Goal: Task Accomplishment & Management: Use online tool/utility

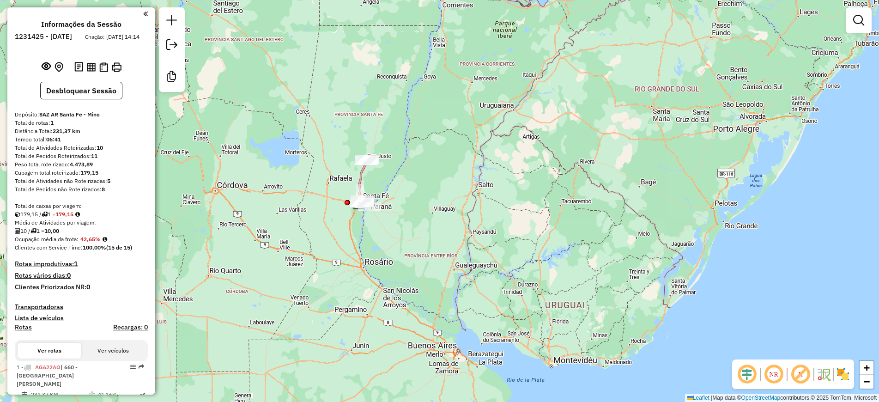
scroll to position [180, 0]
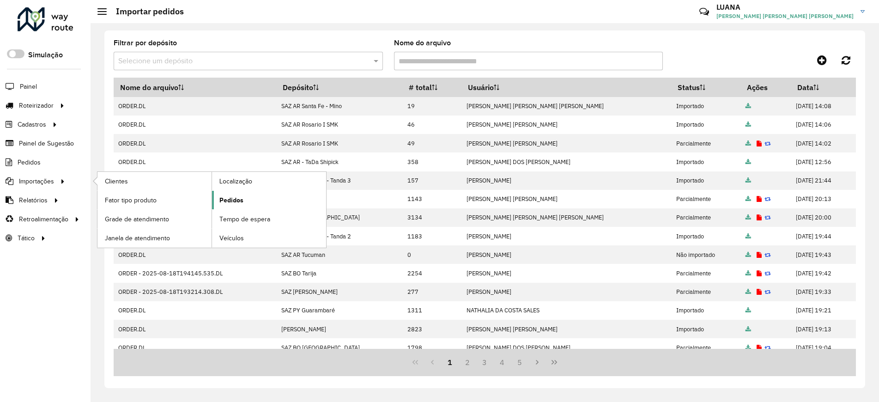
click at [233, 198] on span "Pedidos" at bounding box center [231, 200] width 24 height 10
click at [231, 195] on span "Pedidos" at bounding box center [231, 200] width 24 height 10
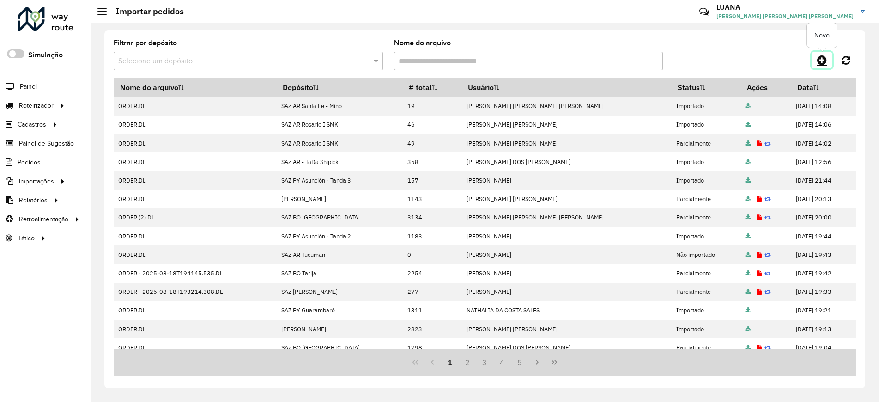
click at [821, 65] on icon at bounding box center [822, 59] width 10 height 11
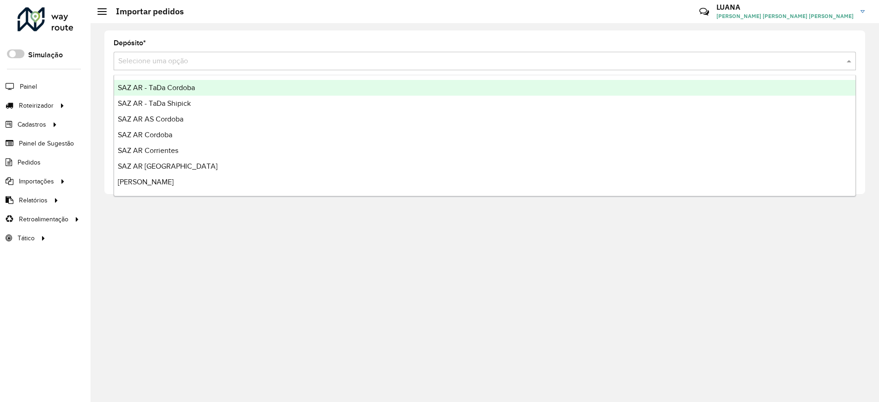
click at [821, 65] on input "text" at bounding box center [475, 61] width 714 height 11
type input "*****"
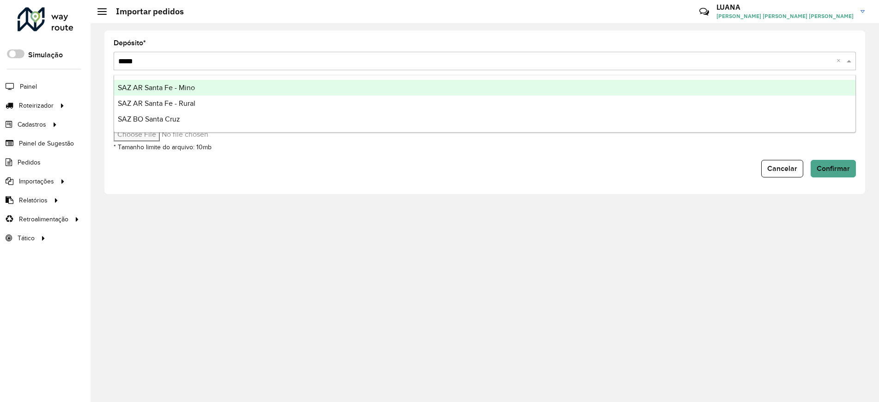
click at [334, 92] on div "SAZ AR Santa Fe - Mino" at bounding box center [484, 88] width 741 height 16
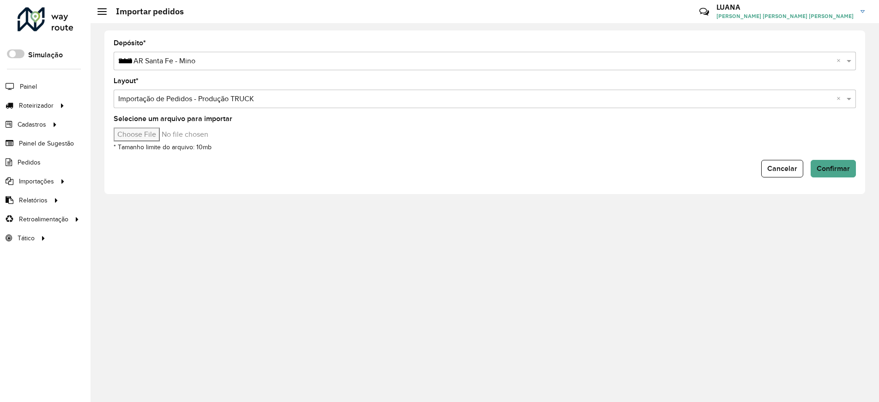
click at [182, 139] on input "Selecione um arquivo para importar" at bounding box center [192, 134] width 157 height 14
type input "**********"
click at [824, 171] on span "Confirmar" at bounding box center [832, 168] width 33 height 8
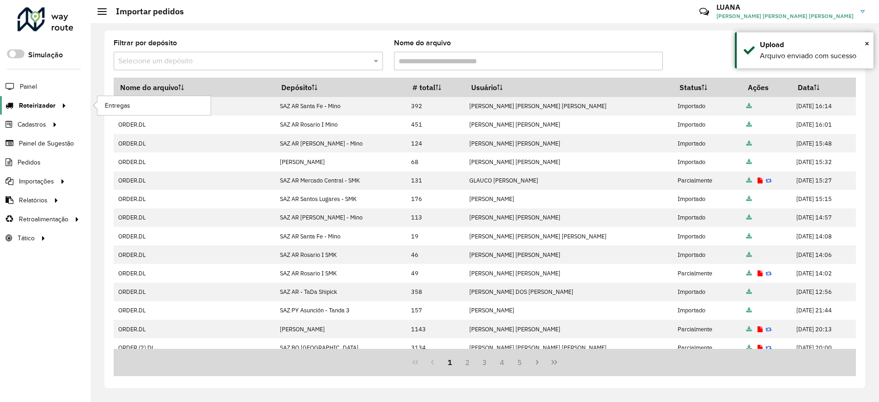
click at [49, 109] on span "Roteirizador" at bounding box center [37, 106] width 36 height 10
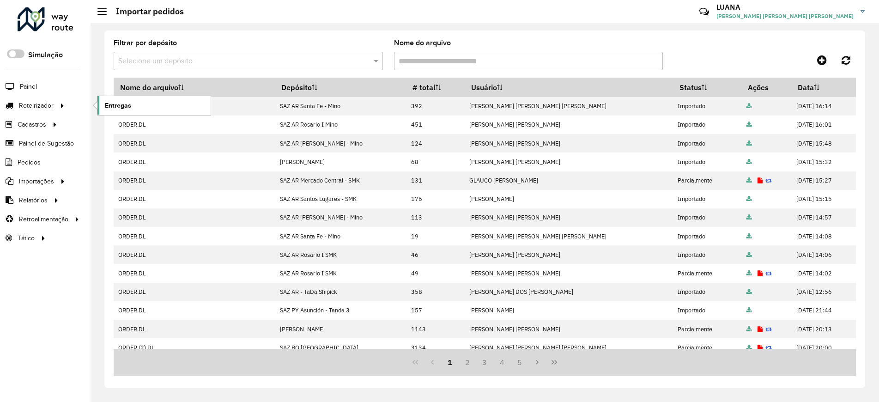
click at [114, 101] on span "Entregas" at bounding box center [118, 106] width 26 height 10
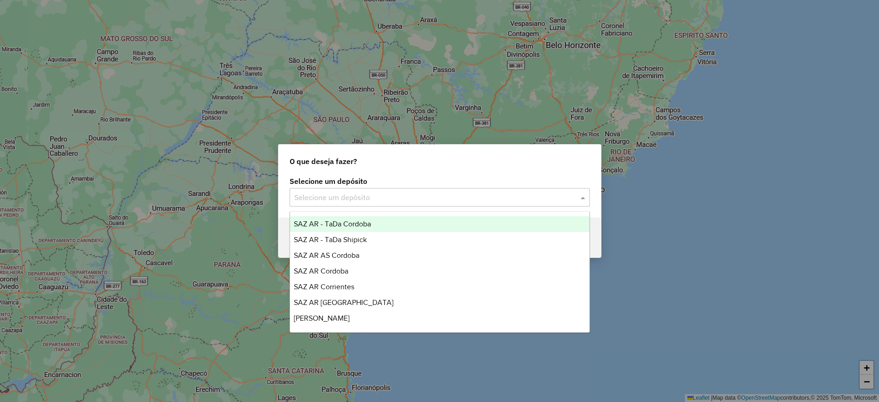
click at [309, 195] on input "text" at bounding box center [430, 197] width 272 height 11
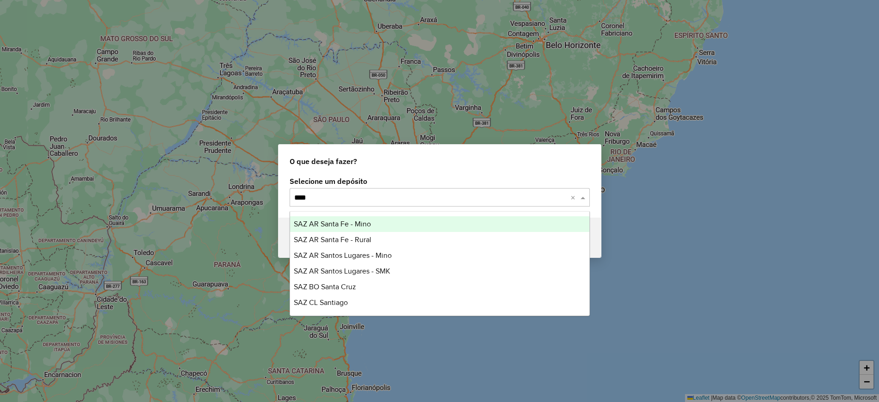
type input "*****"
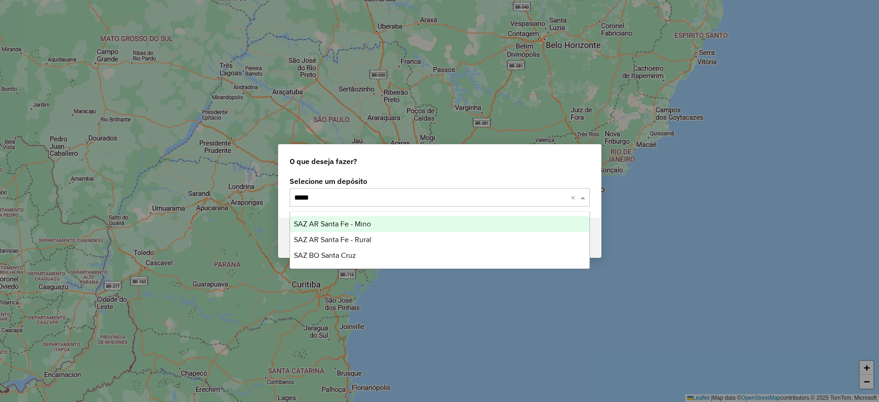
click at [356, 224] on span "SAZ AR Santa Fe - Mino" at bounding box center [332, 224] width 77 height 8
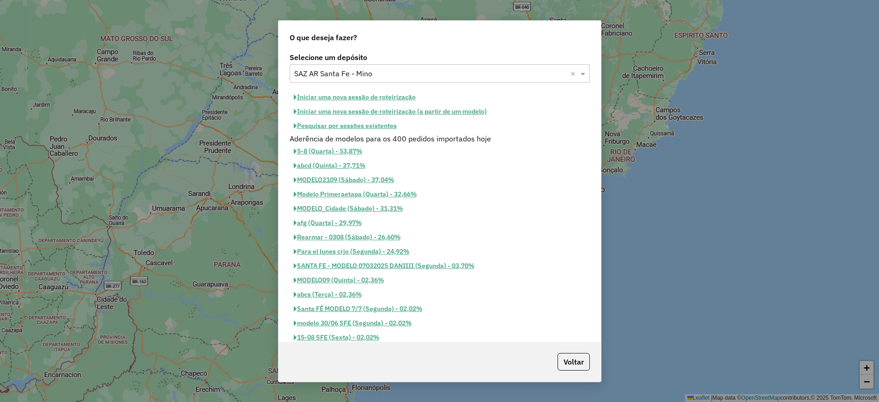
click at [376, 97] on button "Iniciar uma nova sessão de roteirização" at bounding box center [354, 97] width 130 height 14
select select "*"
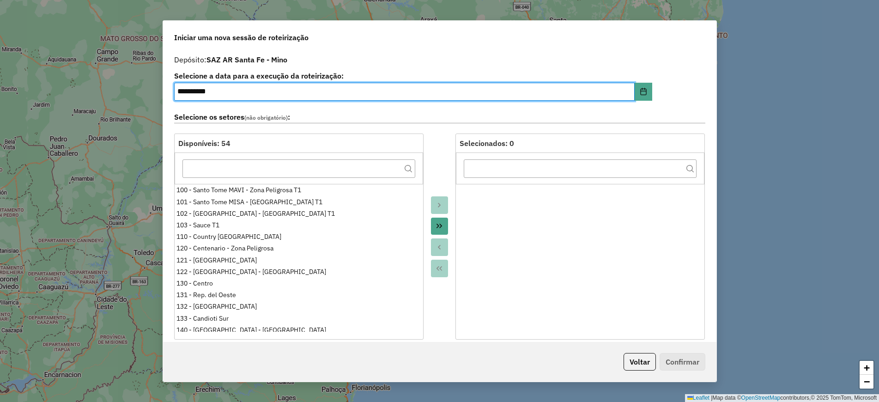
click at [471, 129] on div "Selecione os setores (não obrigatório) :" at bounding box center [440, 118] width 542 height 29
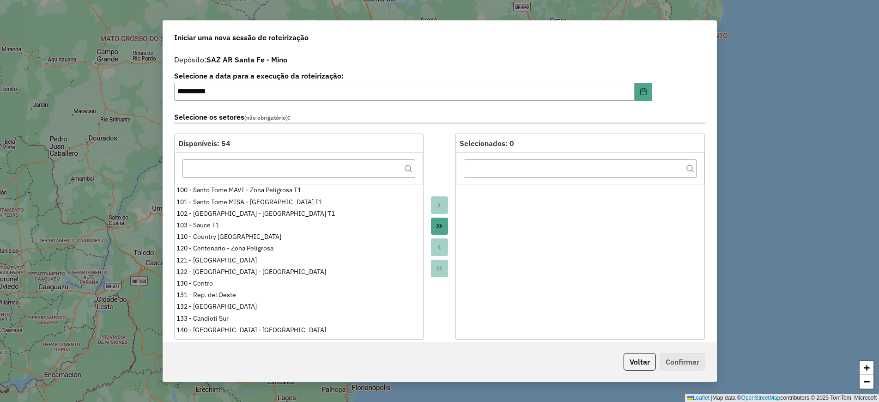
scroll to position [173, 0]
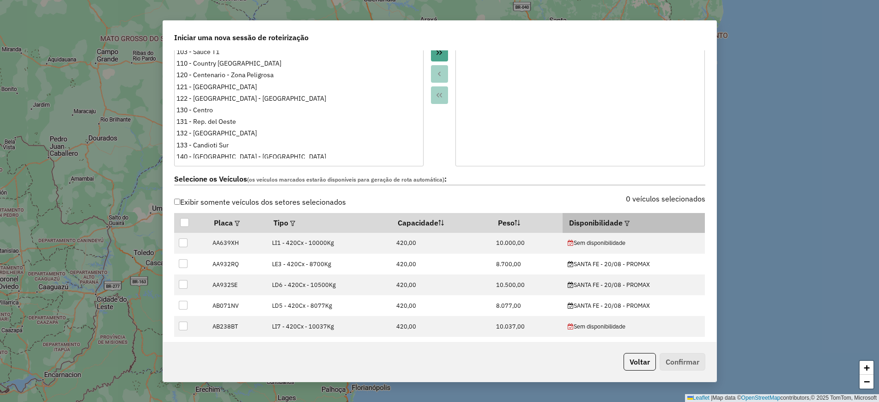
click at [631, 224] on th "Disponibilidade" at bounding box center [633, 222] width 142 height 19
click at [622, 220] on div at bounding box center [625, 222] width 7 height 11
click at [624, 221] on em at bounding box center [626, 223] width 5 height 5
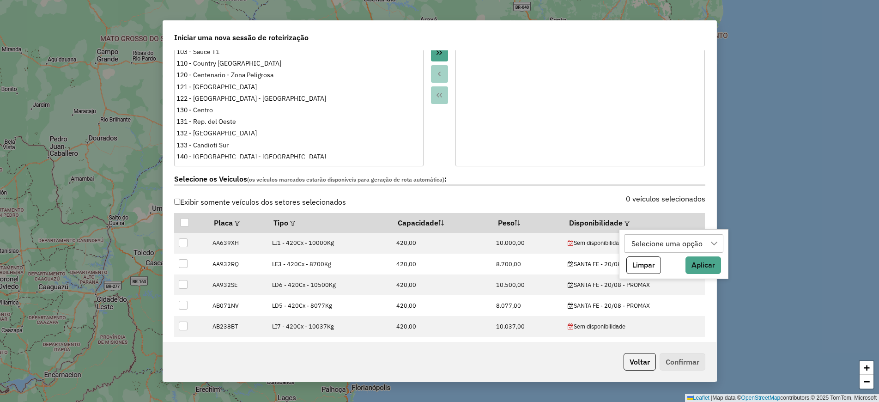
click at [634, 242] on div "Selecione uma opção" at bounding box center [667, 244] width 78 height 18
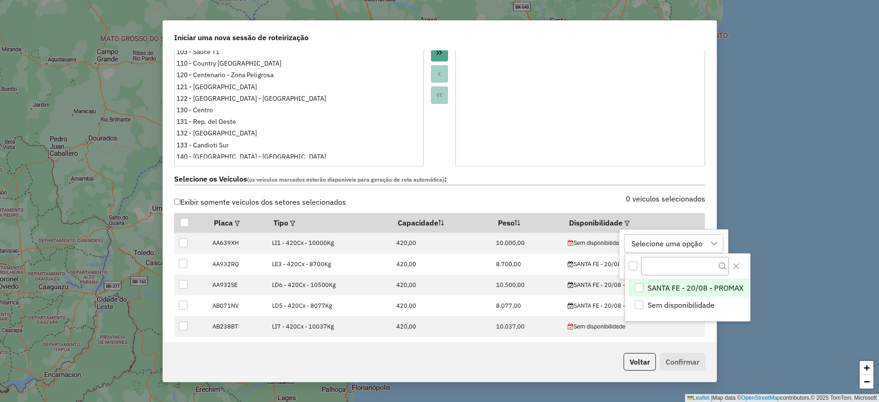
scroll to position [7, 42]
click at [639, 287] on div "SANTA FE - 20/08 - PROMAX" at bounding box center [638, 287] width 9 height 9
click at [737, 267] on icon "Close" at bounding box center [736, 266] width 6 height 6
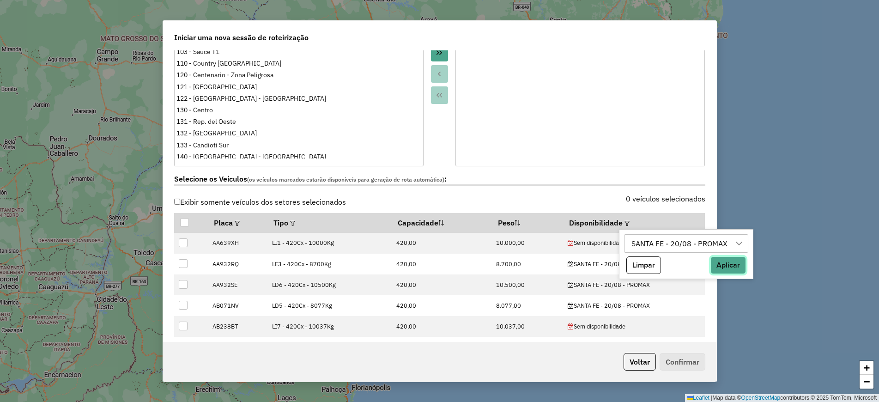
click at [729, 271] on button "Aplicar" at bounding box center [728, 265] width 36 height 18
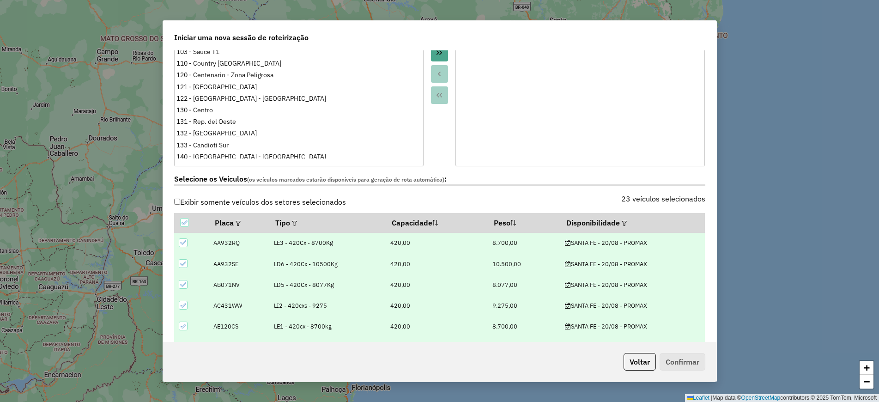
click at [547, 190] on div "Selecione os Veículos (os veículos marcados estarão disponíveis para geração de…" at bounding box center [440, 180] width 542 height 29
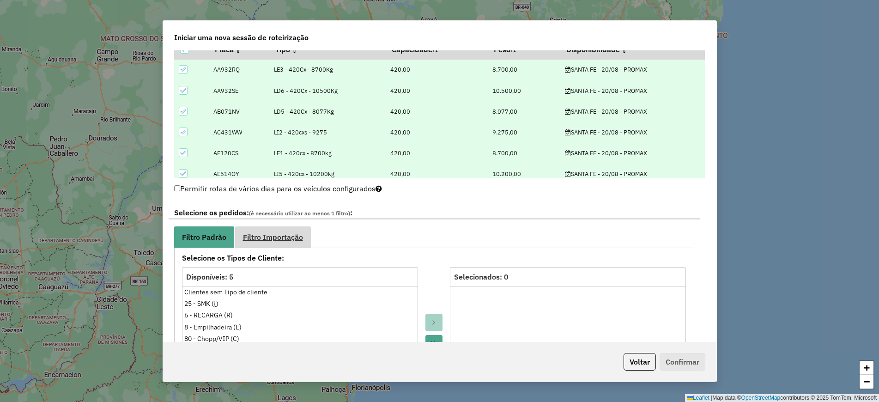
click at [304, 240] on link "Filtro Importação" at bounding box center [273, 236] width 76 height 21
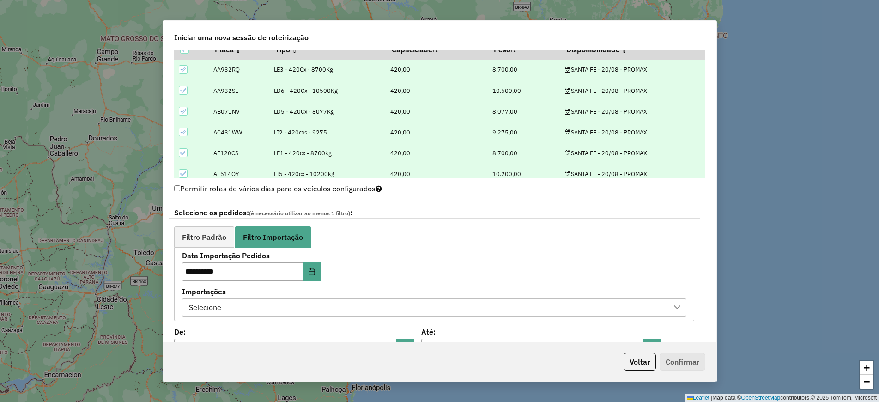
scroll to position [462, 0]
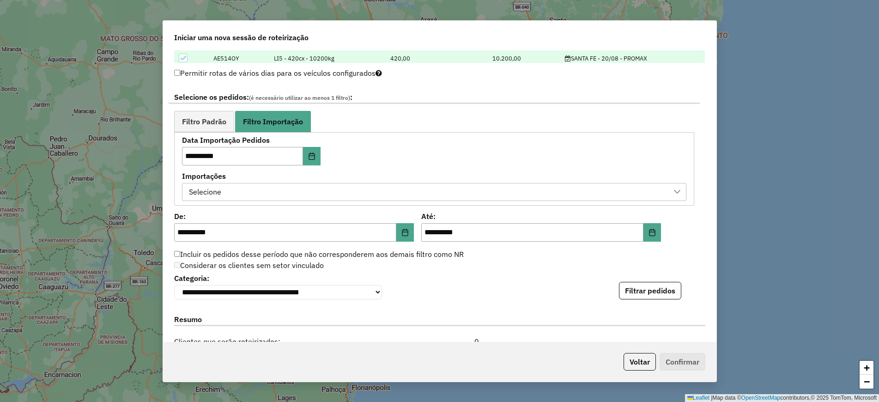
click at [396, 185] on div "Selecione" at bounding box center [427, 192] width 482 height 18
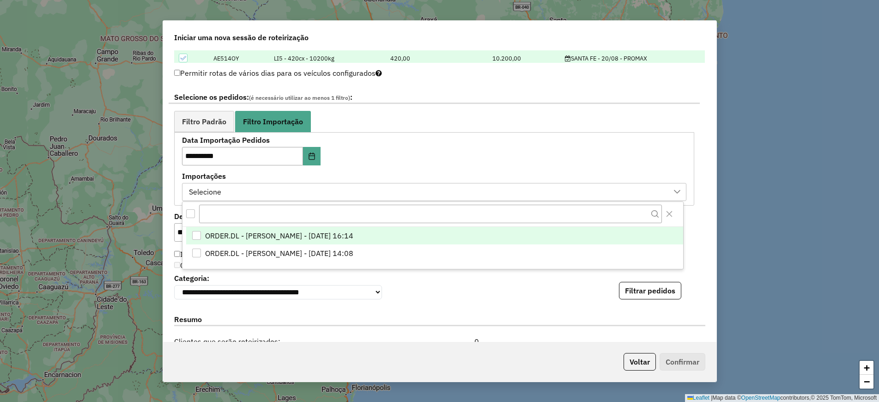
scroll to position [7, 42]
click at [353, 237] on span "ORDER.DL - LUANA SILVA BRANDAO LOPES - 19/08/2025 16:14" at bounding box center [279, 235] width 148 height 11
click at [599, 157] on div "**********" at bounding box center [434, 169] width 504 height 64
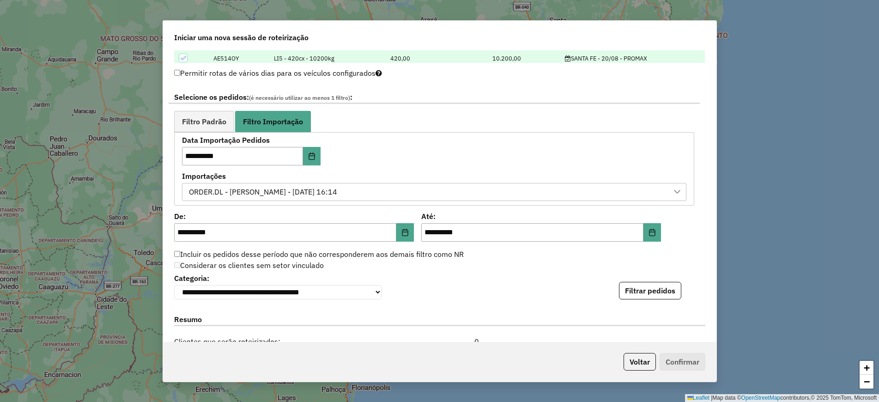
scroll to position [577, 0]
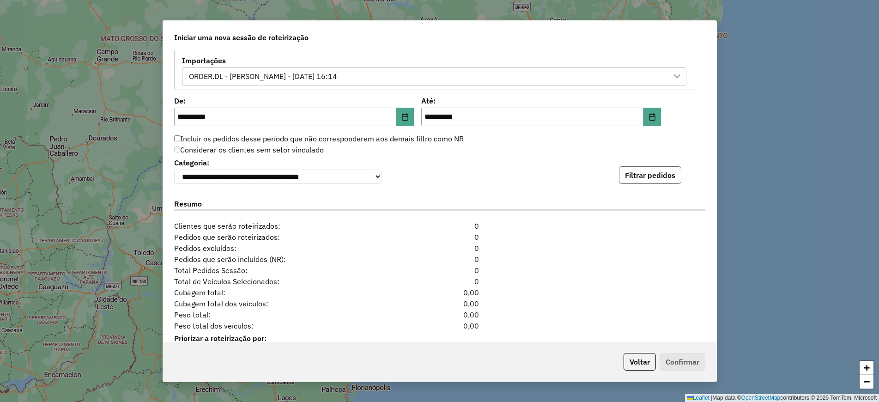
click at [630, 181] on button "Filtrar pedidos" at bounding box center [650, 175] width 62 height 18
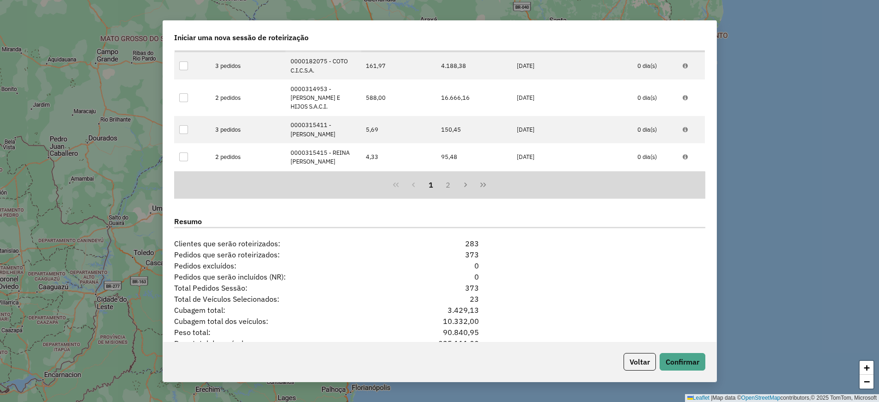
scroll to position [821, 0]
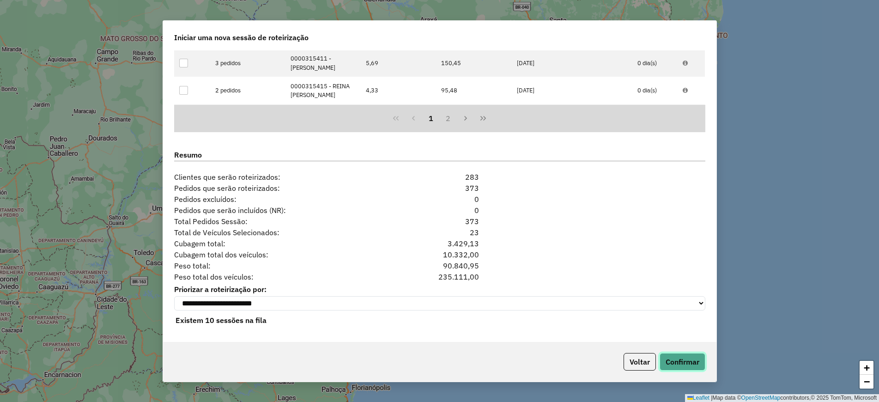
click at [686, 362] on button "Confirmar" at bounding box center [682, 362] width 46 height 18
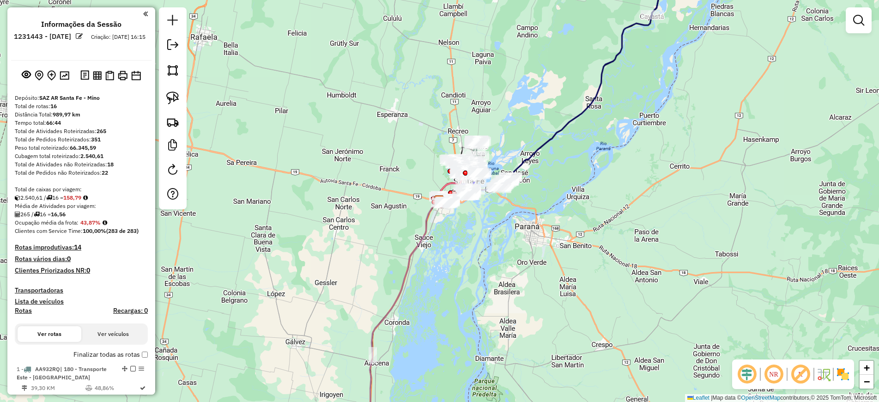
click at [403, 280] on icon at bounding box center [404, 312] width 69 height 226
select select "**********"
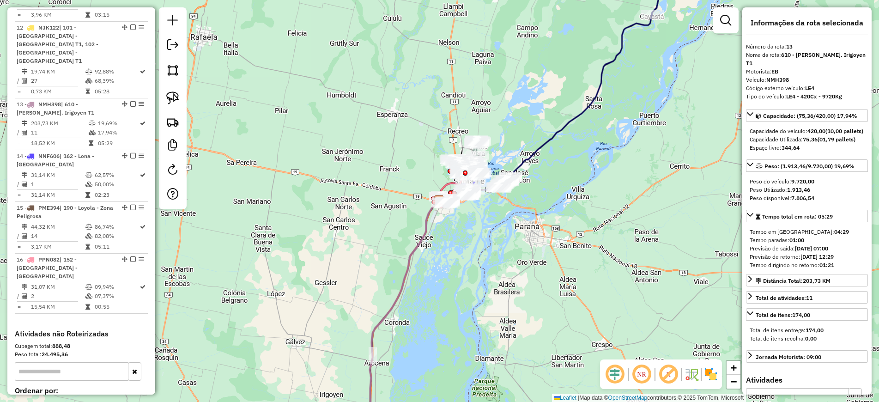
scroll to position [993, 0]
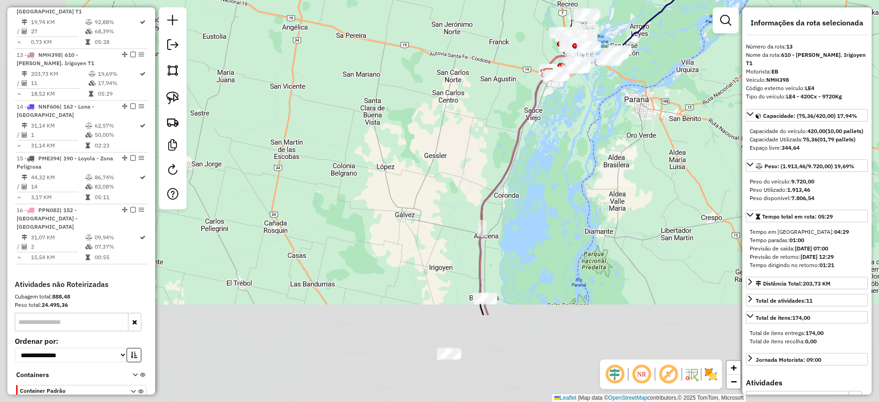
drag, startPoint x: 449, startPoint y: 319, endPoint x: 572, endPoint y: 183, distance: 183.1
click at [567, 186] on div "Janela de atendimento Grade de atendimento Capacidade Transportadoras Veículos …" at bounding box center [439, 201] width 879 height 402
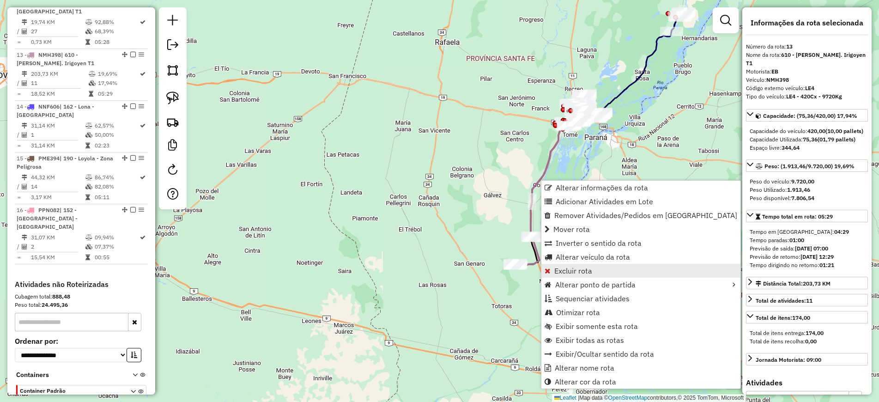
click at [565, 267] on span "Excluir rota" at bounding box center [573, 270] width 38 height 7
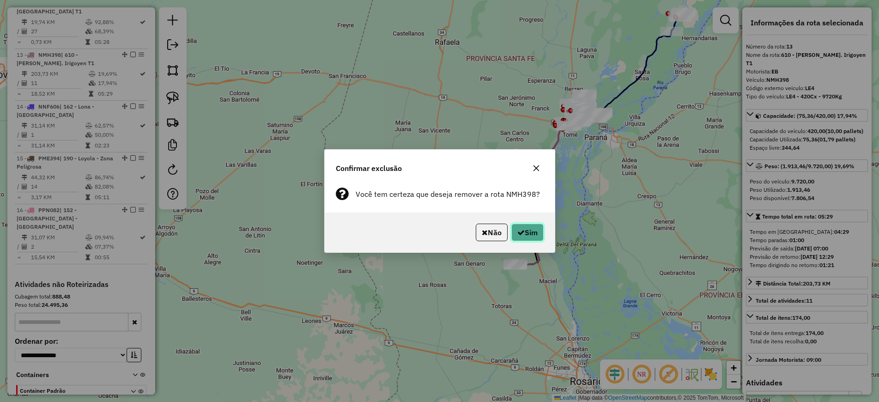
click at [537, 227] on button "Sim" at bounding box center [527, 232] width 32 height 18
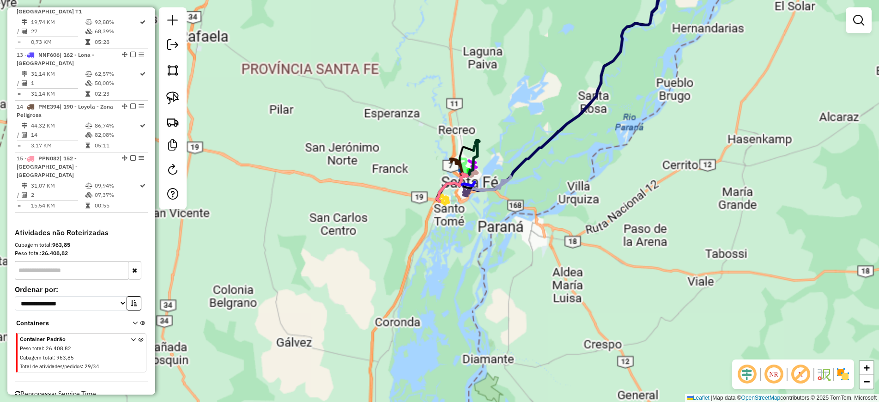
scroll to position [941, 0]
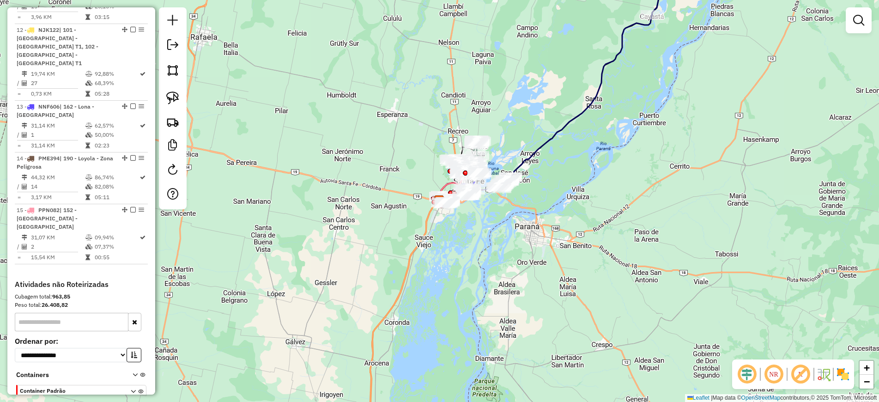
click at [590, 106] on icon at bounding box center [552, 92] width 230 height 217
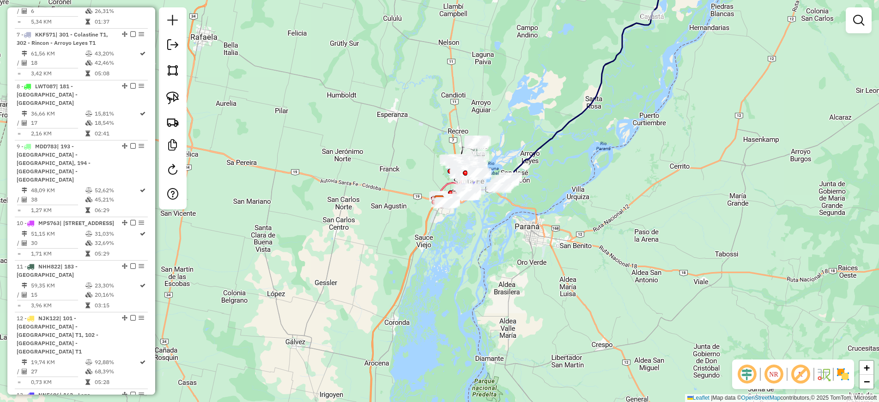
select select "**********"
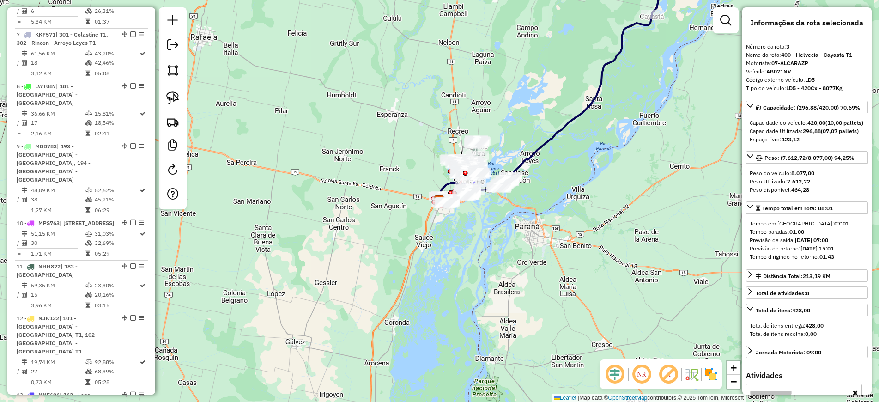
scroll to position [459, 0]
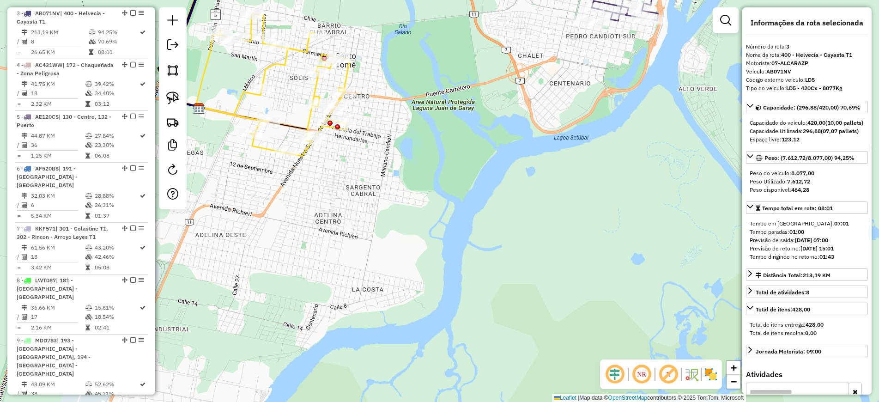
drag, startPoint x: 716, startPoint y: 375, endPoint x: 677, endPoint y: 349, distance: 47.1
click at [715, 376] on img at bounding box center [710, 374] width 15 height 15
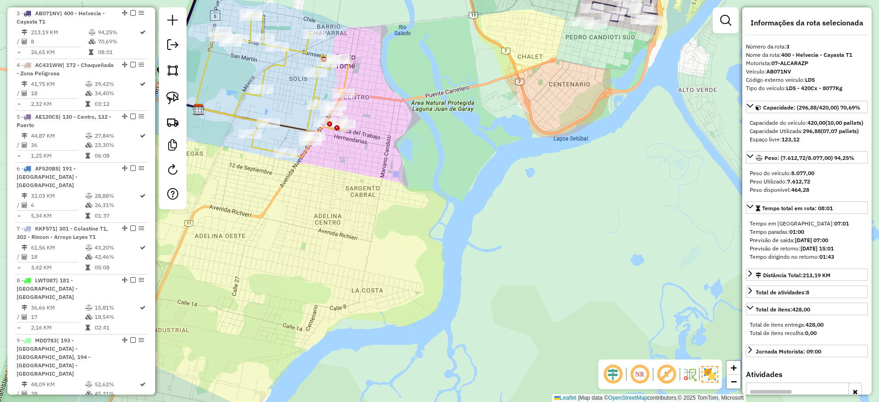
click at [270, 69] on icon at bounding box center [272, 85] width 154 height 144
click at [270, 70] on icon at bounding box center [271, 87] width 154 height 144
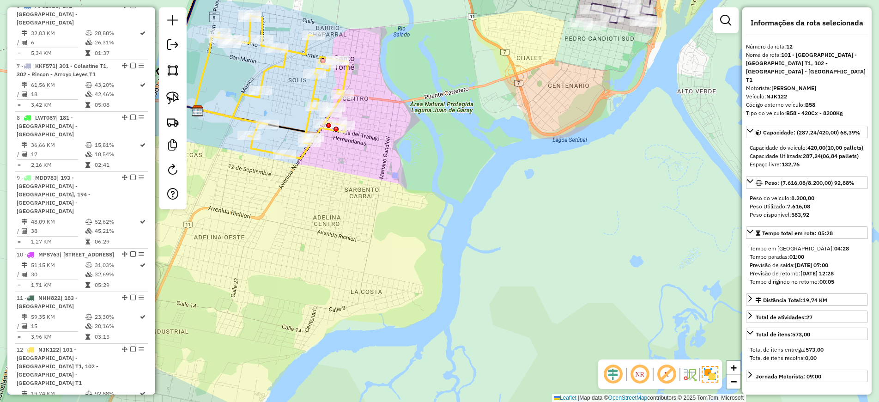
scroll to position [924, 0]
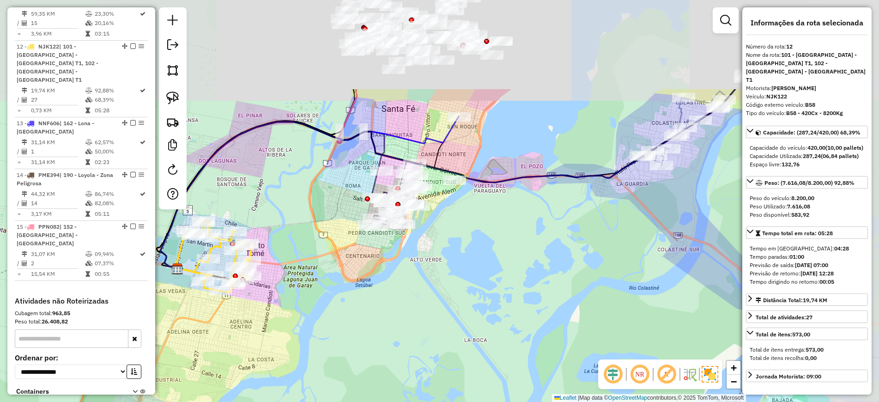
drag, startPoint x: 472, startPoint y: 154, endPoint x: 330, endPoint y: 285, distance: 192.8
click at [330, 285] on div "Janela de atendimento Grade de atendimento Capacidade Transportadoras Veículos …" at bounding box center [439, 201] width 879 height 402
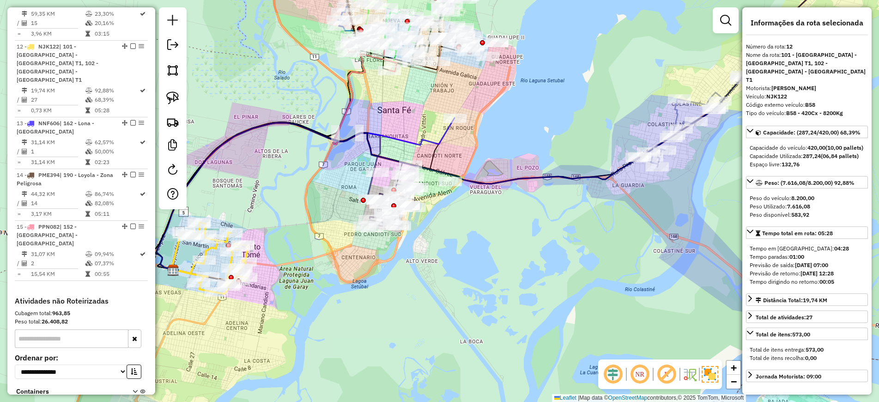
click at [675, 114] on icon at bounding box center [418, 184] width 523 height 170
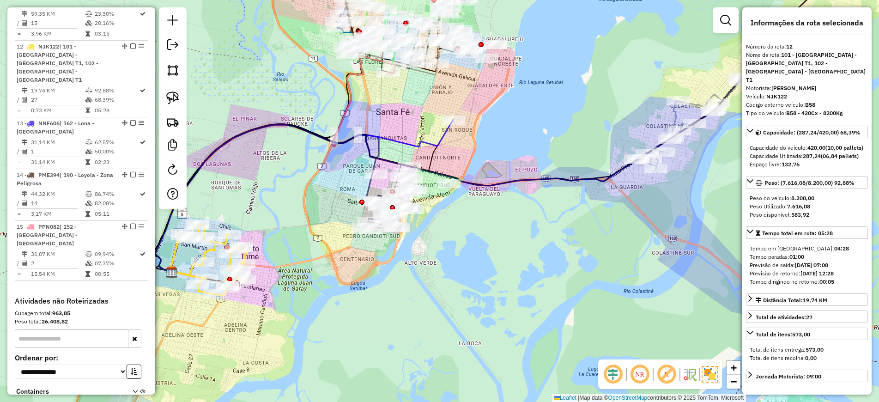
click at [675, 114] on icon at bounding box center [416, 186] width 523 height 170
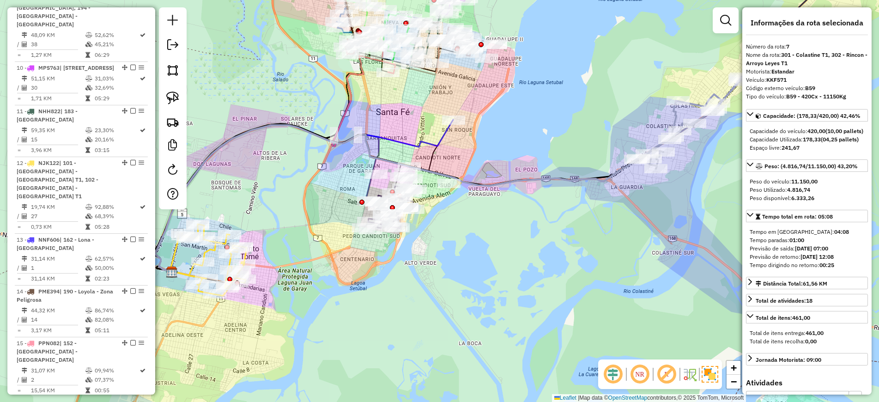
scroll to position [666, 0]
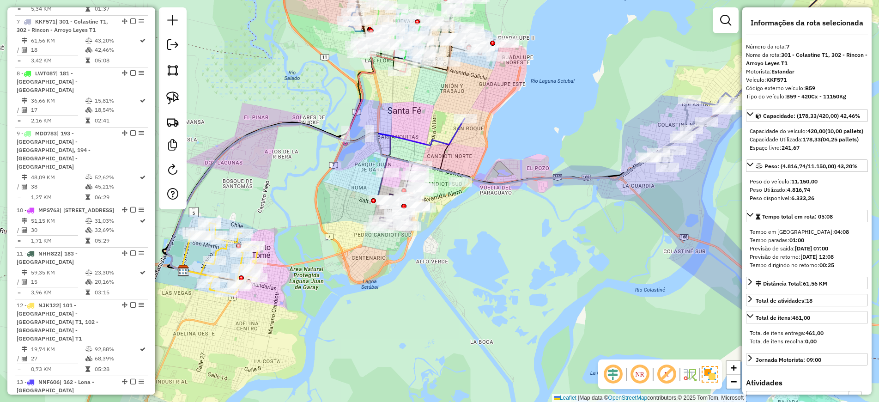
drag, startPoint x: 414, startPoint y: 224, endPoint x: 447, endPoint y: 220, distance: 33.9
click at [447, 220] on div "Janela de atendimento Grade de atendimento Capacidade Transportadoras Veículos …" at bounding box center [439, 201] width 879 height 402
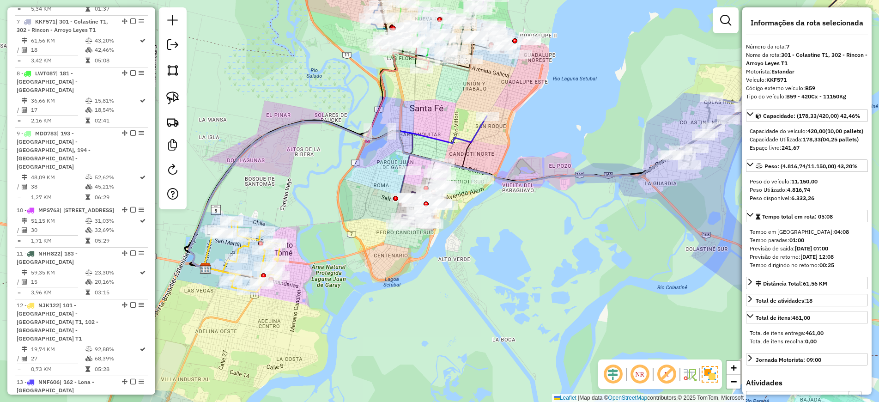
click at [454, 137] on icon at bounding box center [338, 191] width 298 height 151
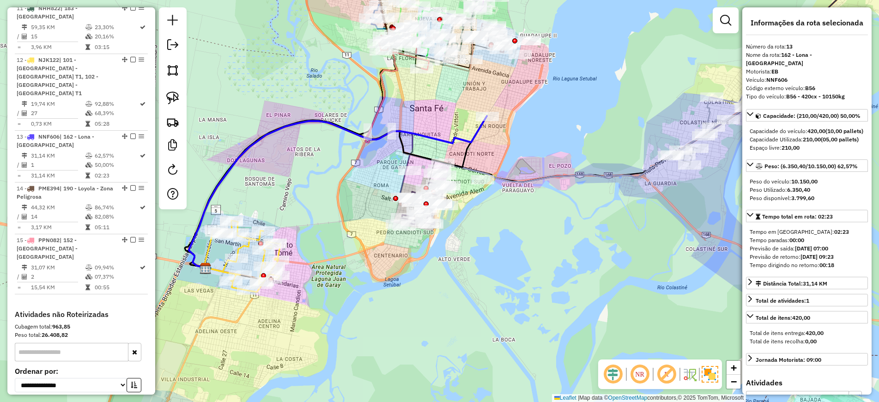
scroll to position [968, 0]
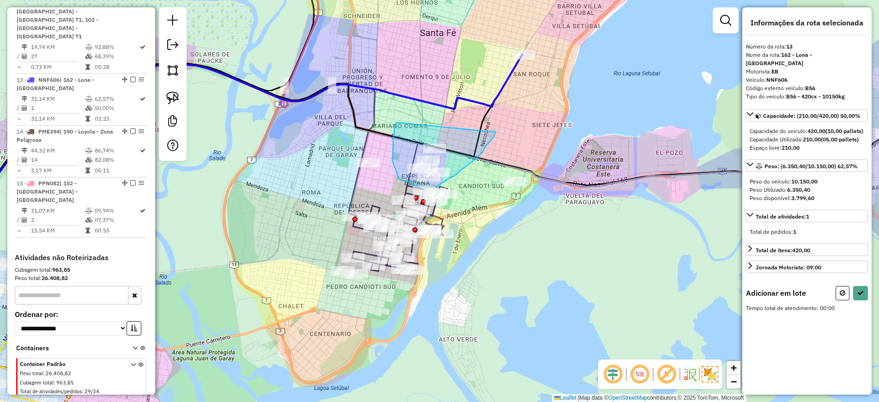
drag, startPoint x: 397, startPoint y: 122, endPoint x: 496, endPoint y: 132, distance: 99.7
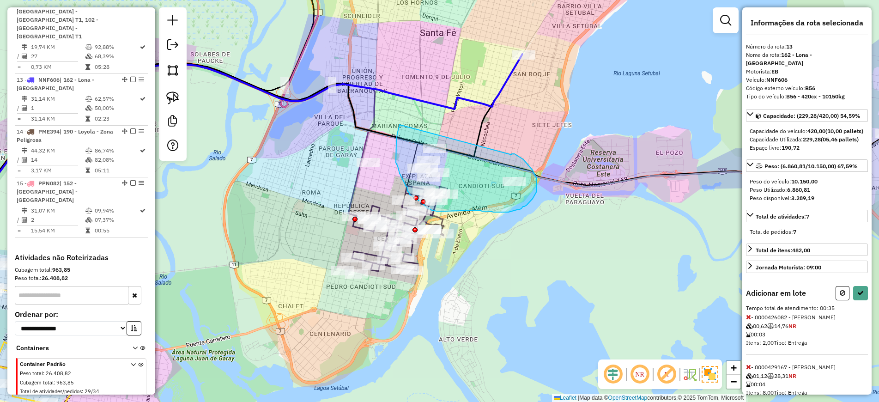
drag, startPoint x: 512, startPoint y: 154, endPoint x: 399, endPoint y: 125, distance: 115.9
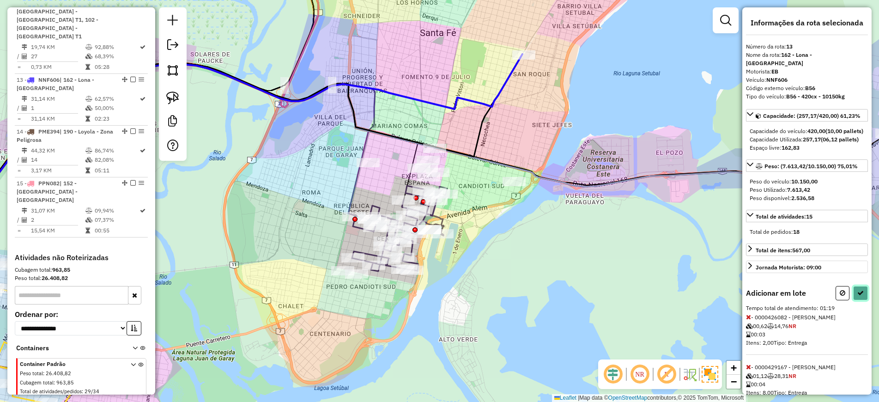
click at [861, 300] on button at bounding box center [860, 293] width 15 height 14
select select "**********"
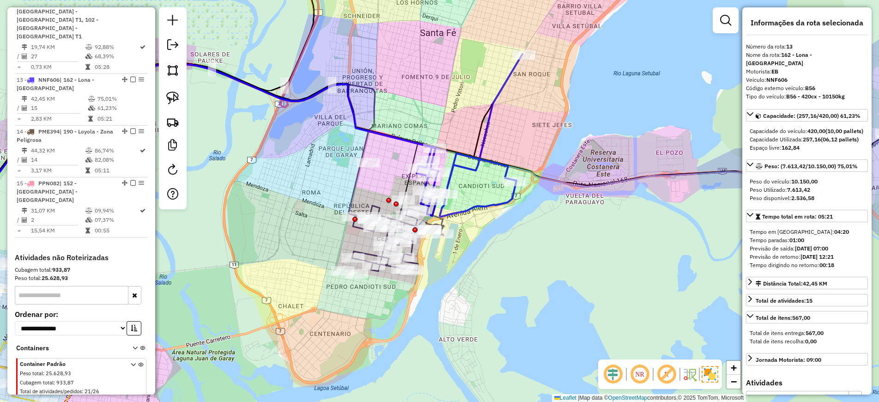
click at [410, 251] on icon at bounding box center [398, 235] width 92 height 71
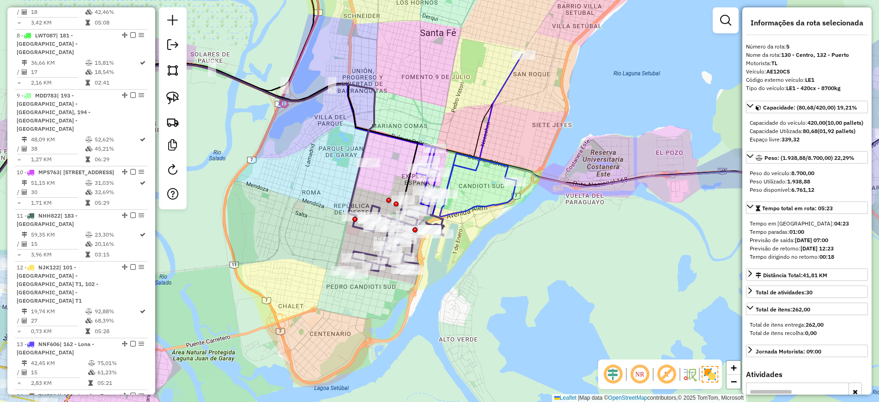
scroll to position [562, 0]
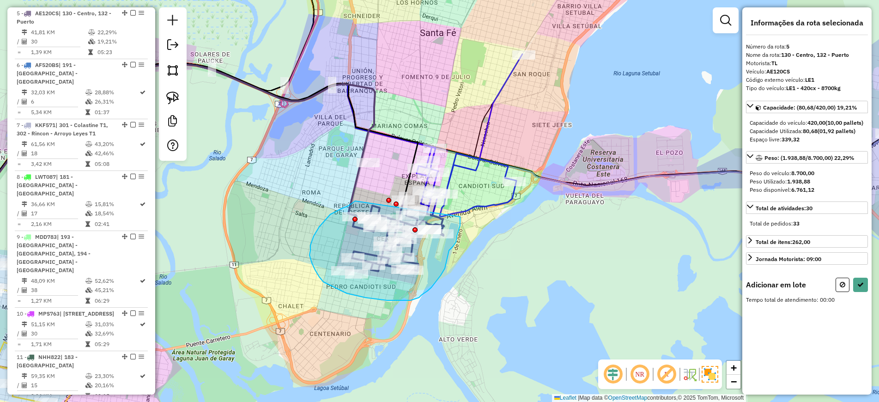
drag, startPoint x: 355, startPoint y: 201, endPoint x: 460, endPoint y: 217, distance: 106.0
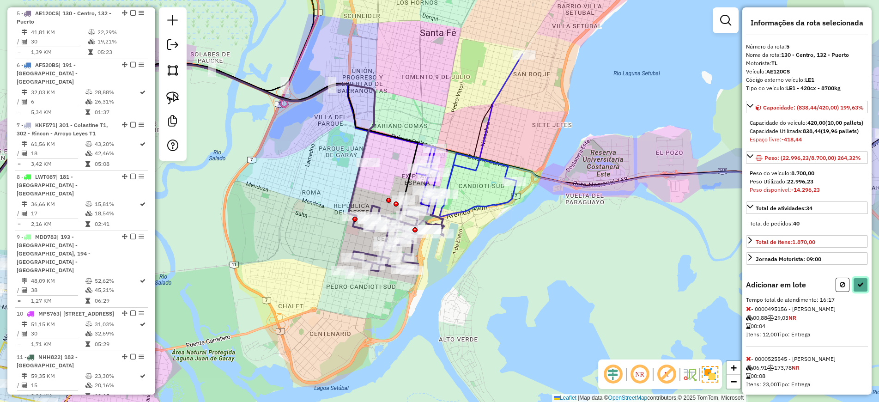
click at [857, 288] on icon at bounding box center [860, 284] width 6 height 6
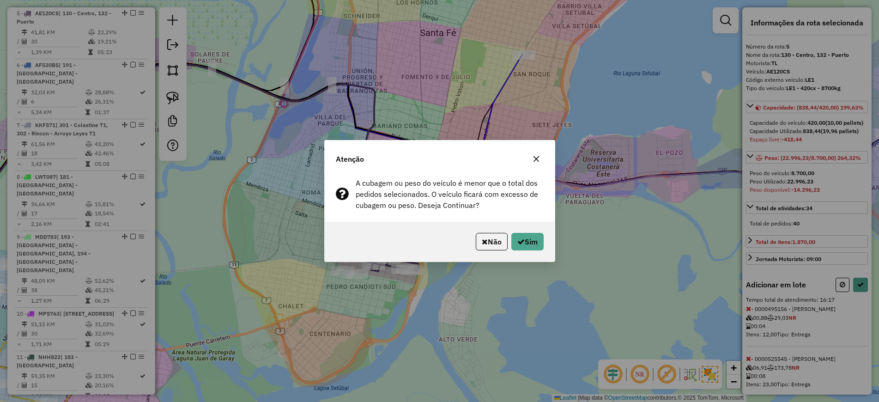
click at [491, 243] on button "Não" at bounding box center [492, 242] width 32 height 18
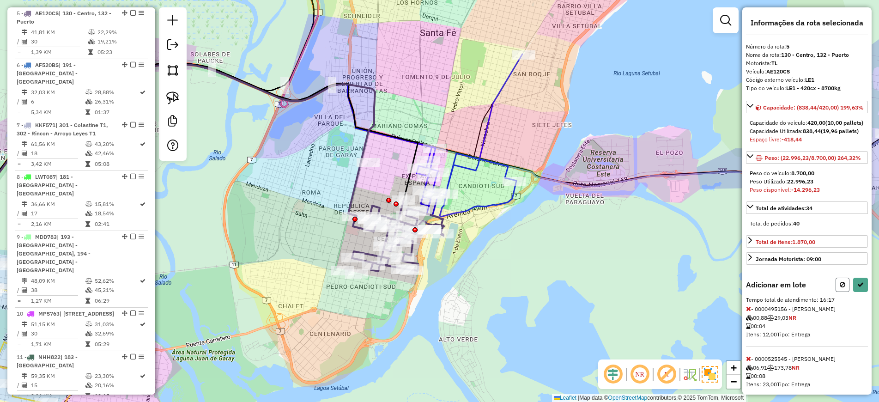
click at [845, 292] on button at bounding box center [842, 284] width 14 height 14
select select "**********"
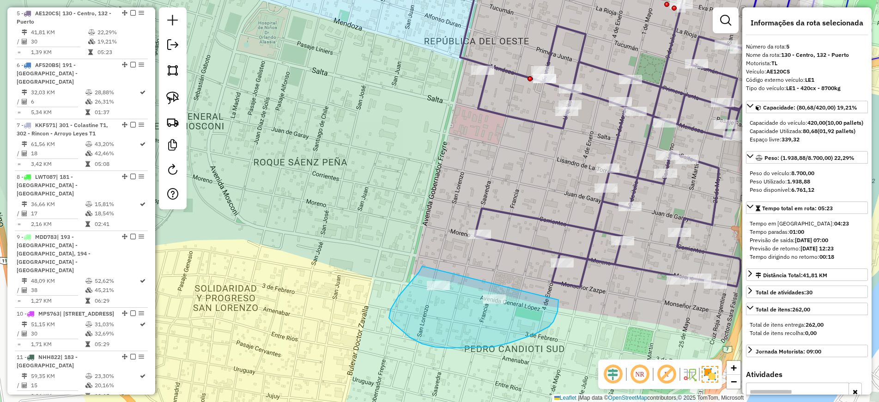
drag, startPoint x: 422, startPoint y: 266, endPoint x: 552, endPoint y: 287, distance: 131.5
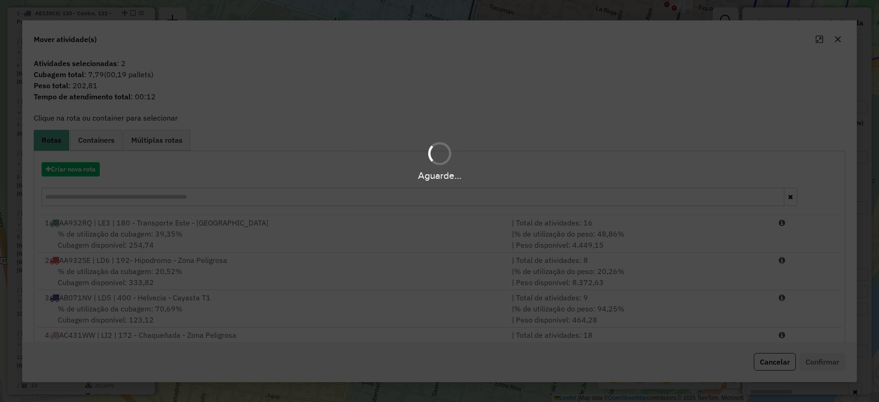
click at [552, 287] on hb-app "Aguarde... Pop-up bloqueado! Seu navegador bloqueou automáticamente a abertura …" at bounding box center [439, 201] width 879 height 402
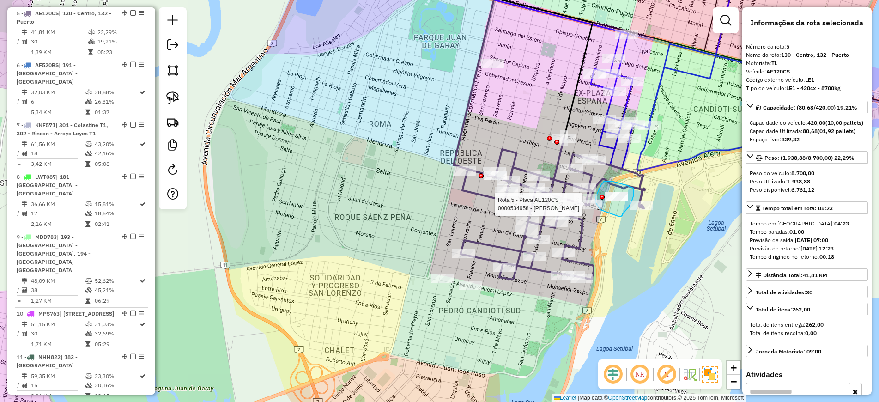
drag, startPoint x: 620, startPoint y: 217, endPoint x: 600, endPoint y: 210, distance: 20.6
click at [600, 210] on div "Rota 5 - Placa AE120CS 0000534958 - Ortiz Ignacio Agustin Janela de atendimento…" at bounding box center [439, 201] width 879 height 402
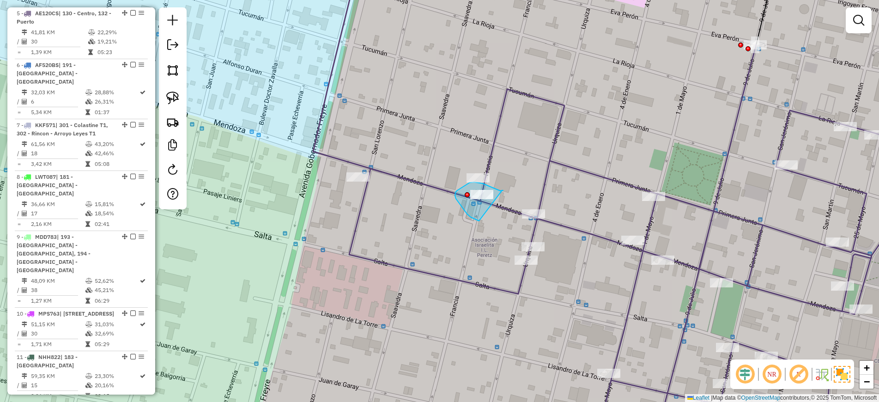
drag, startPoint x: 503, startPoint y: 190, endPoint x: 481, endPoint y: 222, distance: 38.8
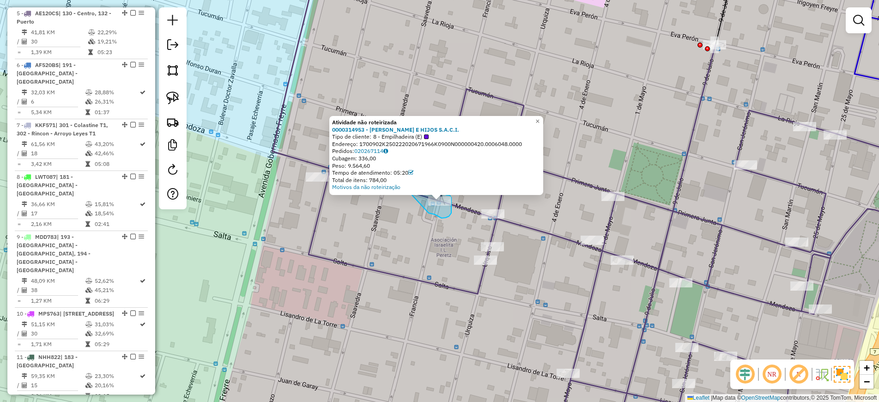
drag, startPoint x: 428, startPoint y: 213, endPoint x: 405, endPoint y: 200, distance: 26.2
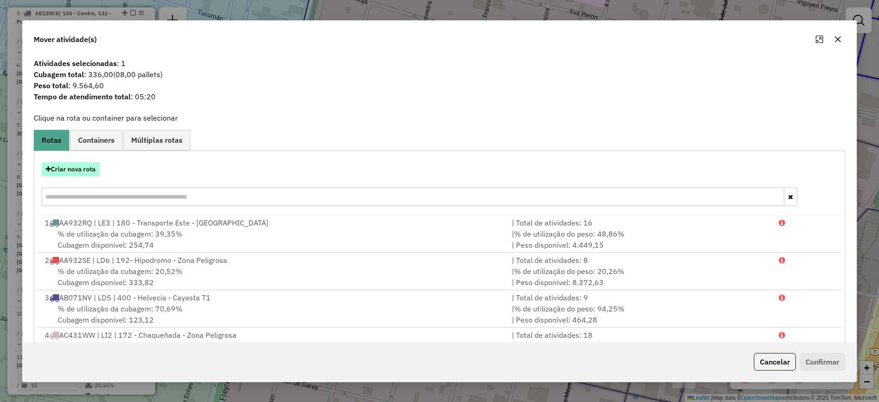
click at [85, 172] on button "Criar nova rota" at bounding box center [71, 169] width 58 height 14
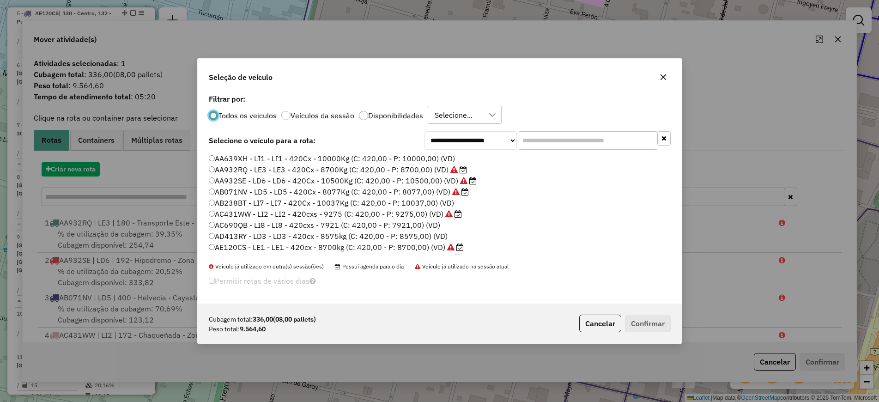
scroll to position [5, 3]
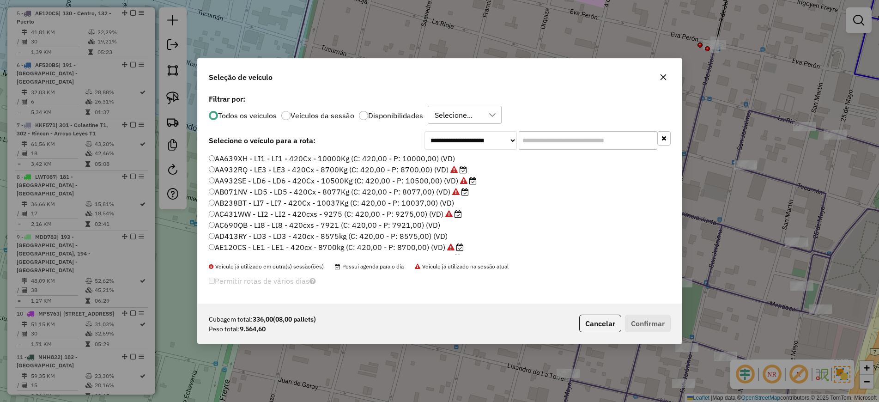
click at [389, 121] on div "Todos os veiculos Veículos da sessão Disponibilidades Selecione..." at bounding box center [440, 115] width 462 height 18
click at [390, 114] on label "Disponibilidades" at bounding box center [395, 115] width 55 height 7
click at [566, 145] on input "text" at bounding box center [587, 140] width 139 height 18
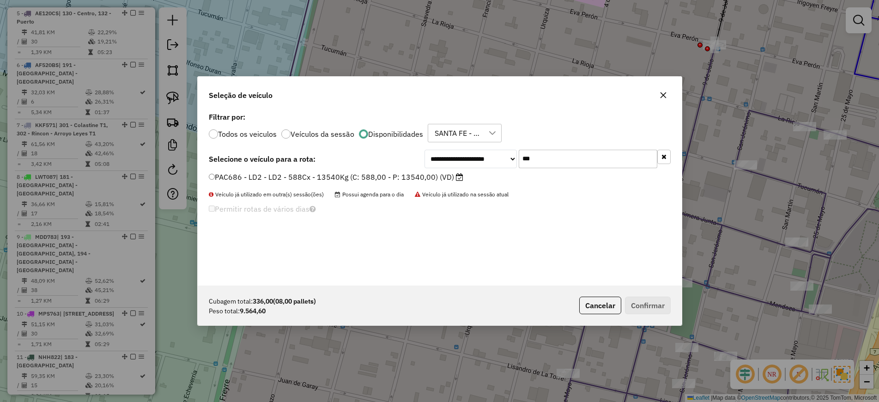
type input "***"
click at [424, 174] on label "PAC686 - LD2 - LD2 - 588Cx - 13540Kg (C: 588,00 - P: 13540,00) (VD)" at bounding box center [336, 176] width 254 height 11
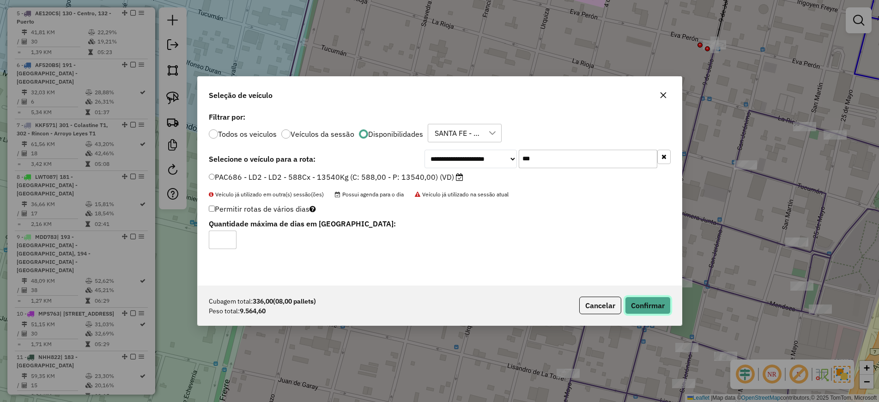
click at [637, 305] on button "Confirmar" at bounding box center [648, 305] width 46 height 18
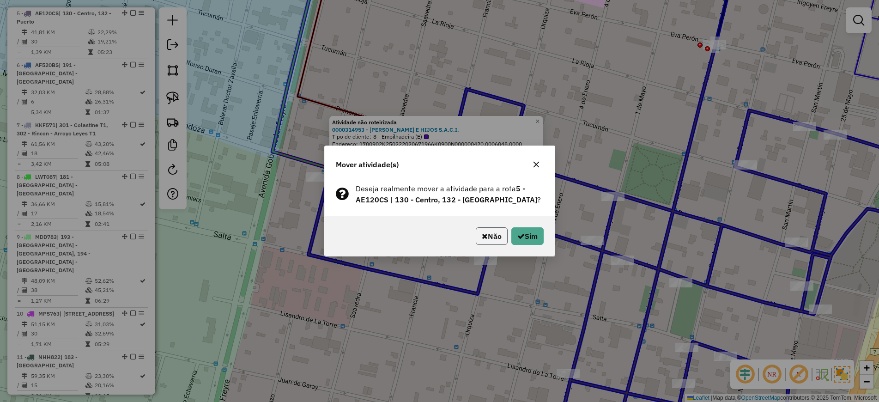
click at [489, 241] on button "Não" at bounding box center [492, 236] width 32 height 18
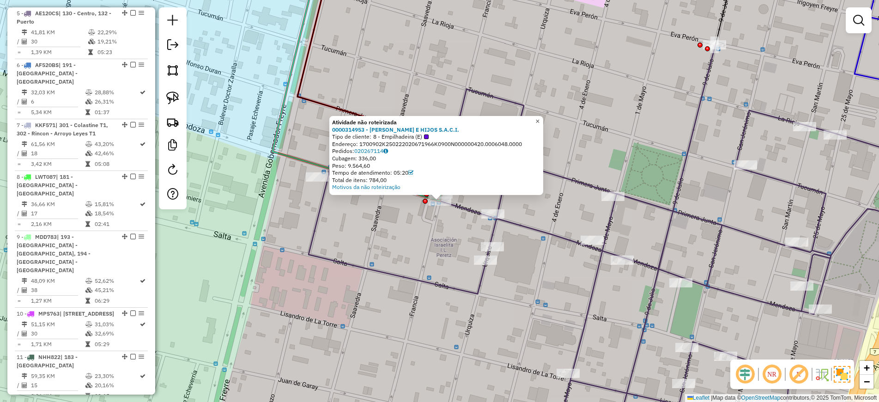
click at [539, 119] on span "×" at bounding box center [537, 121] width 4 height 8
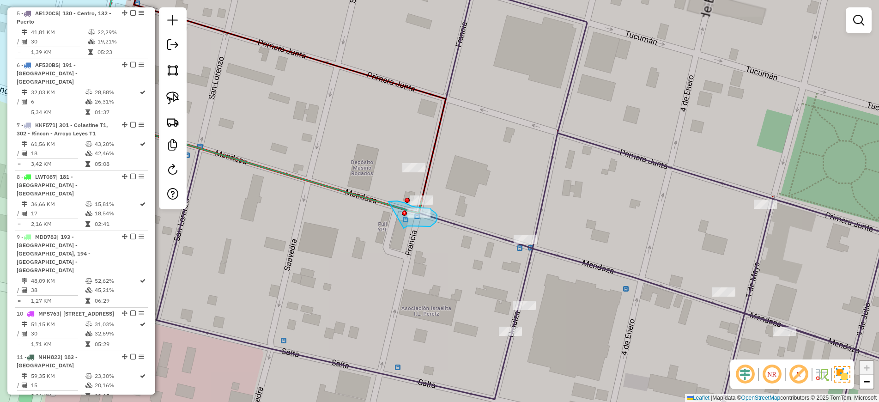
drag, startPoint x: 410, startPoint y: 226, endPoint x: 388, endPoint y: 201, distance: 32.4
click at [490, 233] on icon at bounding box center [562, 201] width 810 height 482
select select "**********"
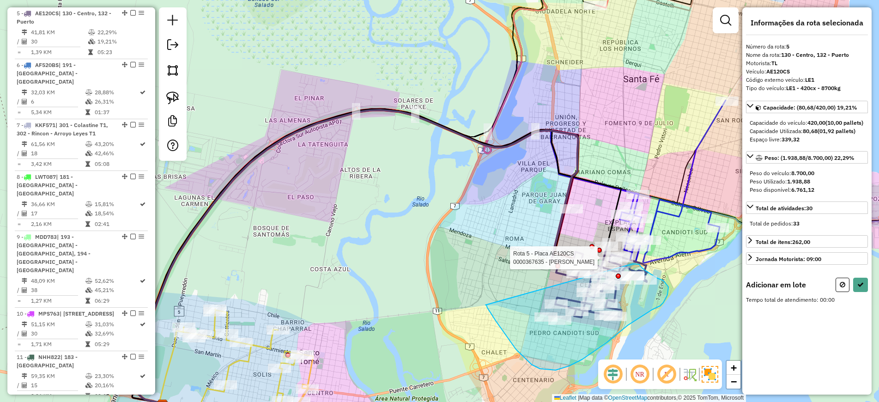
drag, startPoint x: 495, startPoint y: 320, endPoint x: 632, endPoint y: 264, distance: 148.0
click at [632, 264] on div "Rota 5 - Placa AE120CS 0000367635 - MAIER CECILIA MARTINA Janela de atendimento…" at bounding box center [439, 201] width 879 height 402
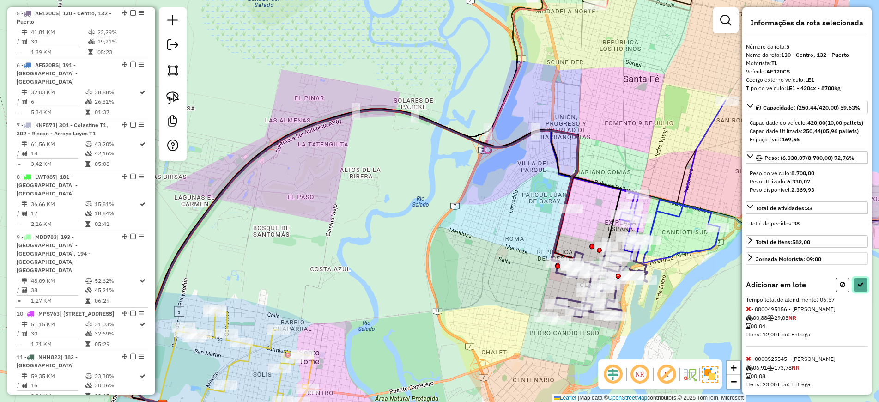
click at [853, 292] on button at bounding box center [860, 284] width 15 height 14
select select "**********"
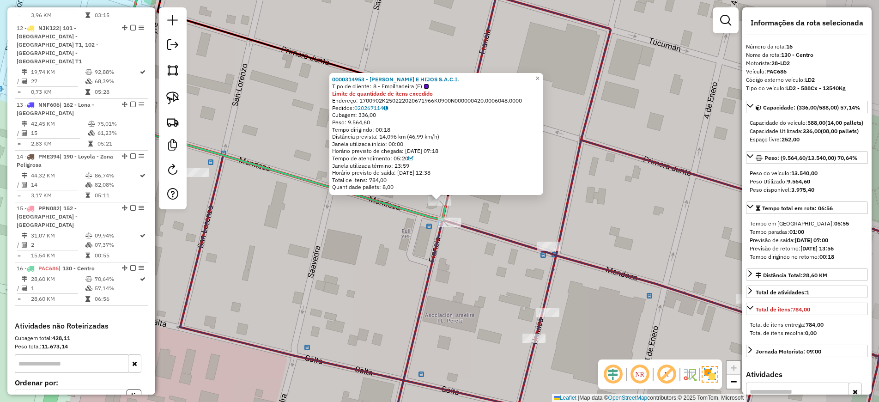
scroll to position [1011, 0]
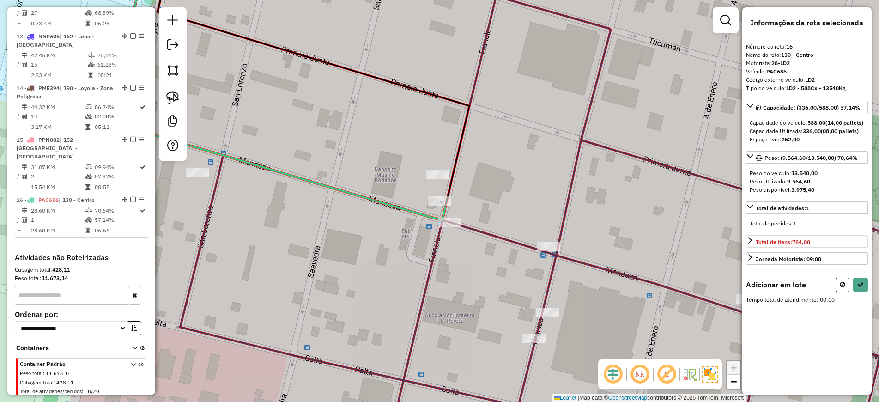
click at [847, 292] on button at bounding box center [842, 284] width 14 height 14
select select "**********"
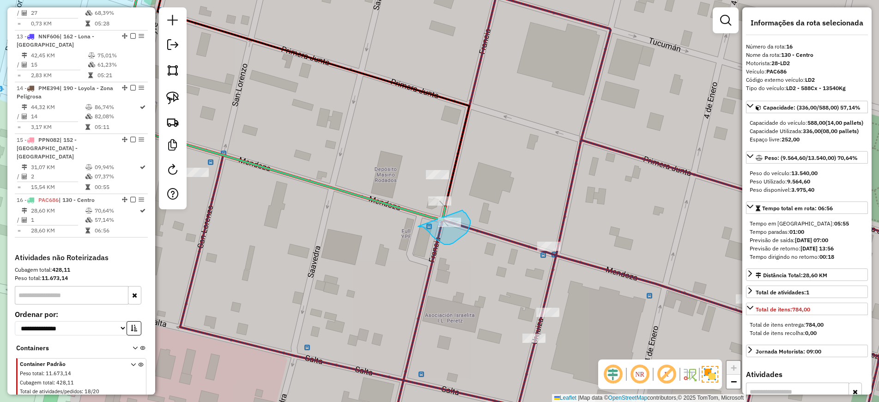
drag, startPoint x: 423, startPoint y: 227, endPoint x: 462, endPoint y: 210, distance: 42.6
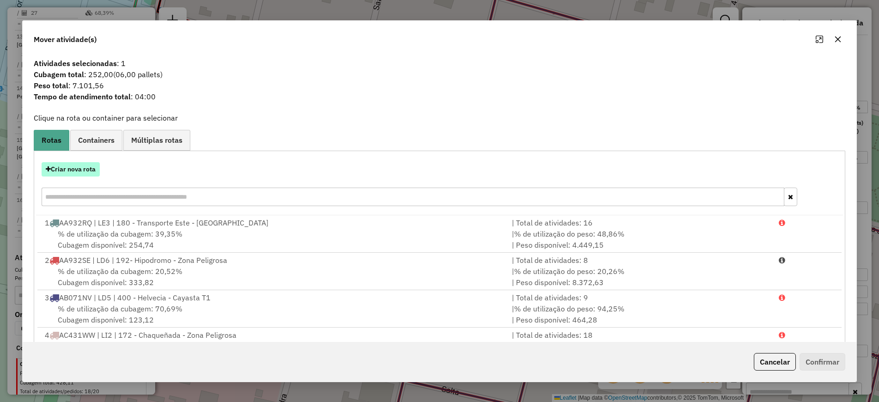
click at [68, 170] on button "Criar nova rota" at bounding box center [71, 169] width 58 height 14
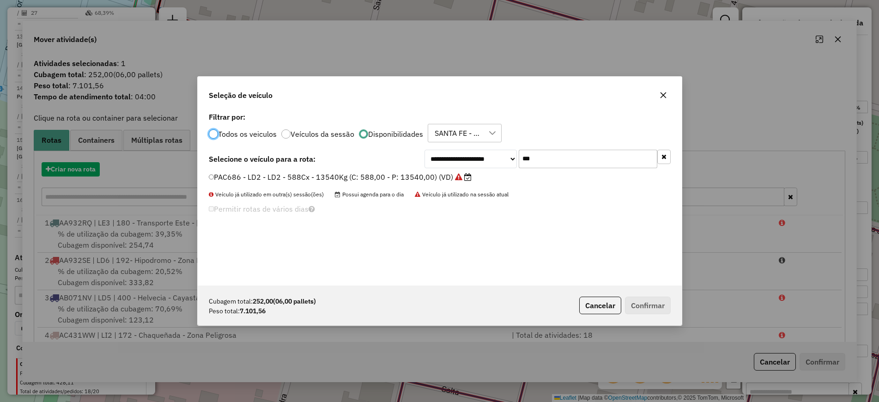
scroll to position [5, 3]
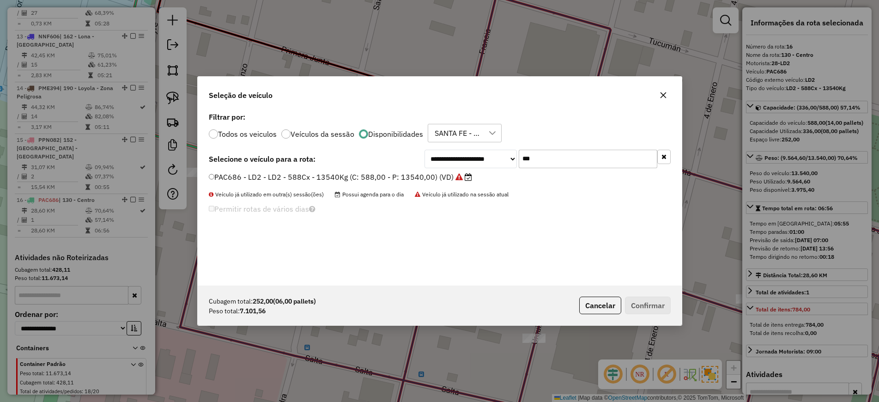
drag, startPoint x: 528, startPoint y: 163, endPoint x: 478, endPoint y: 162, distance: 49.9
click at [478, 162] on div "**********" at bounding box center [547, 159] width 246 height 18
paste input "text"
type input "***"
click at [414, 177] on label "AE514OZ - LI9 - LI9 - 420Cx - 10150Kg (C: 420,00 - P: 10150,00) (VD)" at bounding box center [336, 176] width 254 height 11
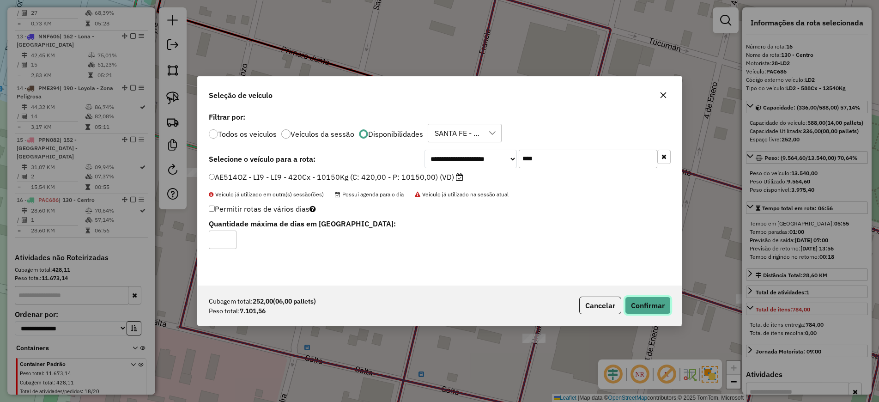
click at [635, 310] on button "Confirmar" at bounding box center [648, 305] width 46 height 18
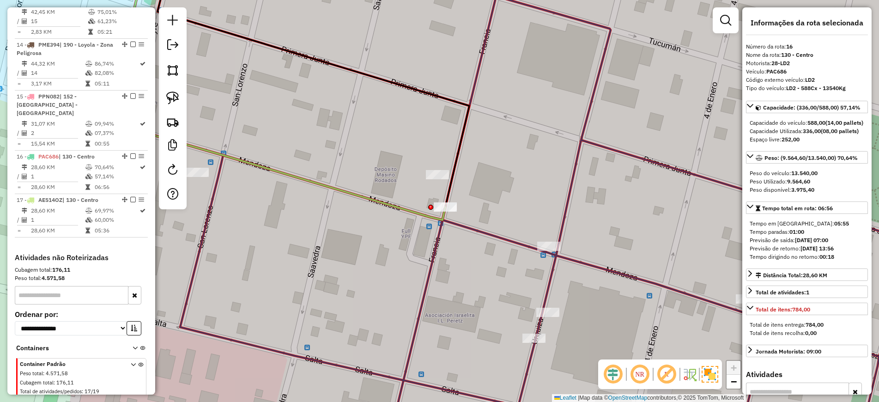
scroll to position [1055, 0]
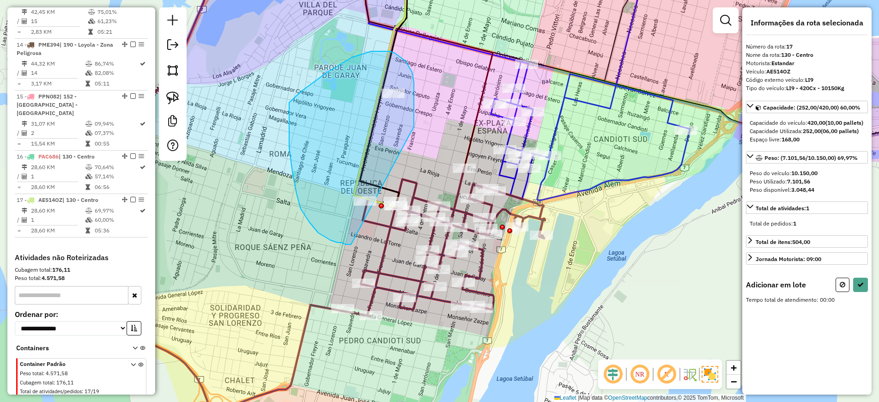
drag, startPoint x: 412, startPoint y: 130, endPoint x: 352, endPoint y: 244, distance: 129.1
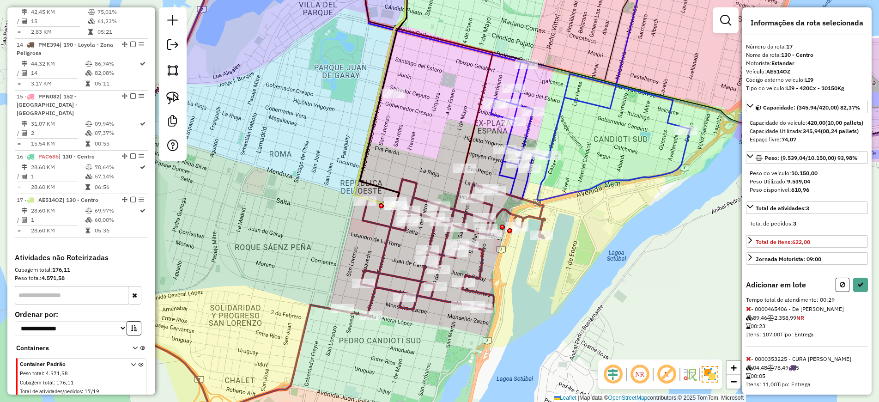
scroll to position [30, 0]
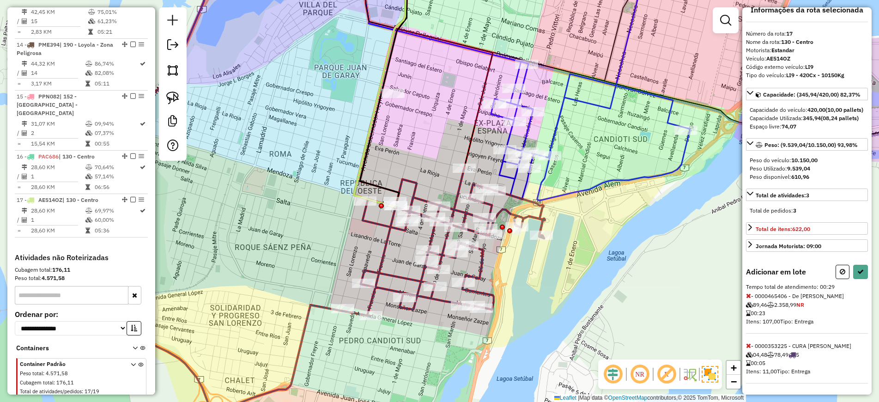
click at [750, 347] on icon at bounding box center [748, 345] width 5 height 6
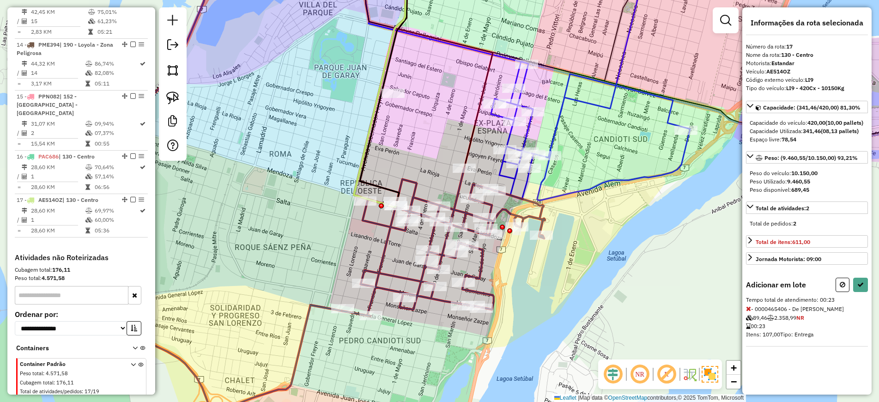
click at [748, 312] on icon at bounding box center [748, 308] width 5 height 6
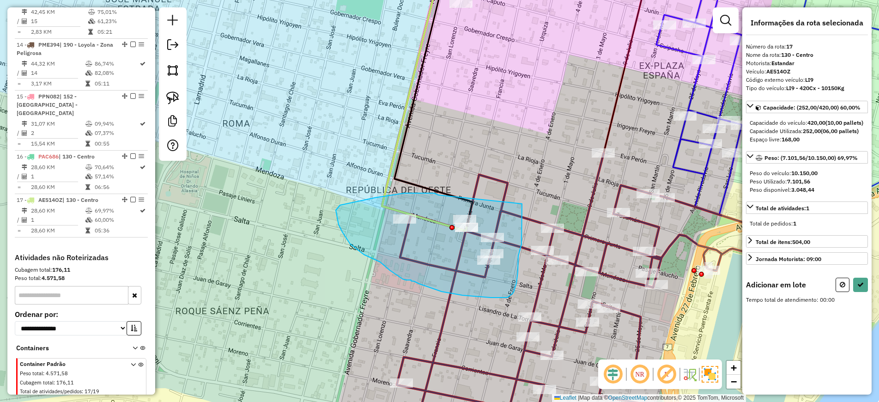
drag, startPoint x: 438, startPoint y: 195, endPoint x: 522, endPoint y: 200, distance: 83.8
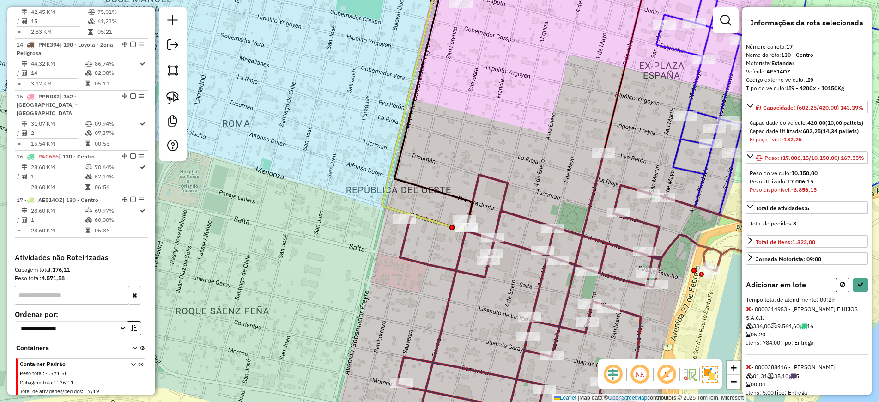
click at [747, 312] on icon at bounding box center [748, 308] width 5 height 6
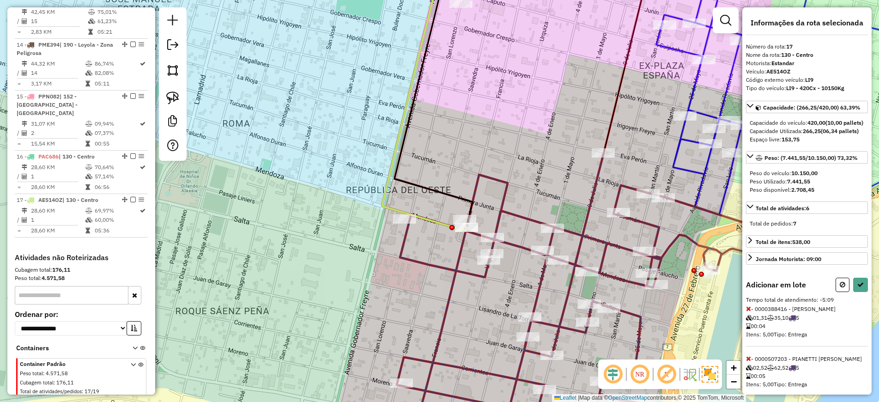
scroll to position [58, 0]
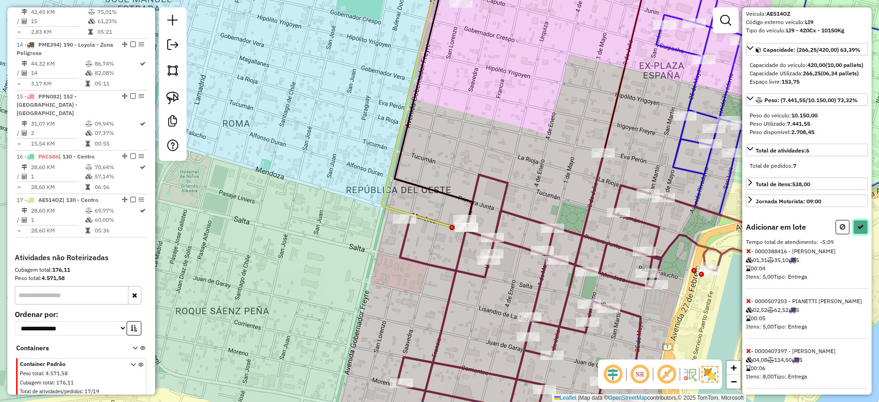
click at [857, 230] on icon at bounding box center [860, 226] width 6 height 6
select select "**********"
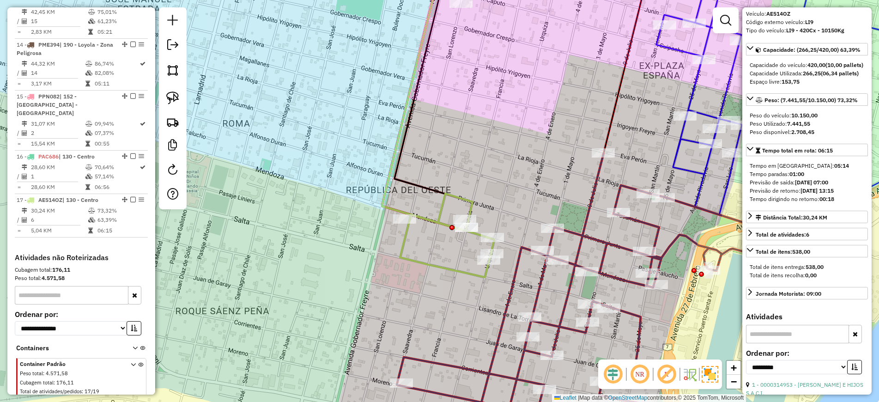
click at [577, 229] on icon at bounding box center [561, 297] width 405 height 289
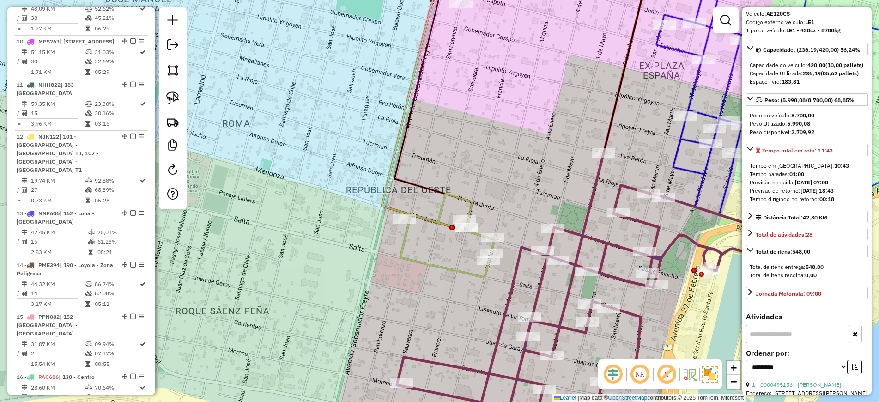
scroll to position [562, 0]
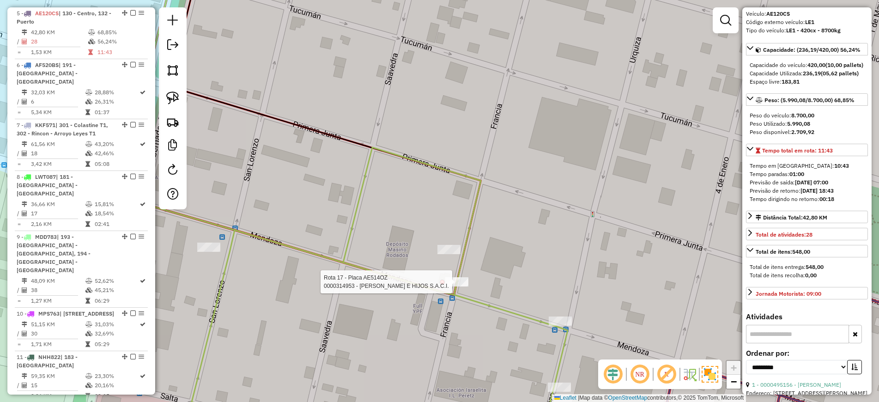
click at [454, 286] on div at bounding box center [456, 281] width 23 height 9
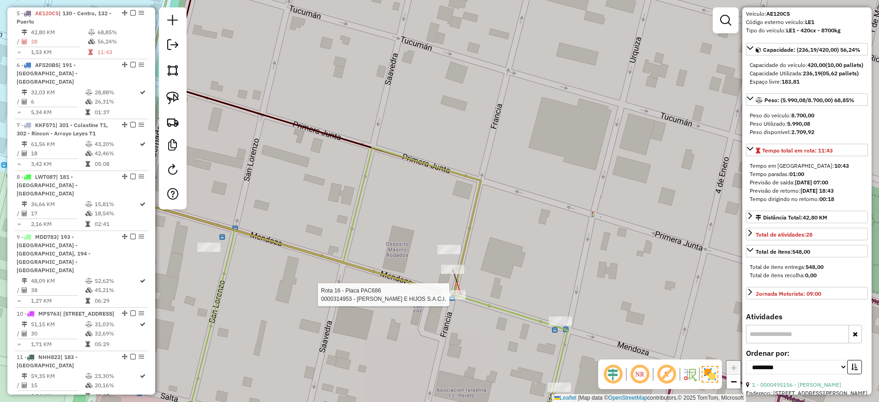
click at [453, 299] on div at bounding box center [453, 294] width 23 height 9
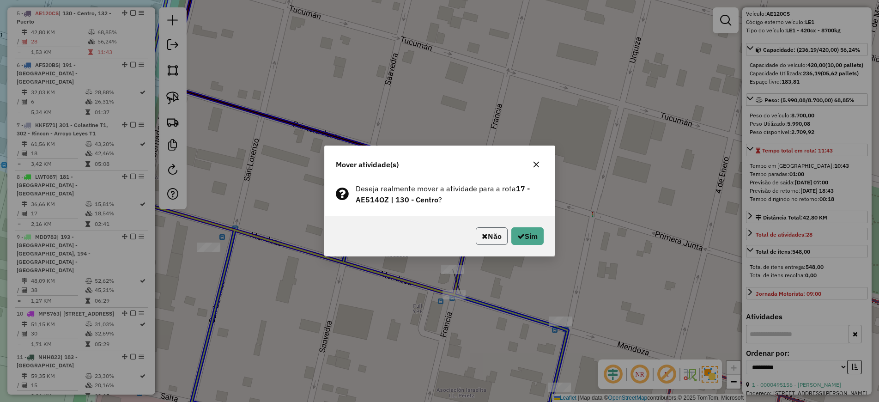
click at [501, 231] on button "Não" at bounding box center [492, 236] width 32 height 18
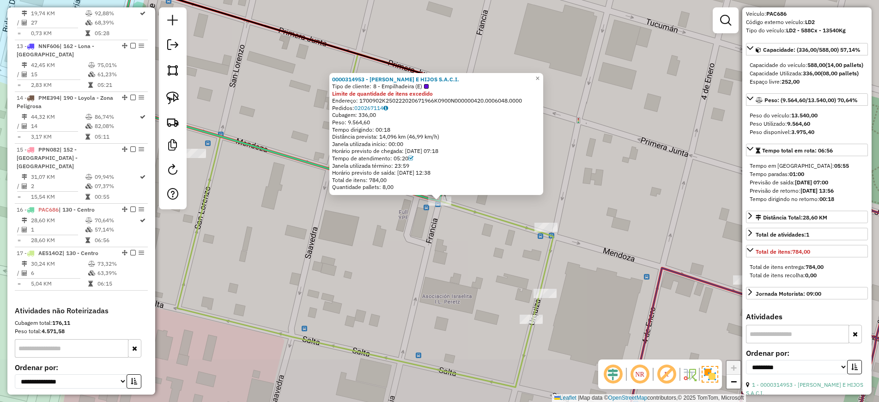
scroll to position [1055, 0]
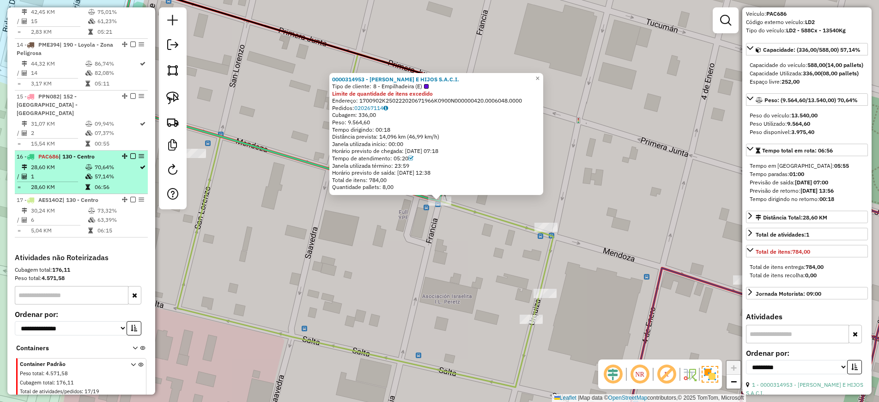
click at [130, 153] on em at bounding box center [133, 156] width 6 height 6
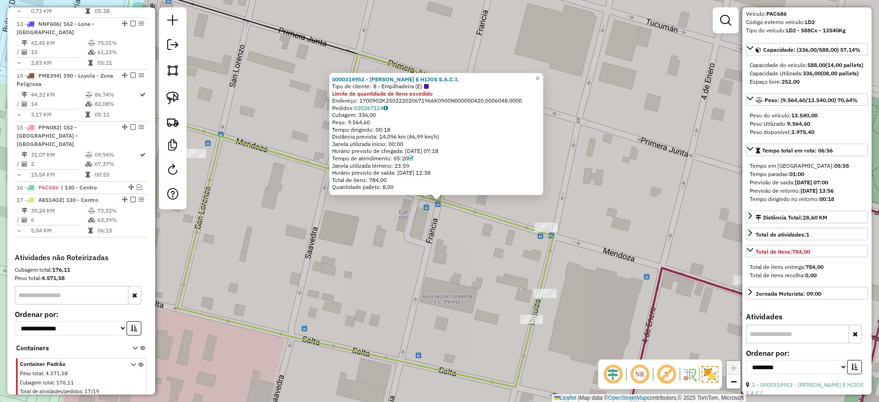
click at [506, 220] on icon at bounding box center [365, 220] width 376 height 333
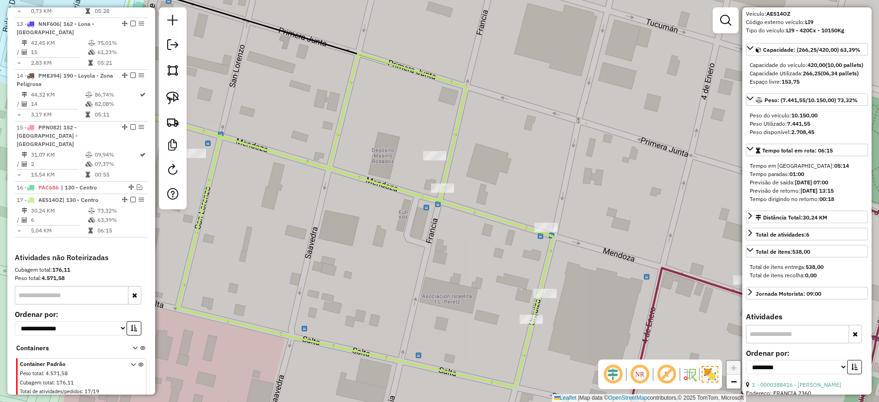
scroll to position [0, 0]
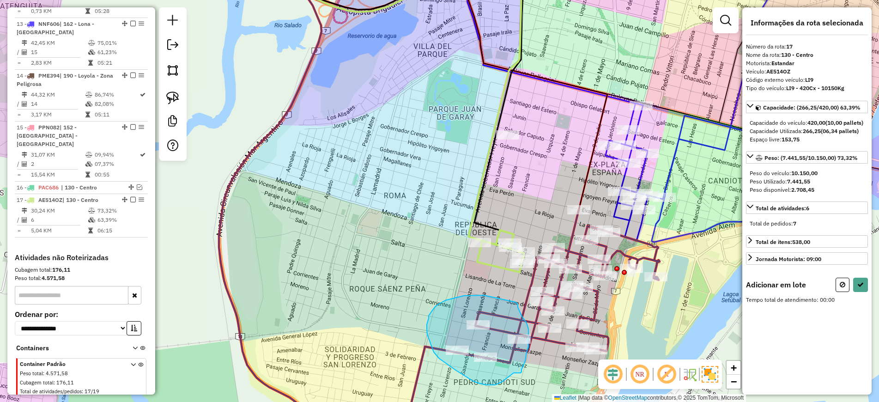
drag, startPoint x: 479, startPoint y: 295, endPoint x: 515, endPoint y: 299, distance: 36.7
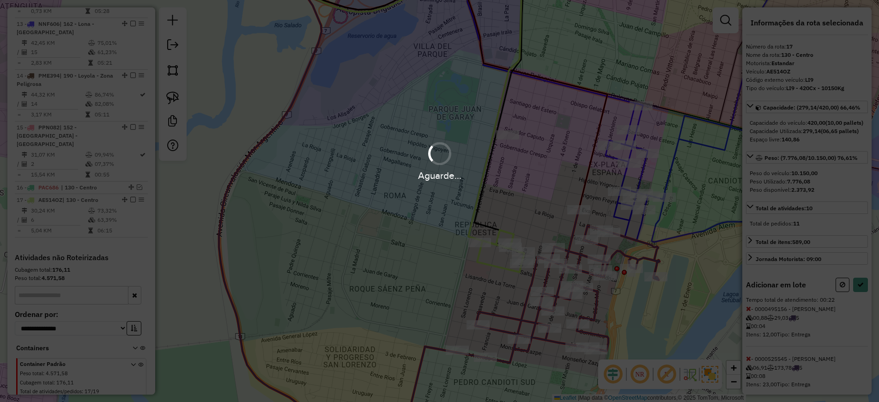
click at [515, 299] on div "Aguarde..." at bounding box center [439, 201] width 879 height 402
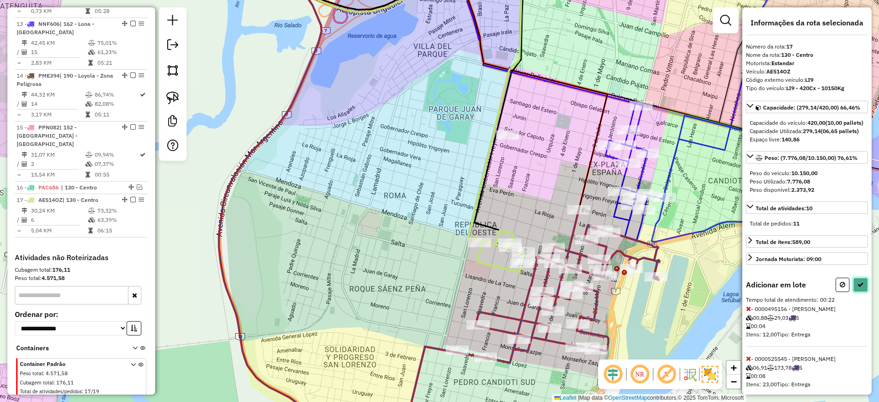
click at [860, 292] on button at bounding box center [860, 284] width 15 height 14
select select "**********"
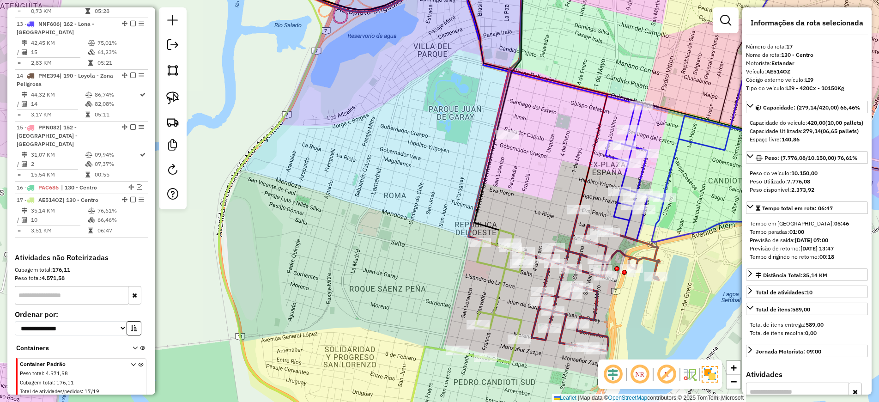
click at [573, 222] on icon at bounding box center [595, 280] width 128 height 141
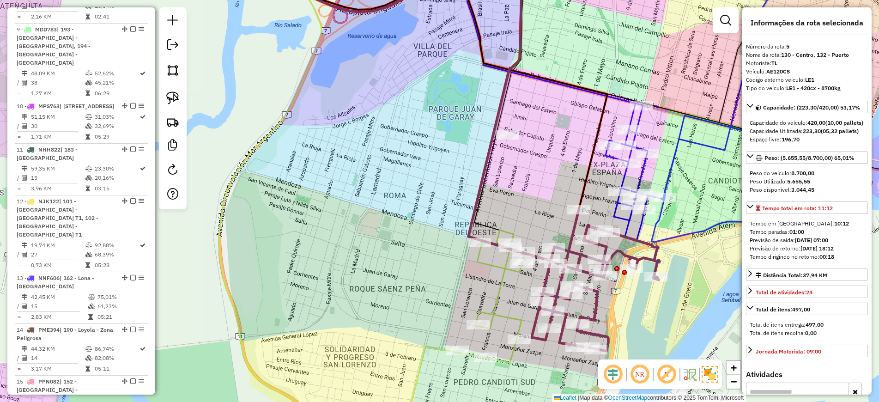
scroll to position [562, 0]
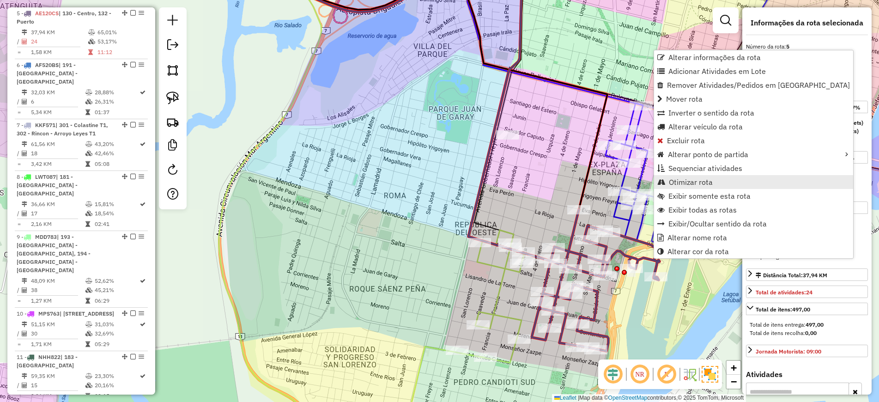
click at [700, 185] on span "Otimizar rota" at bounding box center [691, 181] width 44 height 7
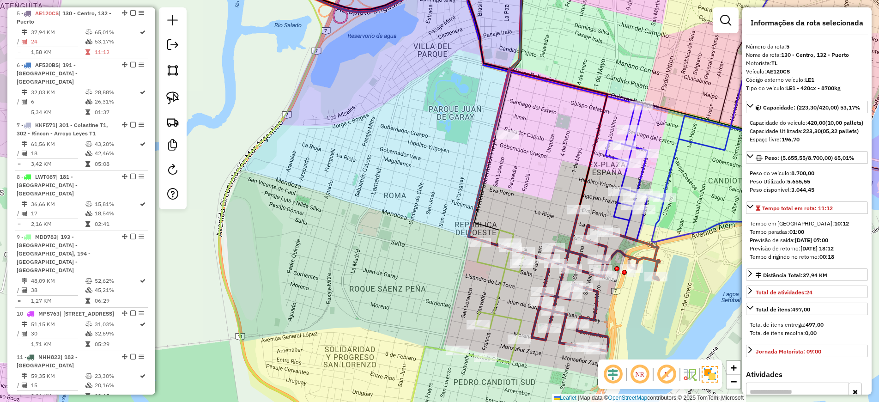
click at [500, 299] on icon at bounding box center [490, 296] width 67 height 133
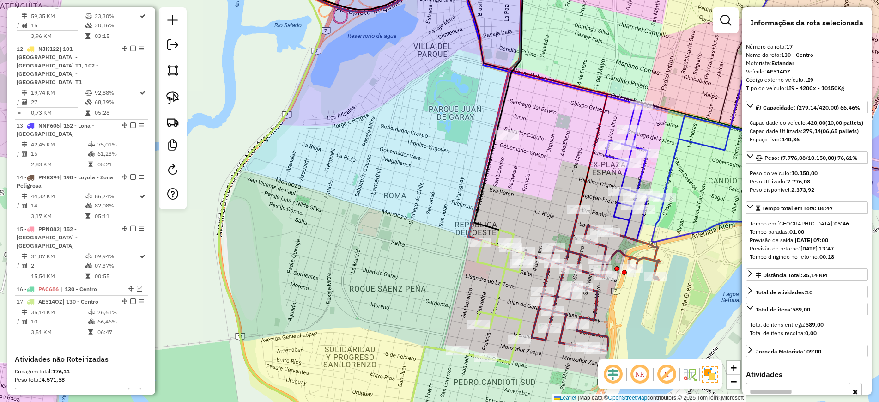
scroll to position [1024, 0]
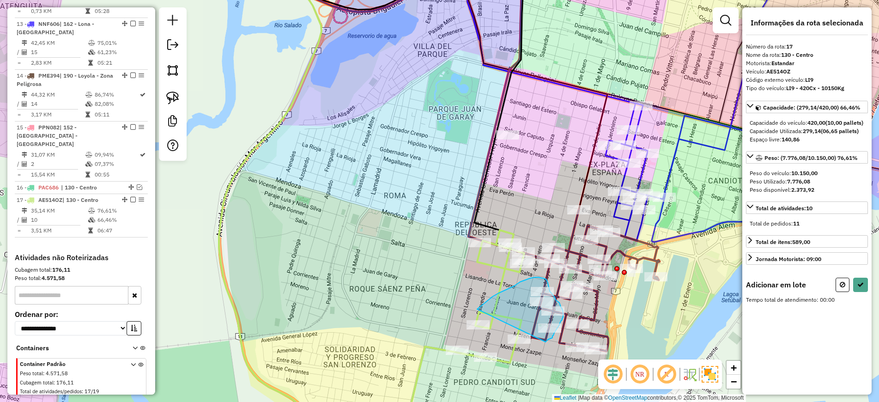
drag, startPoint x: 546, startPoint y: 342, endPoint x: 473, endPoint y: 311, distance: 78.6
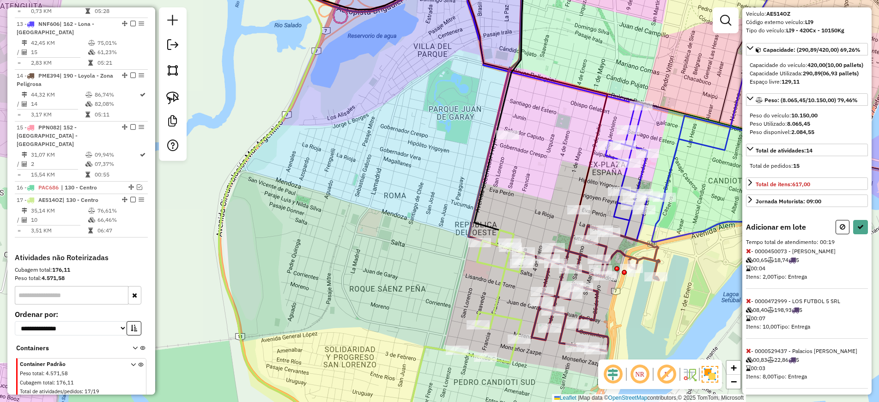
scroll to position [138, 0]
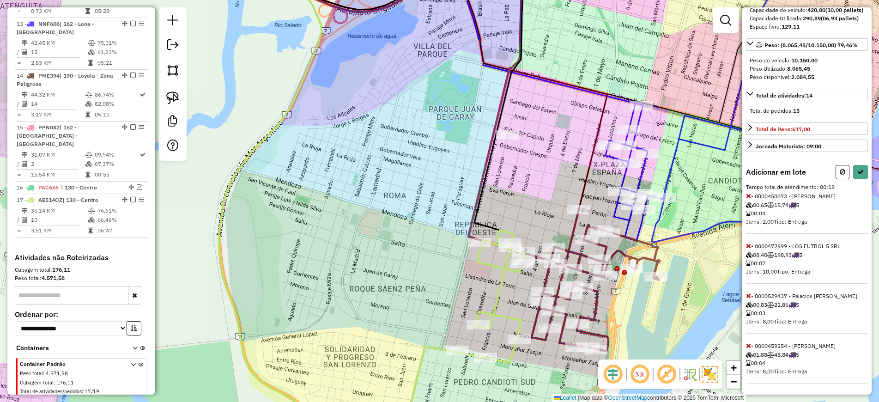
click at [747, 244] on icon at bounding box center [748, 245] width 5 height 6
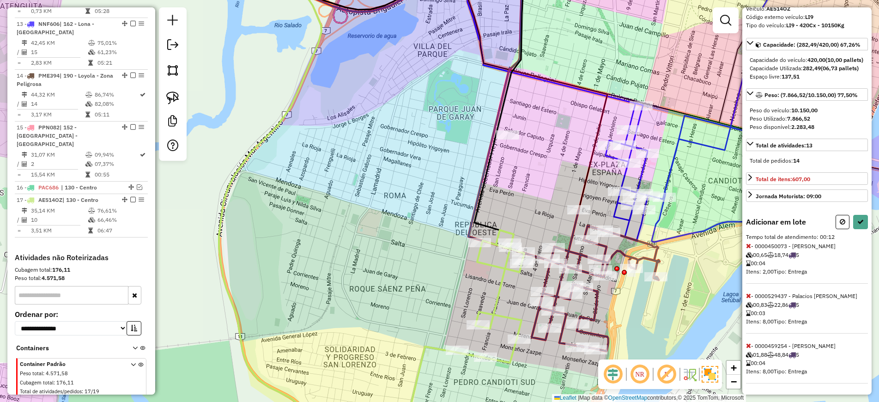
click at [747, 242] on icon at bounding box center [748, 245] width 5 height 6
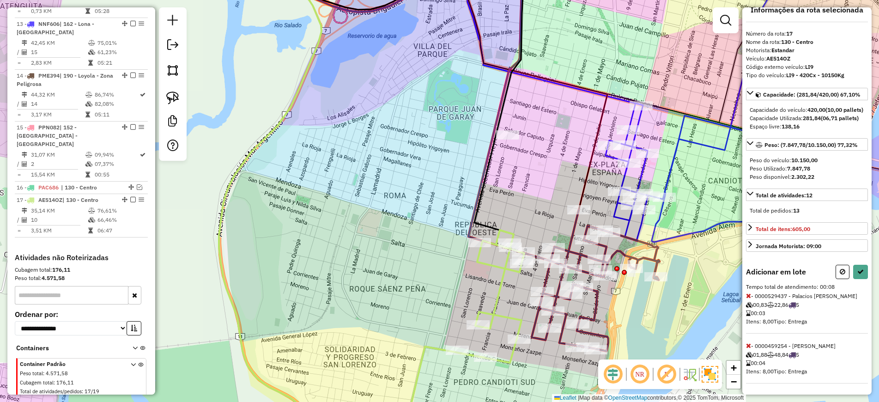
scroll to position [30, 0]
click at [747, 345] on icon at bounding box center [748, 345] width 5 height 6
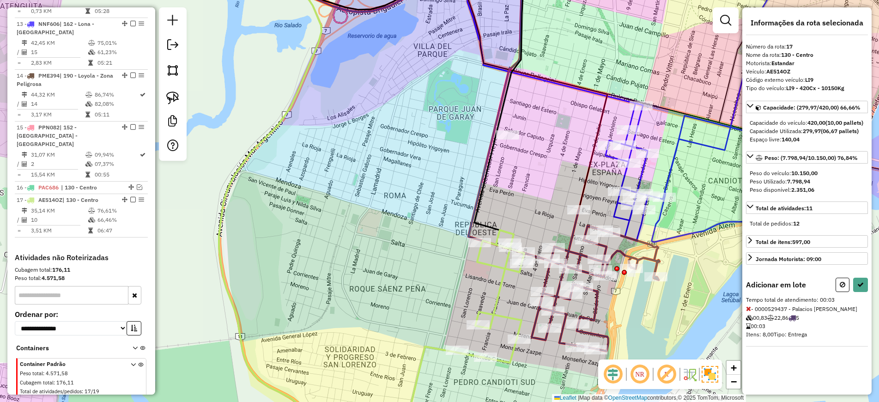
scroll to position [0, 0]
click at [845, 292] on button at bounding box center [842, 284] width 14 height 14
select select "**********"
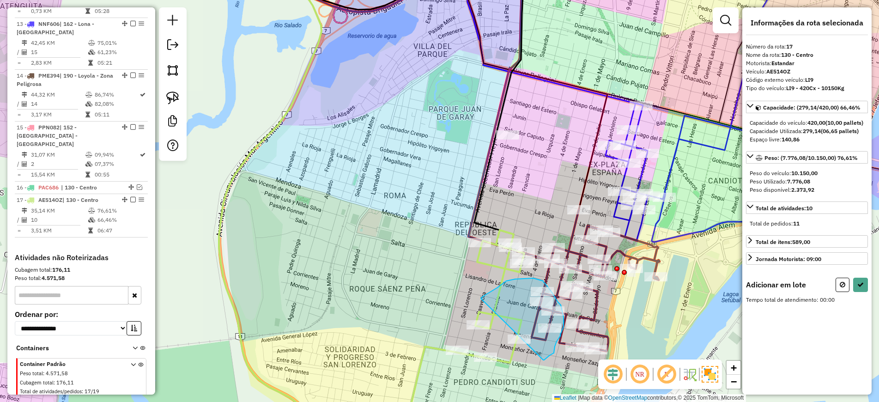
drag, startPoint x: 544, startPoint y: 360, endPoint x: 481, endPoint y: 298, distance: 88.2
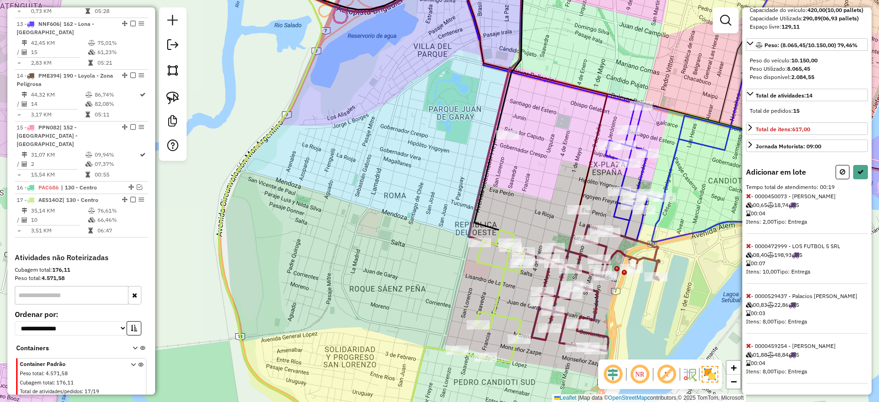
scroll to position [138, 0]
click at [748, 346] on icon at bounding box center [748, 345] width 5 height 6
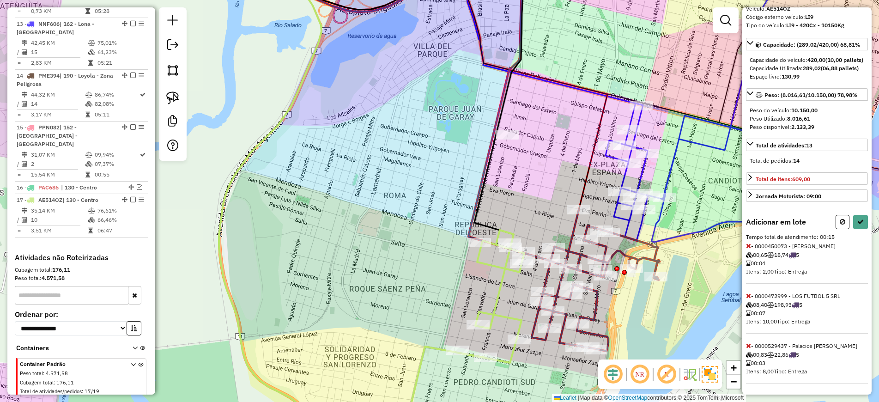
click at [746, 295] on icon at bounding box center [748, 295] width 5 height 6
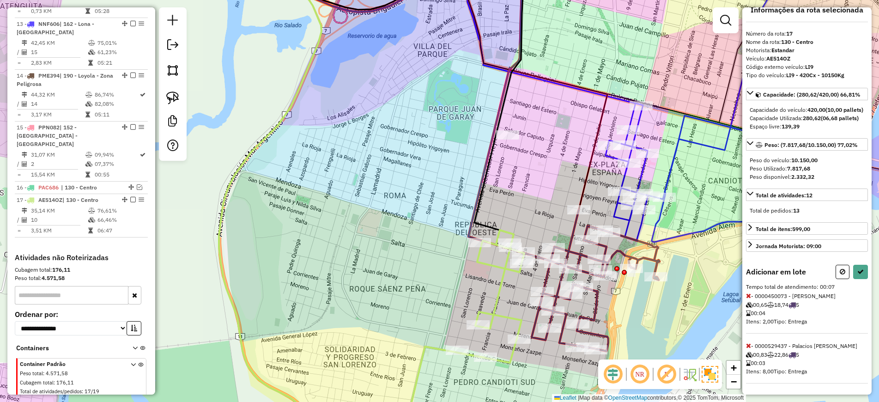
scroll to position [38, 0]
click at [858, 268] on icon at bounding box center [860, 271] width 6 height 6
select select "**********"
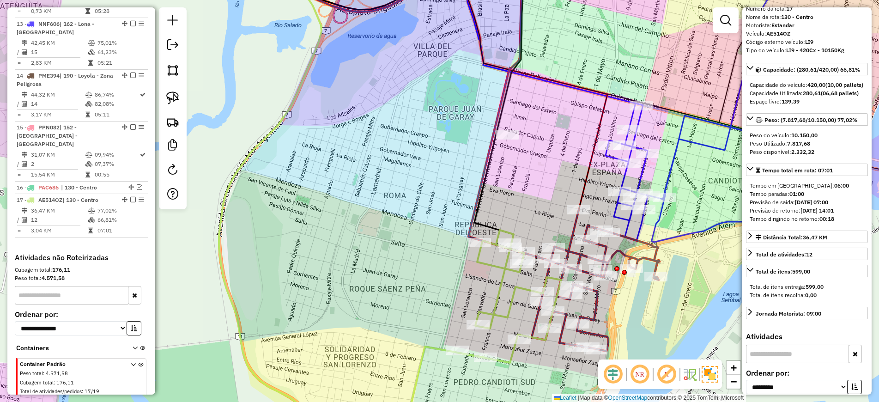
click at [646, 259] on icon at bounding box center [595, 280] width 128 height 141
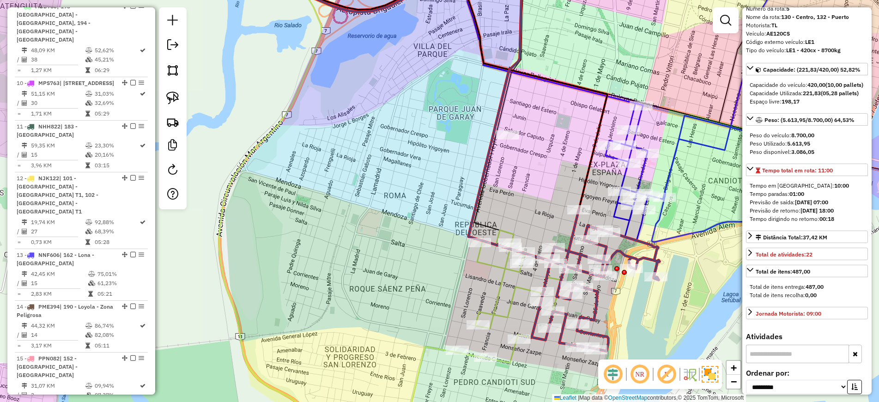
scroll to position [562, 0]
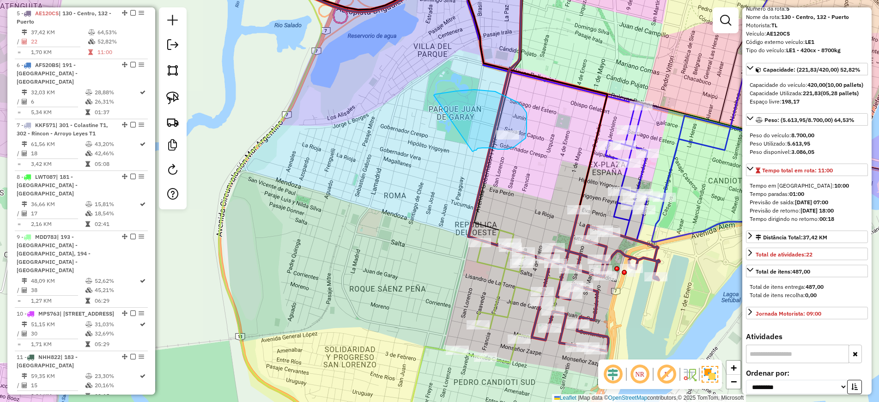
drag, startPoint x: 474, startPoint y: 151, endPoint x: 434, endPoint y: 95, distance: 68.4
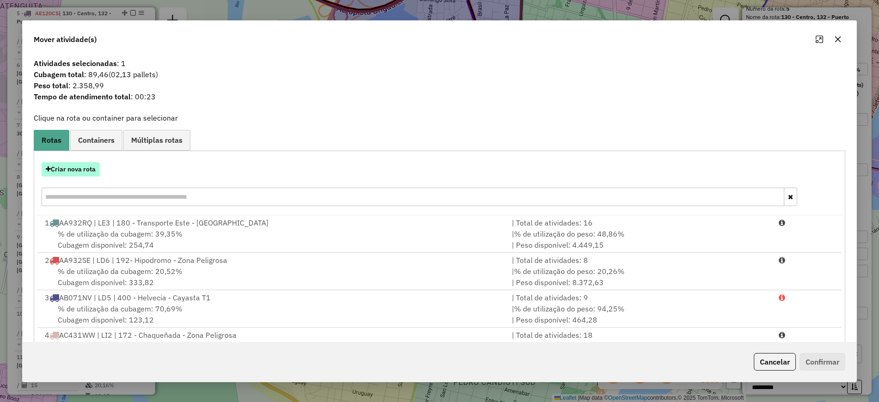
click at [79, 175] on button "Criar nova rota" at bounding box center [71, 169] width 58 height 14
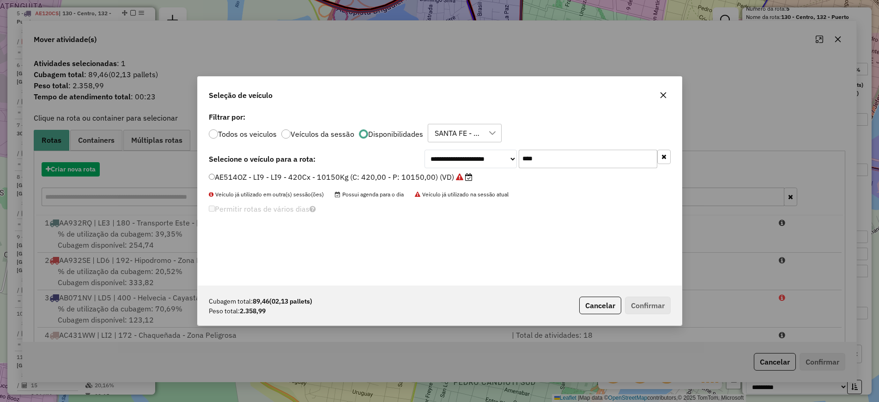
scroll to position [5, 3]
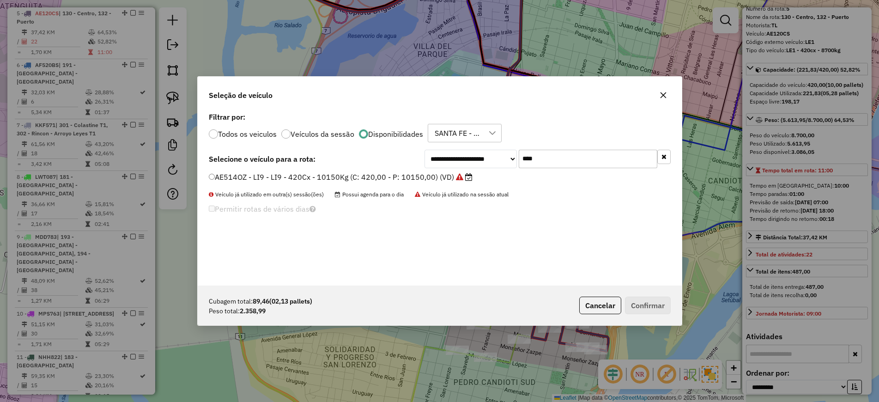
drag, startPoint x: 543, startPoint y: 159, endPoint x: 492, endPoint y: 154, distance: 51.5
click at [492, 154] on div "**********" at bounding box center [547, 159] width 246 height 18
paste input "****"
type input "*******"
click at [399, 176] on label "AE514OY - LI5 - LI5 - 420cx - 10200kg (C: 420,00 - P: 10200,00) (VD)" at bounding box center [335, 176] width 253 height 11
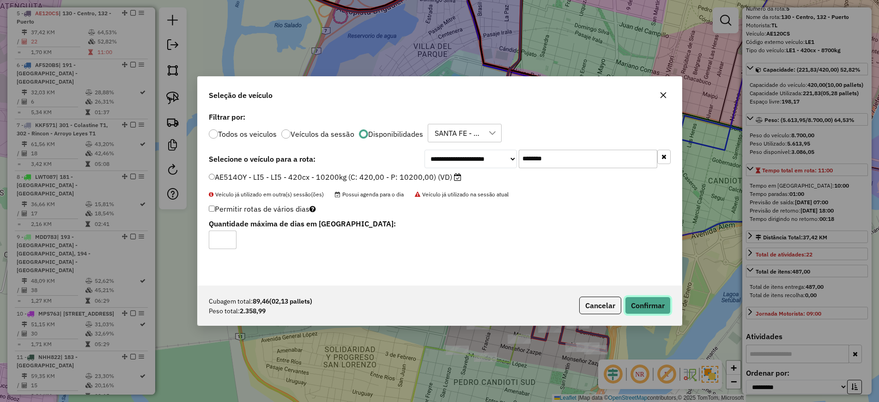
click at [662, 306] on button "Confirmar" at bounding box center [648, 305] width 46 height 18
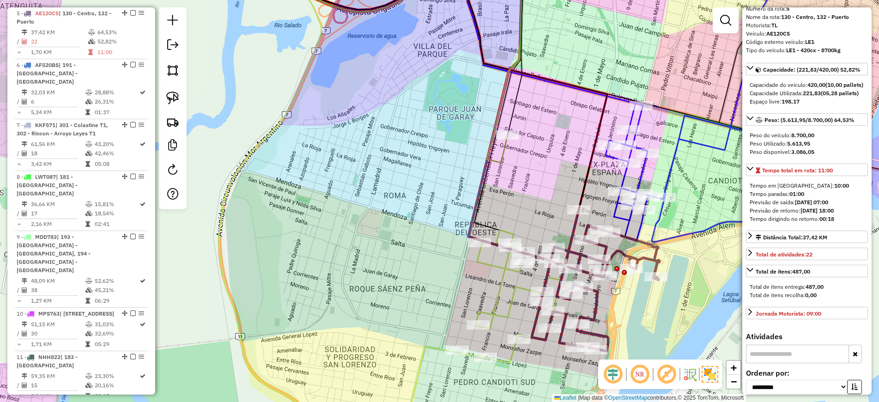
click at [503, 154] on icon at bounding box center [216, 61] width 609 height 203
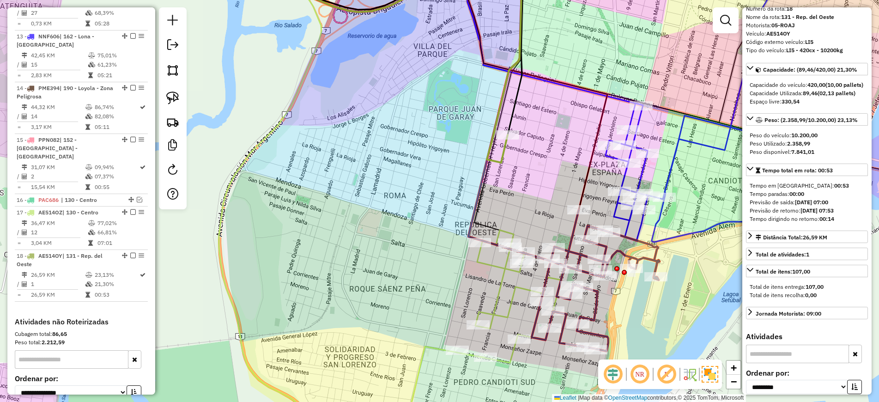
scroll to position [1075, 0]
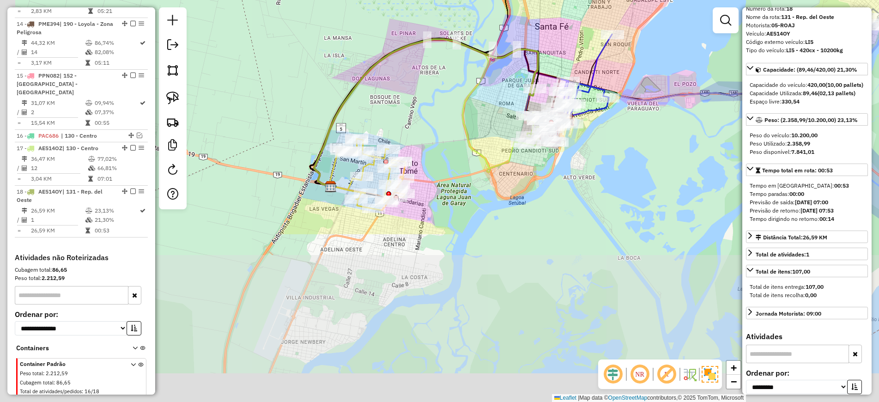
drag, startPoint x: 417, startPoint y: 369, endPoint x: 488, endPoint y: 141, distance: 239.2
click at [484, 147] on icon at bounding box center [421, 112] width 215 height 146
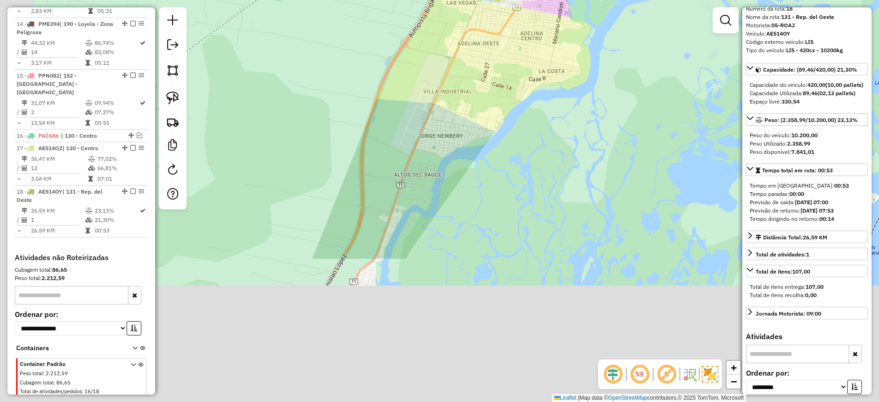
drag, startPoint x: 346, startPoint y: 371, endPoint x: 544, endPoint y: 139, distance: 304.9
click at [543, 139] on div "Janela de atendimento Grade de atendimento Capacidade Transportadoras Veículos …" at bounding box center [439, 201] width 879 height 402
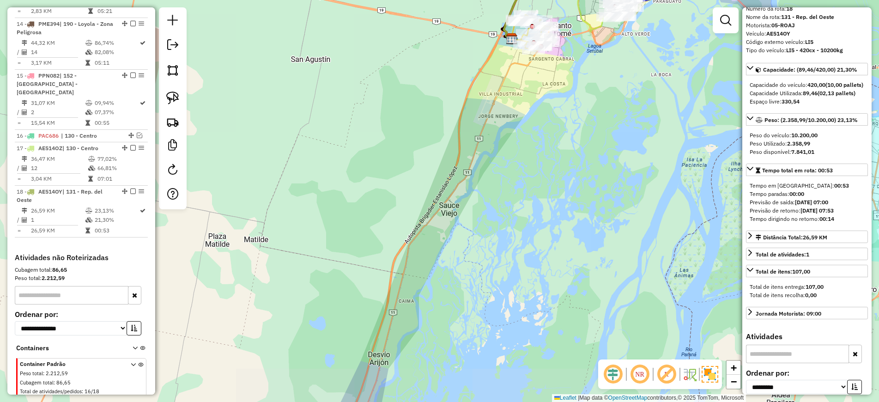
drag, startPoint x: 362, startPoint y: 286, endPoint x: 491, endPoint y: 124, distance: 207.3
click at [491, 124] on div "Janela de atendimento Grade de atendimento Capacidade Transportadoras Veículos …" at bounding box center [439, 201] width 879 height 402
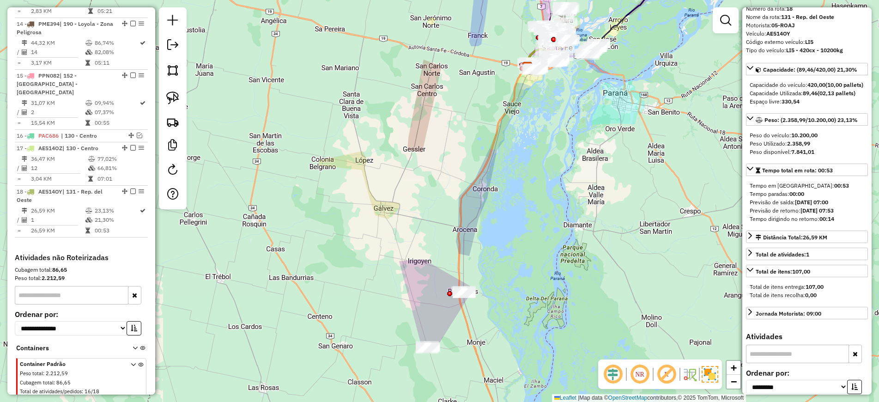
drag, startPoint x: 446, startPoint y: 321, endPoint x: 469, endPoint y: 239, distance: 85.5
click at [469, 239] on div "Janela de atendimento Grade de atendimento Capacidade Transportadoras Veículos …" at bounding box center [439, 201] width 879 height 402
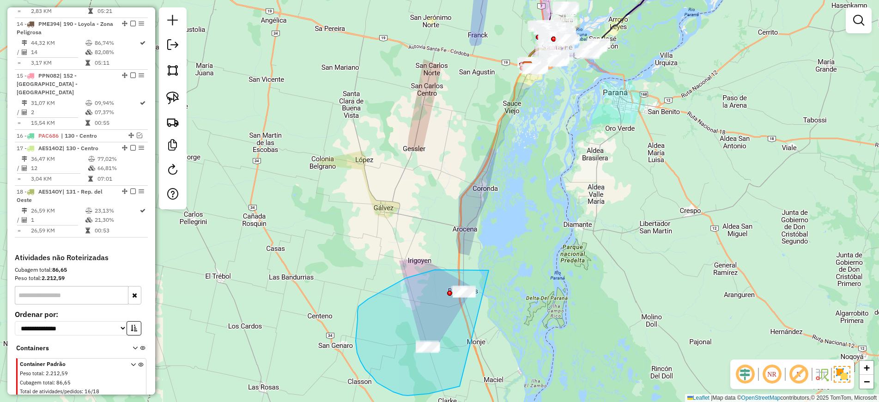
drag, startPoint x: 488, startPoint y: 270, endPoint x: 511, endPoint y: 368, distance: 100.0
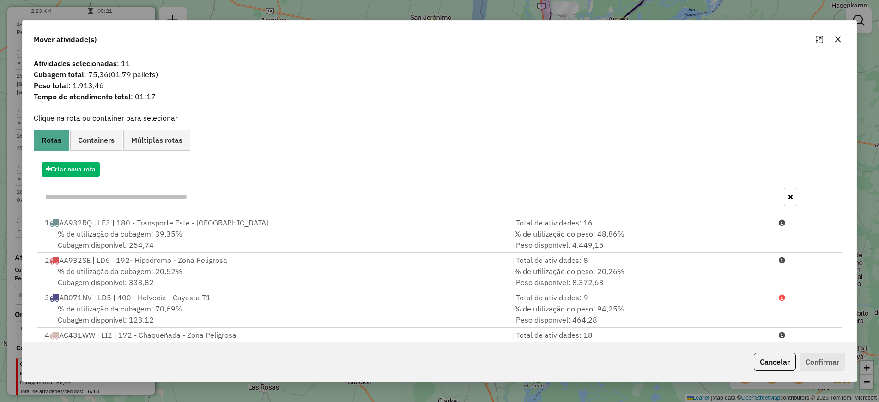
drag, startPoint x: 157, startPoint y: 72, endPoint x: 112, endPoint y: 73, distance: 44.3
click at [112, 73] on span "(01,79 pallets)" at bounding box center [133, 74] width 49 height 9
copy span "01,79 pallets"
click at [88, 171] on button "Criar nova rota" at bounding box center [71, 169] width 58 height 14
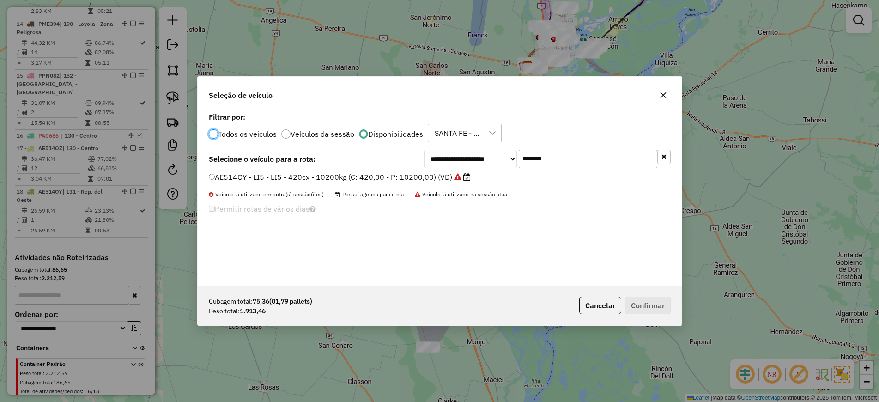
scroll to position [5, 3]
click at [668, 99] on div at bounding box center [663, 95] width 15 height 15
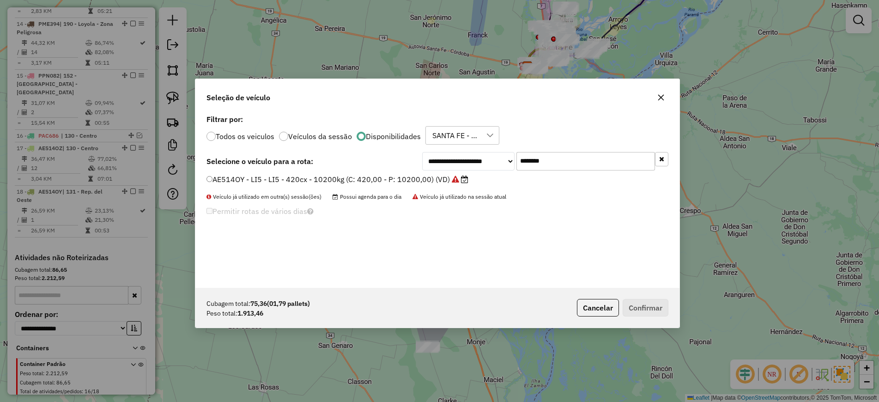
click at [660, 93] on button "button" at bounding box center [660, 97] width 15 height 15
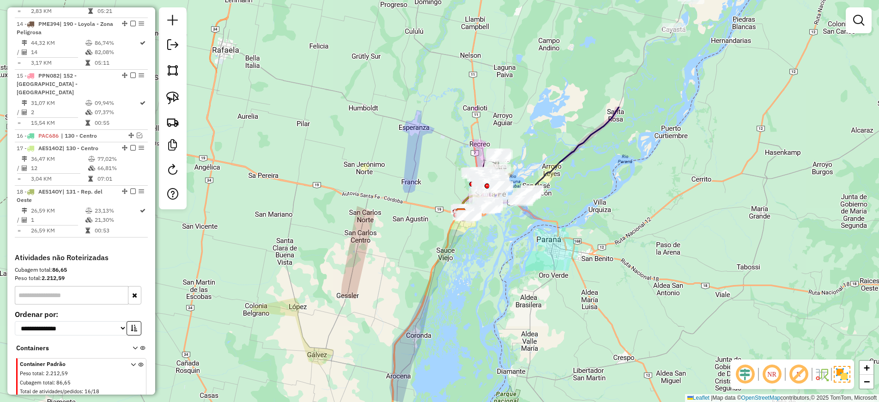
drag, startPoint x: 503, startPoint y: 133, endPoint x: 430, endPoint y: 257, distance: 144.3
click at [430, 259] on div "Janela de atendimento Grade de atendimento Capacidade Transportadoras Veículos …" at bounding box center [439, 201] width 879 height 402
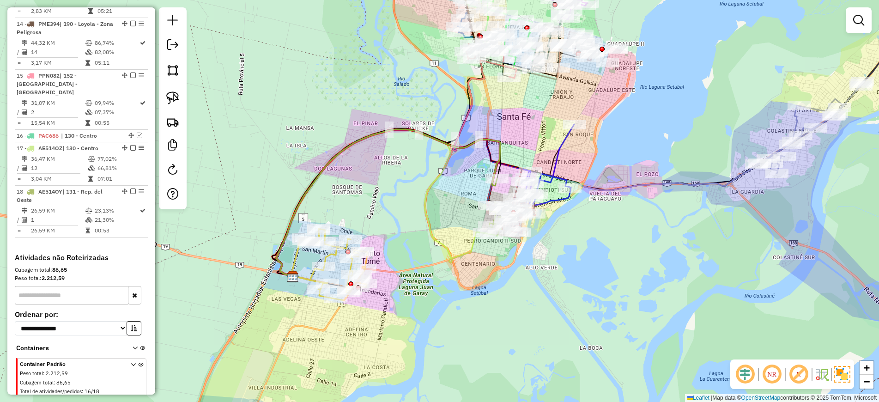
drag, startPoint x: 550, startPoint y: 142, endPoint x: 539, endPoint y: 133, distance: 14.1
click at [541, 122] on div "Janela de atendimento Grade de atendimento Capacidade Transportadoras Veículos …" at bounding box center [439, 201] width 879 height 402
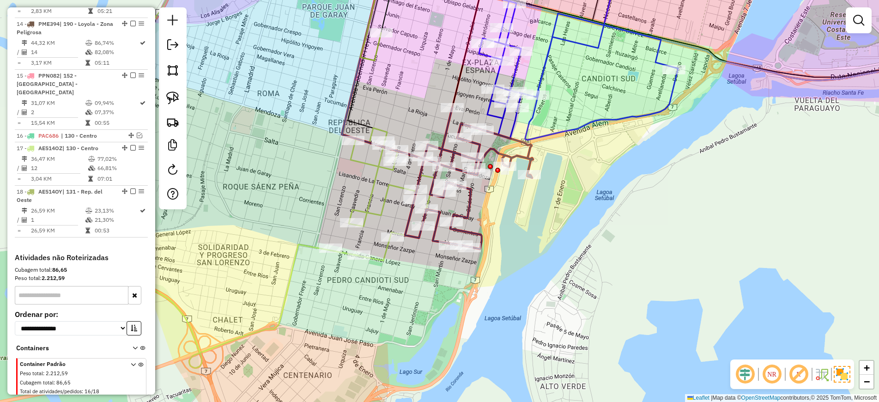
click at [385, 194] on icon at bounding box center [382, 194] width 104 height 133
select select "**********"
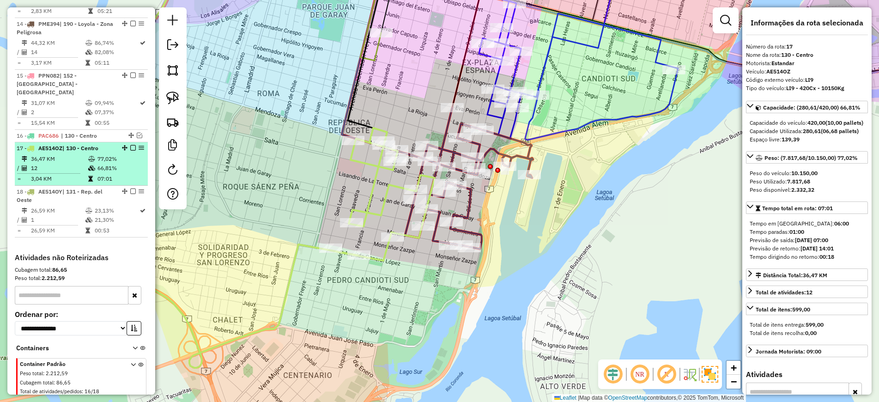
click at [130, 145] on em at bounding box center [133, 148] width 6 height 6
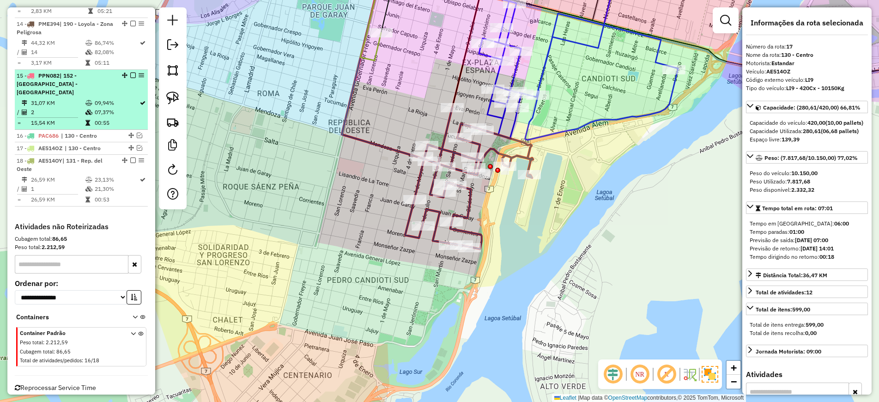
scroll to position [1044, 0]
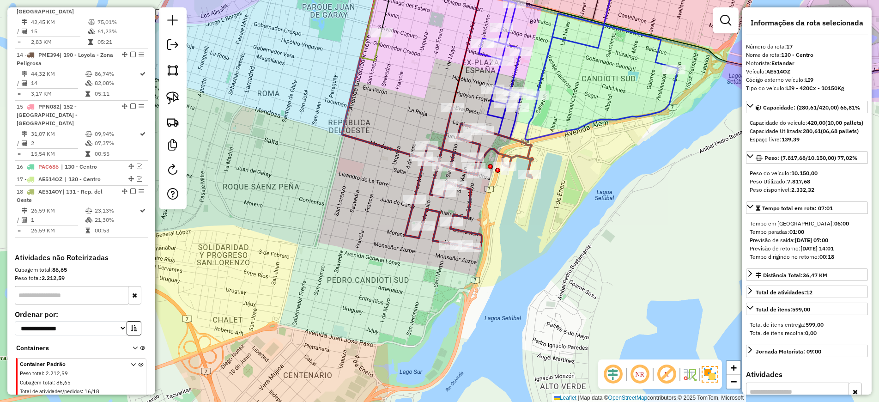
click at [471, 204] on icon at bounding box center [469, 178] width 128 height 141
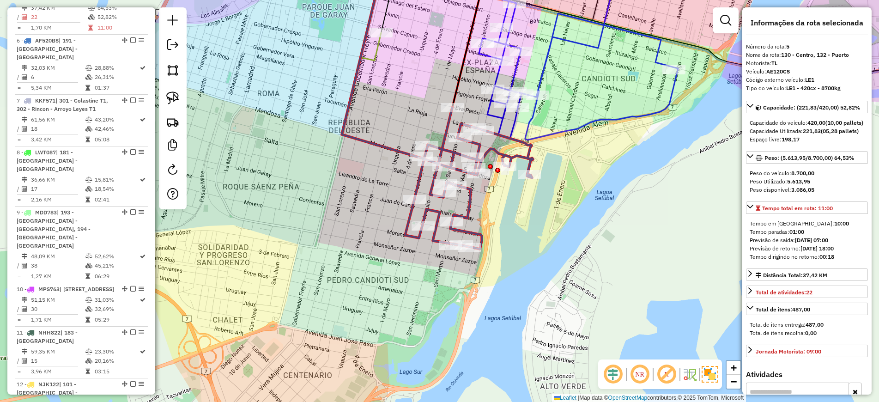
scroll to position [562, 0]
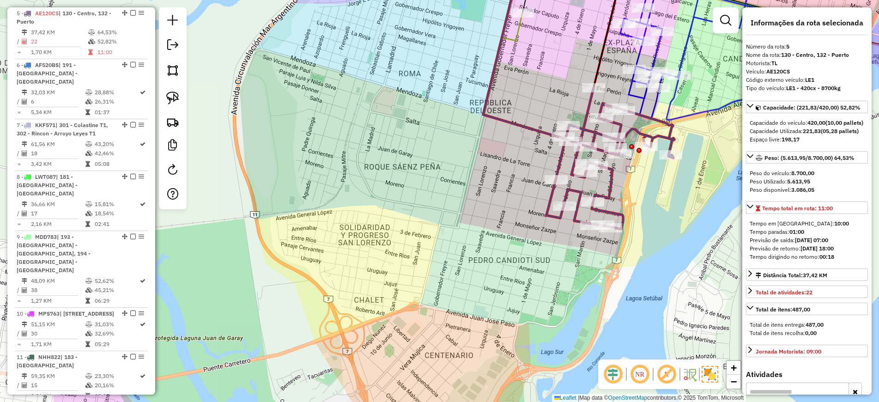
drag, startPoint x: 498, startPoint y: 235, endPoint x: 639, endPoint y: 215, distance: 143.3
click at [639, 215] on div "Janela de atendimento Grade de atendimento Capacidade Transportadoras Veículos …" at bounding box center [439, 201] width 879 height 402
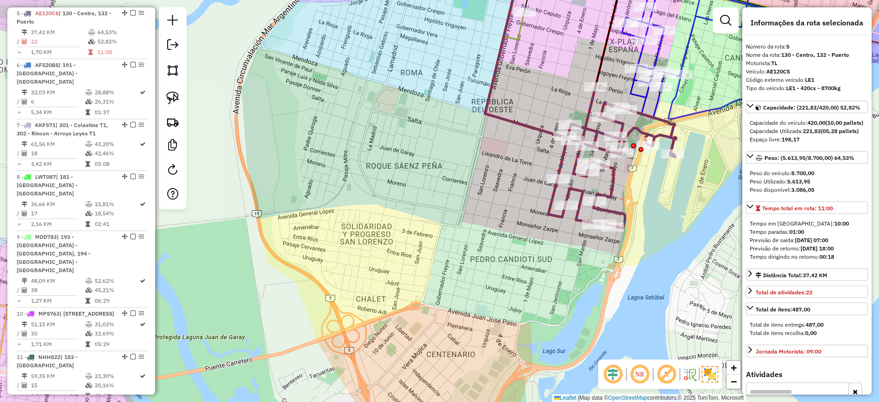
click at [530, 124] on icon at bounding box center [524, 48] width 79 height 177
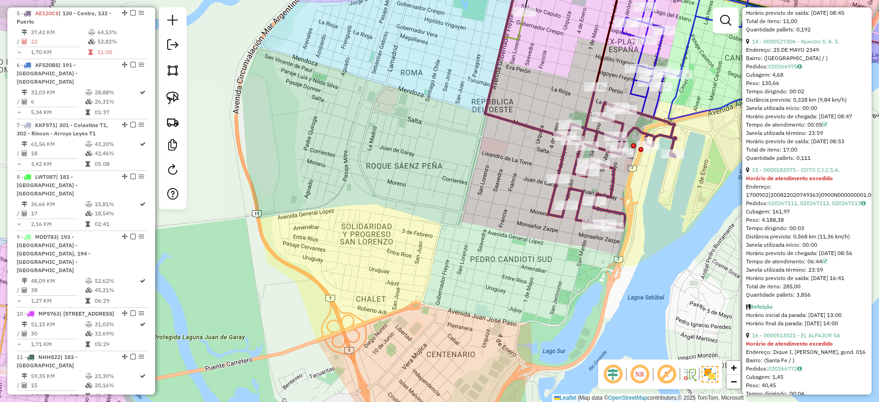
scroll to position [2193, 0]
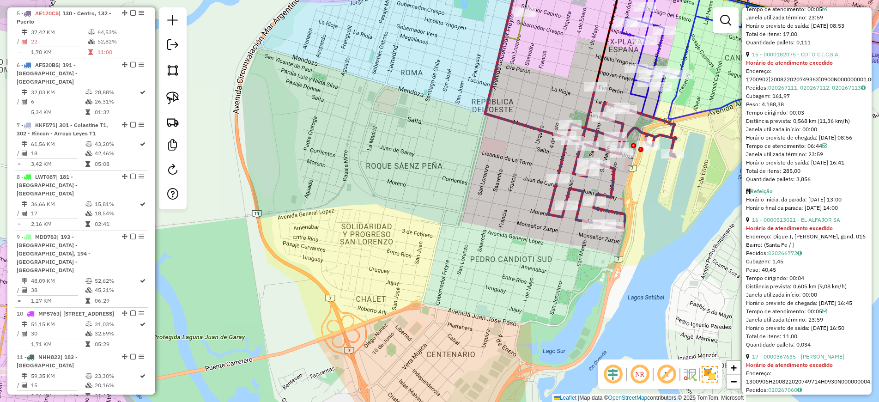
click at [792, 58] on link "15 - 0000182075 - COTO C.I.C.S.A." at bounding box center [796, 54] width 88 height 7
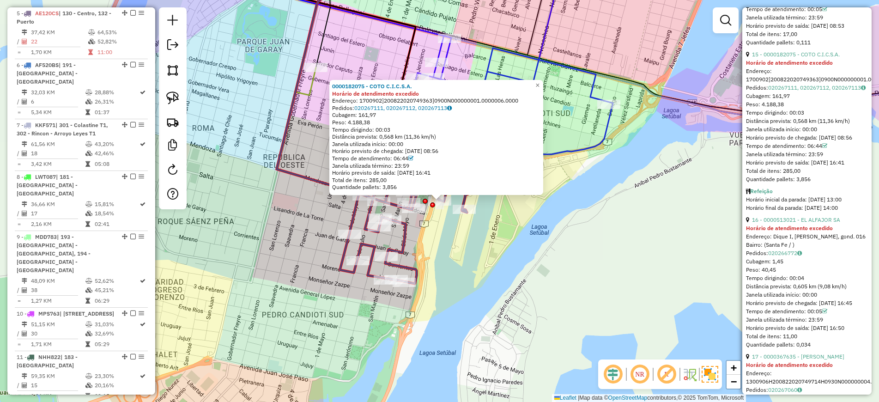
drag, startPoint x: 420, startPoint y: 85, endPoint x: 330, endPoint y: 93, distance: 89.9
click at [330, 93] on div "0000182075 - COTO C.I.C.S.A. Horário de atendimento excedido Endereço: 1700902]…" at bounding box center [436, 137] width 214 height 115
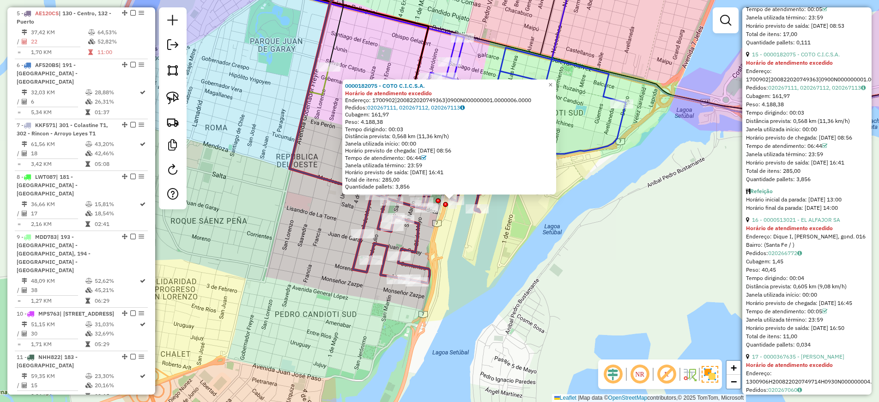
drag, startPoint x: 327, startPoint y: 89, endPoint x: 340, endPoint y: 88, distance: 12.9
click at [340, 88] on div "0000182075 - COTO C.I.C.S.A. Horário de atendimento excedido Endereço: 1700902]…" at bounding box center [439, 201] width 879 height 402
drag, startPoint x: 345, startPoint y: 85, endPoint x: 383, endPoint y: 85, distance: 37.9
click at [382, 85] on div "0000182075 - COTO C.I.C.S.A. Horário de atendimento excedido Endereço: 1700902]…" at bounding box center [449, 136] width 214 height 115
copy strong "0000182075"
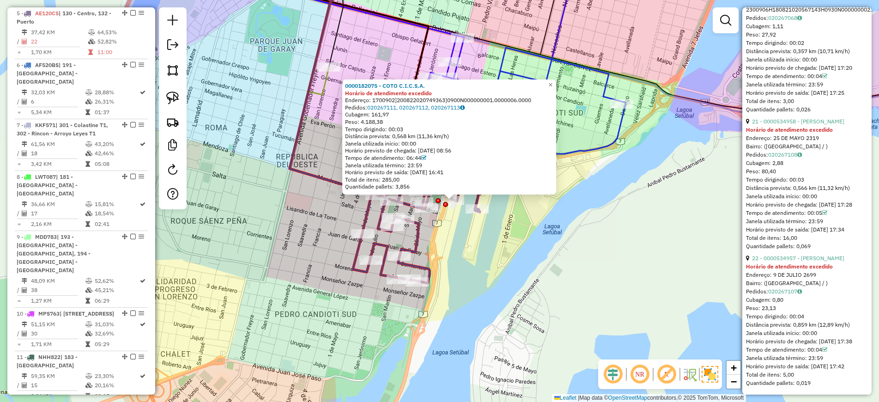
scroll to position [3252, 0]
click at [601, 225] on div "0000182075 - COTO C.I.C.S.A. Horário de atendimento excedido Endereço: 1700902]…" at bounding box center [439, 201] width 879 height 402
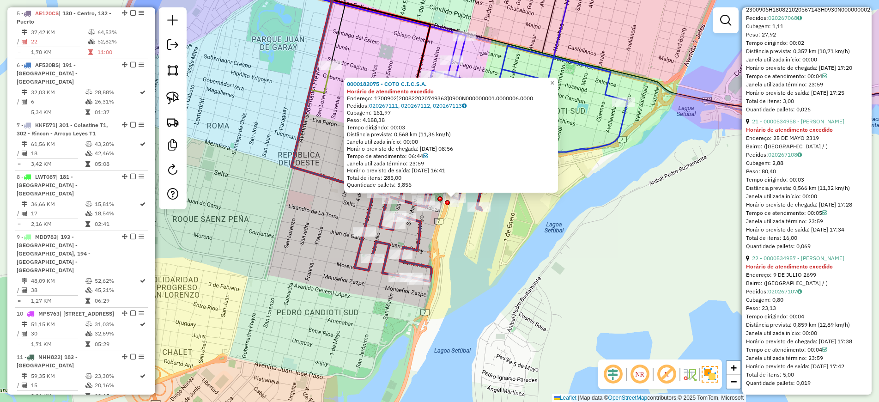
click at [332, 79] on icon at bounding box center [326, 26] width 33 height 133
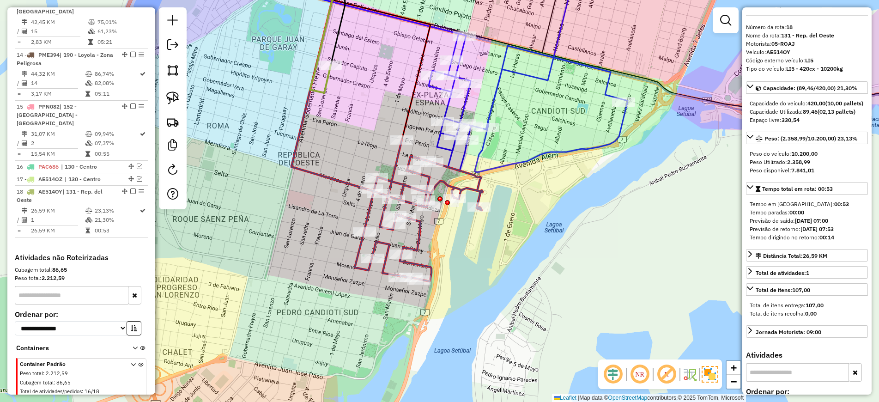
scroll to position [0, 0]
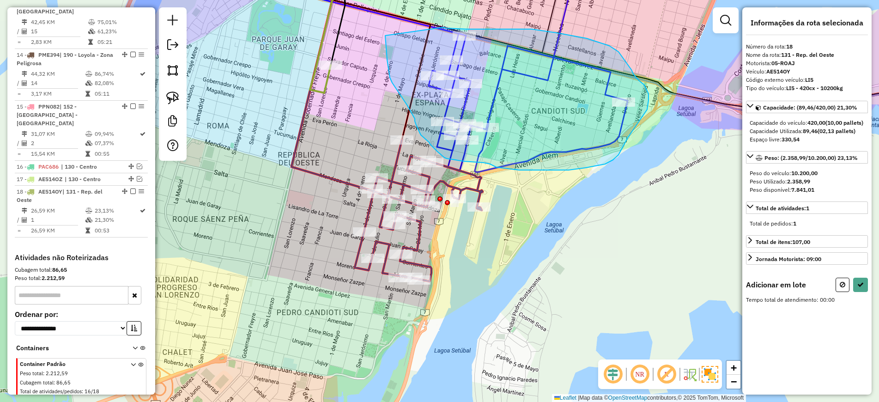
drag, startPoint x: 385, startPoint y: 36, endPoint x: 442, endPoint y: 27, distance: 57.5
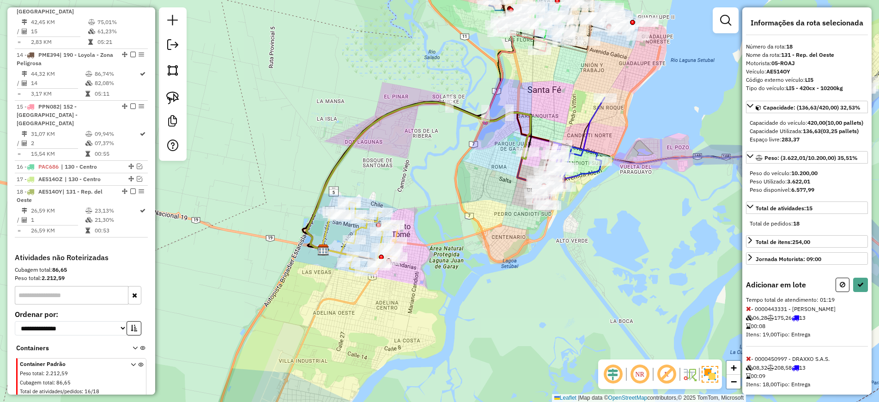
drag, startPoint x: 643, startPoint y: 113, endPoint x: 598, endPoint y: 140, distance: 52.4
click at [598, 139] on div "Janela de atendimento Grade de atendimento Capacidade Transportadoras Veículos …" at bounding box center [439, 201] width 879 height 402
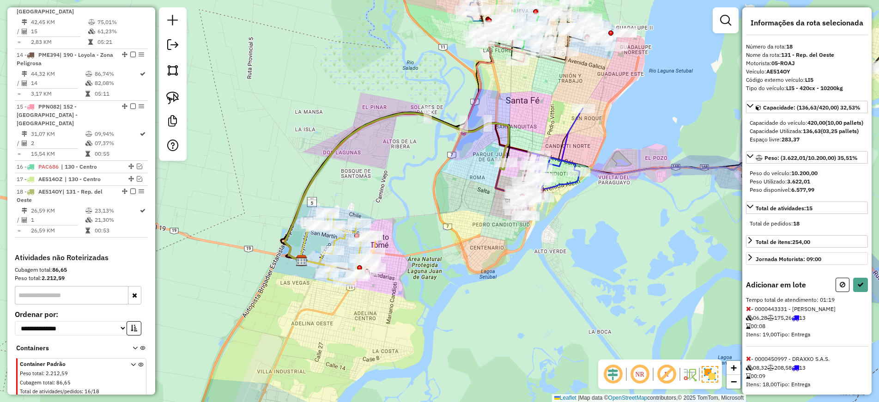
click at [839, 288] on icon at bounding box center [842, 284] width 6 height 6
select select "**********"
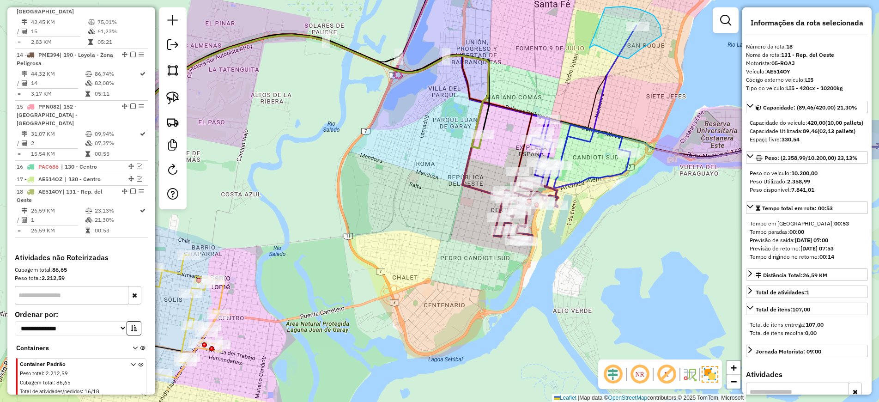
drag, startPoint x: 589, startPoint y: 48, endPoint x: 592, endPoint y: 12, distance: 36.1
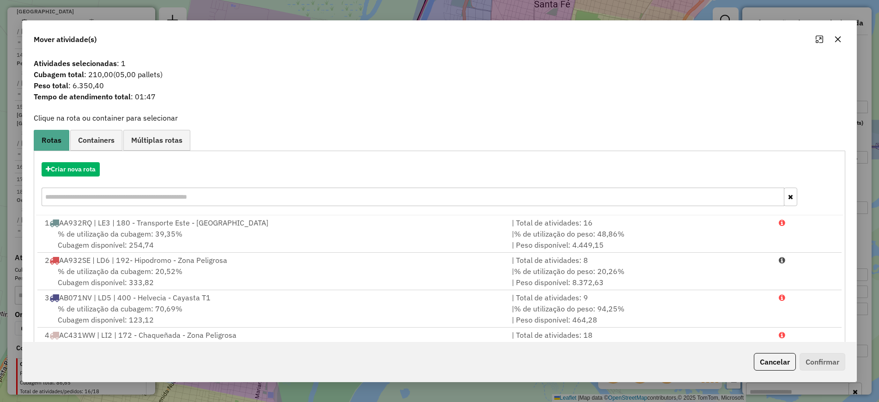
click at [837, 36] on icon "button" at bounding box center [837, 39] width 7 height 7
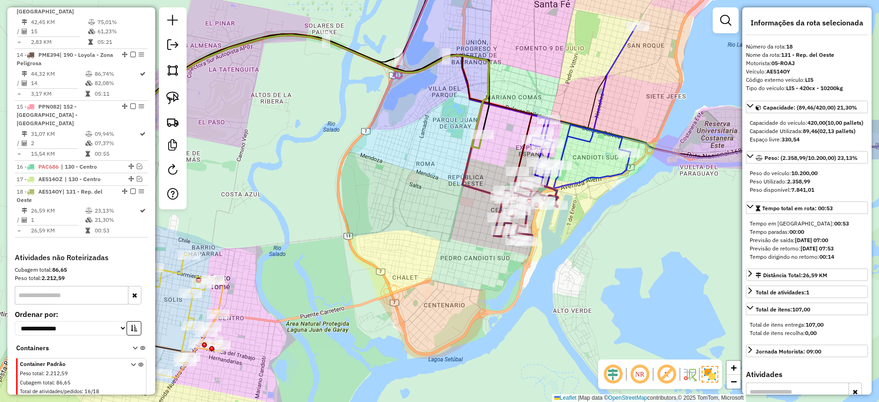
click at [585, 136] on icon at bounding box center [583, 106] width 106 height 163
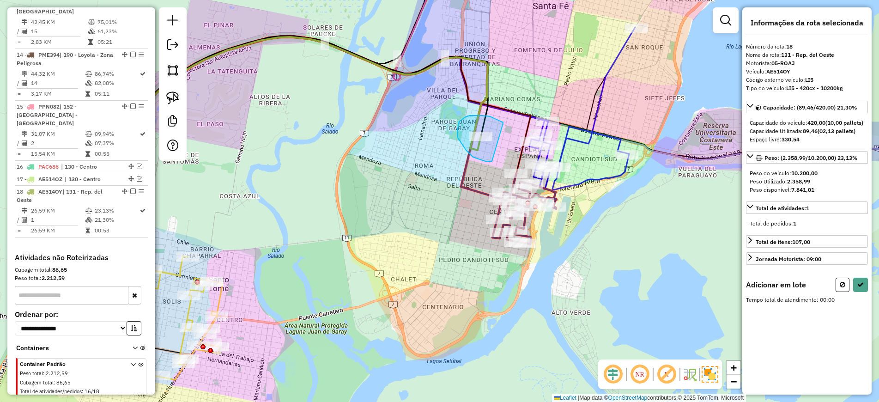
drag, startPoint x: 503, startPoint y: 123, endPoint x: 492, endPoint y: 161, distance: 39.4
click at [861, 288] on icon at bounding box center [860, 284] width 6 height 6
click at [840, 288] on icon at bounding box center [842, 284] width 6 height 6
select select "**********"
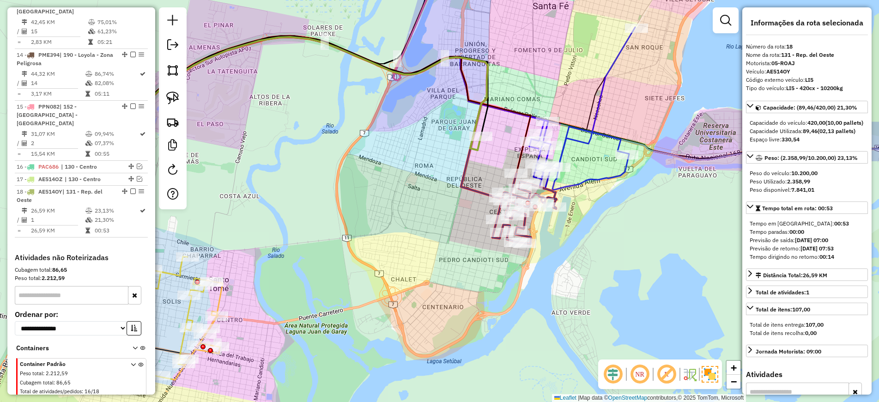
click at [577, 140] on icon at bounding box center [582, 108] width 106 height 163
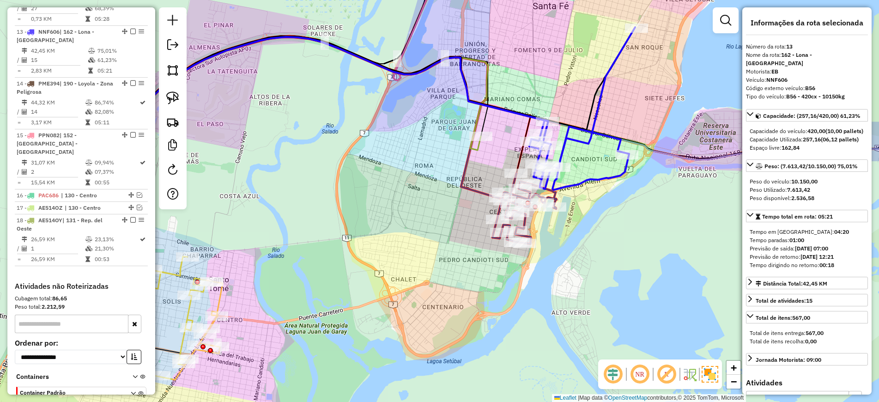
scroll to position [993, 0]
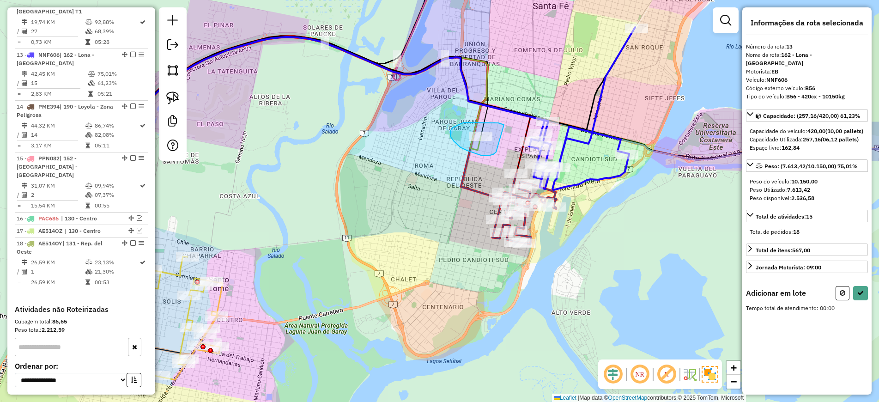
drag, startPoint x: 504, startPoint y: 125, endPoint x: 497, endPoint y: 152, distance: 28.1
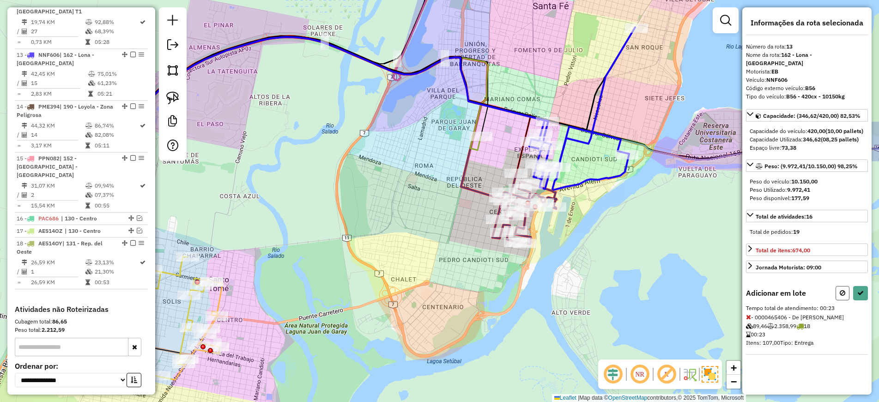
click at [842, 291] on icon at bounding box center [842, 292] width 6 height 6
select select "**********"
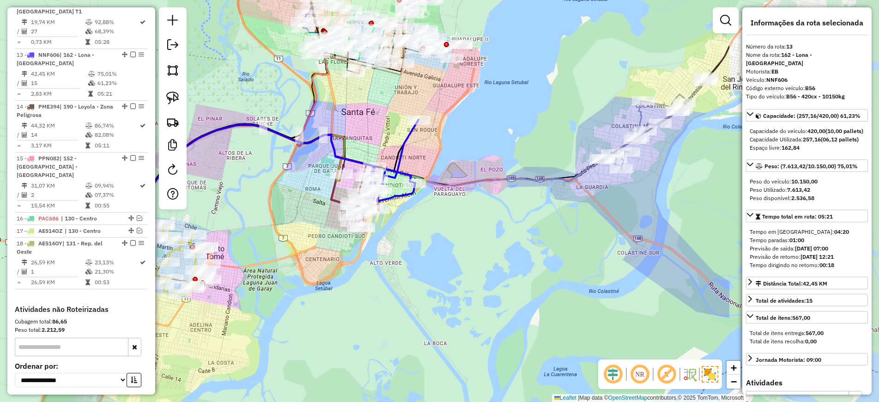
drag, startPoint x: 669, startPoint y: 141, endPoint x: 285, endPoint y: 183, distance: 386.4
click at [285, 181] on div "Janela de atendimento Grade de atendimento Capacidade Transportadoras Veículos …" at bounding box center [439, 201] width 879 height 402
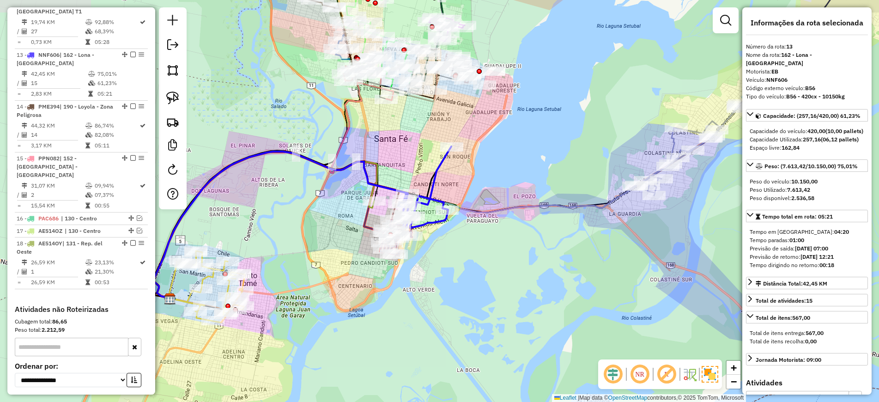
drag, startPoint x: 407, startPoint y: 171, endPoint x: 599, endPoint y: 188, distance: 193.3
click at [599, 188] on div "Janela de atendimento Grade de atendimento Capacidade Transportadoras Veículos …" at bounding box center [439, 201] width 879 height 402
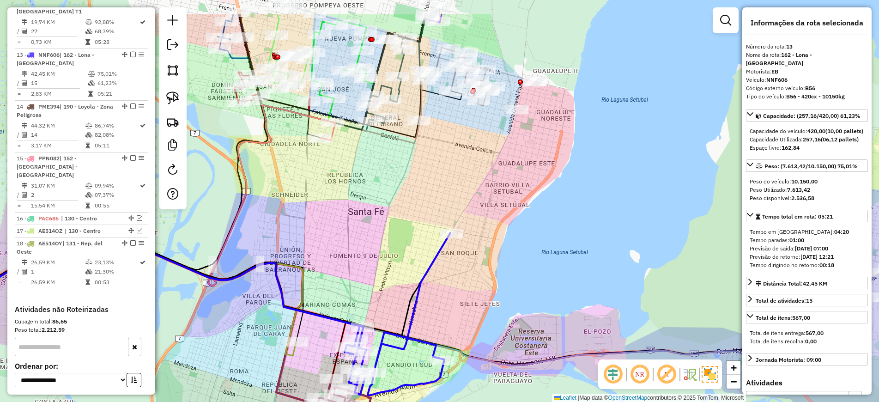
drag, startPoint x: 485, startPoint y: 93, endPoint x: 482, endPoint y: 134, distance: 41.7
click at [482, 134] on div "Janela de atendimento Grade de atendimento Capacidade Transportadoras Veículos …" at bounding box center [439, 201] width 879 height 402
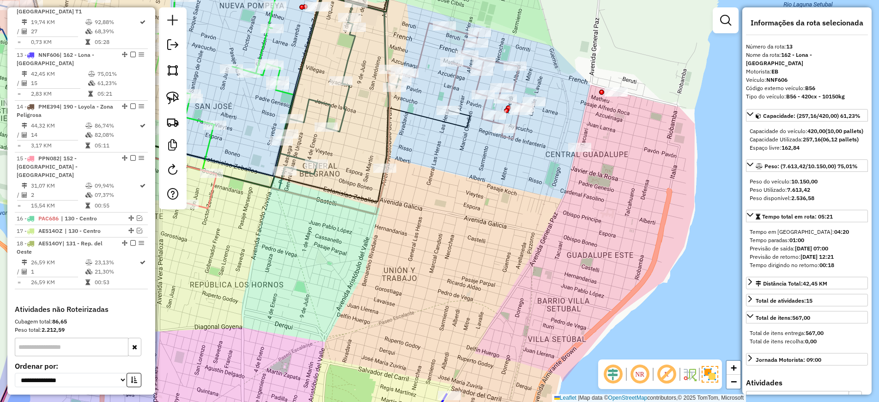
click at [453, 85] on icon at bounding box center [470, 81] width 128 height 116
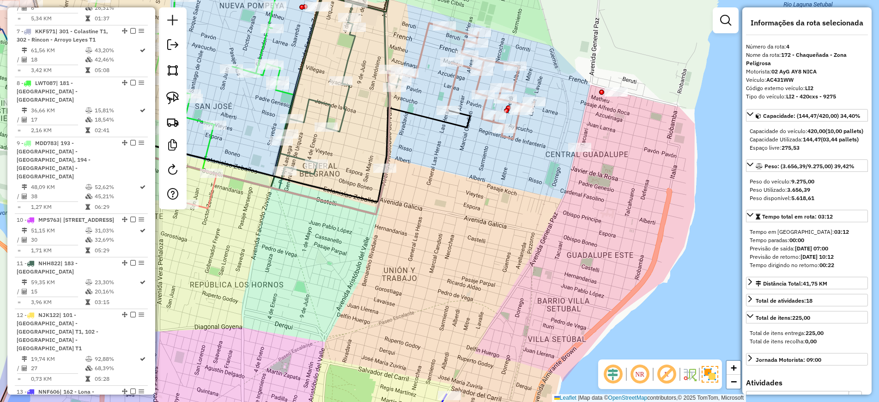
scroll to position [511, 0]
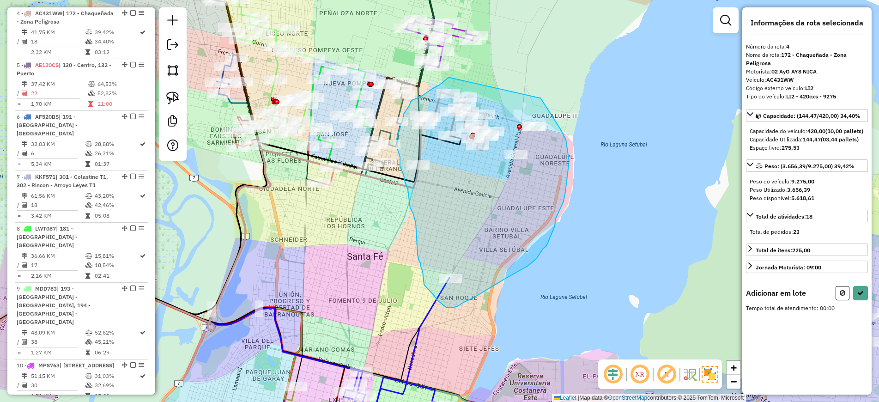
drag, startPoint x: 539, startPoint y: 98, endPoint x: 451, endPoint y: 77, distance: 91.0
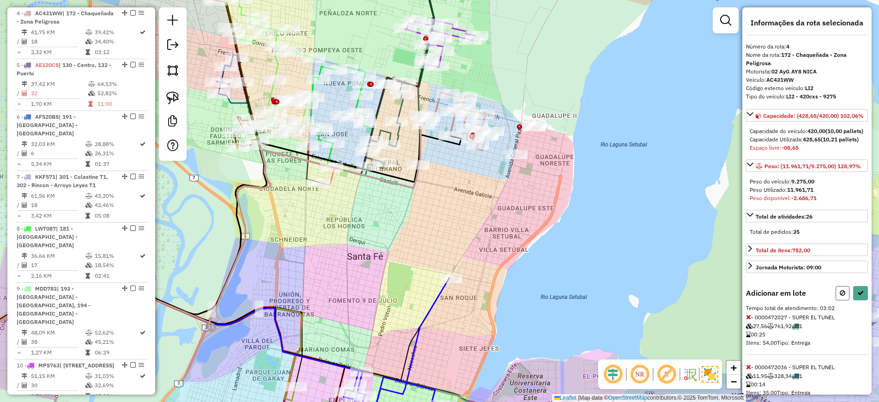
click at [839, 296] on icon at bounding box center [842, 292] width 6 height 6
select select "**********"
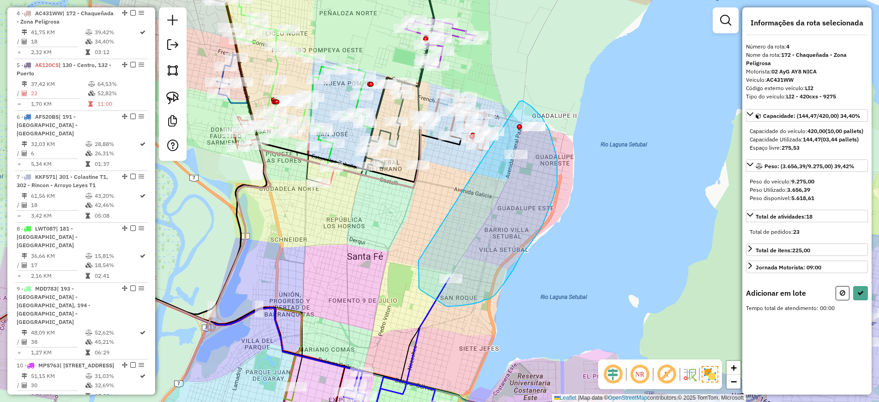
drag, startPoint x: 521, startPoint y: 101, endPoint x: 418, endPoint y: 260, distance: 189.8
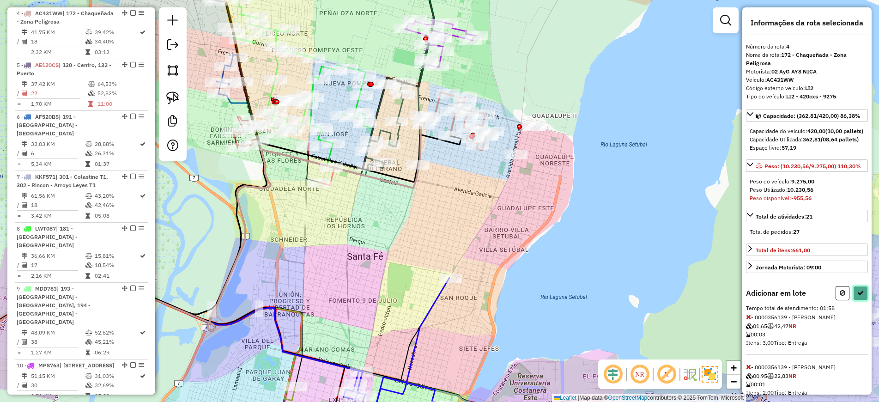
click at [857, 296] on icon at bounding box center [860, 292] width 6 height 6
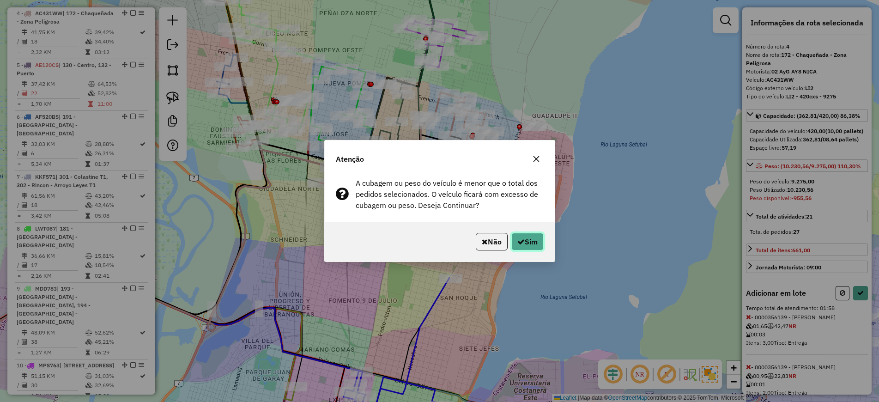
click at [532, 245] on button "Sim" at bounding box center [527, 242] width 32 height 18
select select "**********"
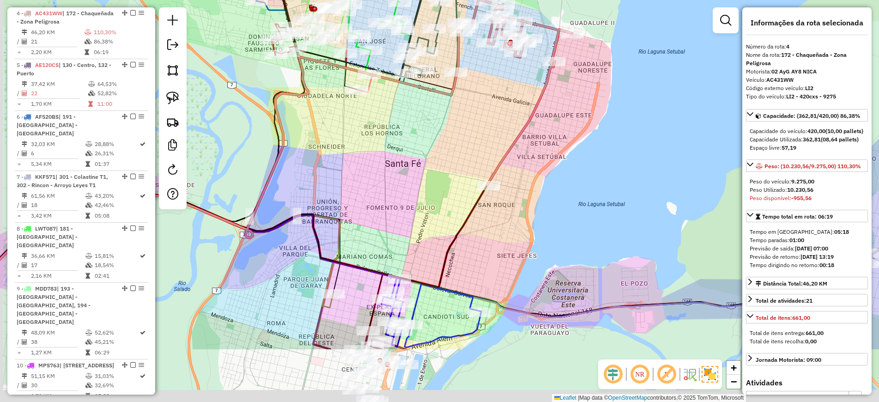
drag, startPoint x: 423, startPoint y: 310, endPoint x: 476, endPoint y: 194, distance: 127.7
click at [476, 194] on div "Janela de atendimento Grade de atendimento Capacidade Transportadoras Veículos …" at bounding box center [439, 201] width 879 height 402
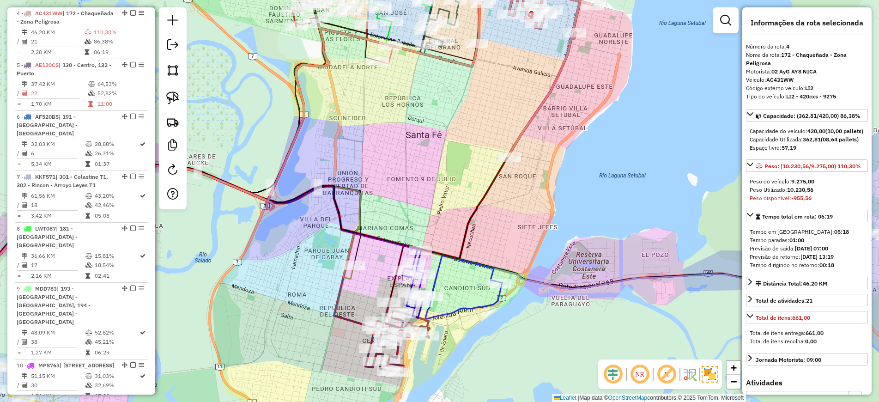
click at [439, 274] on icon at bounding box center [452, 284] width 100 height 70
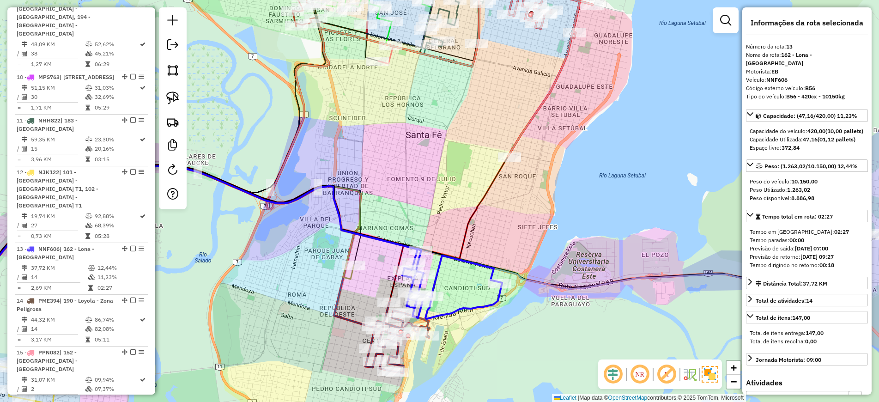
scroll to position [993, 0]
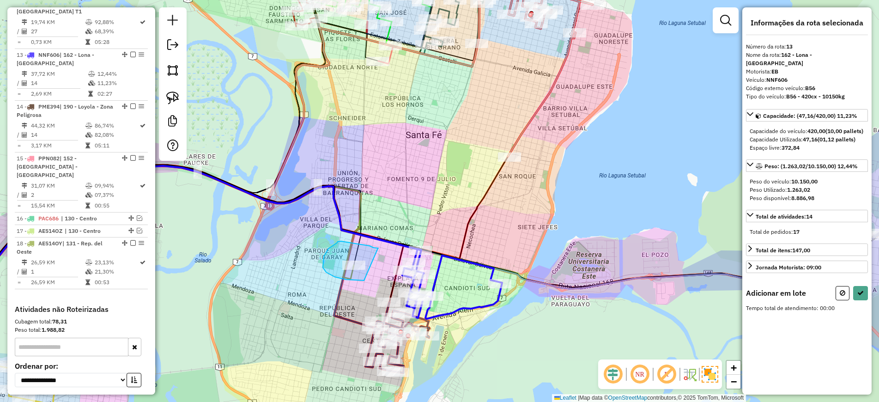
drag, startPoint x: 374, startPoint y: 247, endPoint x: 365, endPoint y: 280, distance: 33.9
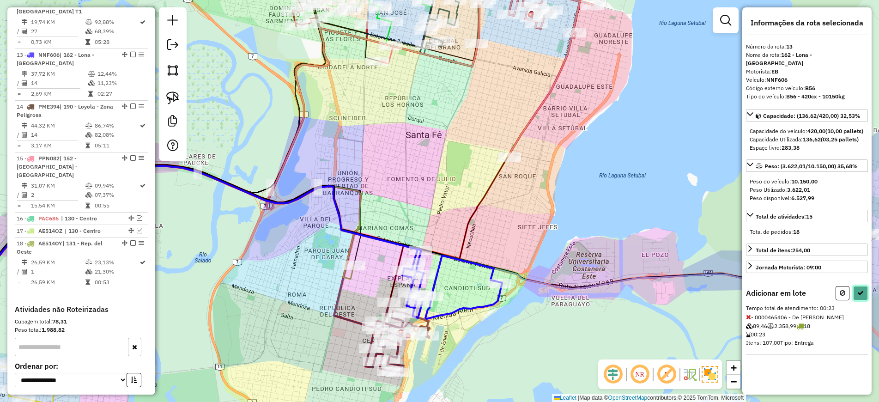
click at [858, 296] on button at bounding box center [860, 293] width 15 height 14
select select "**********"
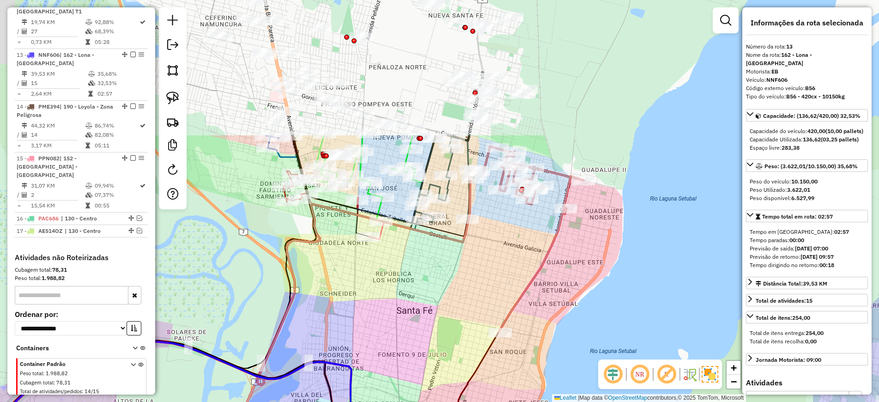
drag, startPoint x: 584, startPoint y: 181, endPoint x: 582, endPoint y: 320, distance: 139.9
click at [582, 320] on div "Janela de atendimento Grade de atendimento Capacidade Transportadoras Veículos …" at bounding box center [439, 201] width 879 height 402
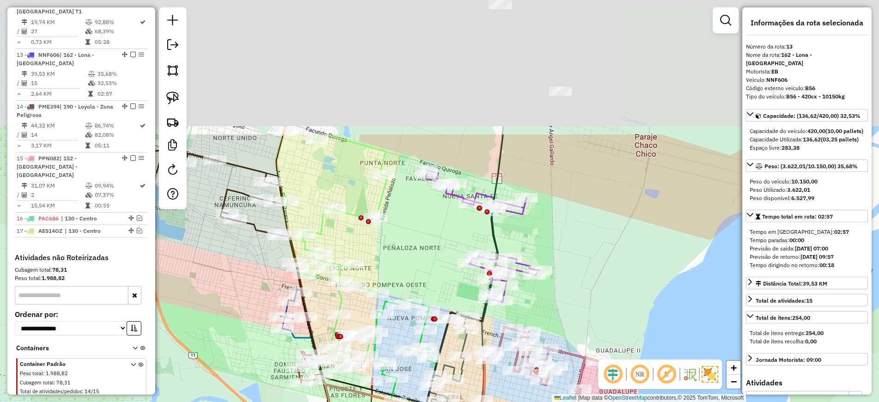
drag, startPoint x: 507, startPoint y: 253, endPoint x: 521, endPoint y: 428, distance: 175.1
click at [521, 401] on html "Aguarde... Pop-up bloqueado! Seu navegador bloqueou automáticamente a abertura …" at bounding box center [439, 201] width 879 height 402
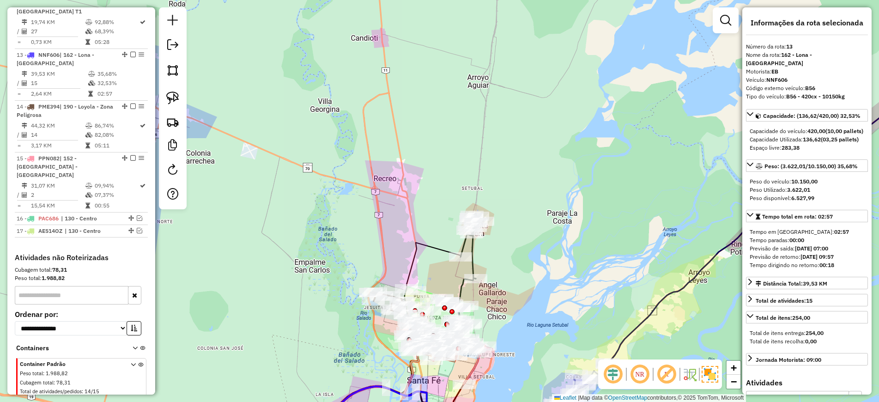
click at [434, 251] on icon at bounding box center [389, 341] width 143 height 199
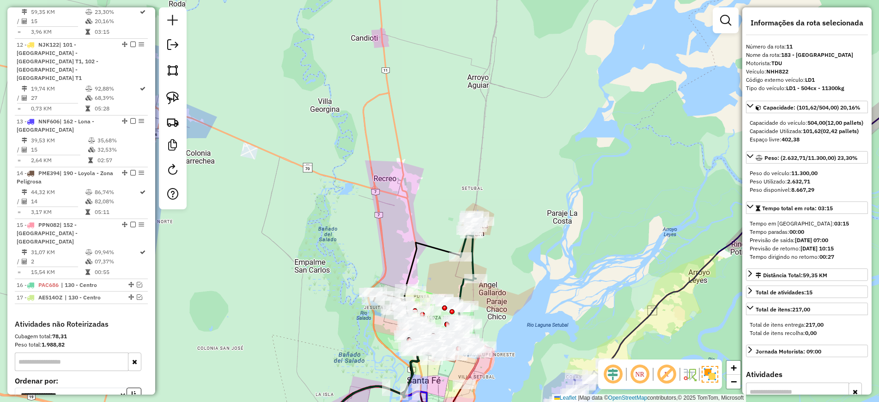
scroll to position [881, 0]
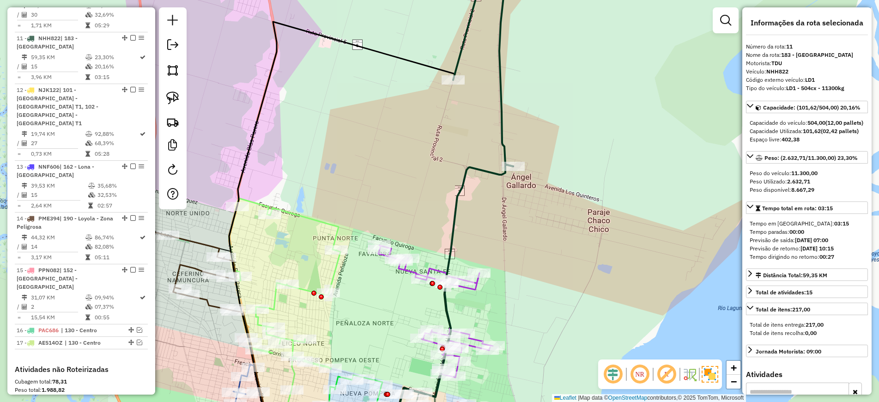
click at [450, 210] on icon at bounding box center [451, 302] width 124 height 277
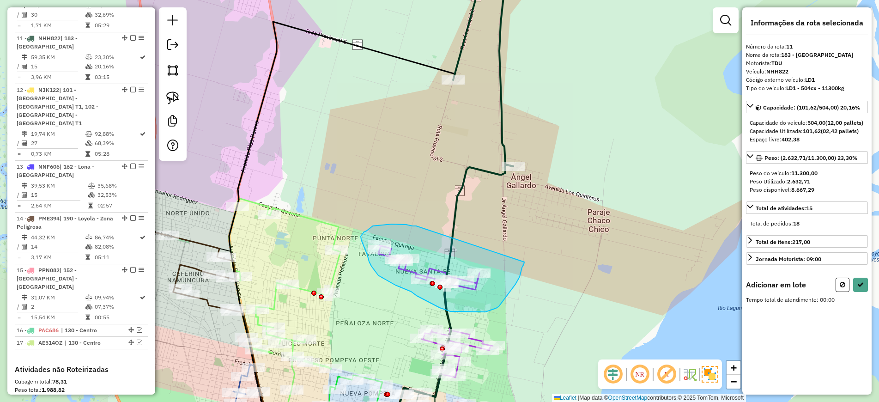
drag, startPoint x: 416, startPoint y: 226, endPoint x: 524, endPoint y: 262, distance: 113.9
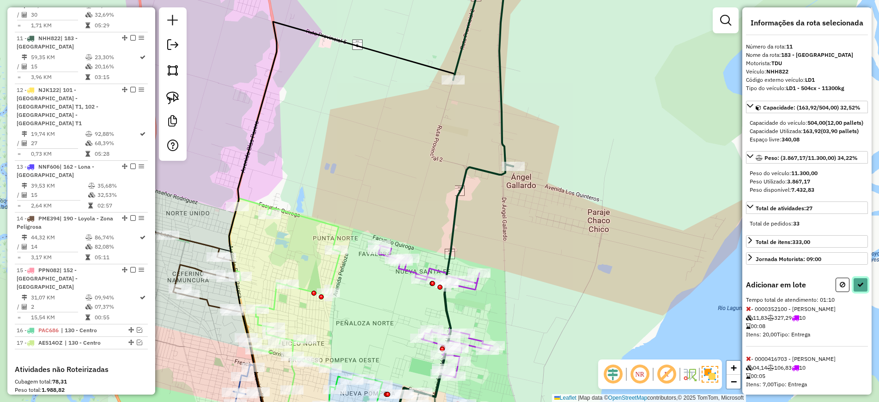
click at [862, 292] on button at bounding box center [860, 284] width 15 height 14
select select "**********"
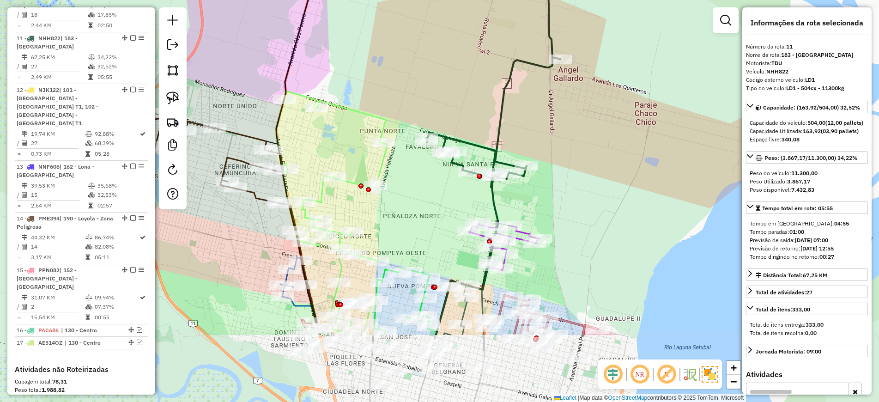
drag, startPoint x: 527, startPoint y: 264, endPoint x: 558, endPoint y: 178, distance: 91.9
click at [574, 156] on div "Janela de atendimento Grade de atendimento Capacidade Transportadoras Veículos …" at bounding box center [439, 201] width 879 height 402
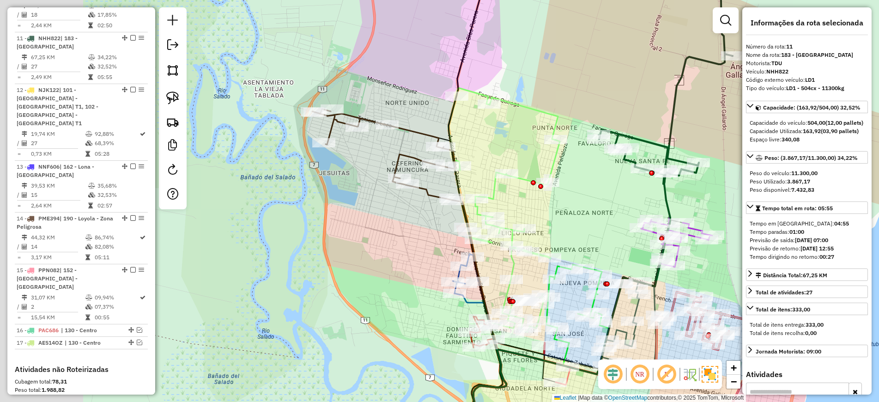
drag, startPoint x: 433, startPoint y: 207, endPoint x: 603, endPoint y: 206, distance: 169.9
click at [603, 206] on div "Janela de atendimento Grade de atendimento Capacidade Transportadoras Veículos …" at bounding box center [439, 201] width 879 height 402
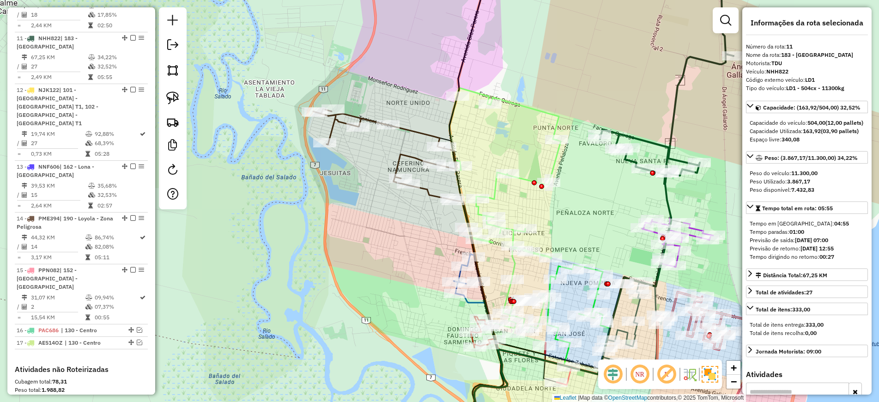
click at [410, 133] on icon at bounding box center [385, 154] width 144 height 91
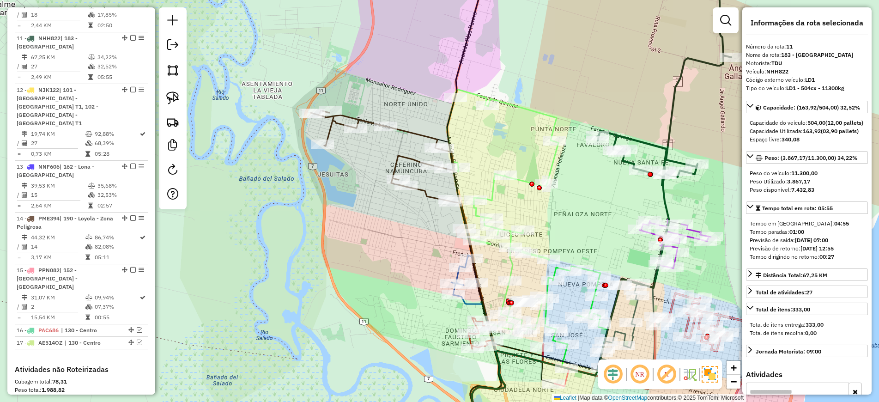
click at [410, 133] on icon at bounding box center [383, 155] width 144 height 91
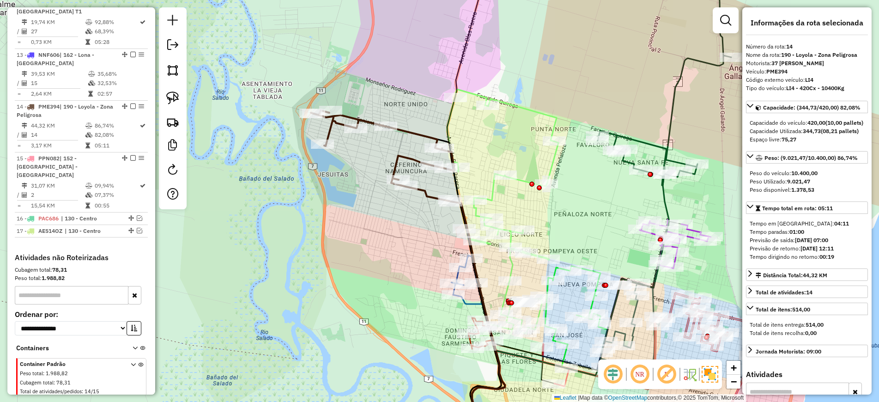
click at [555, 123] on icon at bounding box center [502, 211] width 111 height 245
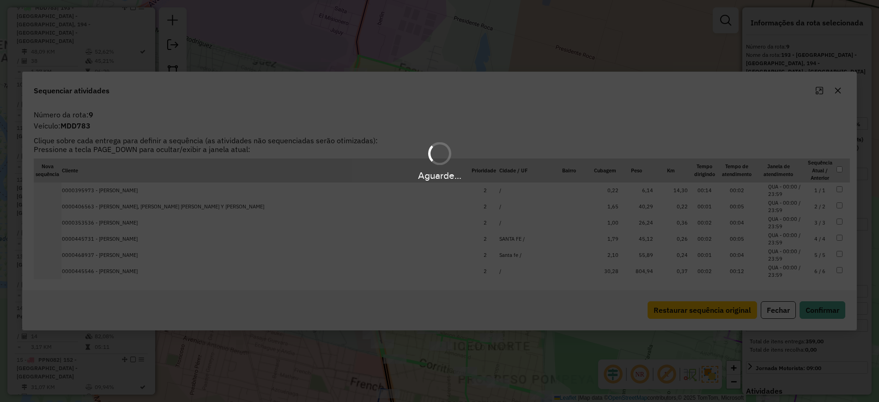
scroll to position [769, 0]
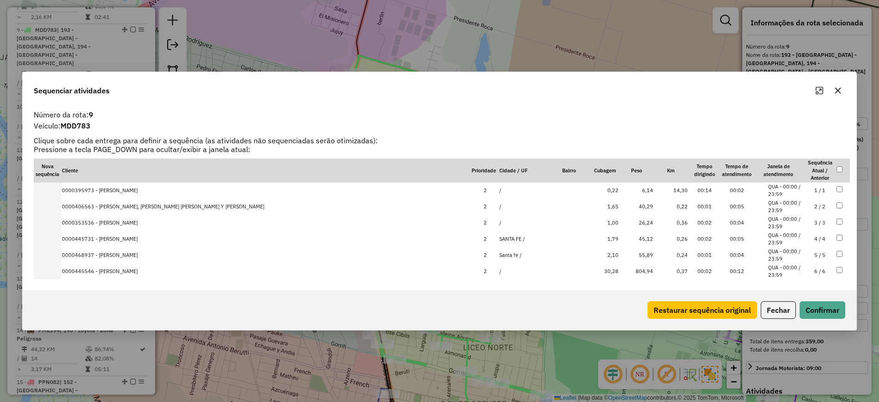
click at [840, 91] on icon "button" at bounding box center [837, 90] width 7 height 7
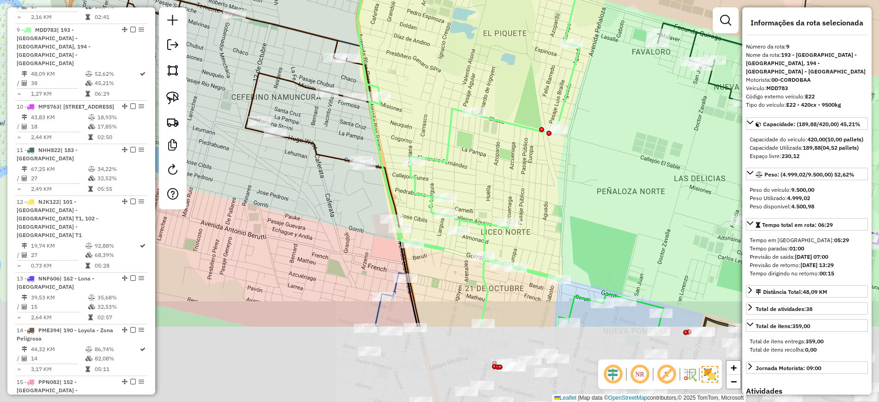
drag, startPoint x: 571, startPoint y: 236, endPoint x: 589, endPoint y: 113, distance: 124.6
click at [589, 113] on div "Janela de atendimento Grade de atendimento Capacidade Transportadoras Veículos …" at bounding box center [439, 201] width 879 height 402
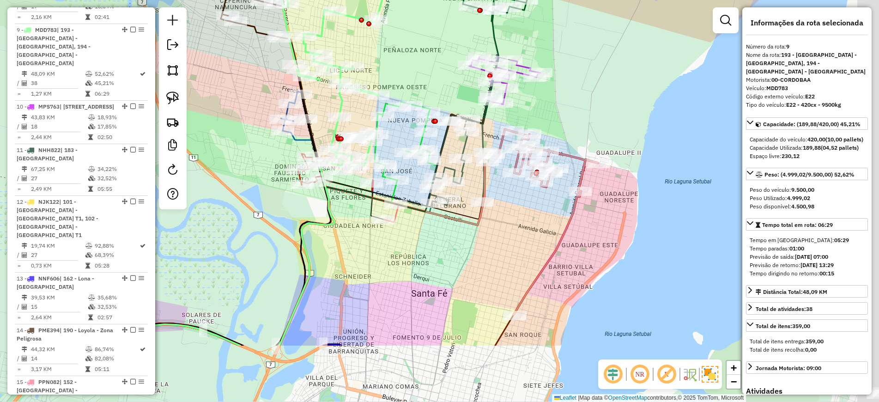
drag, startPoint x: 483, startPoint y: 289, endPoint x: 327, endPoint y: 223, distance: 169.3
click at [327, 223] on icon at bounding box center [210, 254] width 247 height 181
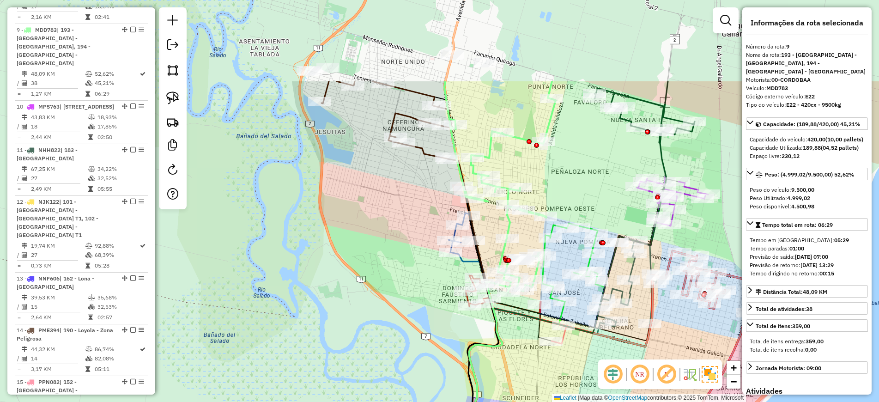
drag, startPoint x: 419, startPoint y: 229, endPoint x: 585, endPoint y: 390, distance: 231.2
click at [585, 390] on div "Janela de atendimento Grade de atendimento Capacidade Transportadoras Veículos …" at bounding box center [439, 201] width 879 height 402
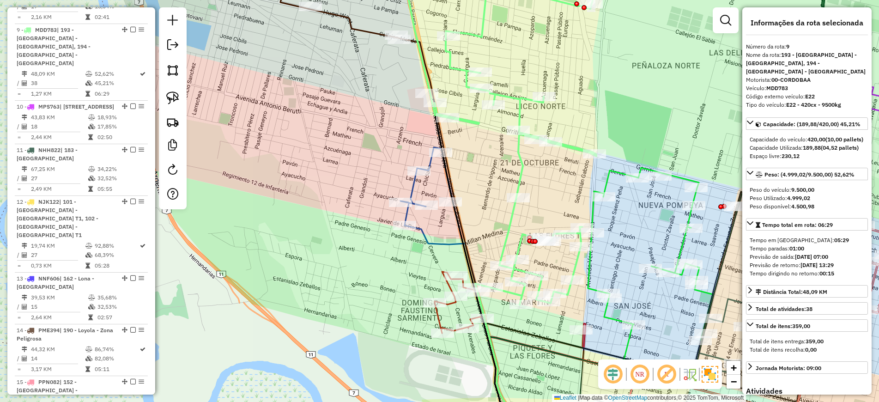
click at [435, 314] on icon at bounding box center [508, 309] width 149 height 76
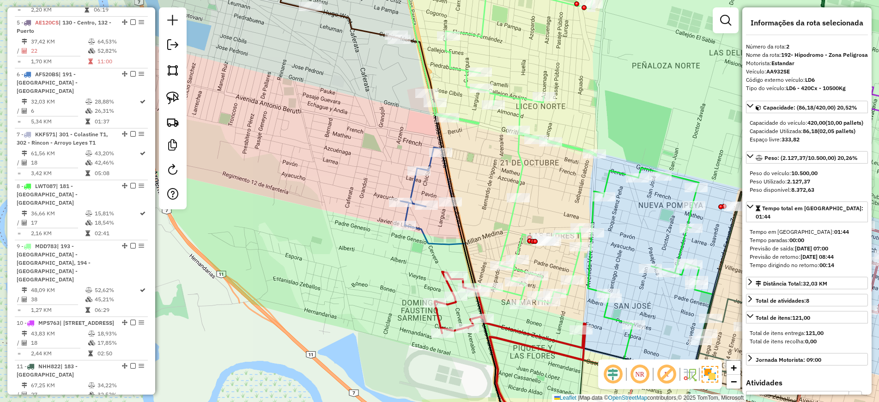
scroll to position [407, 0]
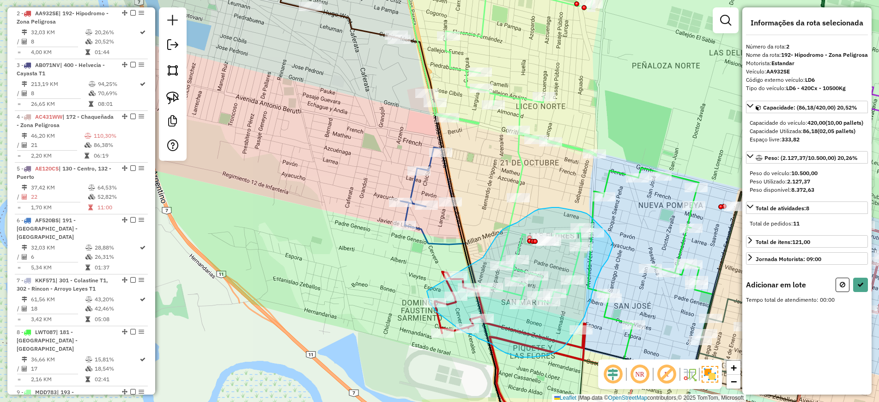
drag, startPoint x: 483, startPoint y: 257, endPoint x: 427, endPoint y: 289, distance: 64.9
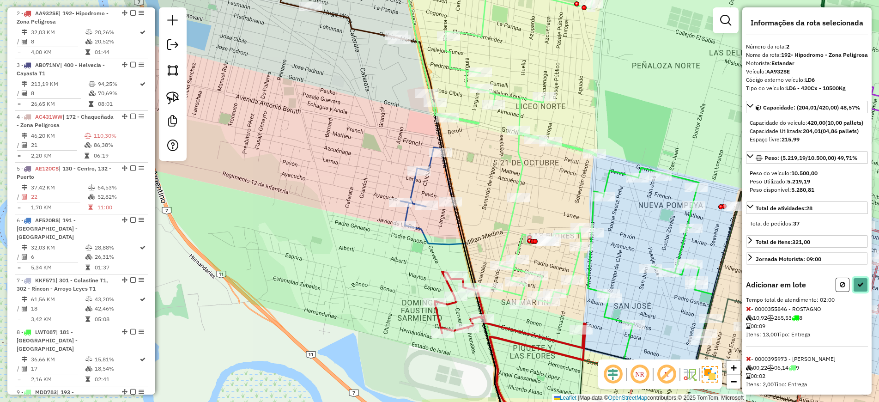
click at [861, 292] on button at bounding box center [860, 284] width 15 height 14
select select "**********"
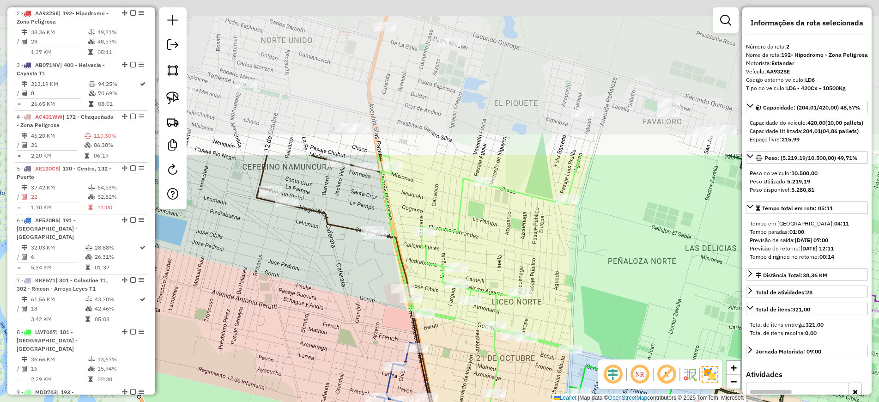
drag, startPoint x: 396, startPoint y: 73, endPoint x: 373, endPoint y: 275, distance: 203.6
click at [373, 275] on div "Janela de atendimento Grade de atendimento Capacidade Transportadoras Veículos …" at bounding box center [439, 201] width 879 height 402
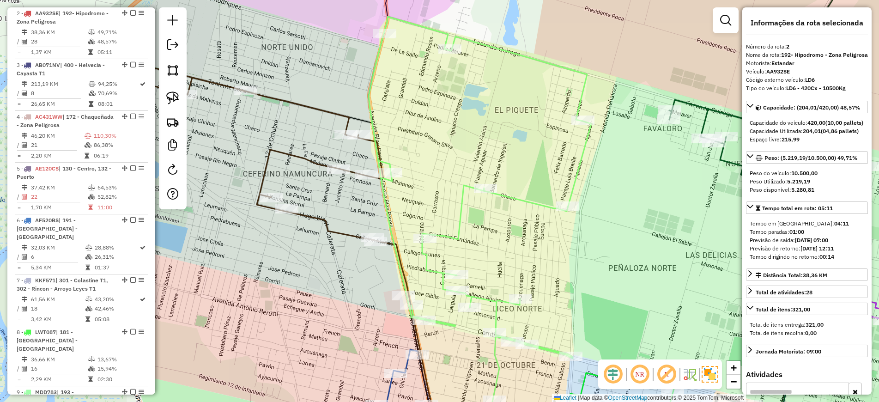
click at [464, 214] on icon at bounding box center [479, 208] width 223 height 383
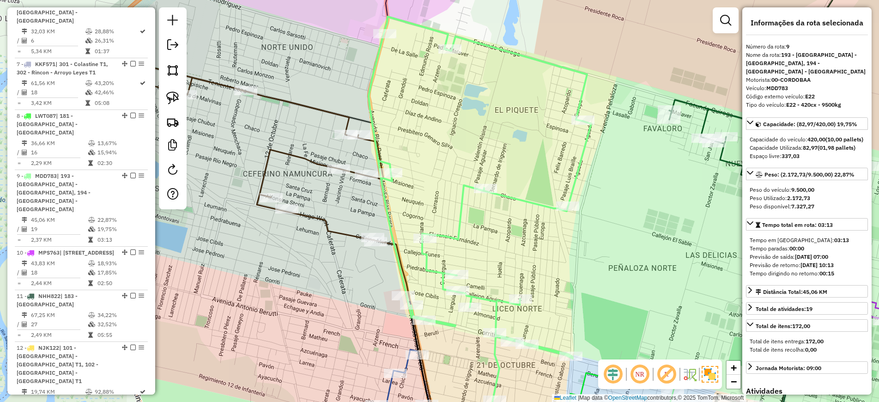
scroll to position [769, 0]
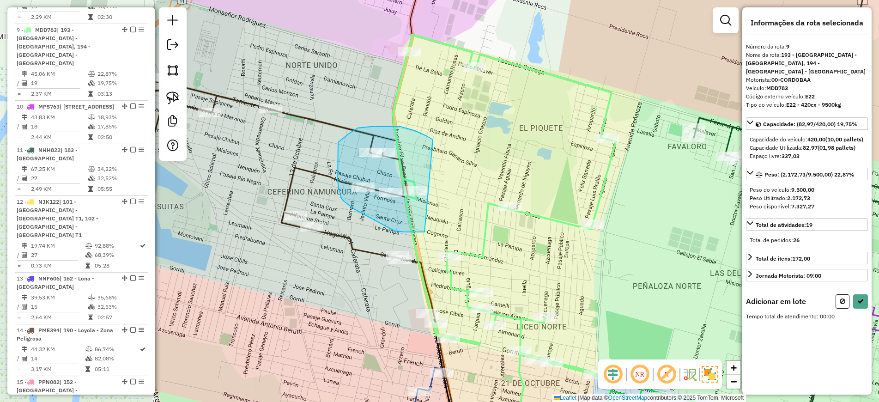
drag, startPoint x: 433, startPoint y: 139, endPoint x: 427, endPoint y: 233, distance: 93.5
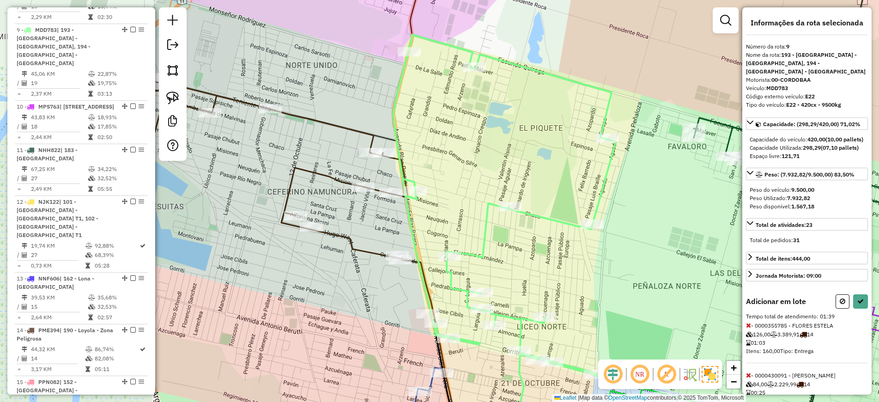
scroll to position [115, 0]
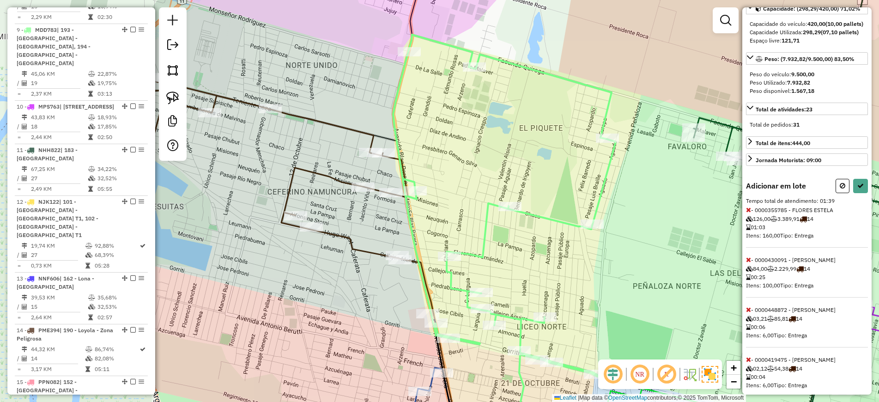
click at [748, 213] on icon at bounding box center [748, 209] width 5 height 6
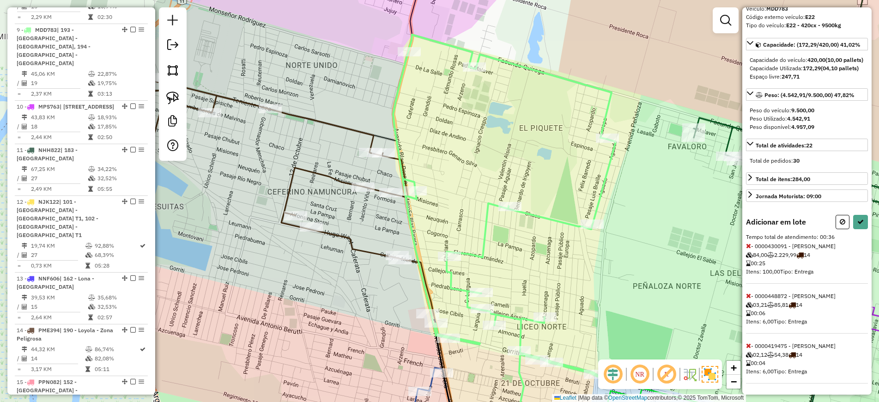
click at [749, 247] on icon at bounding box center [748, 245] width 5 height 6
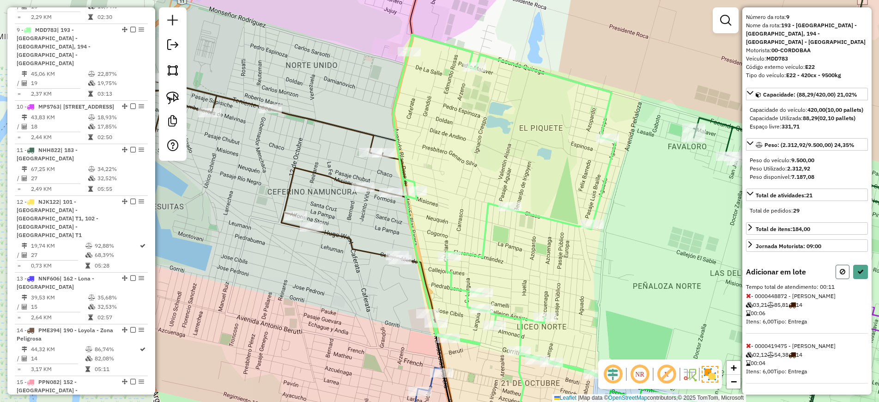
click at [839, 272] on icon at bounding box center [842, 271] width 6 height 6
select select "**********"
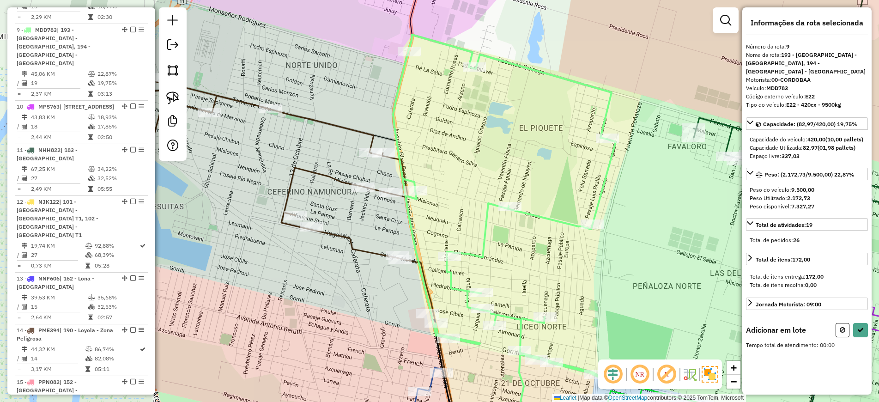
scroll to position [0, 0]
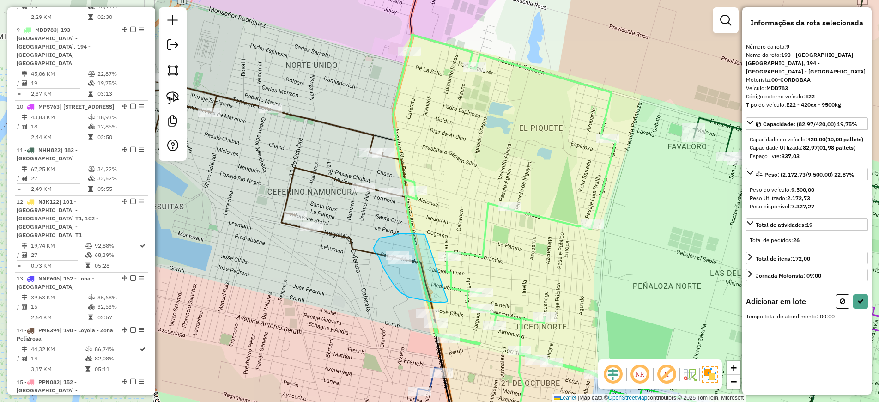
drag, startPoint x: 425, startPoint y: 234, endPoint x: 447, endPoint y: 301, distance: 70.2
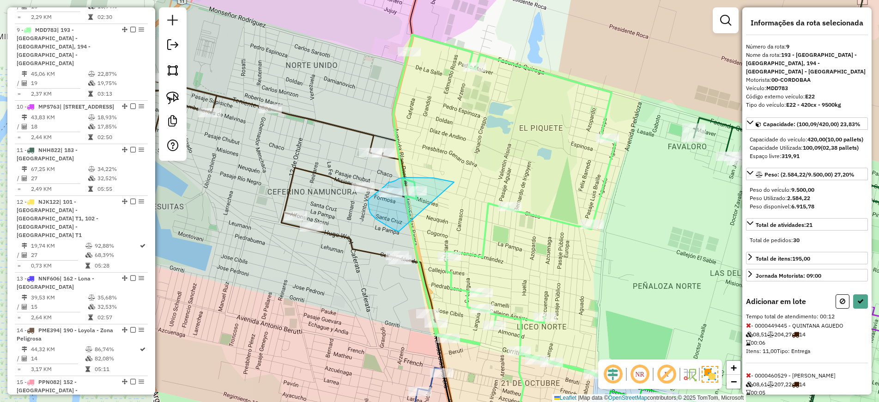
drag, startPoint x: 454, startPoint y: 182, endPoint x: 409, endPoint y: 235, distance: 69.4
click at [859, 305] on button at bounding box center [860, 301] width 15 height 14
select select "**********"
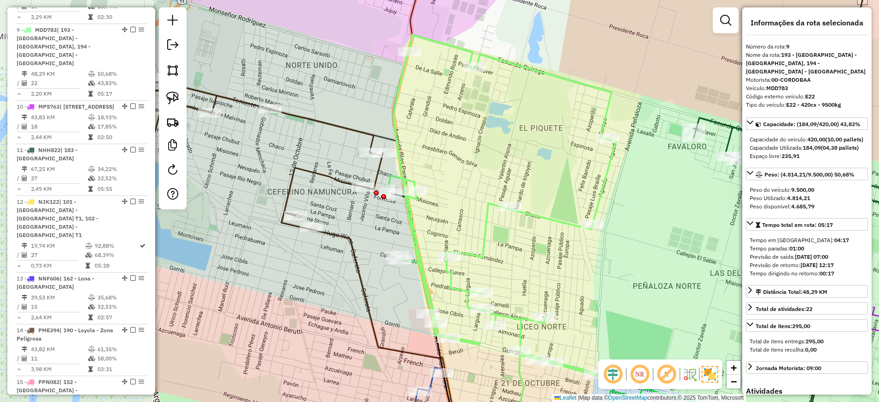
click at [326, 176] on icon at bounding box center [251, 154] width 263 height 152
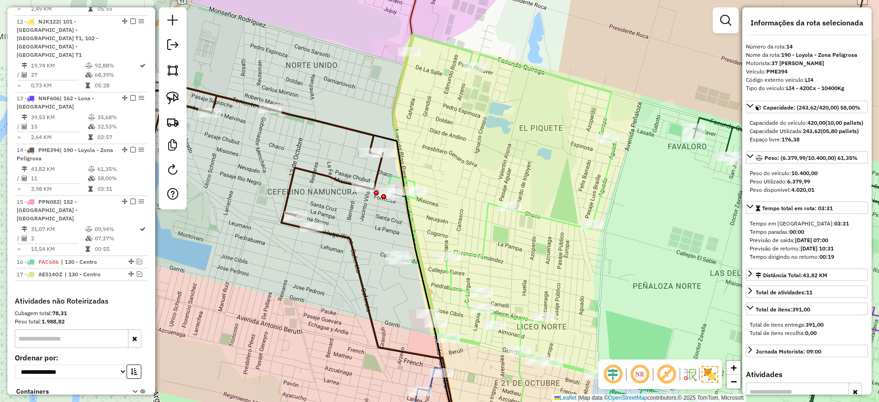
scroll to position [993, 0]
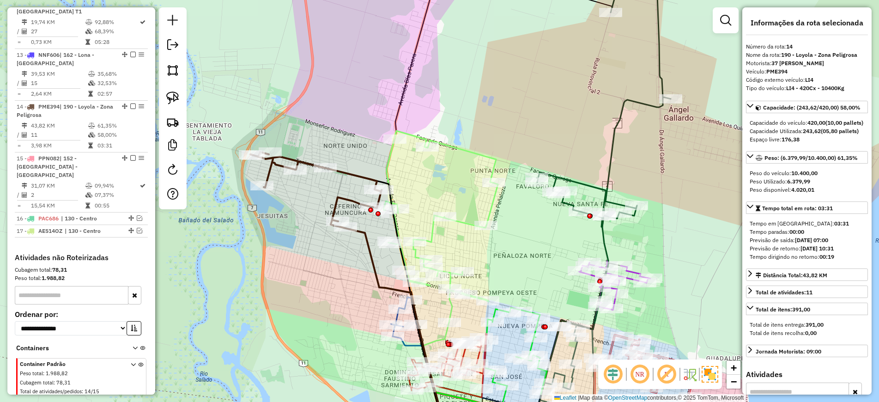
click at [407, 344] on icon at bounding box center [418, 389] width 52 height 106
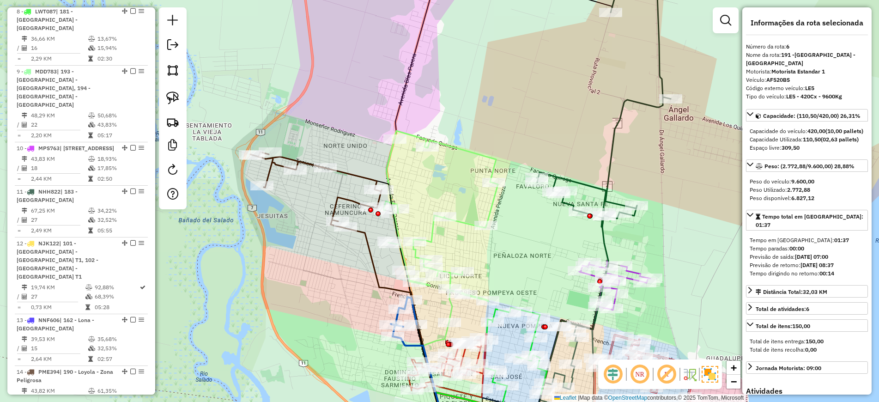
scroll to position [614, 0]
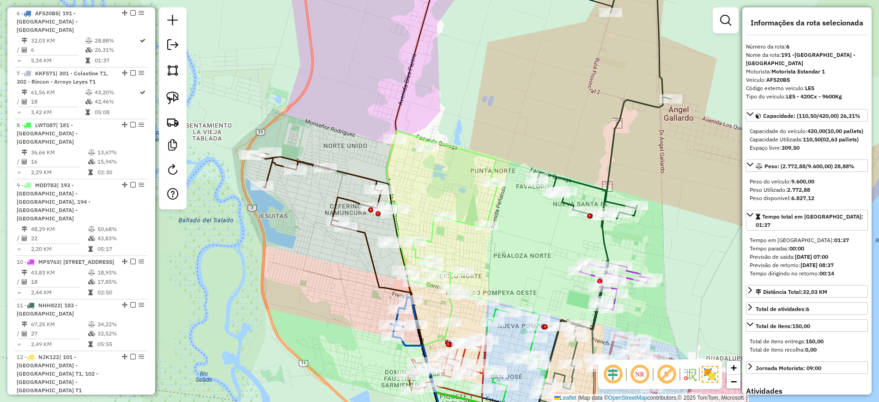
click at [344, 201] on icon at bounding box center [315, 190] width 131 height 76
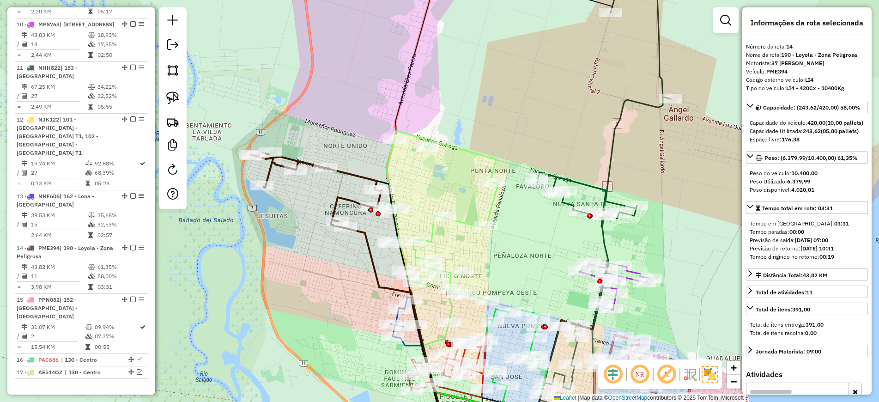
scroll to position [993, 0]
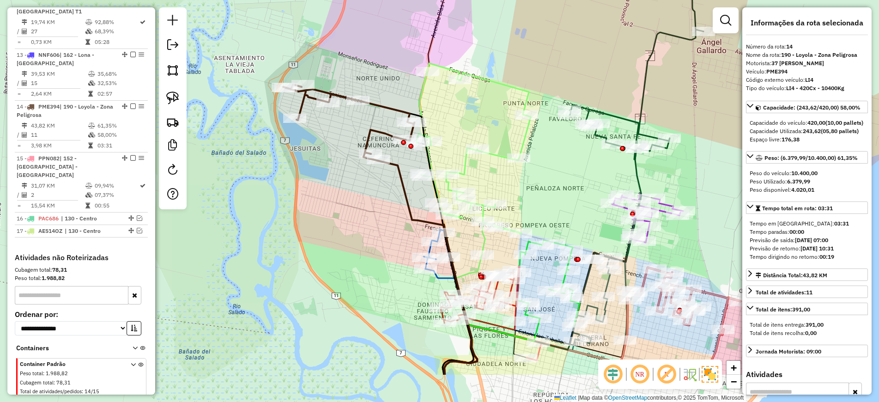
drag, startPoint x: 413, startPoint y: 186, endPoint x: 445, endPoint y: 119, distance: 73.5
click at [445, 119] on div "Janela de atendimento Grade de atendimento Capacidade Transportadoras Veículos …" at bounding box center [439, 201] width 879 height 402
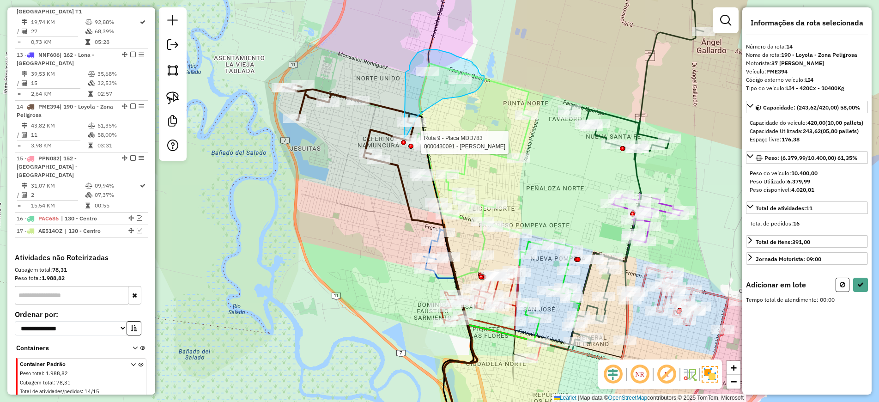
drag, startPoint x: 407, startPoint y: 72, endPoint x: 404, endPoint y: 138, distance: 66.5
click at [404, 138] on div "Rota 14 - Placa PME394 0000355785 - FLORES ESTELA Rota 9 - Placa MDD783 0000430…" at bounding box center [439, 201] width 879 height 402
click at [0, 0] on div "Aguarde..." at bounding box center [0, 0] width 0 height 0
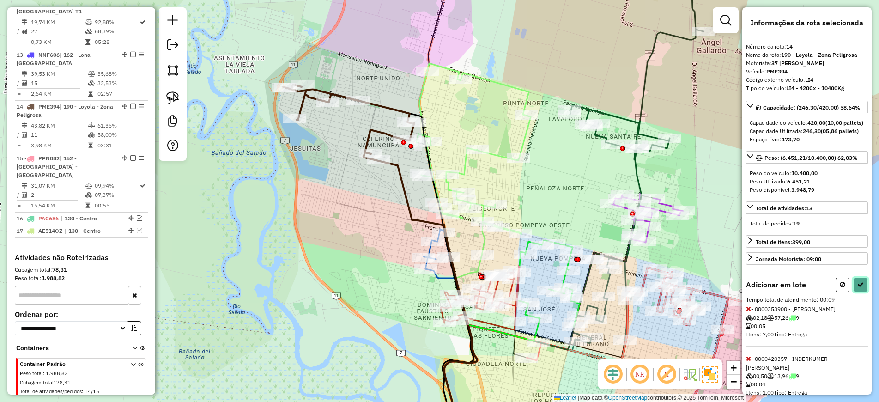
click at [857, 288] on icon at bounding box center [860, 284] width 6 height 6
select select "**********"
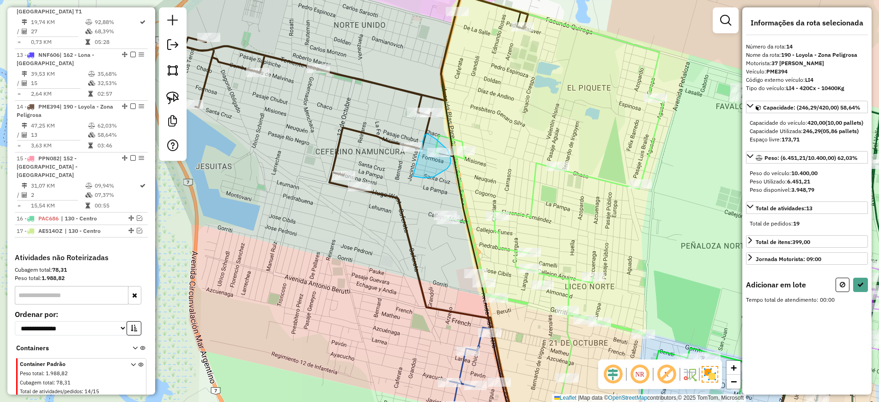
drag, startPoint x: 425, startPoint y: 134, endPoint x: 411, endPoint y: 175, distance: 42.9
click at [839, 288] on icon at bounding box center [842, 284] width 6 height 6
select select "**********"
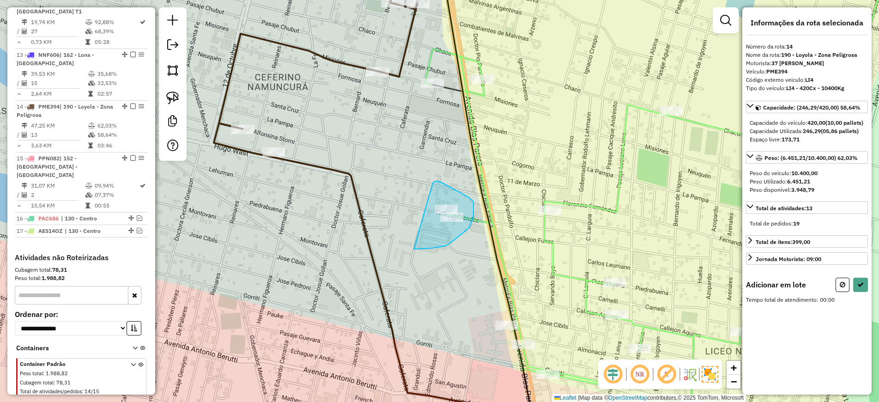
drag, startPoint x: 454, startPoint y: 189, endPoint x: 392, endPoint y: 244, distance: 82.4
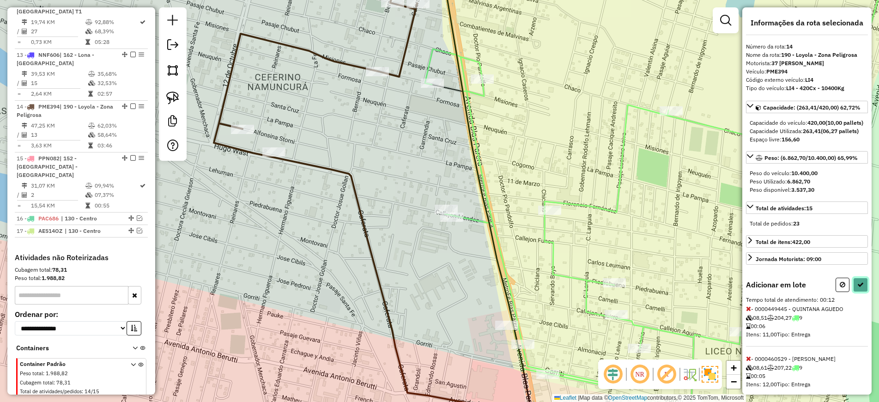
click at [862, 292] on button at bounding box center [860, 284] width 15 height 14
select select "**********"
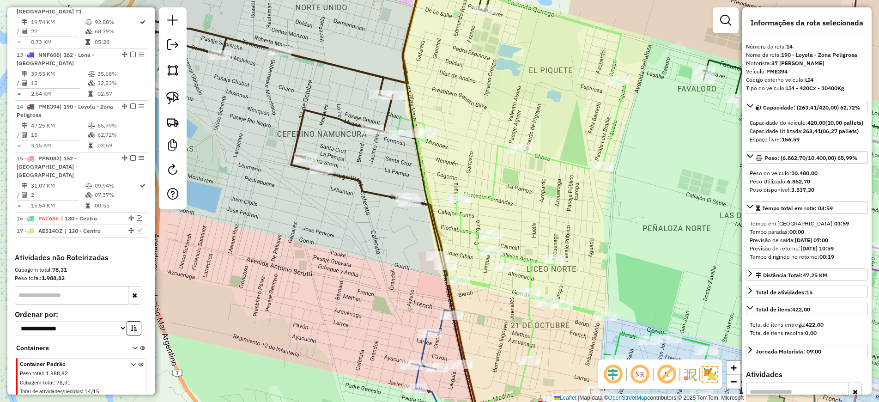
click at [494, 169] on icon at bounding box center [511, 168] width 229 height 383
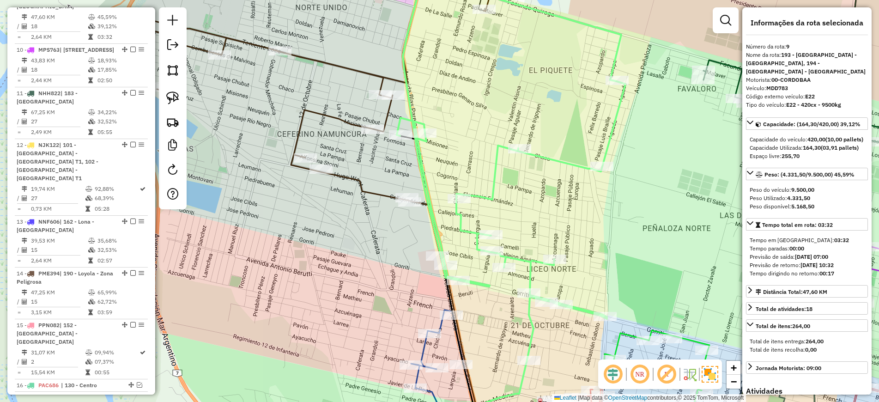
scroll to position [769, 0]
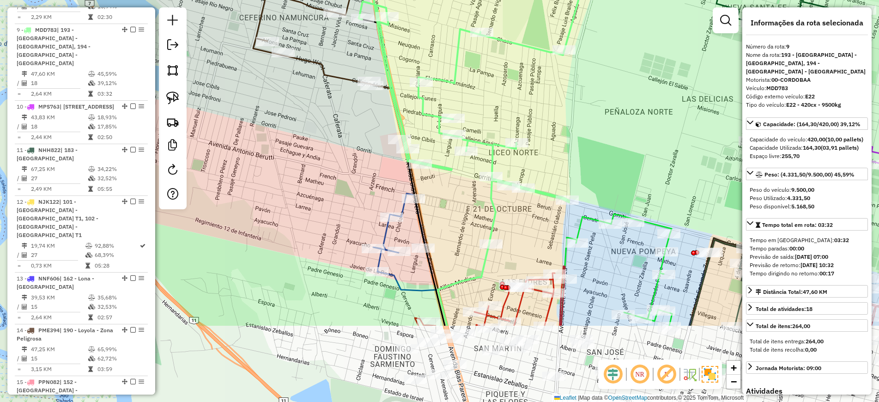
drag, startPoint x: 530, startPoint y: 201, endPoint x: 498, endPoint y: 99, distance: 106.5
click at [498, 99] on div "Janela de atendimento Grade de atendimento Capacidade Transportadoras Veículos …" at bounding box center [439, 201] width 879 height 402
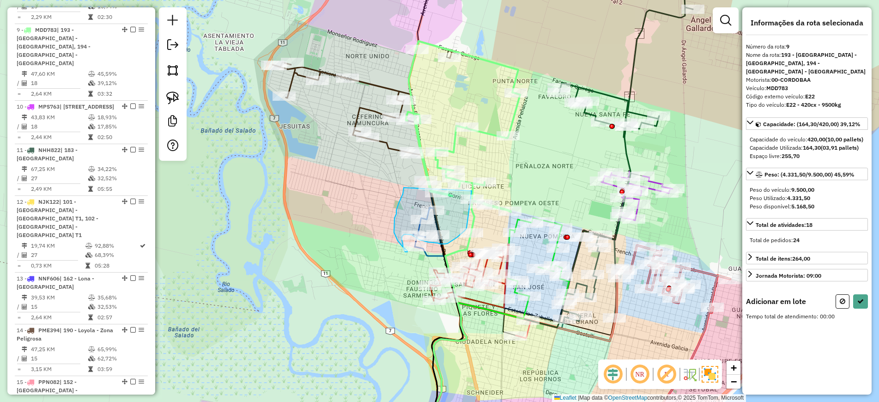
drag, startPoint x: 404, startPoint y: 187, endPoint x: 471, endPoint y: 189, distance: 67.9
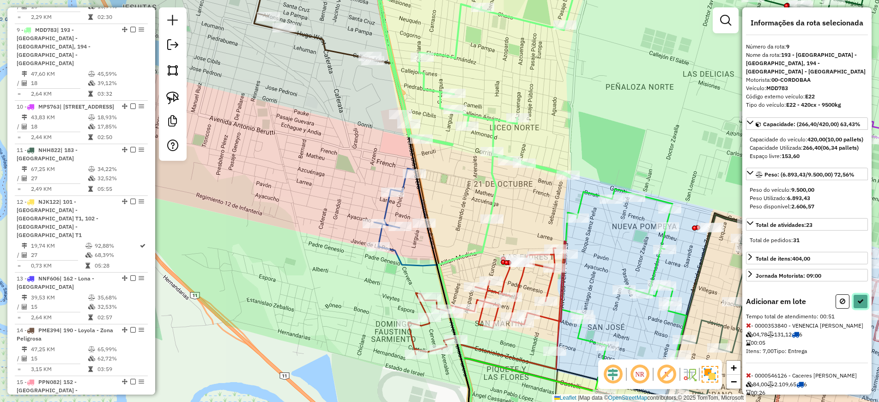
click at [859, 304] on icon at bounding box center [860, 301] width 6 height 6
select select "**********"
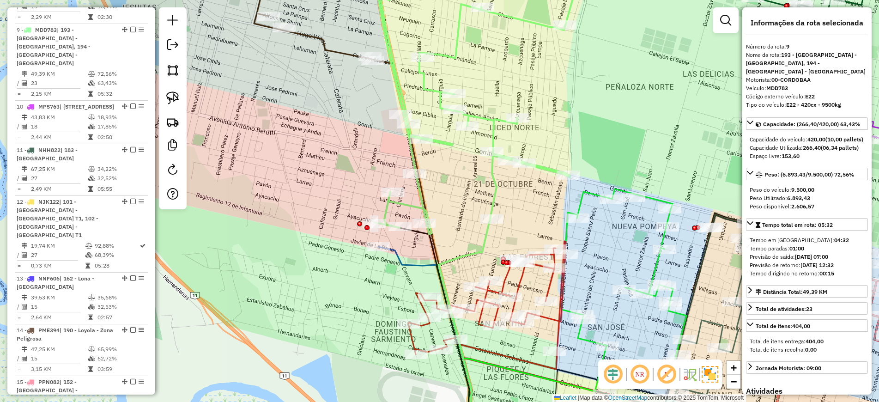
click at [399, 253] on icon at bounding box center [429, 344] width 103 height 195
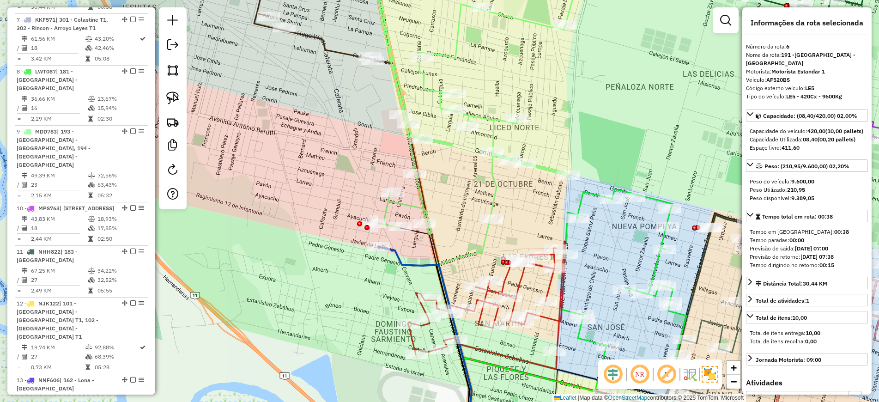
scroll to position [614, 0]
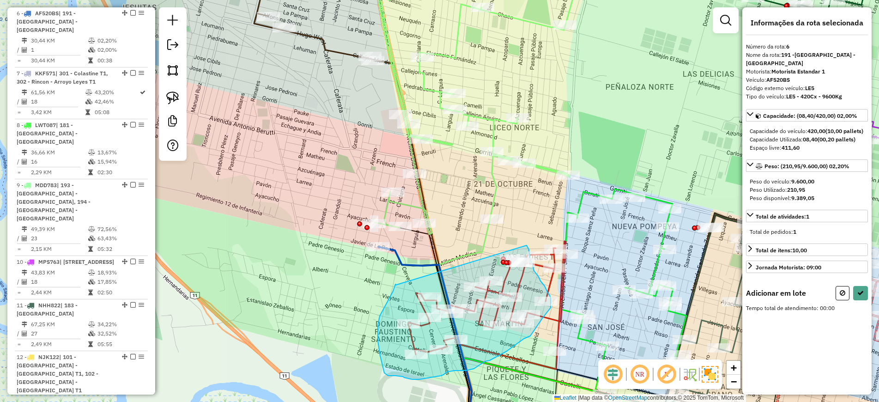
drag, startPoint x: 395, startPoint y: 287, endPoint x: 524, endPoint y: 241, distance: 136.5
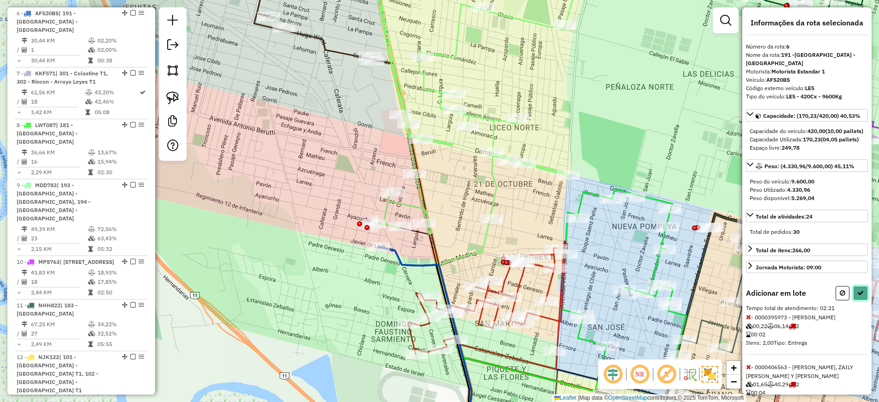
click at [858, 296] on icon at bounding box center [860, 292] width 6 height 6
select select "**********"
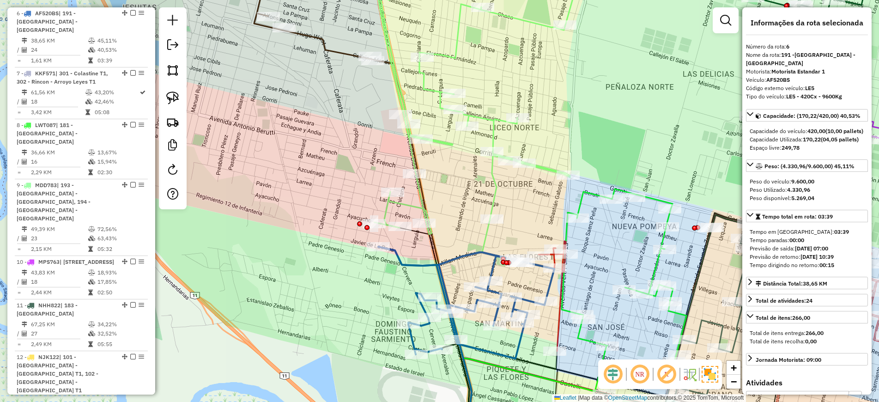
click at [418, 207] on icon at bounding box center [472, 97] width 224 height 274
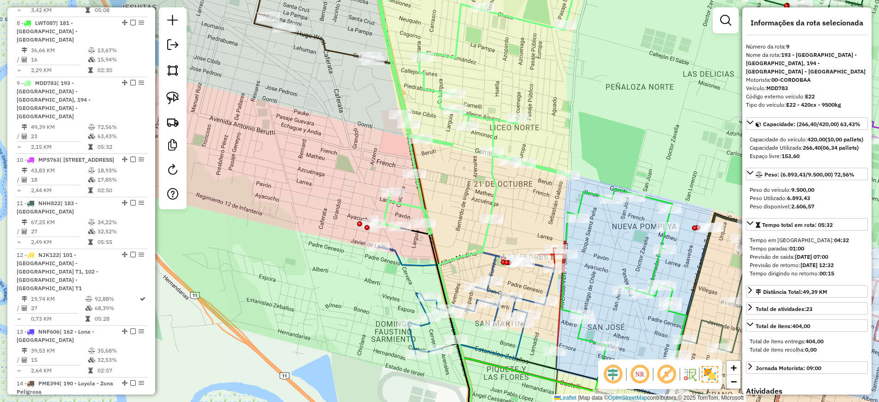
scroll to position [769, 0]
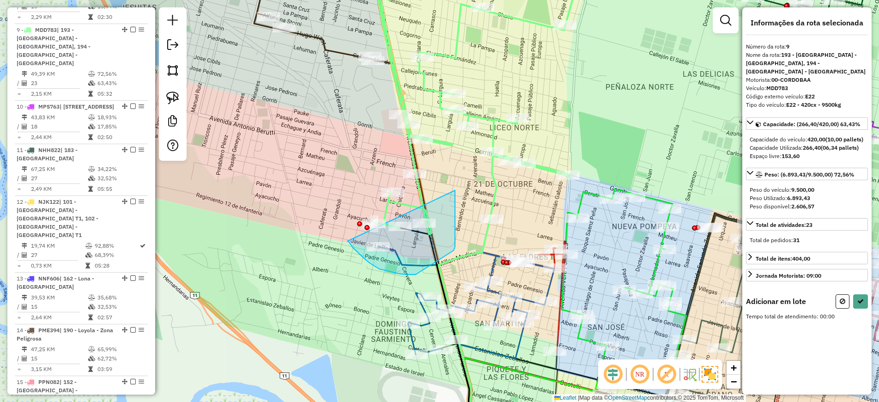
drag, startPoint x: 347, startPoint y: 241, endPoint x: 455, endPoint y: 190, distance: 119.0
click at [455, 190] on hb-app "Aguarde... Pop-up bloqueado! Seu navegador bloqueou automáticamente a abertura …" at bounding box center [439, 201] width 879 height 402
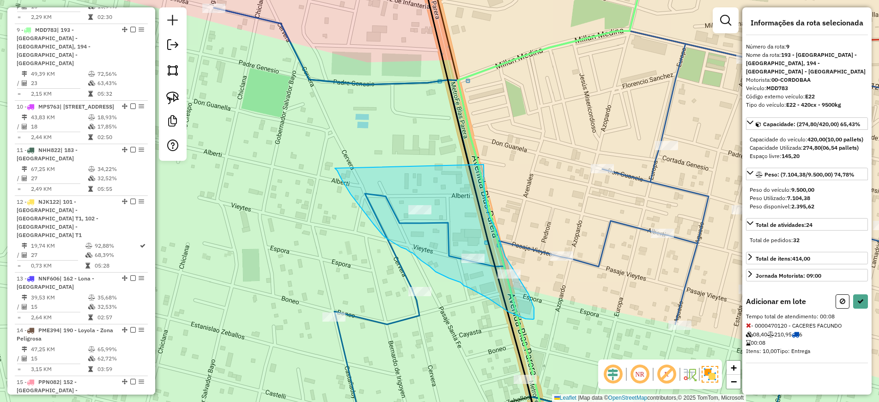
drag, startPoint x: 335, startPoint y: 168, endPoint x: 483, endPoint y: 163, distance: 148.8
click at [0, 0] on div "Aguarde..." at bounding box center [0, 0] width 0 height 0
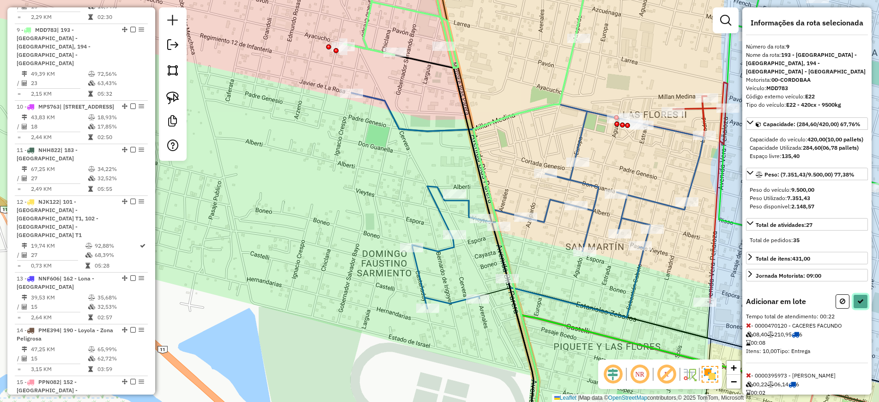
click at [857, 304] on icon at bounding box center [860, 301] width 6 height 6
select select "**********"
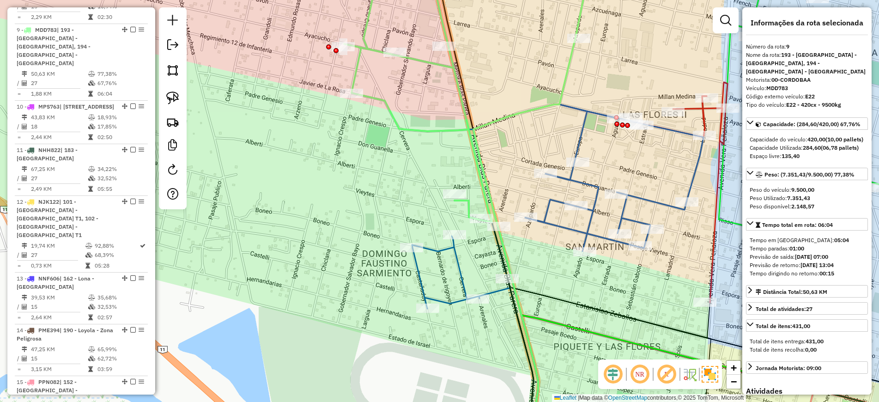
click at [455, 127] on icon at bounding box center [466, 93] width 244 height 266
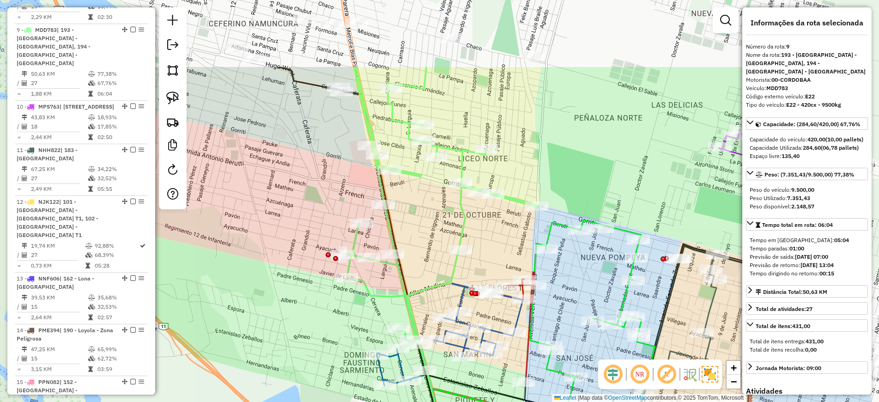
drag, startPoint x: 564, startPoint y: 280, endPoint x: 474, endPoint y: 428, distance: 172.8
click at [474, 401] on html "Aguarde... Pop-up bloqueado! Seu navegador bloqueou automáticamente a abertura …" at bounding box center [439, 201] width 879 height 402
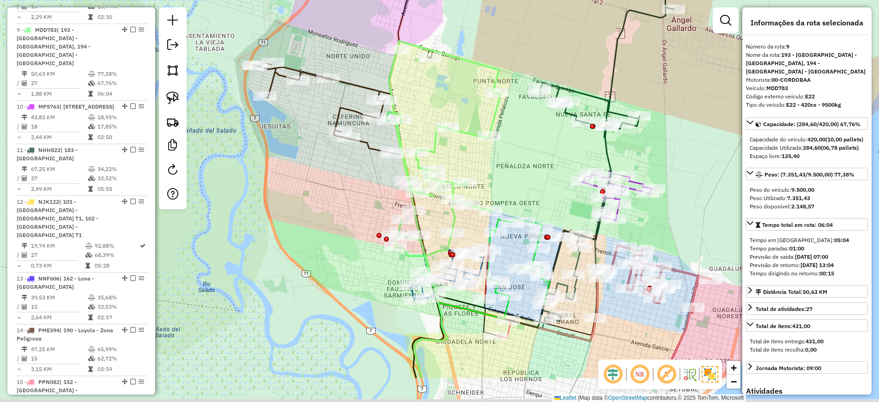
drag, startPoint x: 516, startPoint y: 252, endPoint x: 516, endPoint y: 154, distance: 97.4
click at [516, 154] on div "Janela de atendimento Grade de atendimento Capacidade Transportadoras Veículos …" at bounding box center [439, 201] width 879 height 402
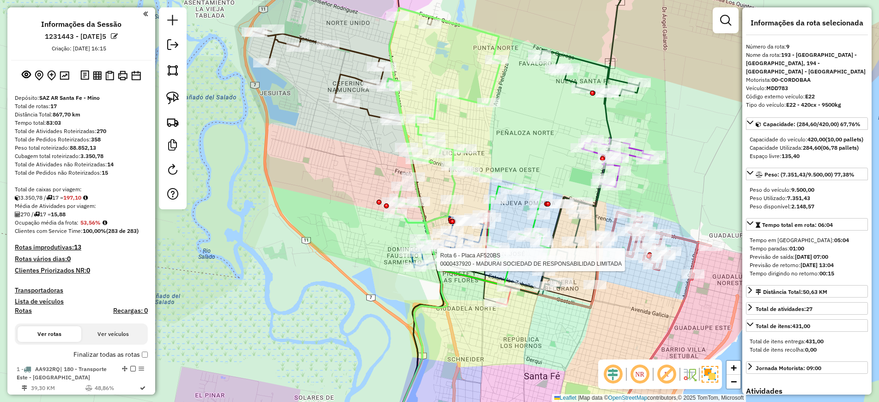
select select "**********"
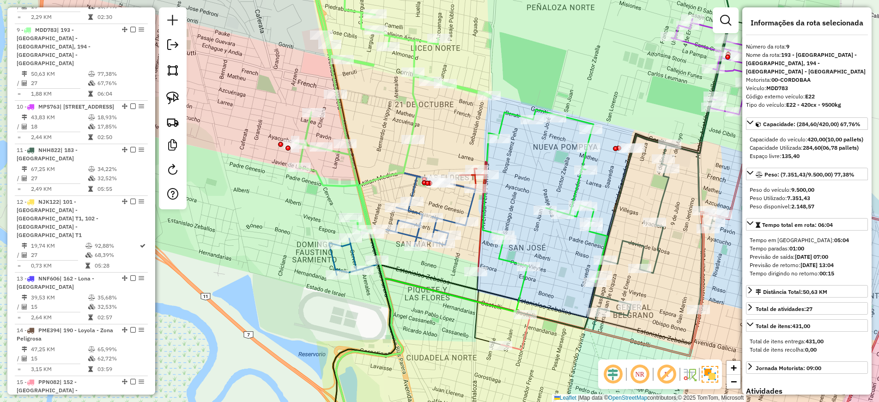
click at [471, 201] on icon at bounding box center [402, 224] width 146 height 102
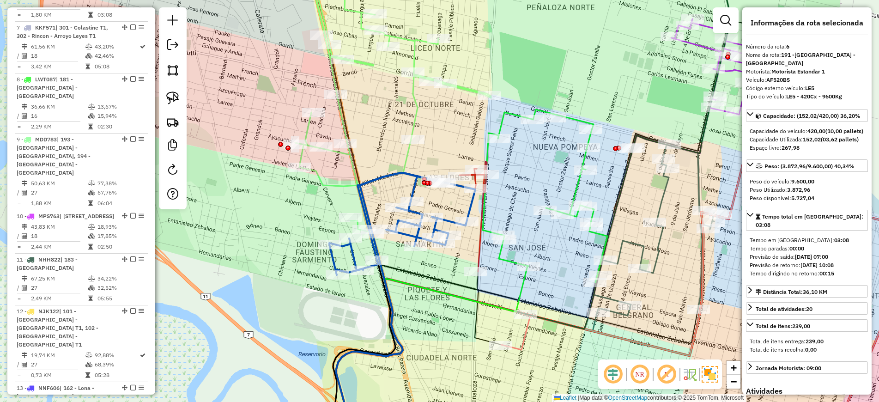
scroll to position [614, 0]
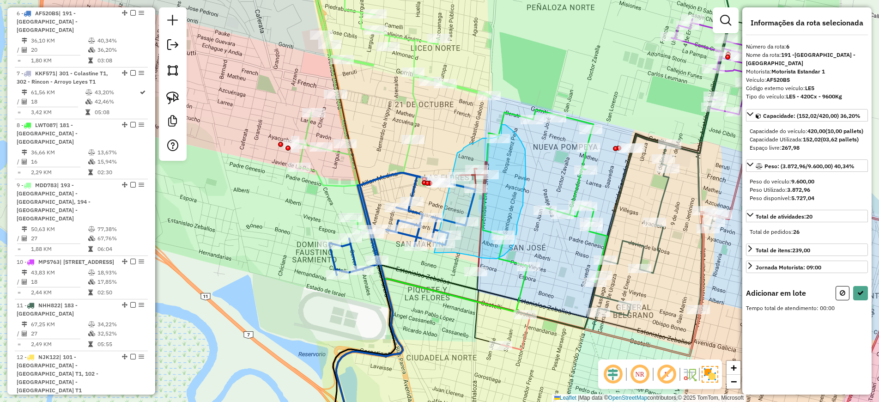
drag, startPoint x: 457, startPoint y: 153, endPoint x: 434, endPoint y: 253, distance: 102.4
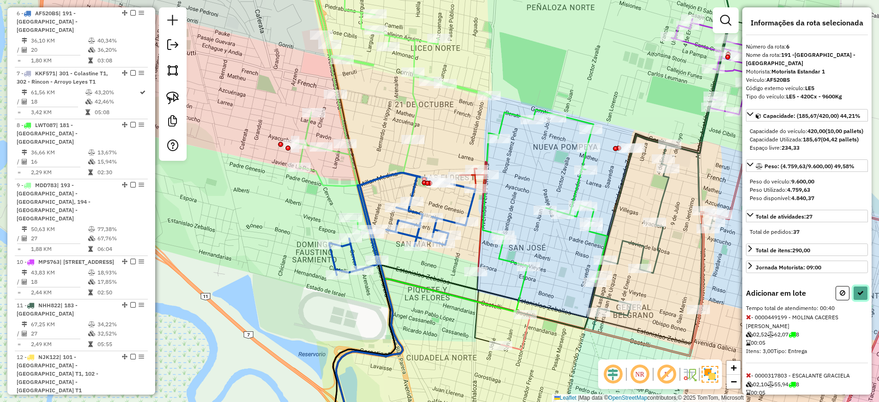
click at [857, 296] on icon at bounding box center [860, 292] width 6 height 6
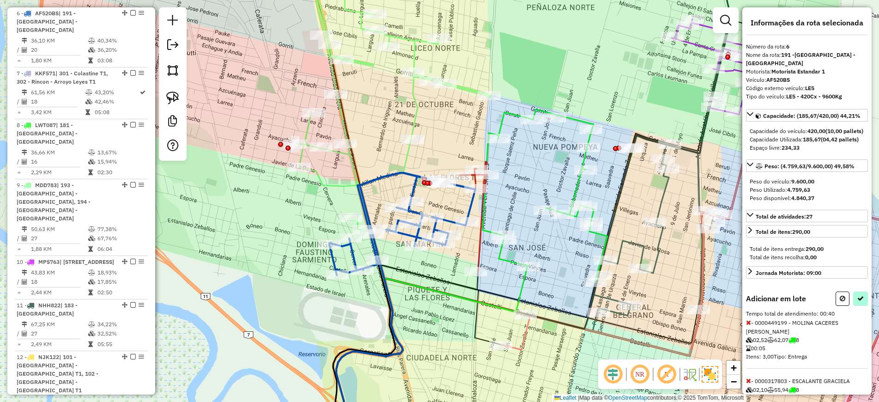
select select "**********"
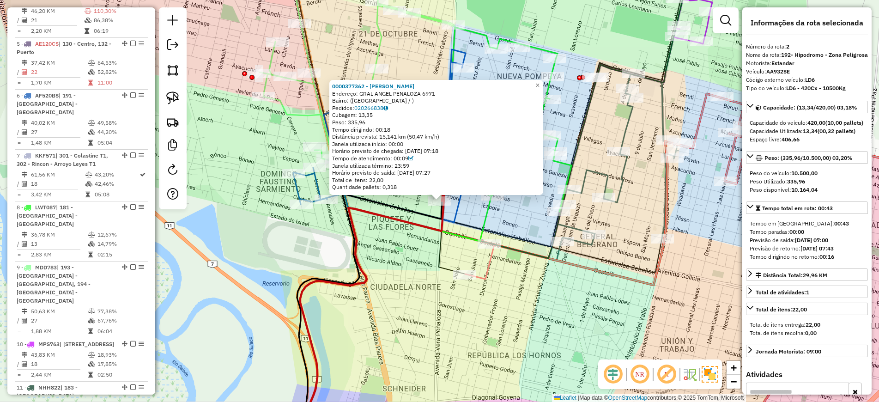
scroll to position [407, 0]
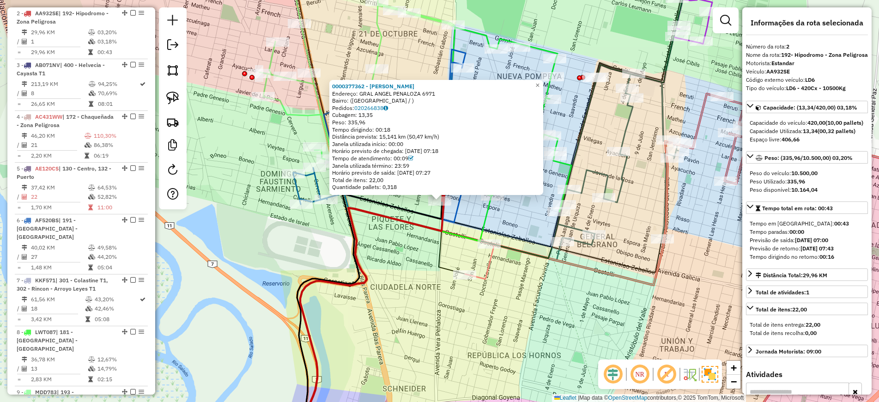
click at [485, 269] on icon at bounding box center [479, 261] width 29 height 36
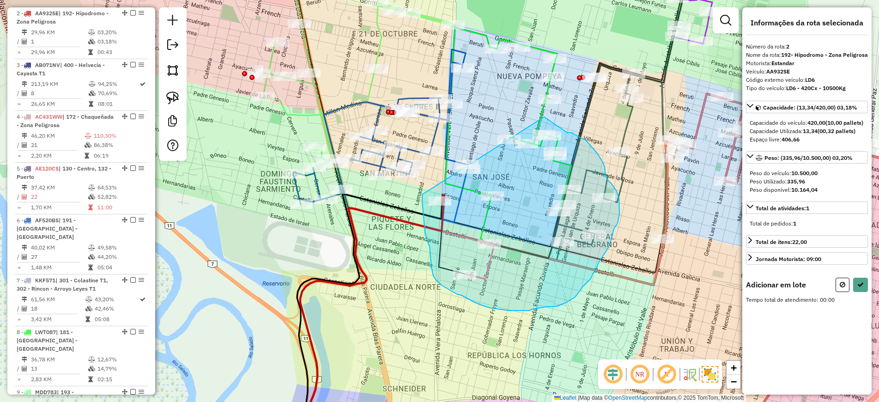
drag, startPoint x: 422, startPoint y: 194, endPoint x: 493, endPoint y: 116, distance: 105.9
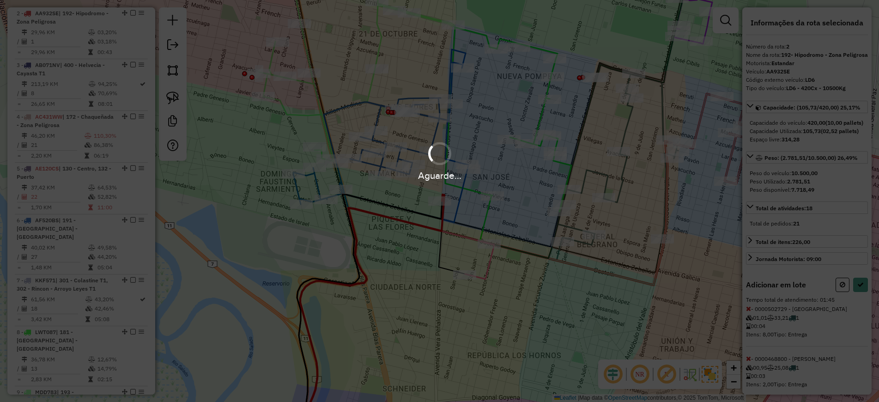
drag, startPoint x: 477, startPoint y: 121, endPoint x: 455, endPoint y: 142, distance: 30.4
click at [456, 140] on div "Aguarde..." at bounding box center [439, 201] width 879 height 402
click at [456, 140] on div "Aguarde..." at bounding box center [439, 161] width 879 height 44
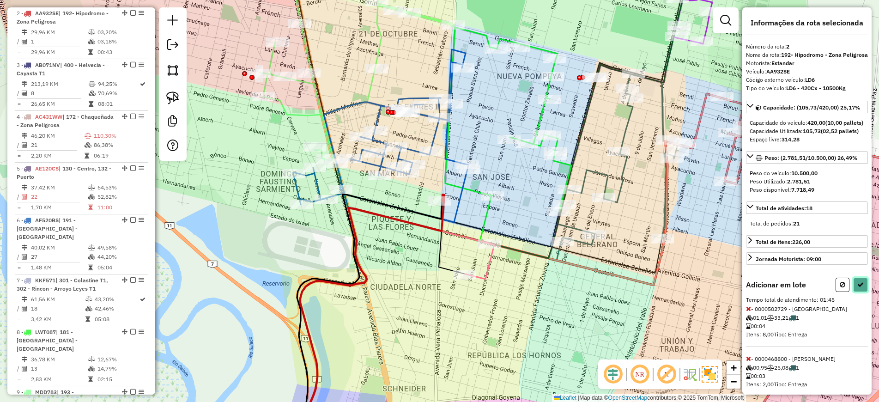
click at [858, 292] on button at bounding box center [860, 284] width 15 height 14
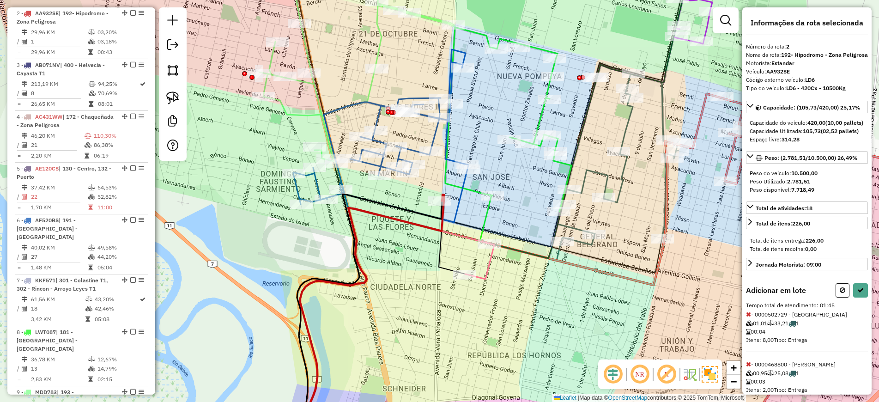
select select "**********"
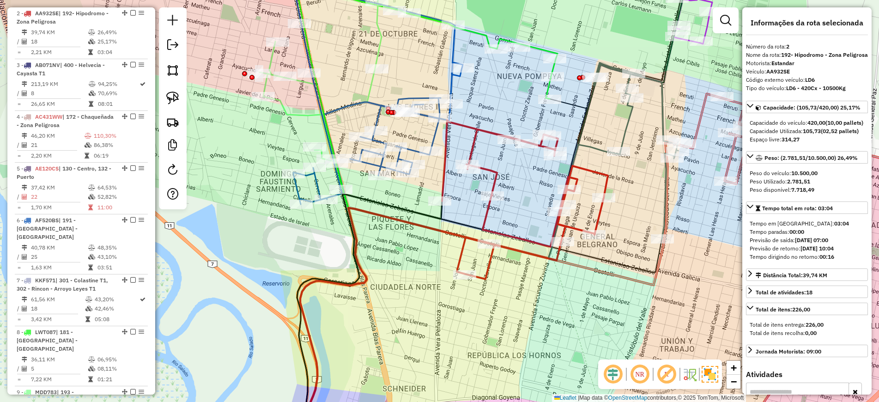
click at [375, 89] on icon at bounding box center [357, 61] width 196 height 203
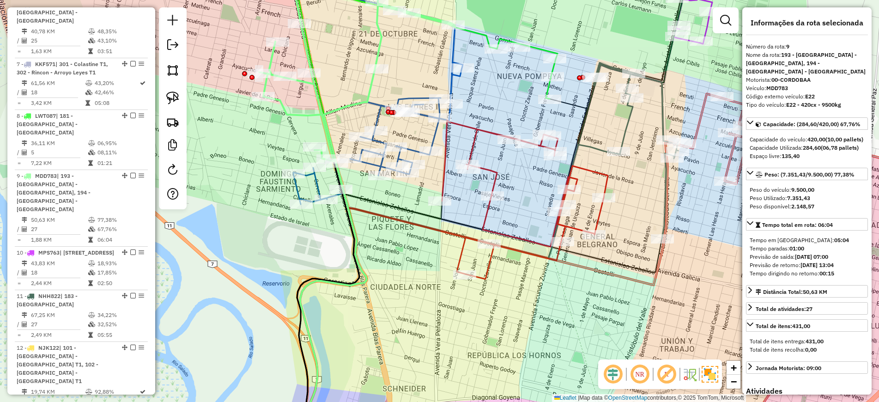
scroll to position [769, 0]
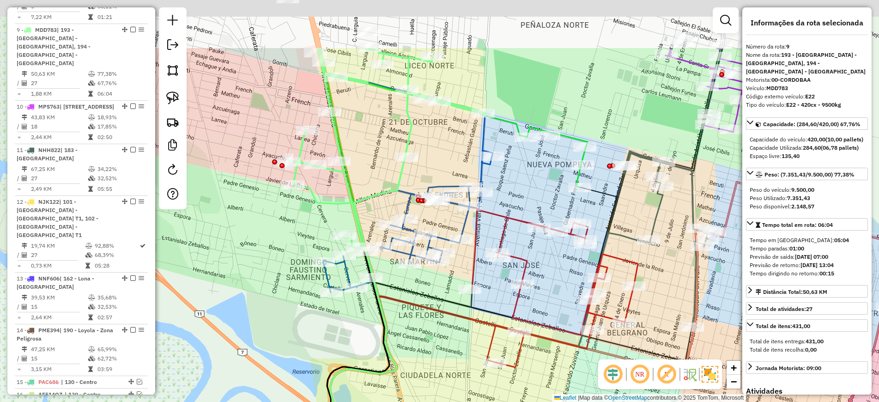
drag, startPoint x: 356, startPoint y: 78, endPoint x: 387, endPoint y: 169, distance: 96.5
click at [387, 169] on div "Janela de atendimento Grade de atendimento Capacidade Transportadoras Veículos …" at bounding box center [439, 201] width 879 height 402
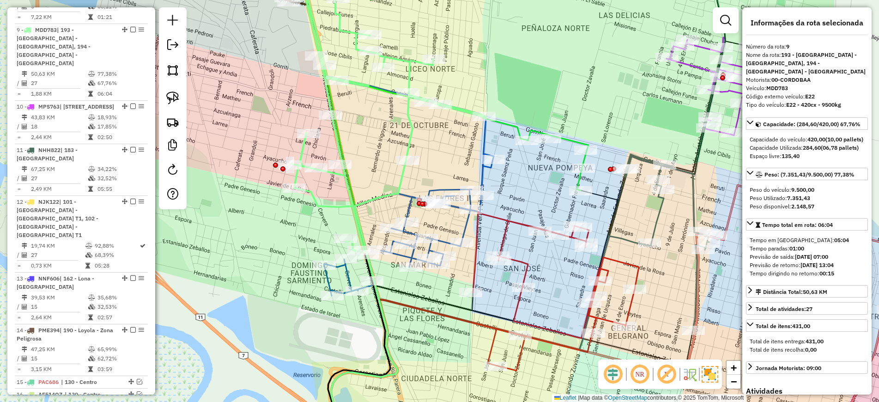
click at [327, 279] on icon at bounding box center [408, 185] width 169 height 219
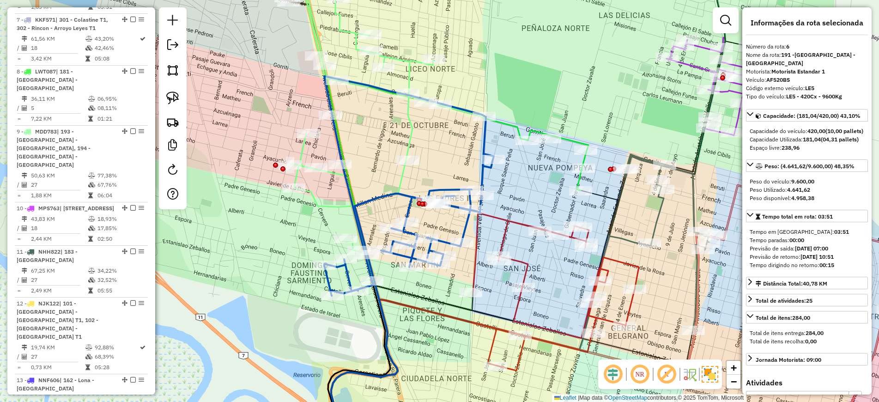
scroll to position [614, 0]
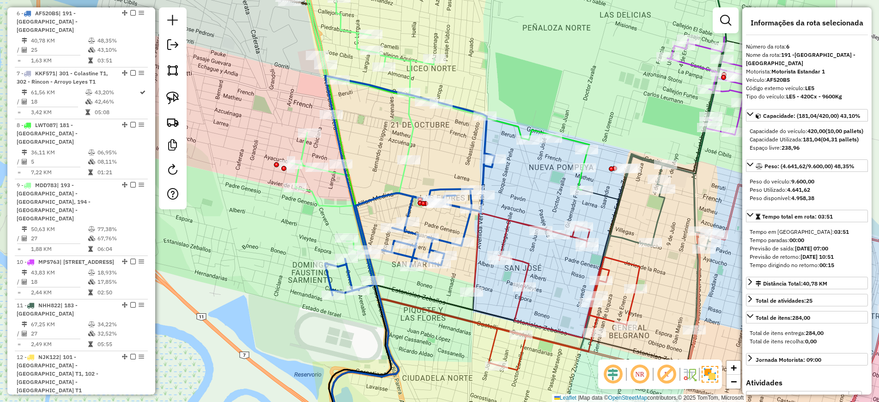
click at [320, 203] on icon at bounding box center [389, 106] width 196 height 295
click at [319, 205] on icon at bounding box center [389, 107] width 196 height 294
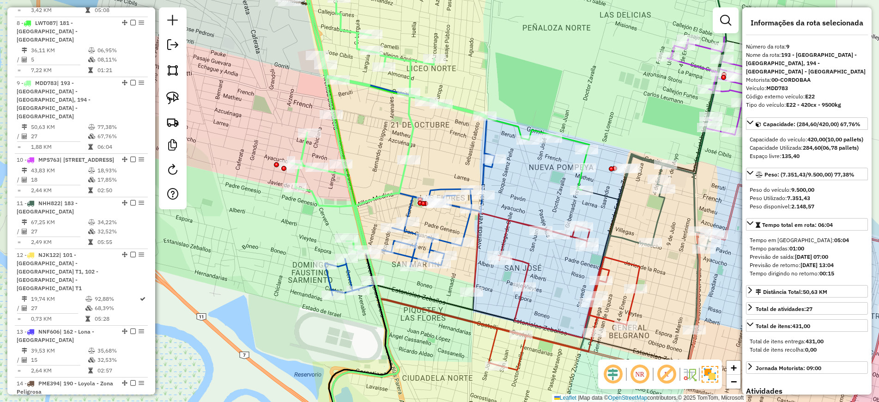
scroll to position [769, 0]
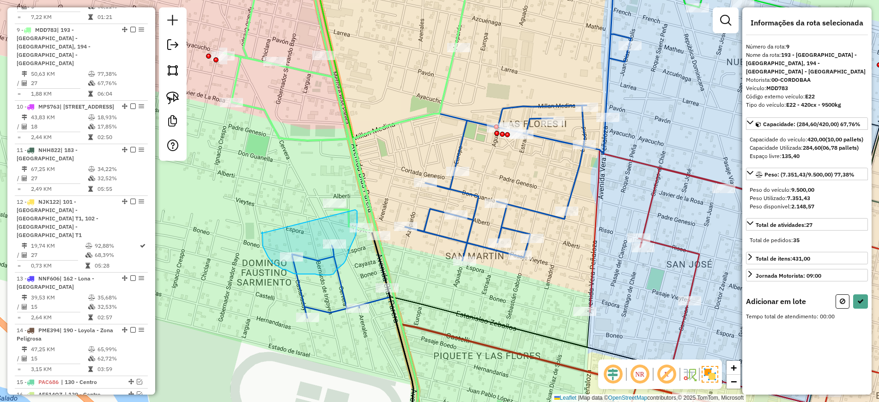
drag, startPoint x: 262, startPoint y: 232, endPoint x: 352, endPoint y: 203, distance: 94.6
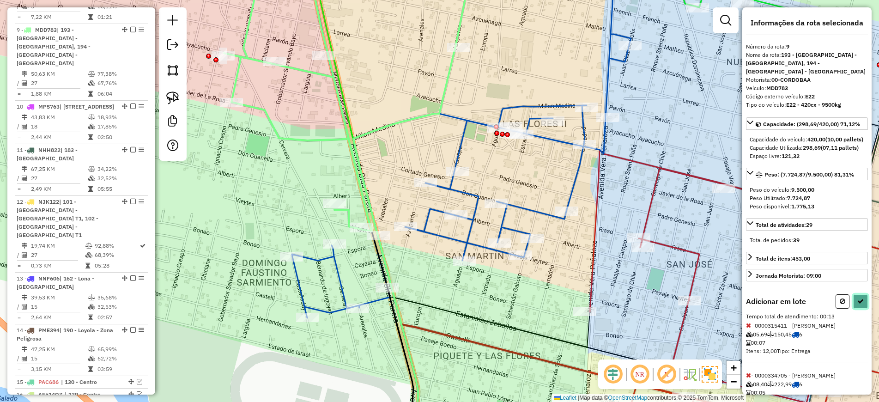
click at [860, 304] on icon at bounding box center [860, 301] width 6 height 6
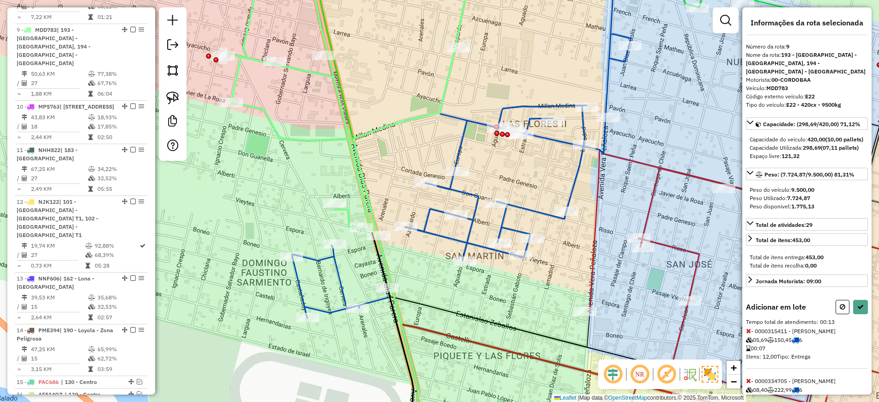
select select "**********"
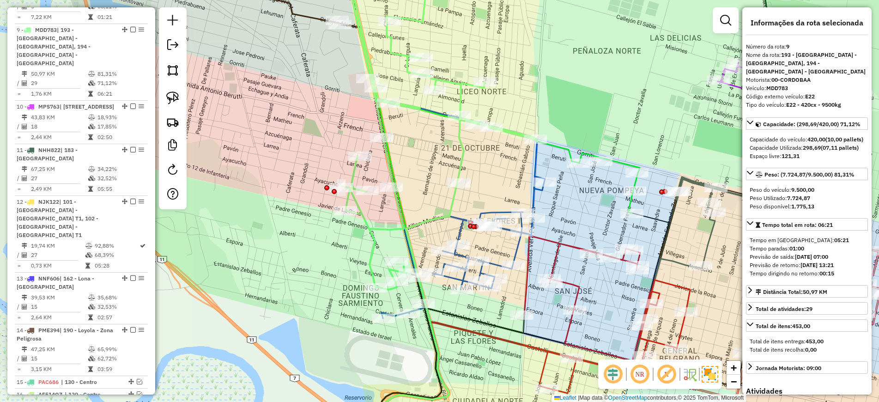
click at [519, 245] on icon at bounding box center [459, 208] width 169 height 219
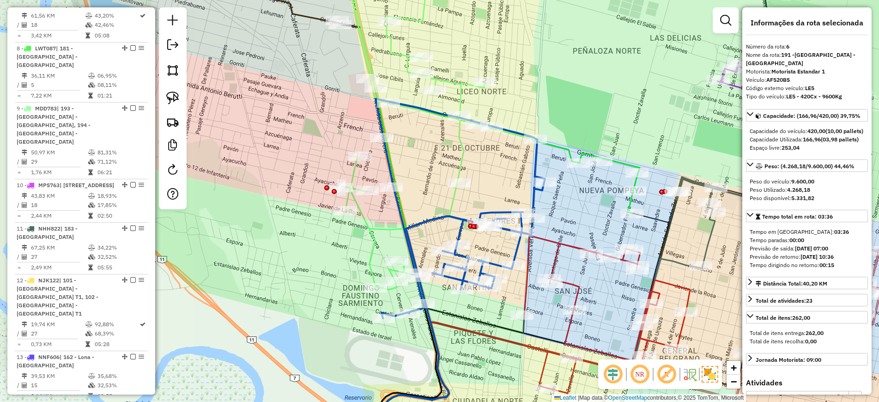
scroll to position [614, 0]
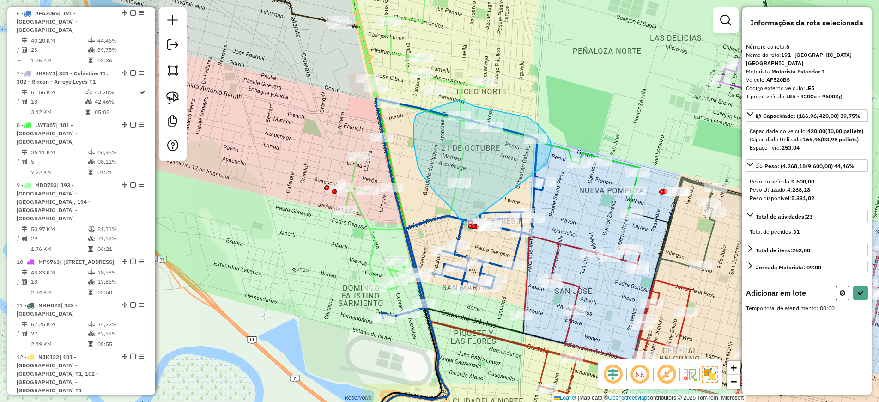
drag, startPoint x: 548, startPoint y: 163, endPoint x: 466, endPoint y: 226, distance: 103.6
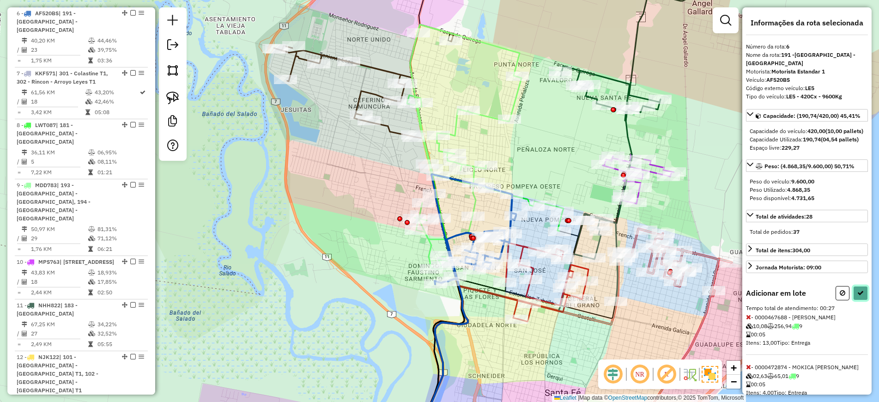
click at [864, 299] on button at bounding box center [860, 293] width 15 height 14
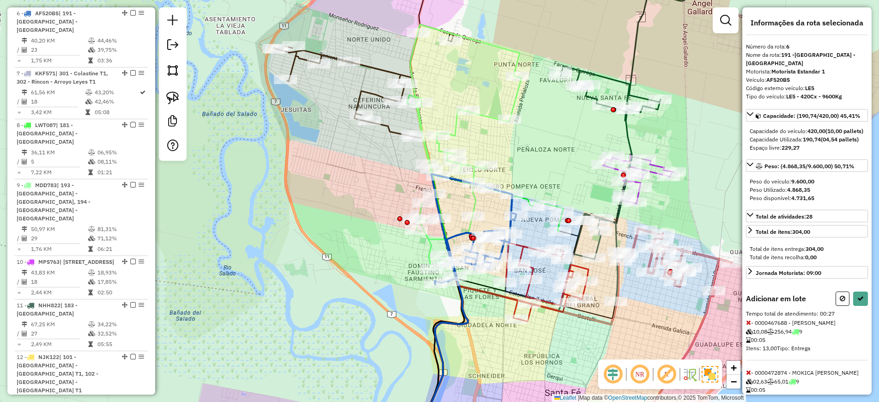
select select "**********"
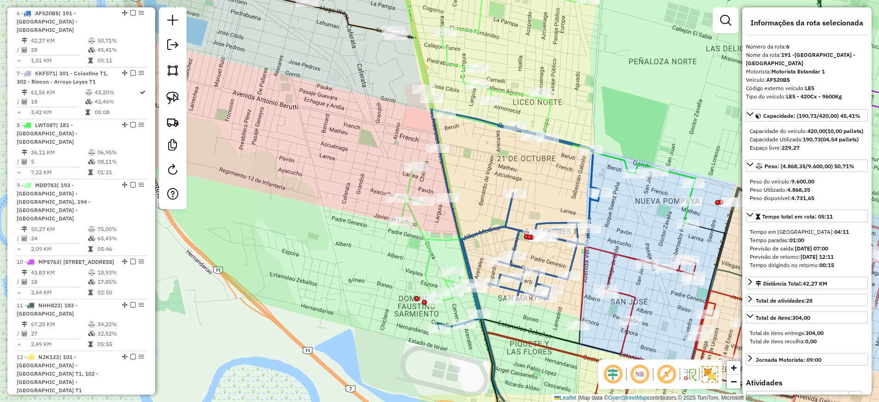
click at [427, 241] on icon at bounding box center [491, 130] width 217 height 340
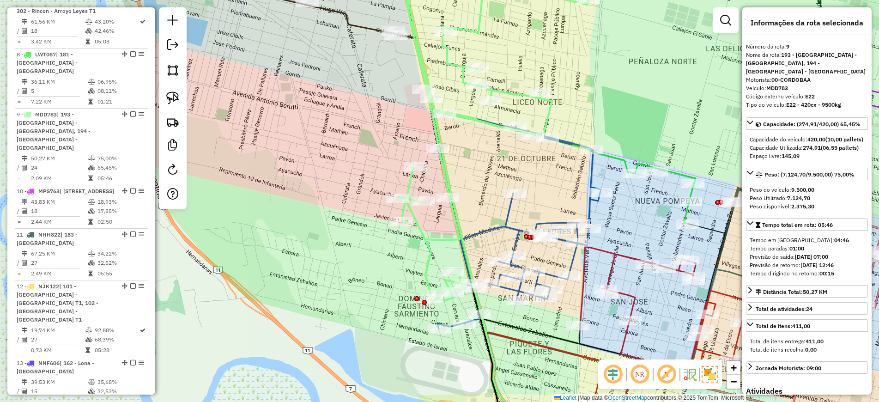
scroll to position [769, 0]
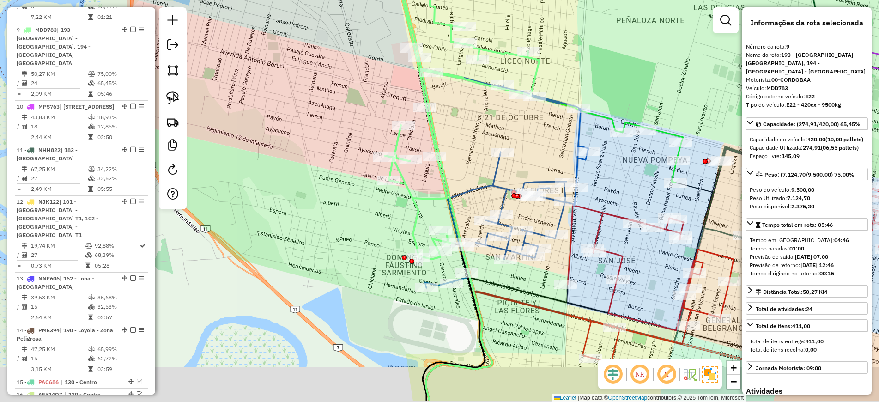
drag, startPoint x: 394, startPoint y: 286, endPoint x: 380, endPoint y: 239, distance: 49.4
click at [380, 239] on div "Janela de atendimento Grade de atendimento Capacidade Transportadoras Veículos …" at bounding box center [439, 201] width 879 height 402
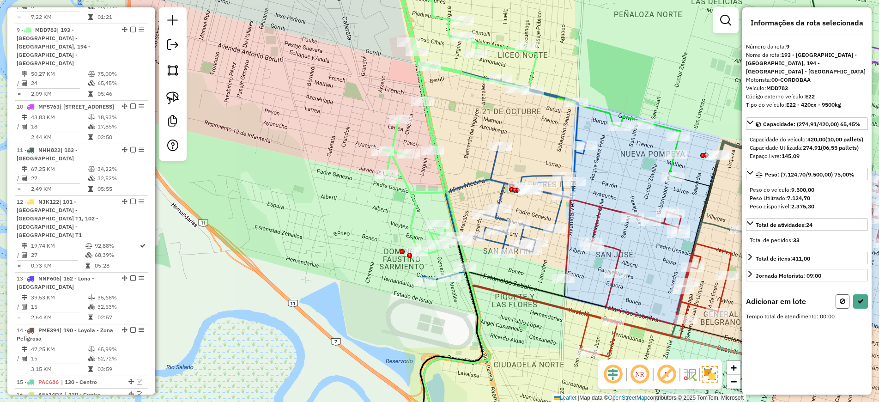
click at [840, 304] on button at bounding box center [842, 301] width 14 height 14
select select "**********"
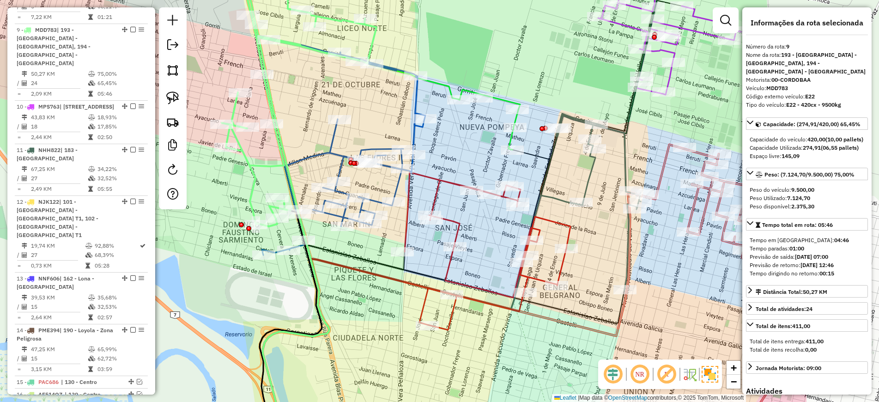
drag, startPoint x: 583, startPoint y: 280, endPoint x: 419, endPoint y: 254, distance: 165.4
click at [419, 254] on div "Rota 2 - Placa AA932SE 0000377362 - LOZANO ANA PAOLA LOURDES Janela de atendime…" at bounding box center [439, 201] width 879 height 402
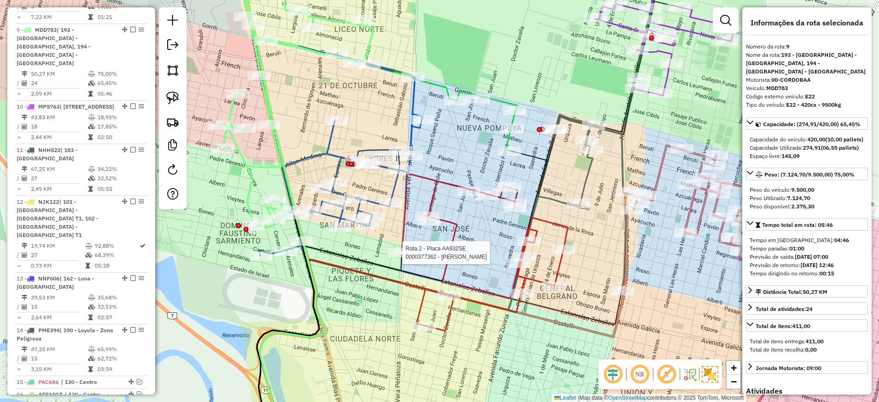
click at [266, 170] on icon at bounding box center [296, 93] width 155 height 267
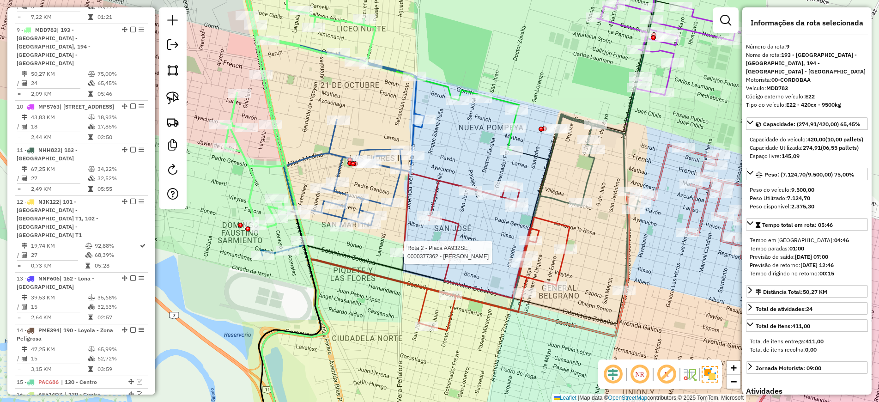
click at [266, 170] on icon at bounding box center [298, 93] width 155 height 267
click at [275, 163] on icon at bounding box center [298, 93] width 155 height 267
click at [318, 155] on icon at bounding box center [299, 281] width 75 height 322
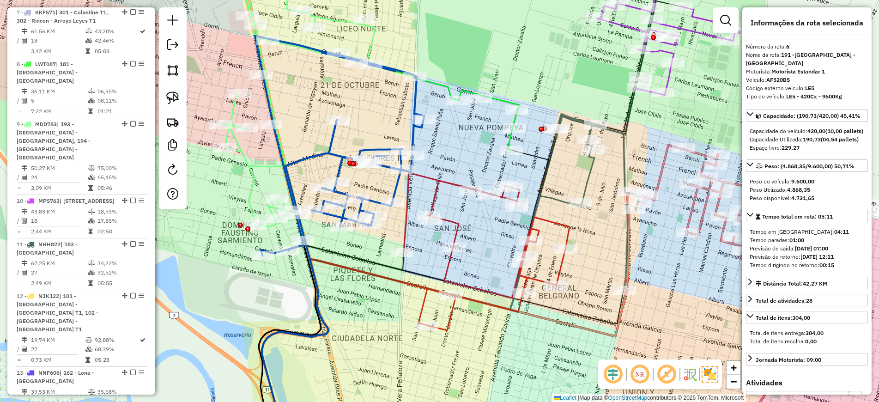
scroll to position [614, 0]
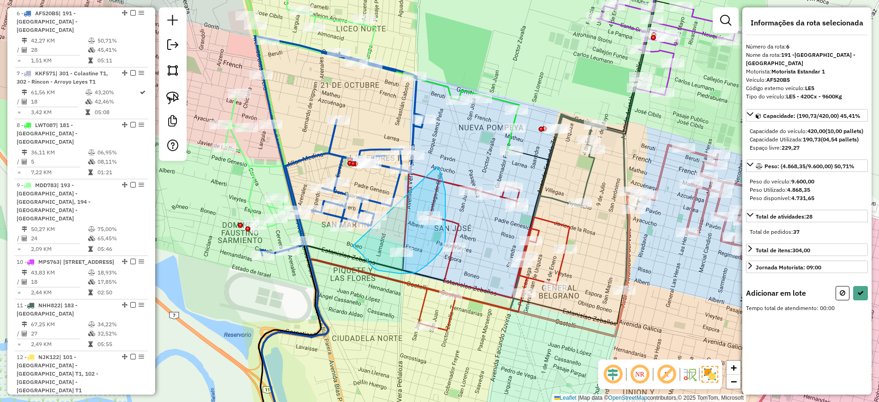
drag, startPoint x: 436, startPoint y: 167, endPoint x: 352, endPoint y: 246, distance: 115.6
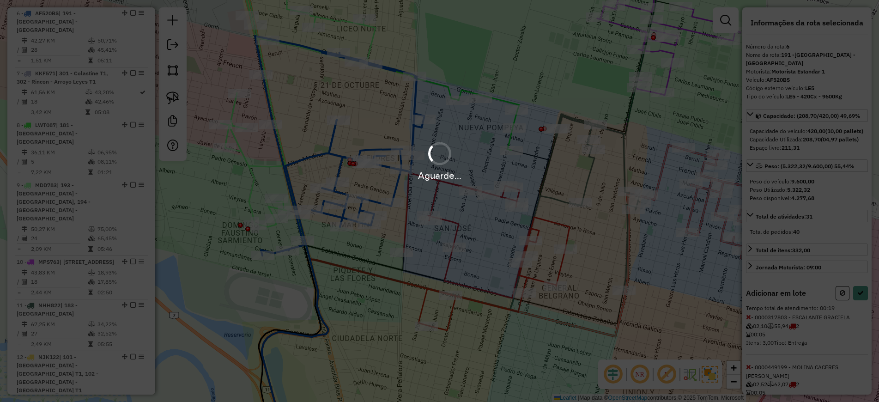
click at [352, 246] on hb-app "Aguarde... Pop-up bloqueado! Seu navegador bloqueou automáticamente a abertura …" at bounding box center [439, 201] width 879 height 402
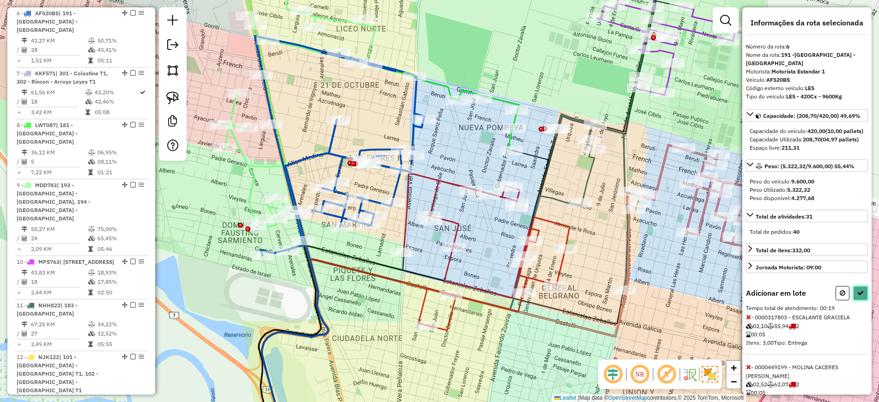
click at [857, 300] on button at bounding box center [860, 293] width 15 height 14
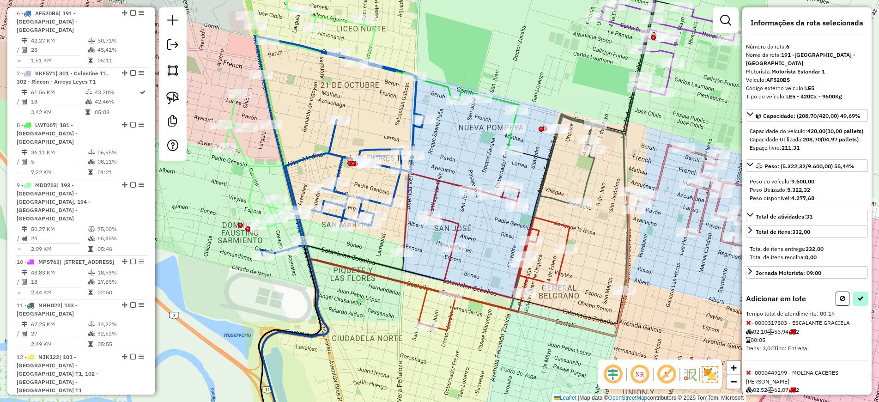
select select "**********"
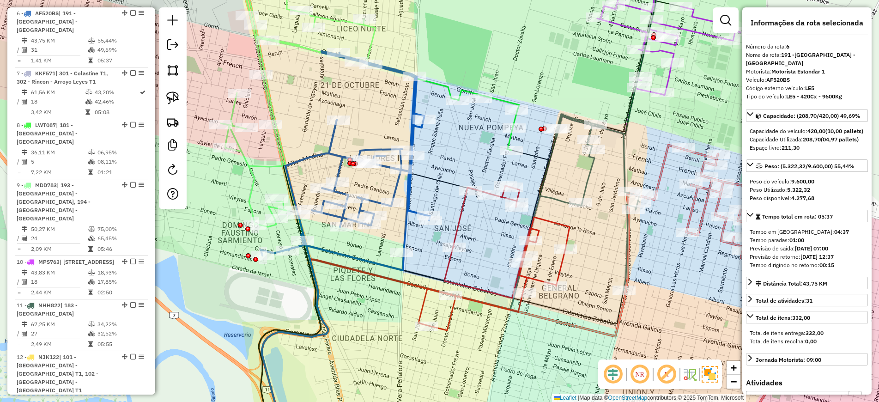
click at [336, 138] on icon at bounding box center [345, 160] width 169 height 219
click at [438, 83] on icon at bounding box center [358, 240] width 200 height 404
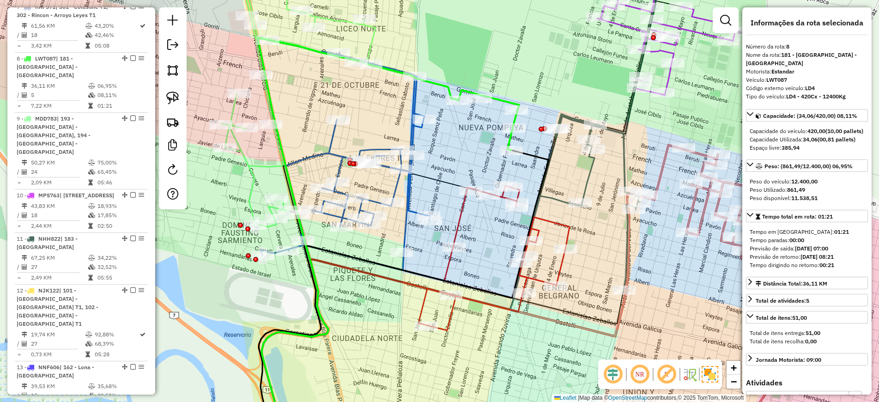
scroll to position [717, 0]
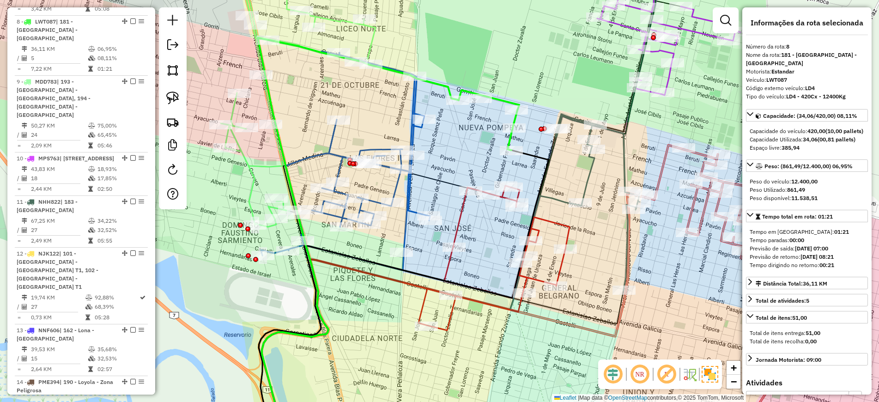
click at [414, 99] on icon at bounding box center [345, 160] width 169 height 219
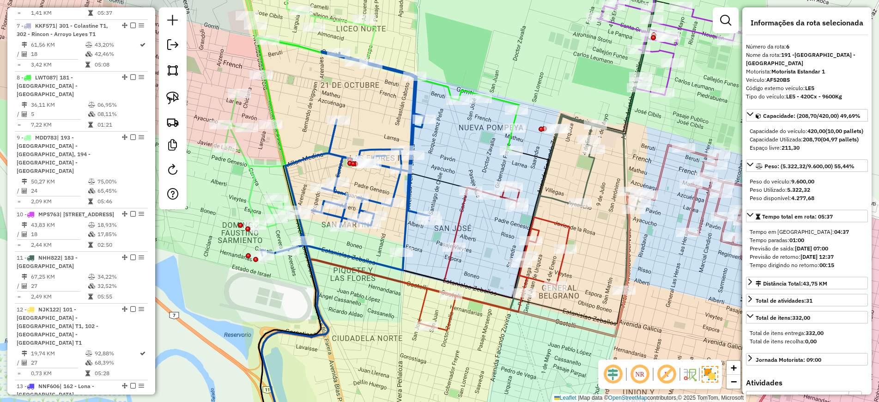
scroll to position [614, 0]
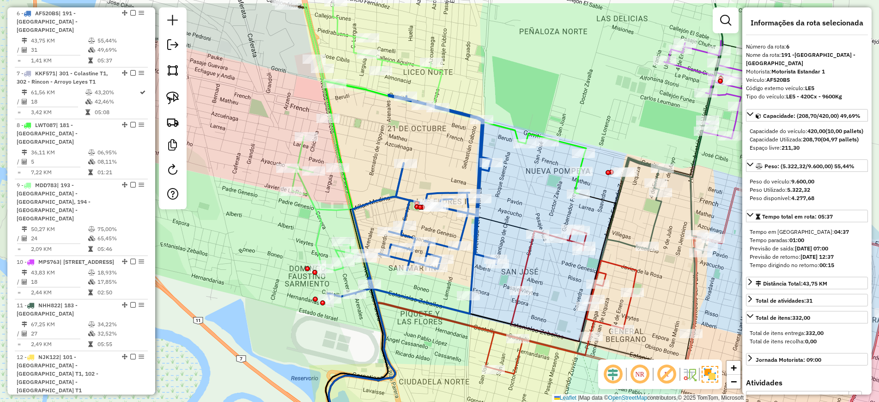
drag, startPoint x: 459, startPoint y: 146, endPoint x: 527, endPoint y: 190, distance: 80.2
click at [527, 190] on div "Janela de atendimento Grade de atendimento Capacidade Transportadoras Veículos …" at bounding box center [439, 201] width 879 height 402
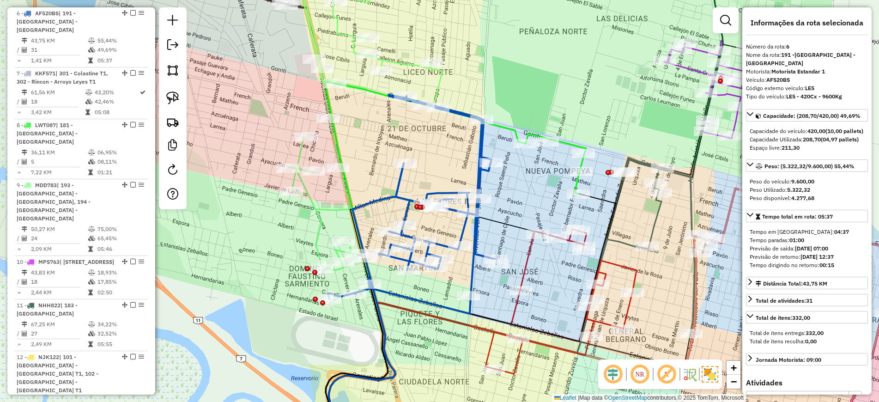
click at [408, 66] on icon at bounding box center [385, 115] width 194 height 310
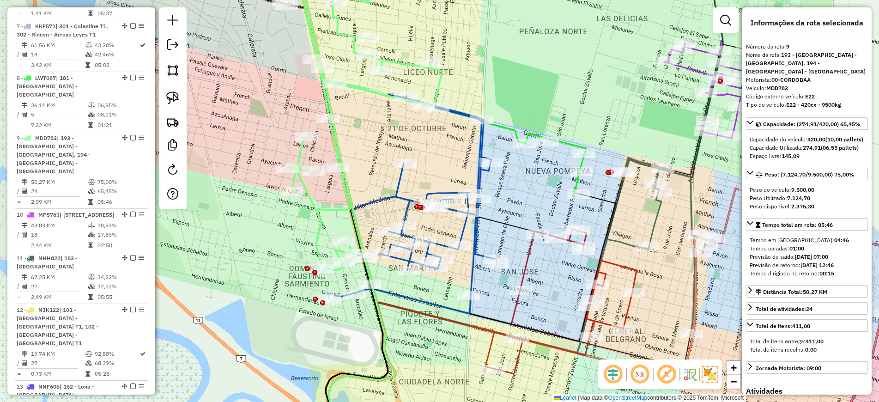
scroll to position [769, 0]
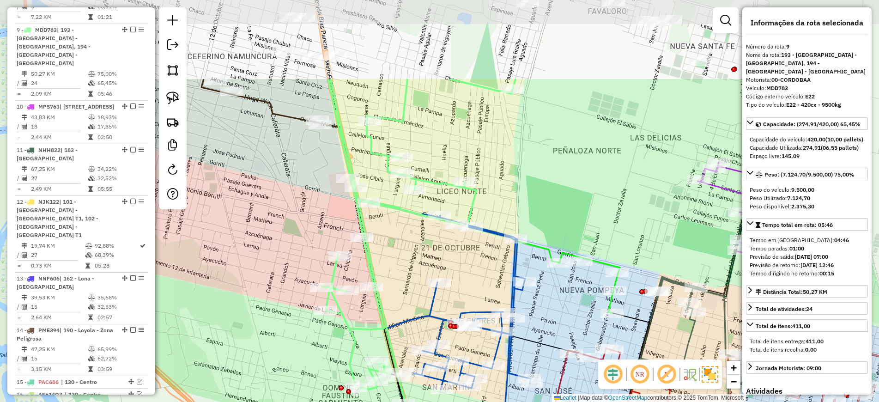
drag, startPoint x: 407, startPoint y: 42, endPoint x: 437, endPoint y: 159, distance: 121.2
click at [437, 159] on div "Janela de atendimento Grade de atendimento Capacidade Transportadoras Veículos …" at bounding box center [439, 201] width 879 height 402
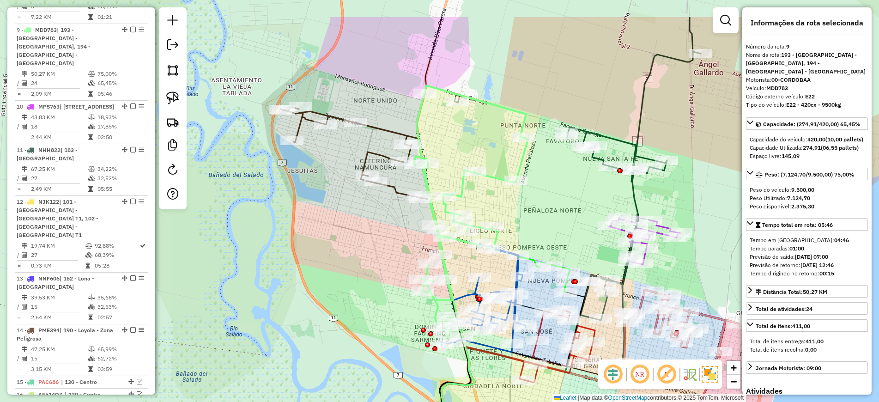
drag, startPoint x: 490, startPoint y: 167, endPoint x: 531, endPoint y: 223, distance: 69.7
click at [531, 223] on div "Janela de atendimento Grade de atendimento Capacidade Transportadoras Veículos …" at bounding box center [439, 201] width 879 height 402
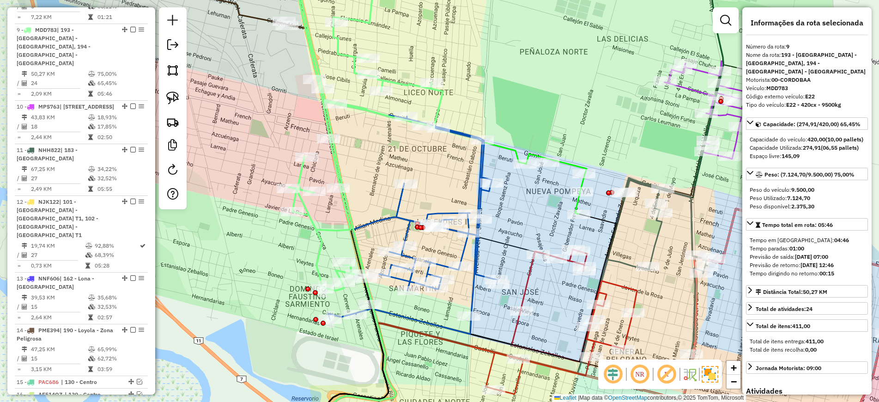
click at [564, 159] on icon at bounding box center [555, 184] width 61 height 60
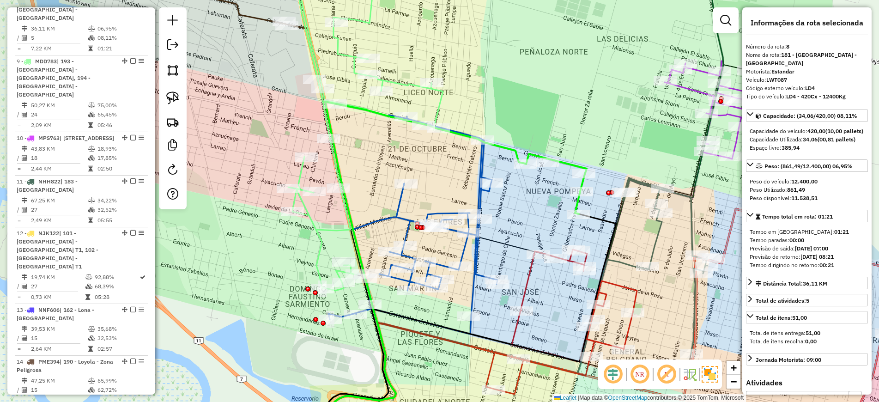
scroll to position [717, 0]
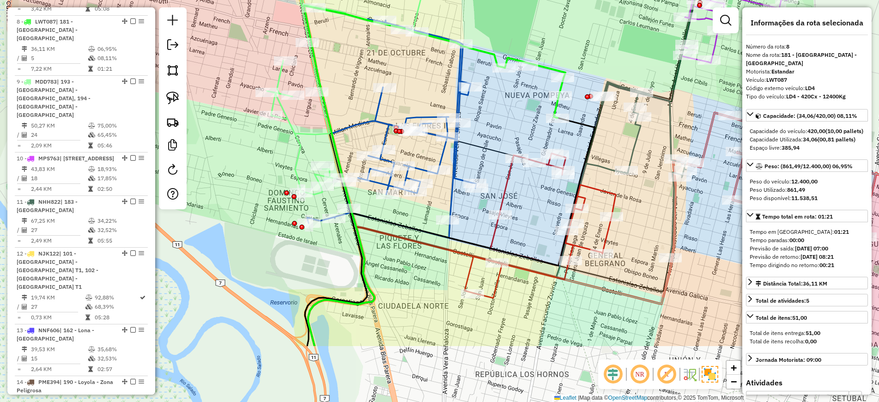
drag, startPoint x: 584, startPoint y: 129, endPoint x: 561, endPoint y: 46, distance: 86.8
click at [561, 46] on div "Janela de atendimento Grade de atendimento Capacidade Transportadoras Veículos …" at bounding box center [439, 201] width 879 height 402
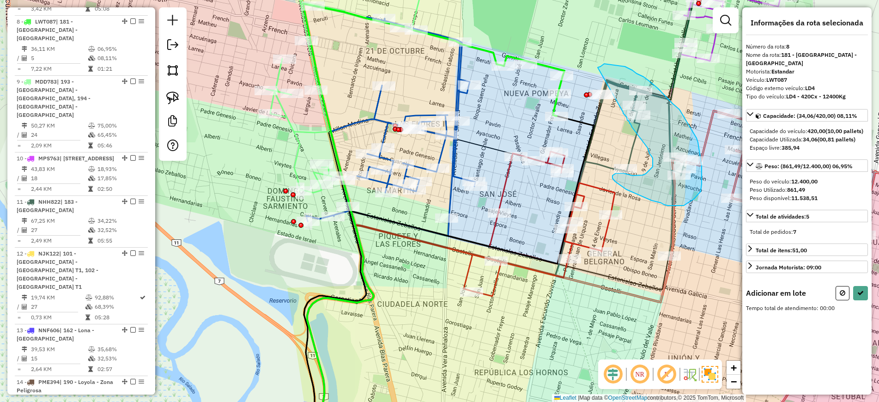
drag, startPoint x: 600, startPoint y: 66, endPoint x: 623, endPoint y: 112, distance: 51.0
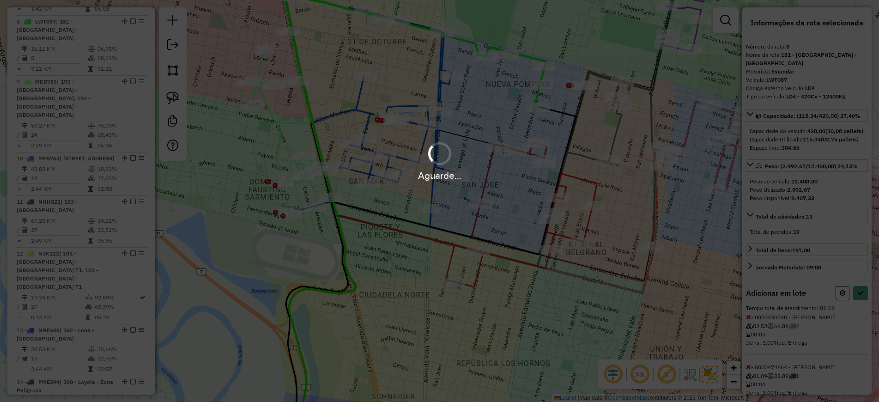
drag, startPoint x: 623, startPoint y: 112, endPoint x: 604, endPoint y: 103, distance: 20.6
click at [604, 103] on hb-app "Aguarde... Pop-up bloqueado! Seu navegador bloqueou automáticamente a abertura …" at bounding box center [439, 201] width 879 height 402
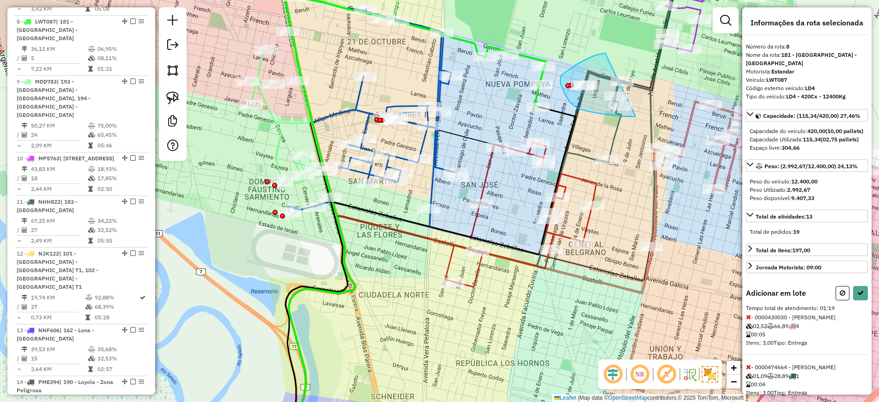
drag, startPoint x: 605, startPoint y: 53, endPoint x: 640, endPoint y: 115, distance: 70.7
click at [640, 115] on div "Janela de atendimento Grade de atendimento Capacidade Transportadoras Veículos …" at bounding box center [439, 201] width 879 height 402
click at [854, 300] on button at bounding box center [860, 293] width 15 height 14
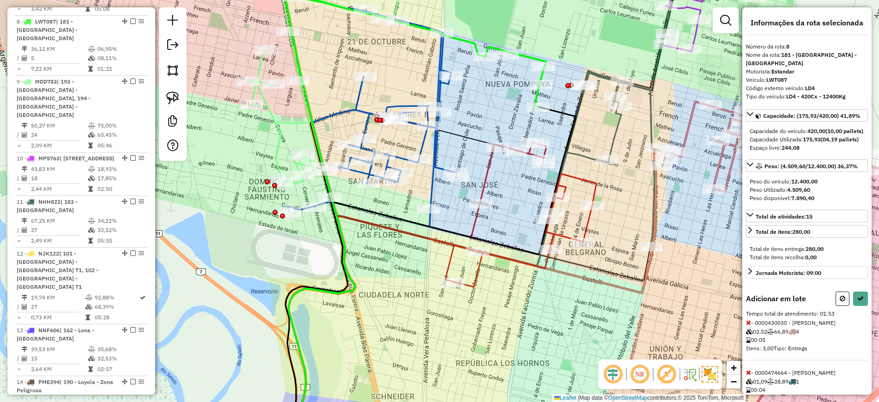
select select "**********"
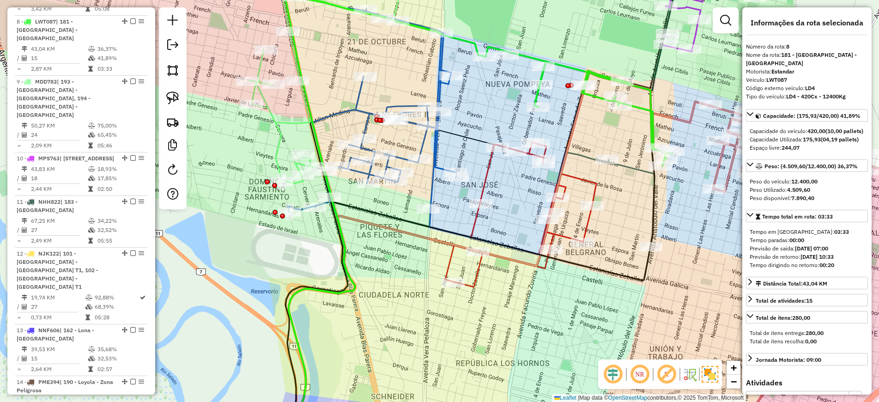
click at [487, 168] on icon at bounding box center [520, 214] width 151 height 145
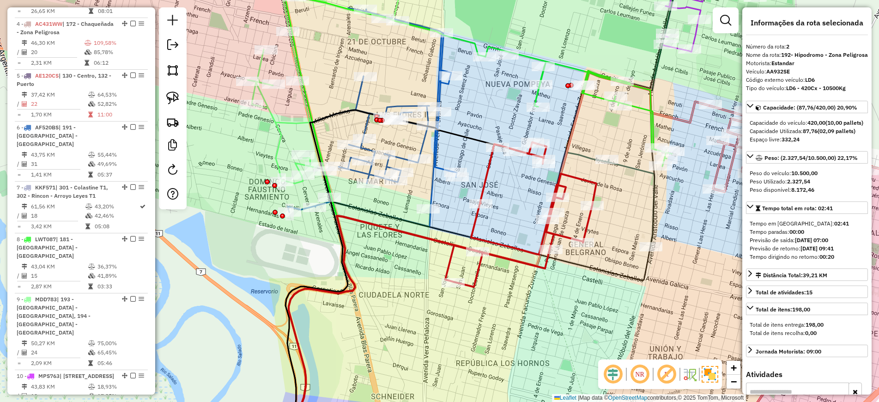
scroll to position [407, 0]
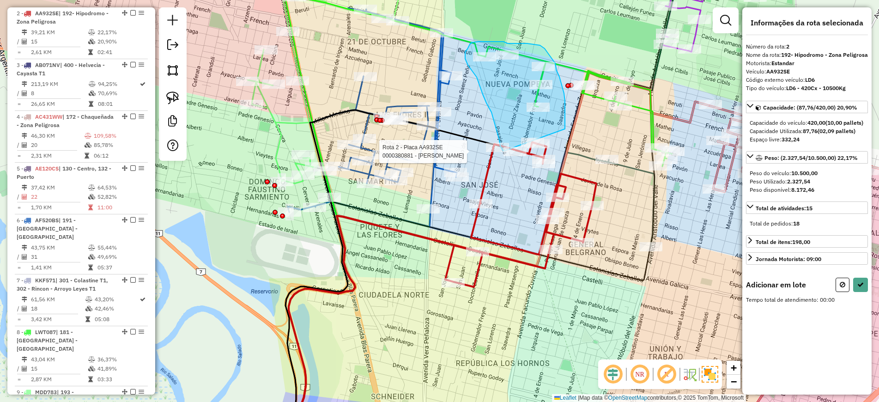
click at [504, 152] on div "Rota 2 - Placa AA932SE 0000356503 - CHARTIER VERONICA CRISTINA Rota 2 - Placa A…" at bounding box center [439, 201] width 879 height 402
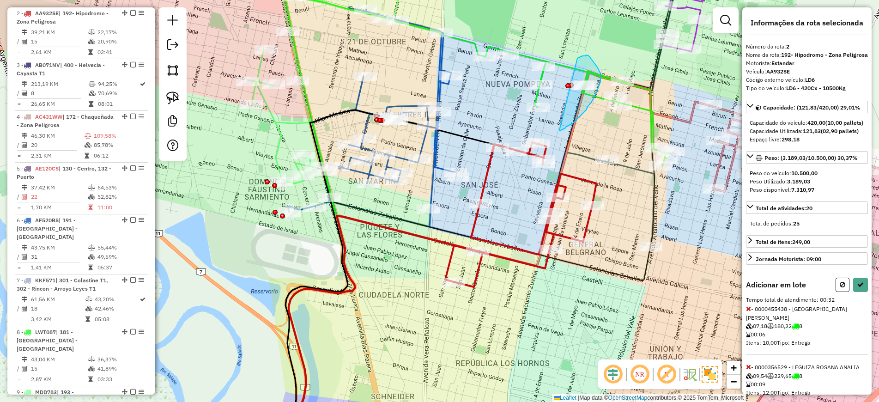
drag, startPoint x: 582, startPoint y: 56, endPoint x: 559, endPoint y: 130, distance: 78.0
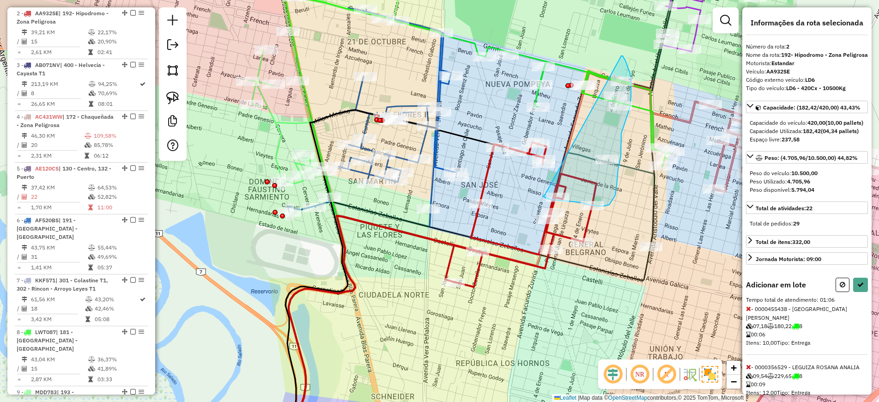
drag, startPoint x: 621, startPoint y: 56, endPoint x: 544, endPoint y: 195, distance: 159.1
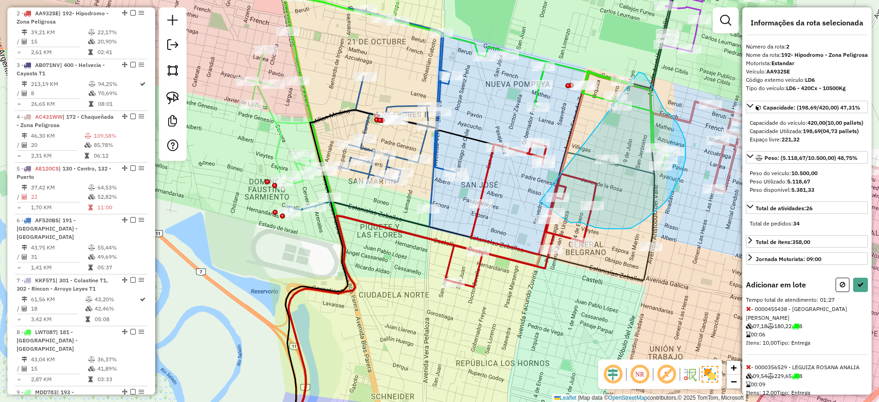
drag, startPoint x: 644, startPoint y: 74, endPoint x: 539, endPoint y: 202, distance: 165.3
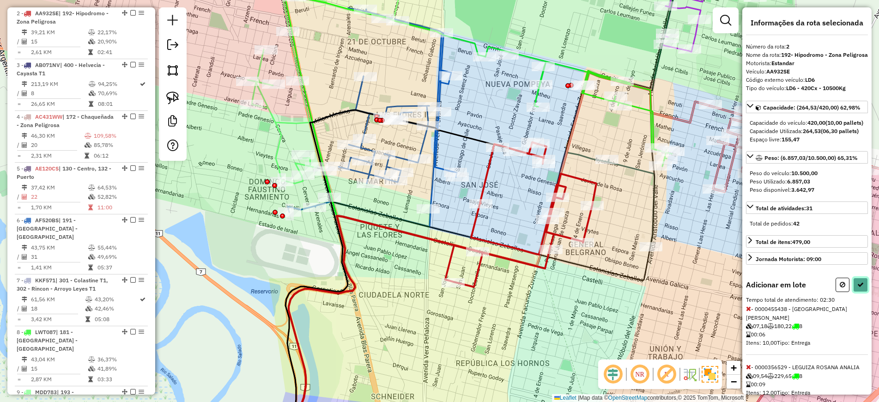
click at [861, 292] on button at bounding box center [860, 284] width 15 height 14
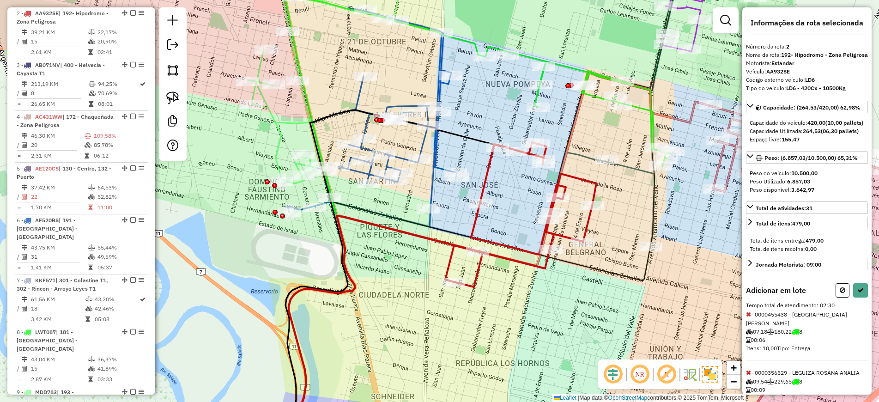
select select "**********"
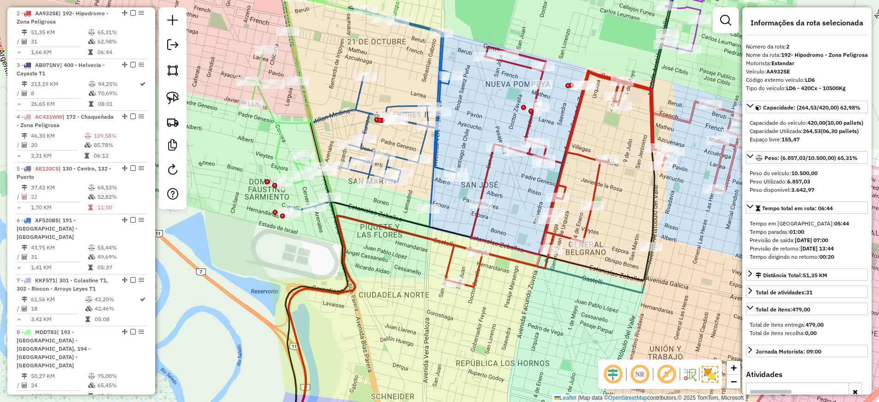
click at [575, 128] on icon at bounding box center [558, 167] width 227 height 240
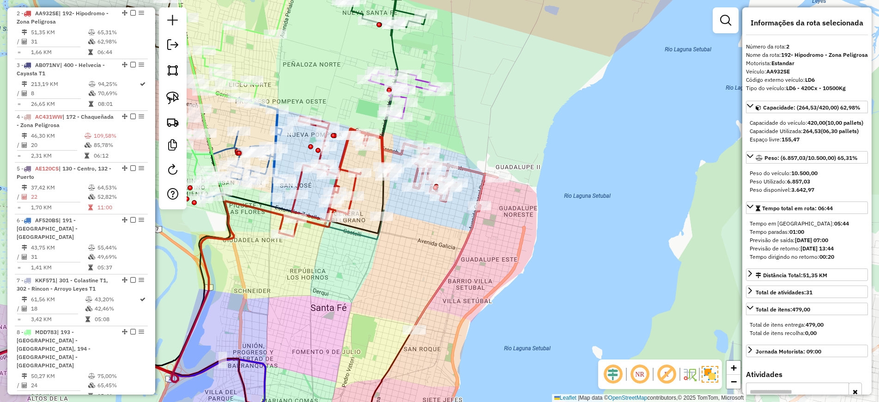
drag, startPoint x: 669, startPoint y: 231, endPoint x: 435, endPoint y: 250, distance: 234.4
click at [435, 250] on div "Janela de atendimento Grade de atendimento Capacidade Transportadoras Veículos …" at bounding box center [439, 201] width 879 height 402
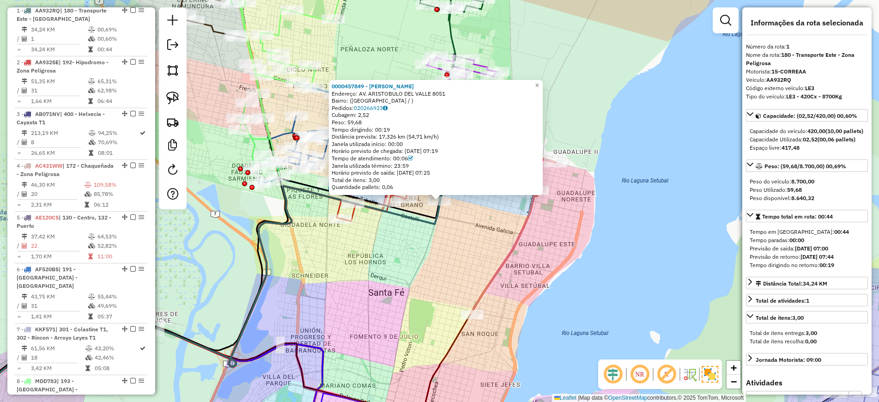
scroll to position [356, 0]
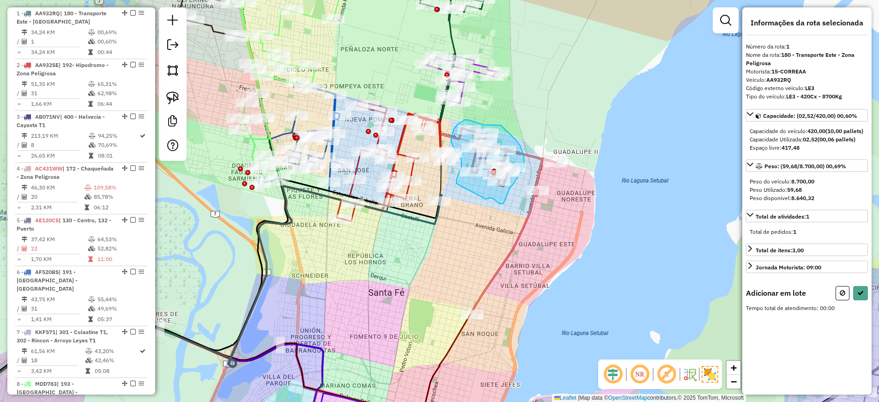
drag, startPoint x: 493, startPoint y: 199, endPoint x: 456, endPoint y: 183, distance: 40.0
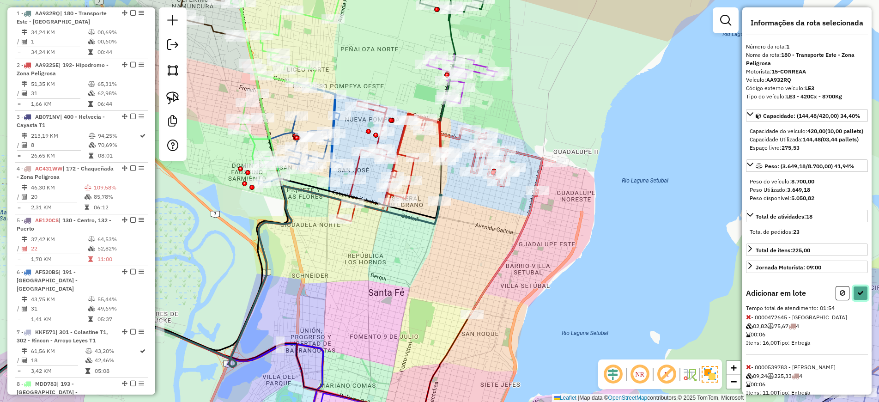
click at [859, 300] on button at bounding box center [860, 293] width 15 height 14
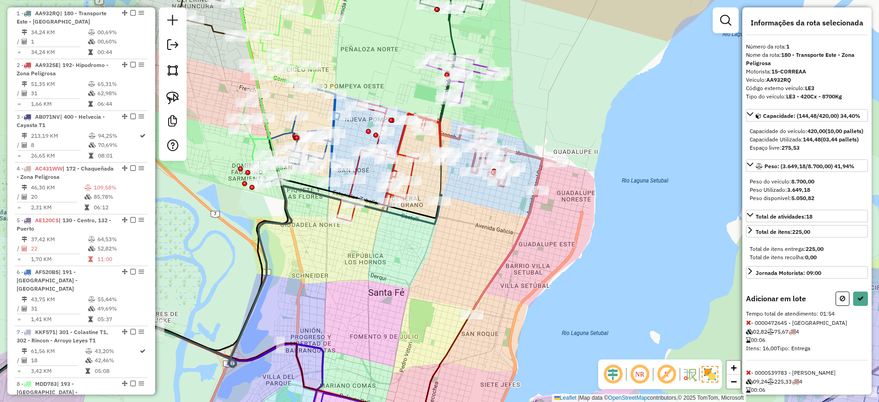
select select "**********"
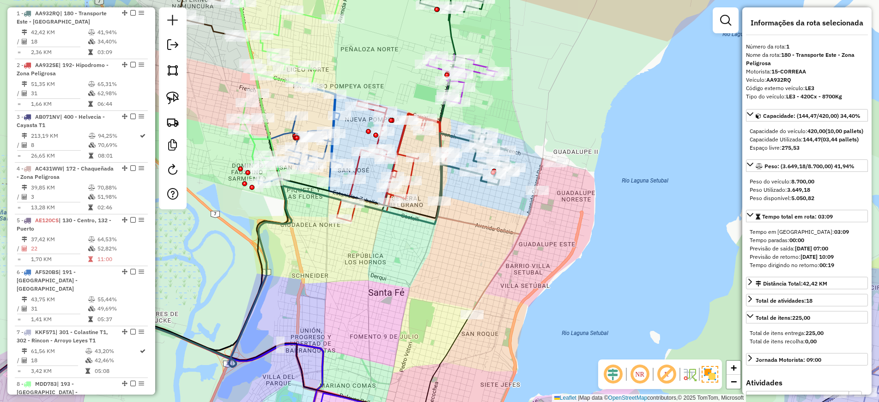
click at [516, 242] on icon at bounding box center [512, 235] width 84 height 155
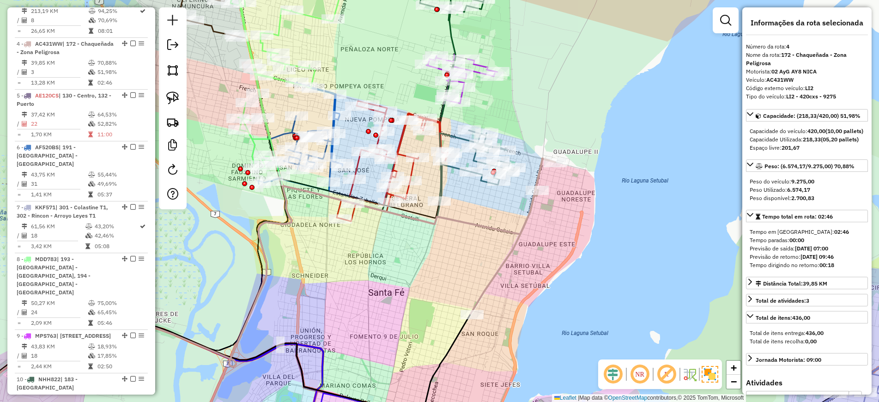
scroll to position [511, 0]
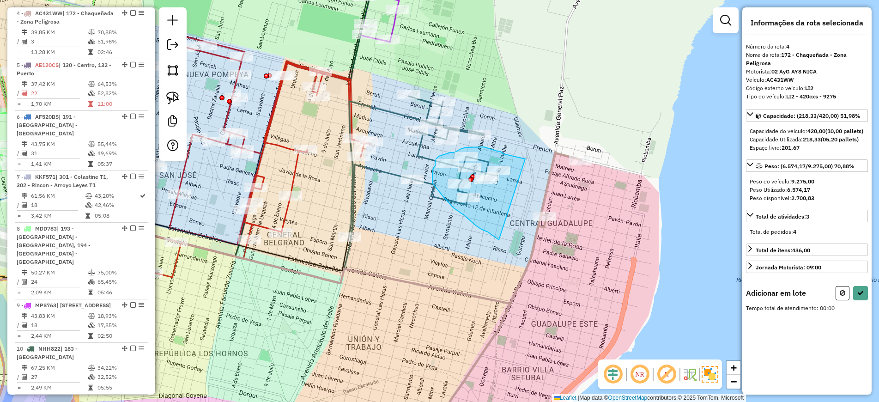
drag, startPoint x: 525, startPoint y: 159, endPoint x: 500, endPoint y: 241, distance: 85.9
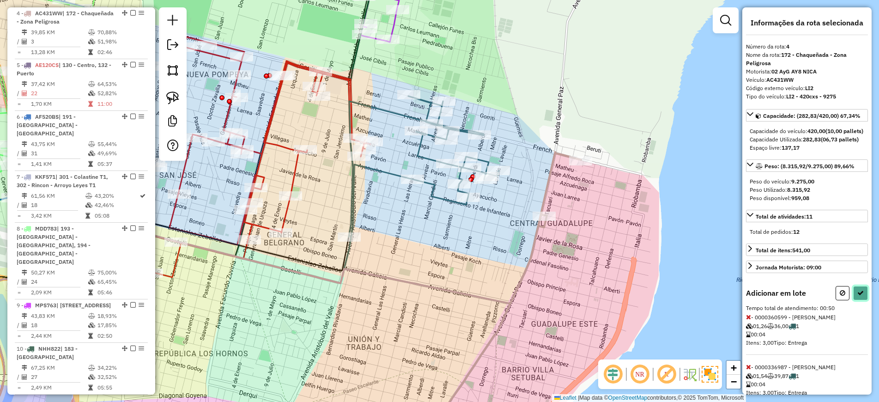
click at [862, 300] on button at bounding box center [860, 293] width 15 height 14
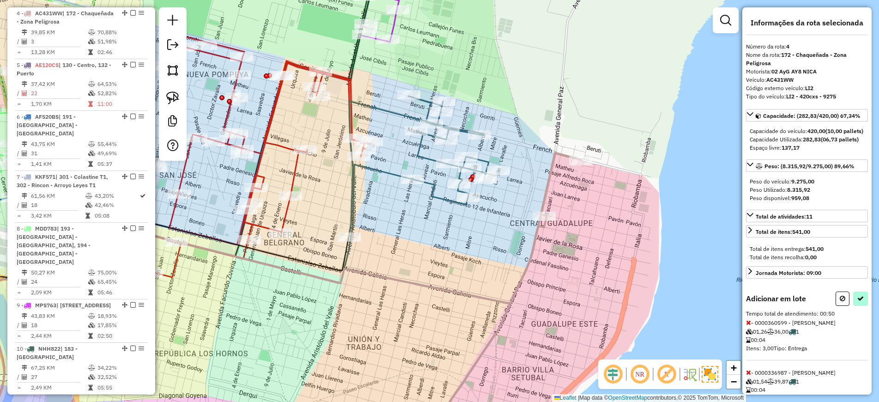
select select "**********"
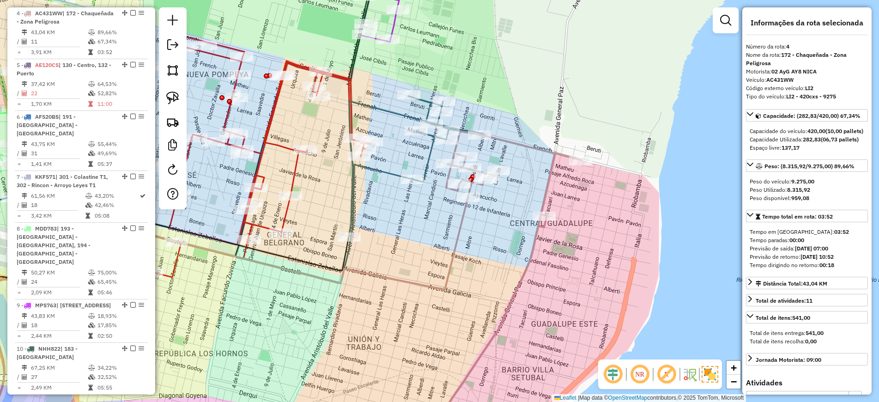
click at [428, 163] on icon at bounding box center [416, 166] width 135 height 141
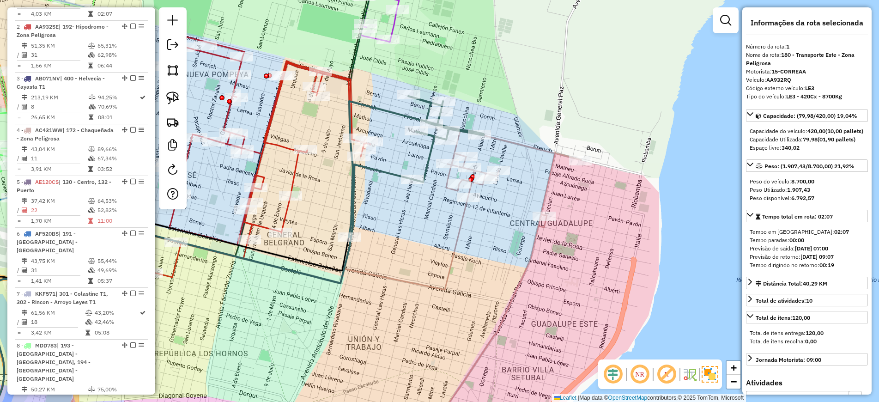
scroll to position [356, 0]
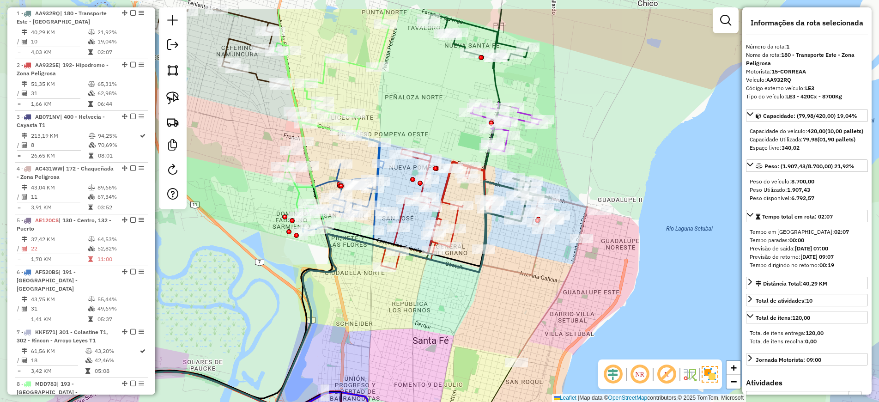
drag, startPoint x: 410, startPoint y: 213, endPoint x: 506, endPoint y: 262, distance: 107.0
click at [506, 262] on div "Janela de atendimento Grade de atendimento Capacidade Transportadoras Veículos …" at bounding box center [439, 201] width 879 height 402
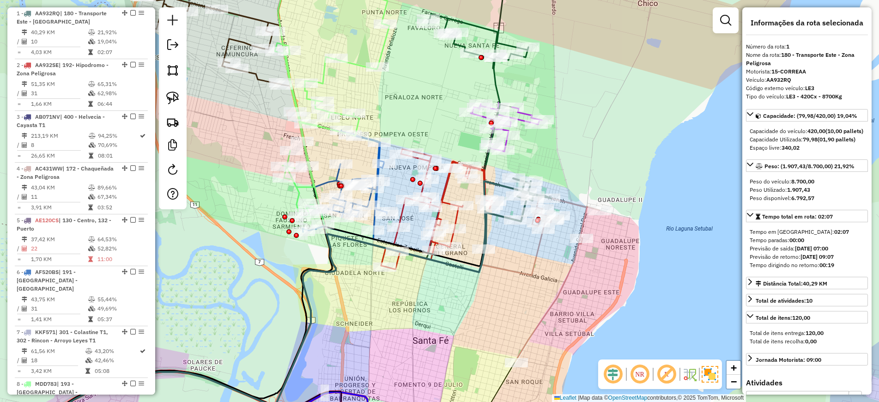
click at [519, 119] on icon at bounding box center [505, 126] width 71 height 49
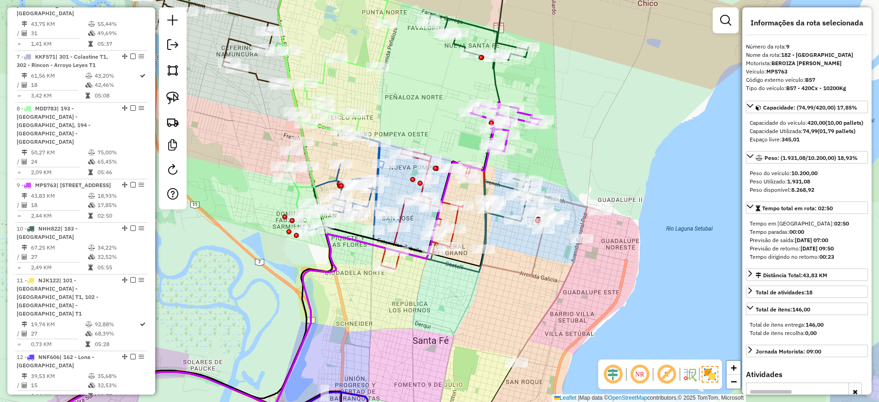
scroll to position [778, 0]
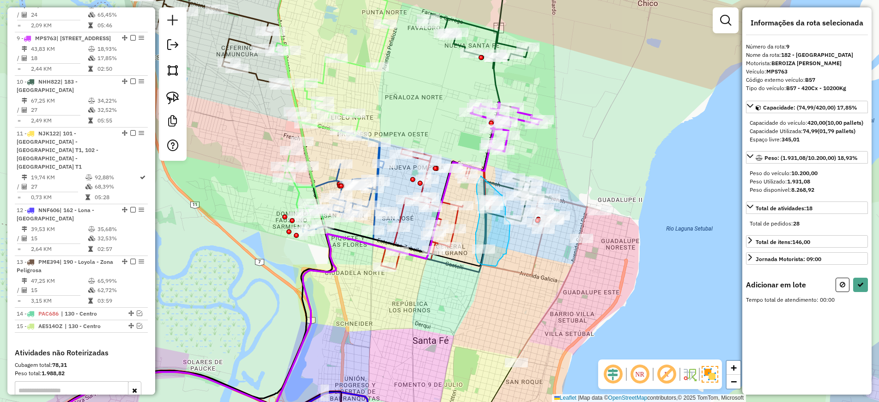
drag, startPoint x: 480, startPoint y: 176, endPoint x: 501, endPoint y: 194, distance: 27.8
click at [0, 0] on div "Aguarde..." at bounding box center [0, 0] width 0 height 0
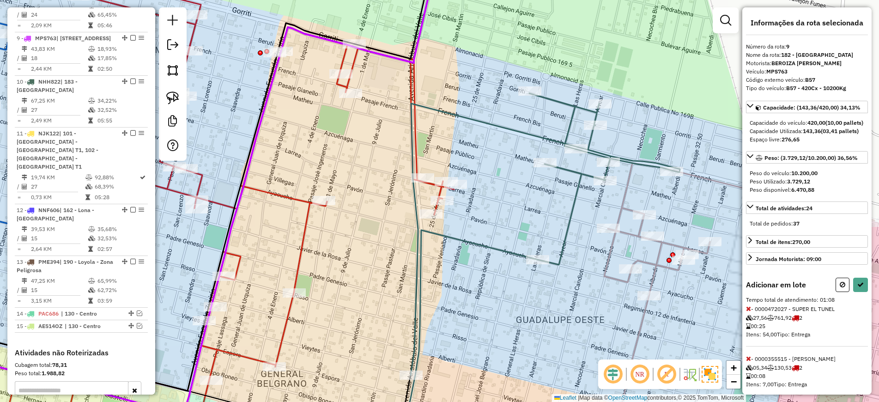
click at [534, 130] on icon at bounding box center [544, 234] width 269 height 282
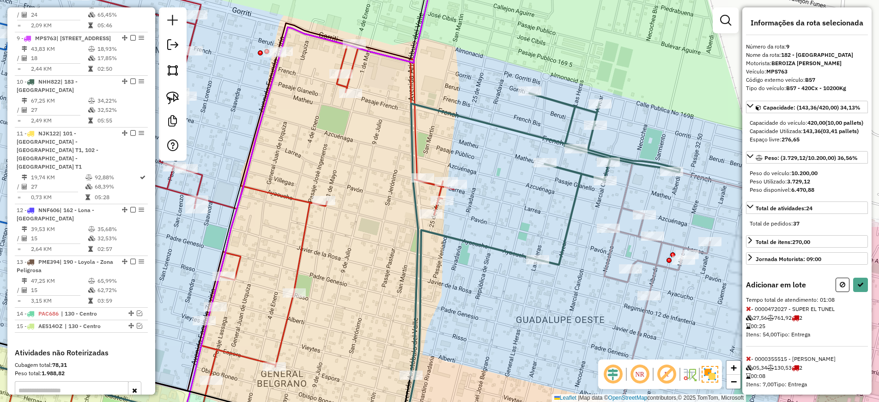
click at [534, 130] on icon at bounding box center [544, 234] width 269 height 282
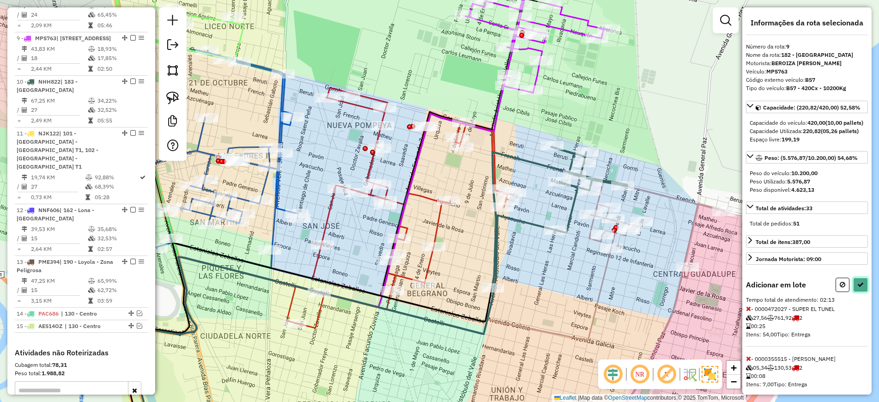
click at [857, 288] on icon at bounding box center [860, 284] width 6 height 6
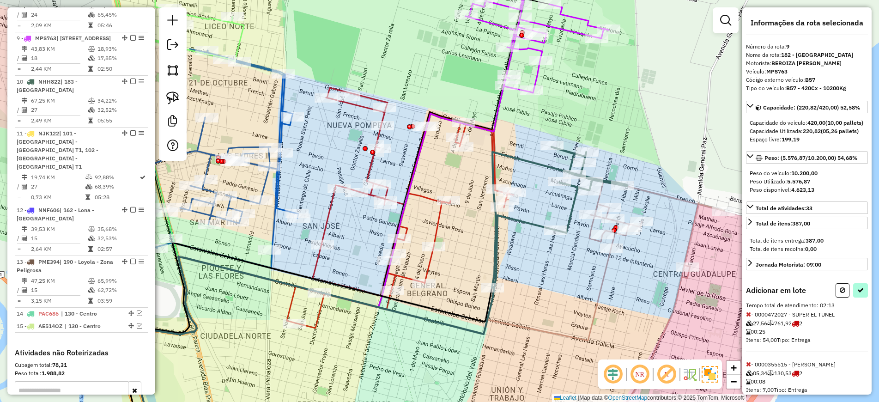
select select "**********"
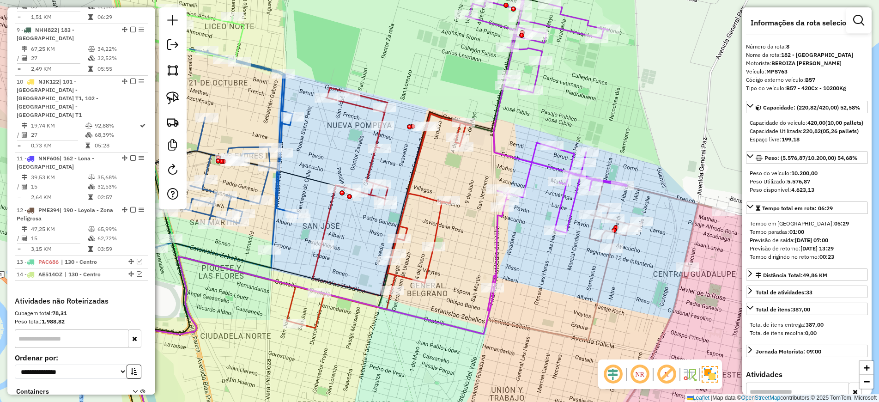
scroll to position [726, 0]
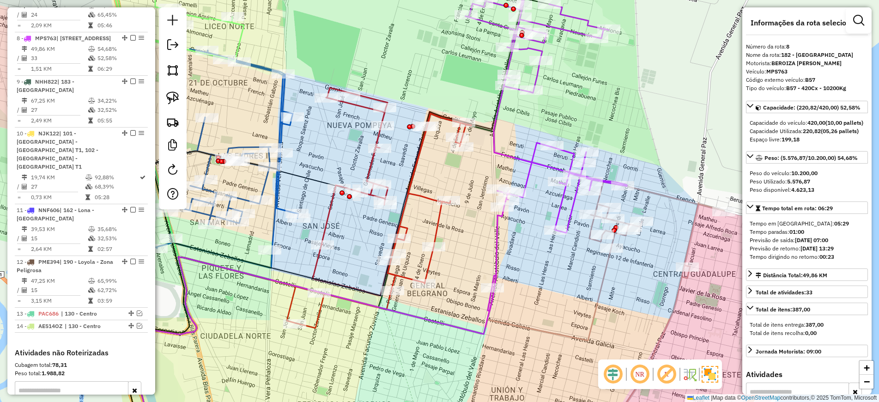
click at [604, 276] on icon at bounding box center [370, 345] width 481 height 194
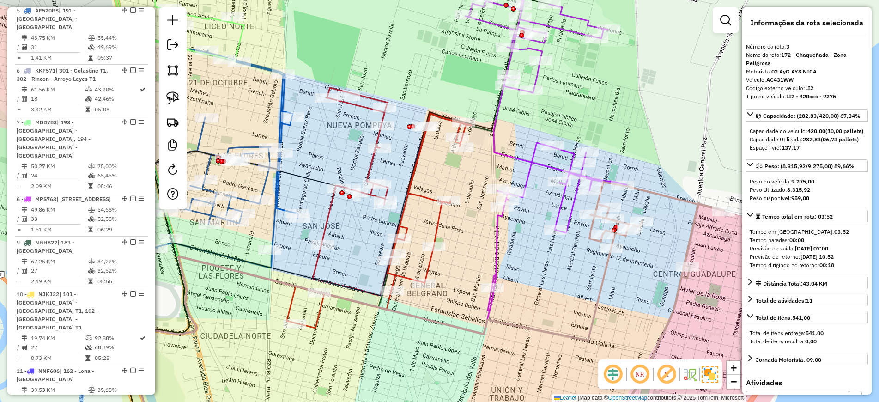
scroll to position [459, 0]
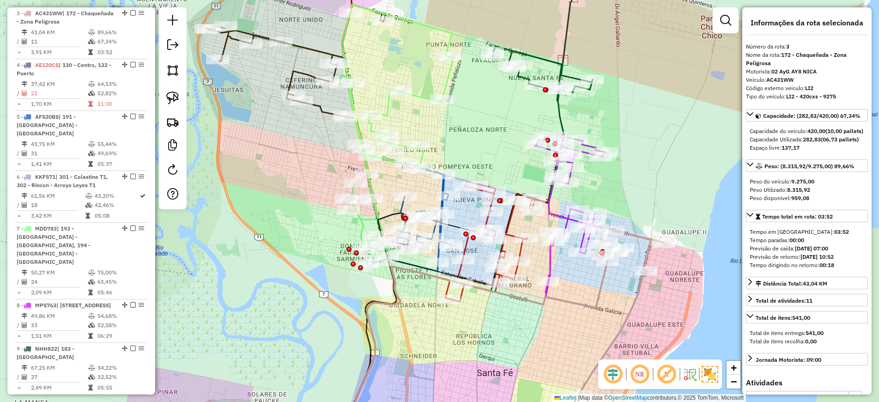
click at [506, 220] on icon at bounding box center [348, 288] width 456 height 307
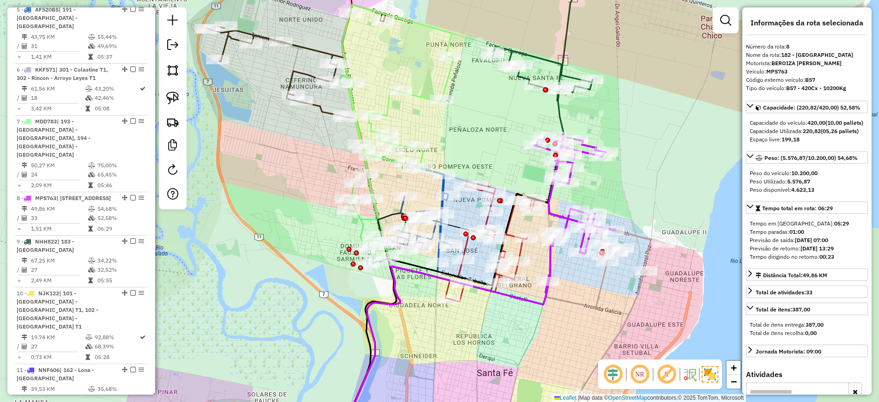
scroll to position [726, 0]
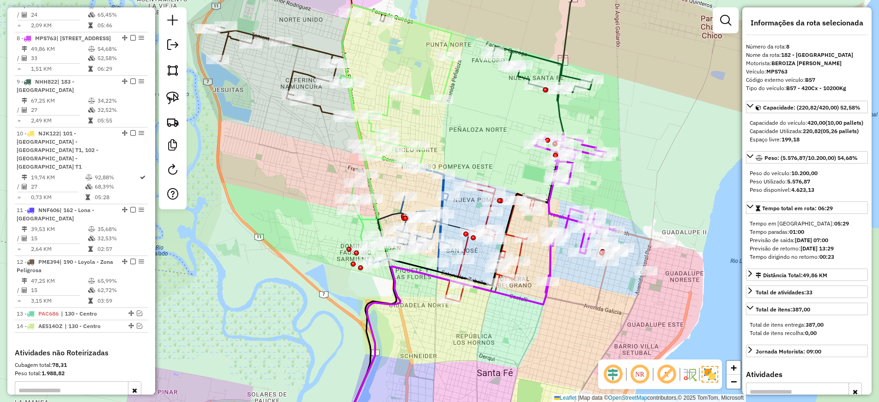
click at [520, 249] on icon at bounding box center [491, 241] width 92 height 120
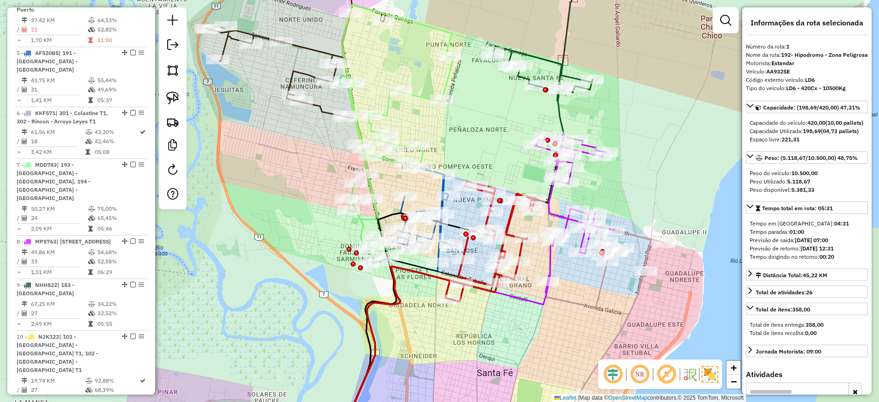
scroll to position [356, 0]
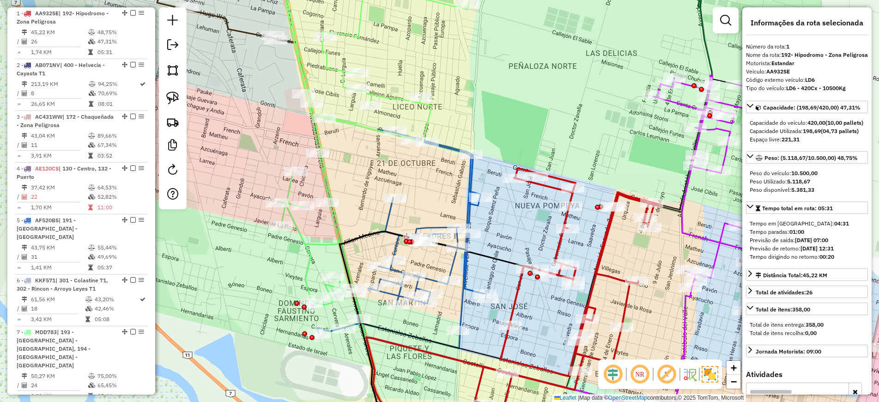
click at [386, 219] on icon at bounding box center [401, 238] width 169 height 219
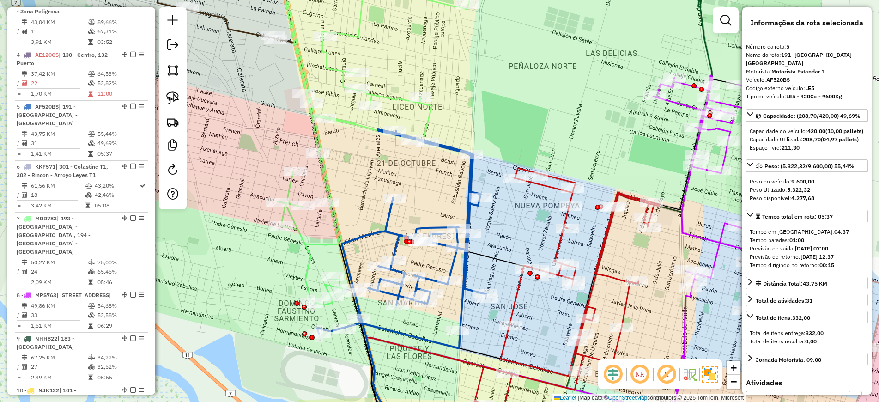
scroll to position [562, 0]
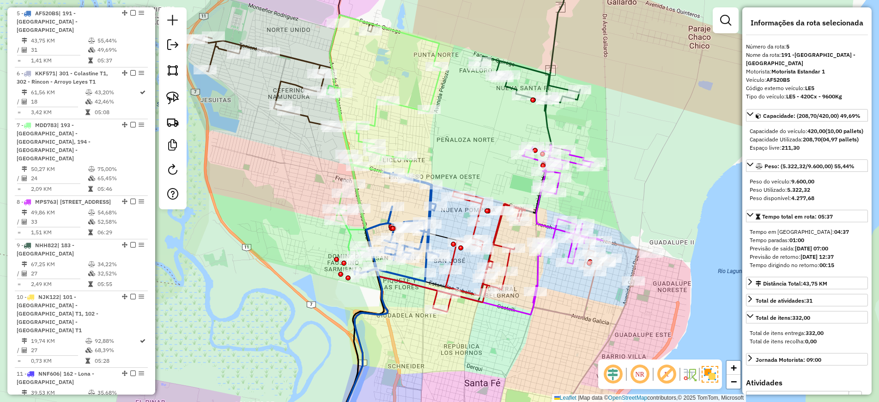
click at [374, 115] on icon at bounding box center [383, 137] width 115 height 245
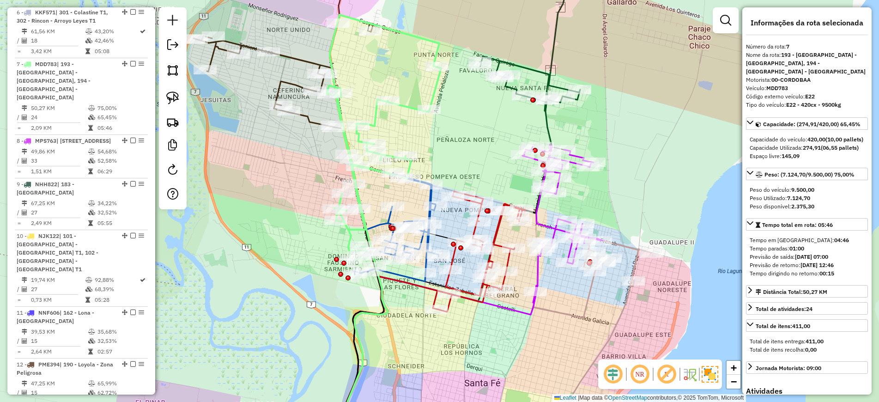
scroll to position [666, 0]
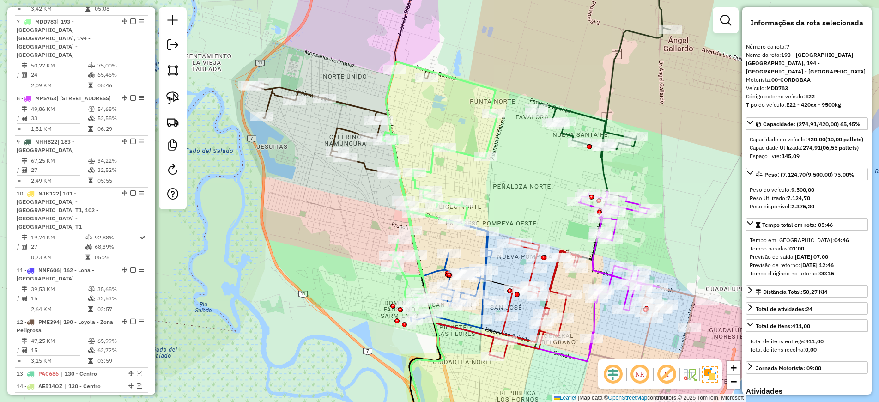
click at [350, 104] on icon at bounding box center [340, 117] width 180 height 112
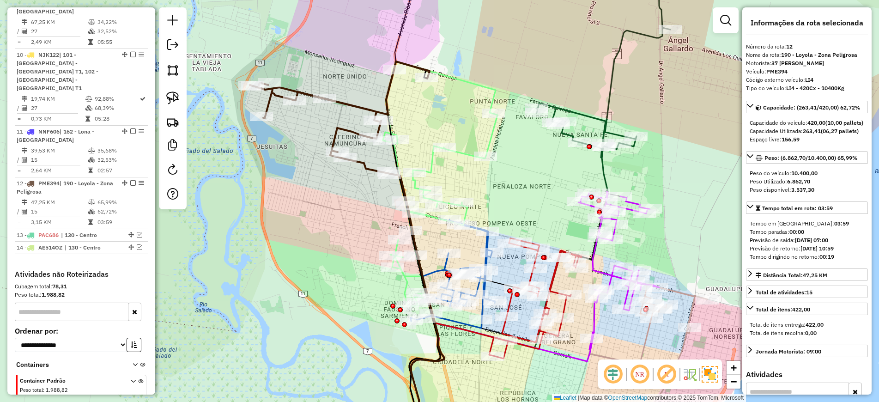
scroll to position [838, 0]
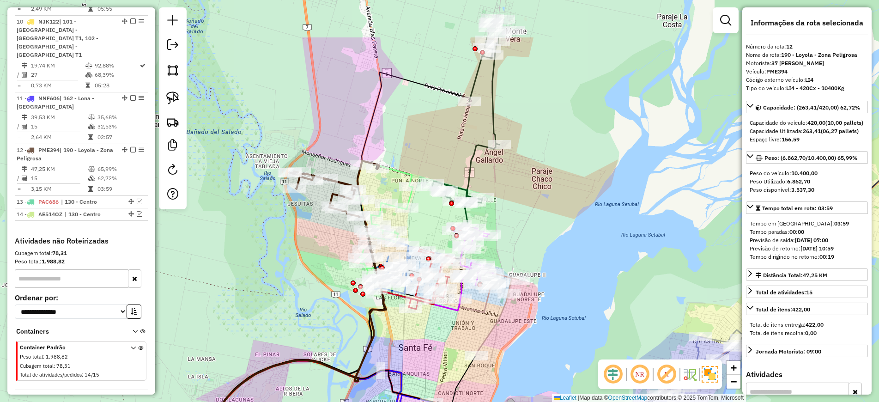
drag, startPoint x: 456, startPoint y: 42, endPoint x: 437, endPoint y: 139, distance: 98.4
click at [437, 139] on div "Janela de atendimento Grade de atendimento Capacidade Transportadoras Veículos …" at bounding box center [439, 201] width 879 height 402
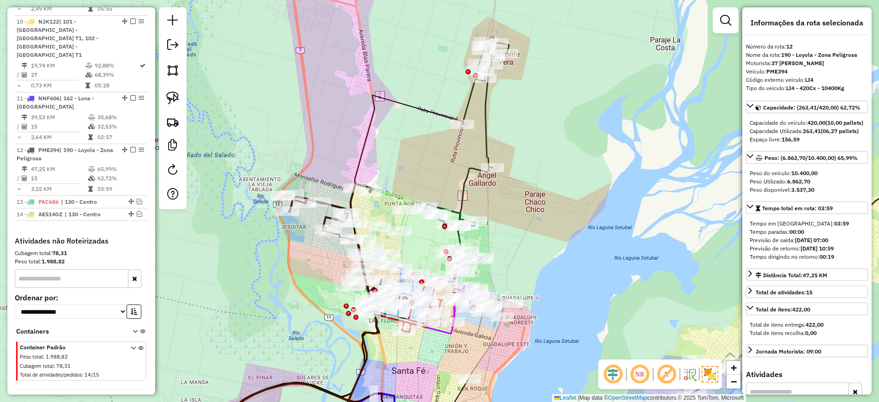
click at [485, 126] on icon at bounding box center [467, 134] width 84 height 194
click at [483, 127] on icon at bounding box center [467, 134] width 84 height 194
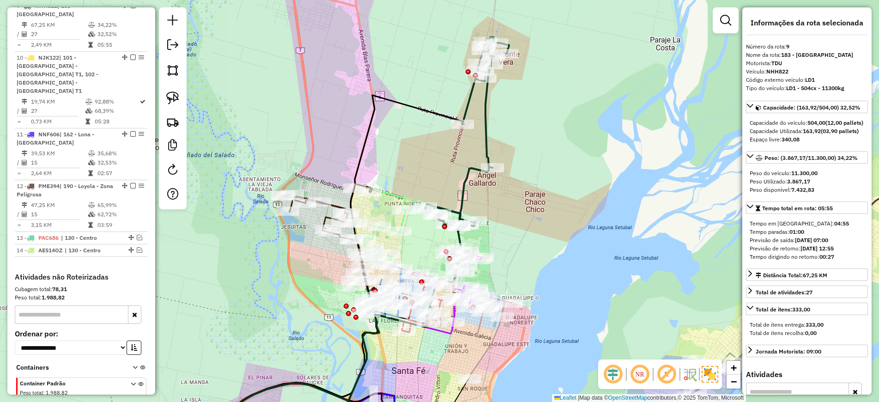
scroll to position [778, 0]
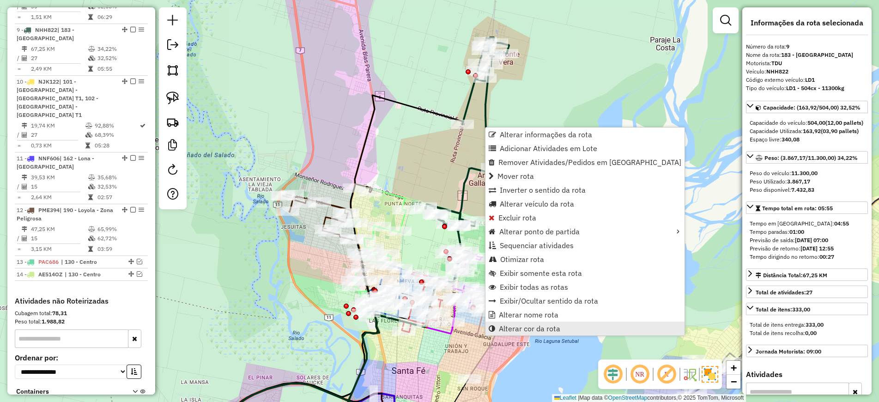
click at [530, 328] on span "Alterar cor da rota" at bounding box center [529, 328] width 61 height 7
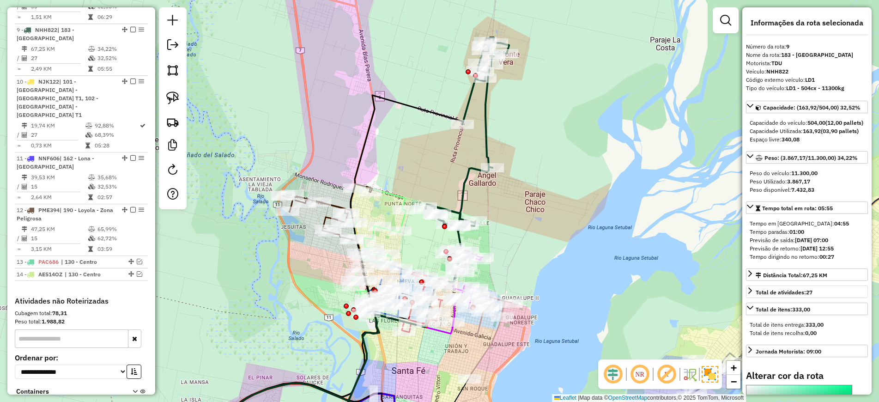
scroll to position [173, 0]
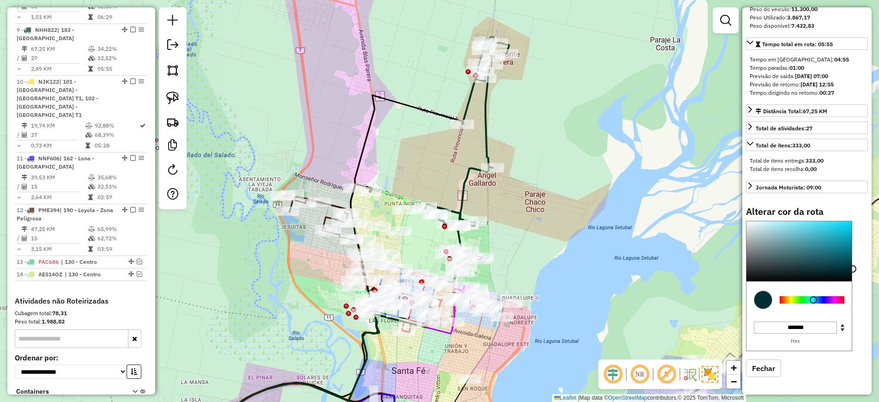
click at [813, 302] on div at bounding box center [812, 299] width 72 height 33
drag, startPoint x: 807, startPoint y: 291, endPoint x: 800, endPoint y: 215, distance: 76.1
click at [800, 215] on div "Alterar cor da rota C M Y K *** *** ** H S L * ** ** R G B ******* Hex Fechar" at bounding box center [807, 298] width 122 height 185
type input "*******"
drag, startPoint x: 780, startPoint y: 258, endPoint x: 789, endPoint y: 223, distance: 36.1
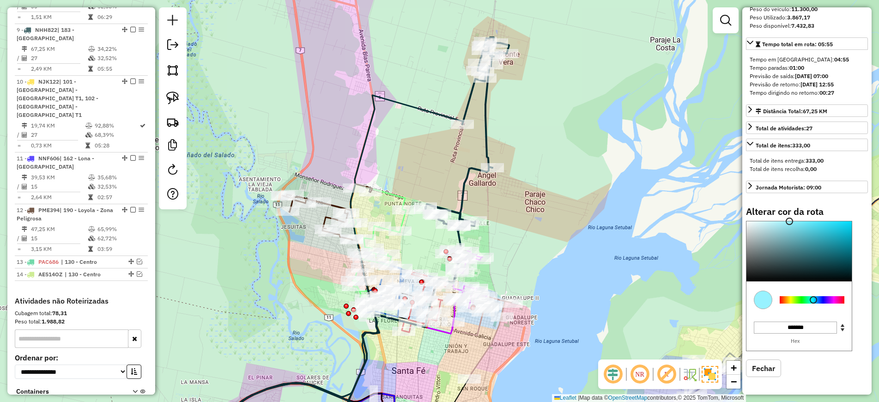
click at [789, 223] on div "Alterar cor da rota C M Y K *** *** ** H S L *** *** *** R G B ******* Hex Fech…" at bounding box center [807, 298] width 122 height 185
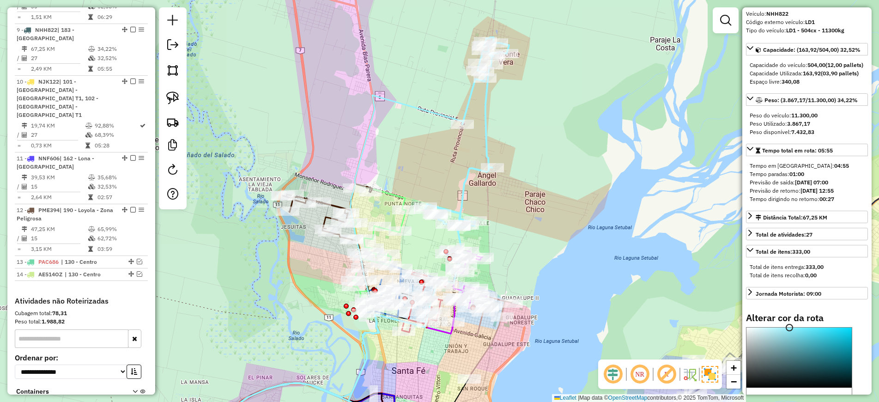
scroll to position [0, 0]
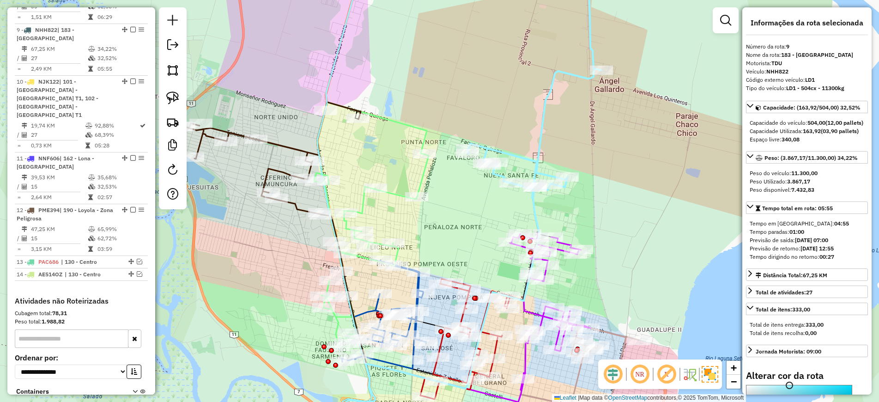
click at [422, 180] on icon at bounding box center [371, 224] width 115 height 245
select select "**********"
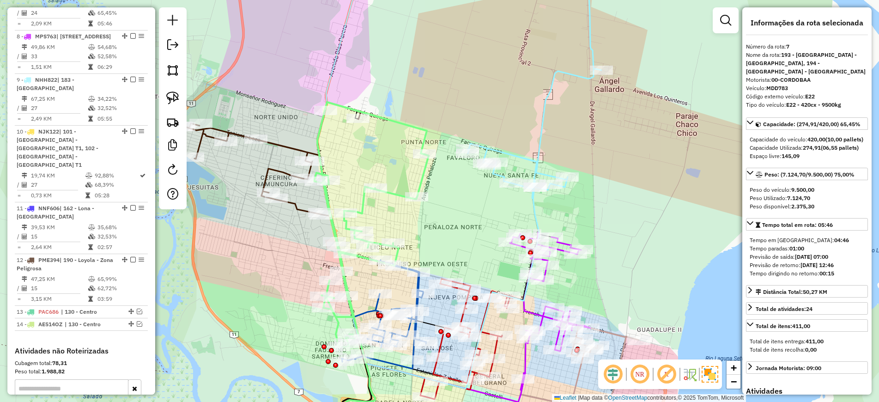
scroll to position [666, 0]
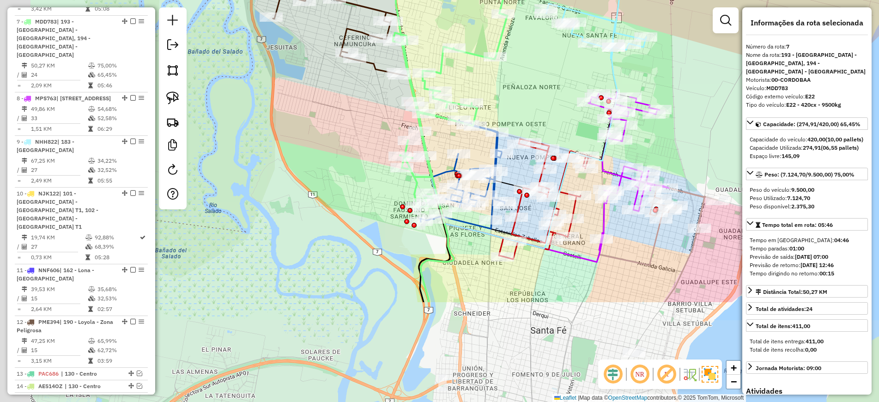
drag, startPoint x: 473, startPoint y: 222, endPoint x: 554, endPoint y: 106, distance: 141.2
click at [552, 98] on div "Janela de atendimento Grade de atendimento Capacidade Transportadoras Veículos …" at bounding box center [439, 201] width 879 height 402
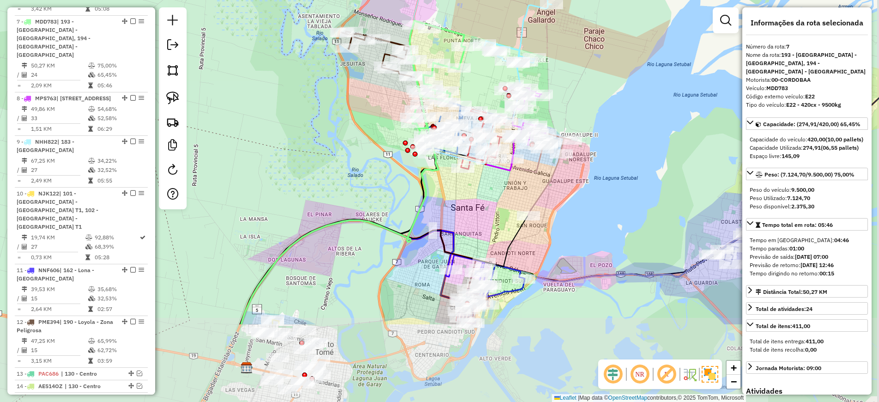
drag, startPoint x: 509, startPoint y: 296, endPoint x: 496, endPoint y: 215, distance: 81.8
click at [496, 215] on div "Janela de atendimento Grade de atendimento Capacidade Transportadoras Veículos …" at bounding box center [439, 201] width 879 height 402
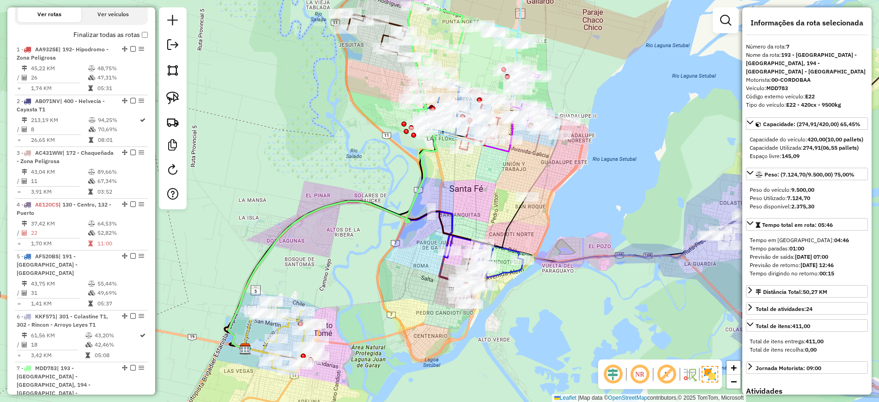
scroll to position [146, 0]
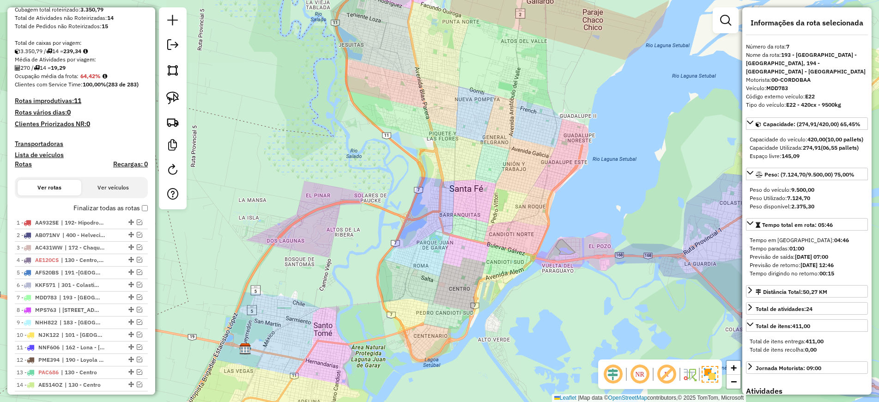
click at [140, 208] on label "Finalizar todas as rotas" at bounding box center [110, 208] width 74 height 10
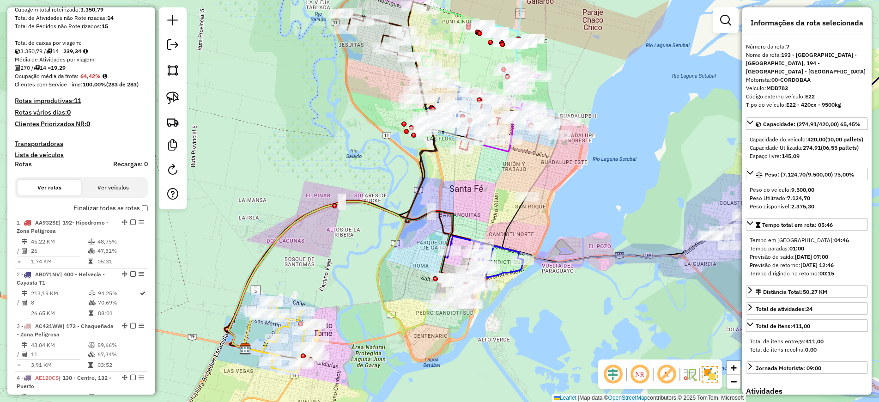
click at [19, 165] on h4 "Rotas" at bounding box center [23, 164] width 17 height 8
select select
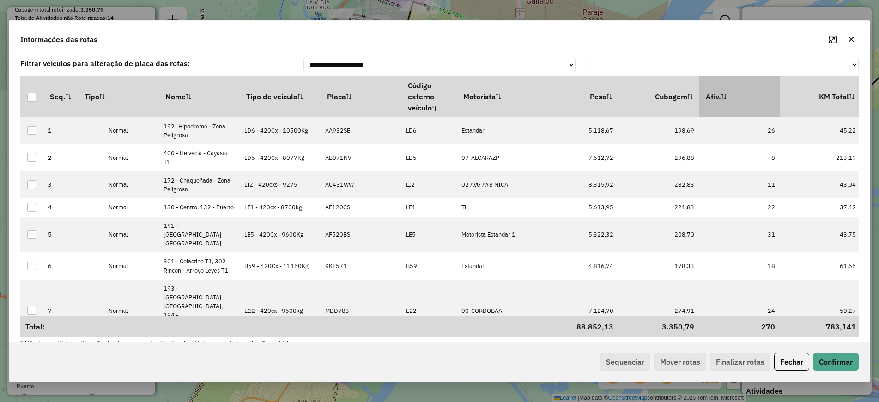
click at [749, 102] on th "Ativ." at bounding box center [739, 97] width 81 height 42
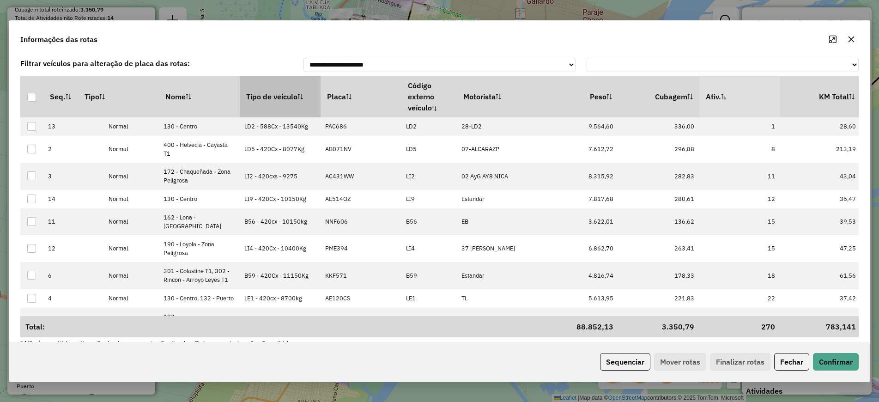
click at [270, 99] on th "Tipo de veículo" at bounding box center [280, 97] width 81 height 42
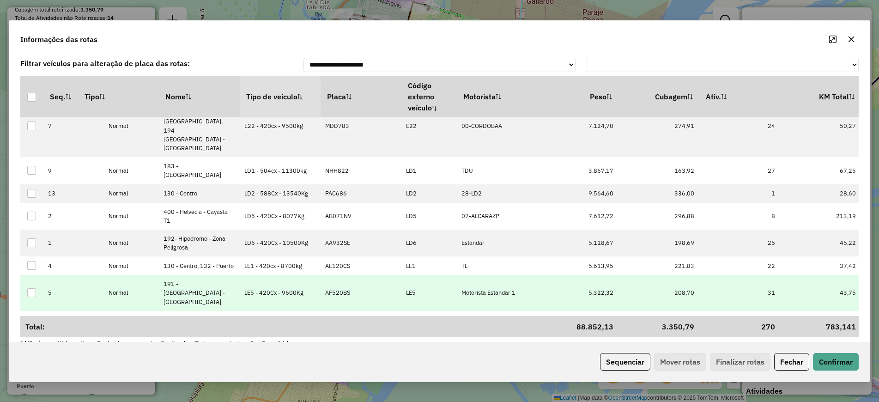
scroll to position [15, 0]
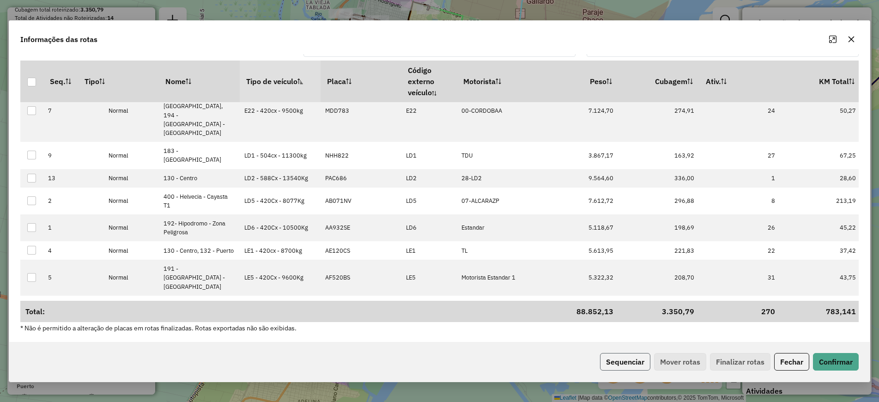
click at [631, 363] on button "Sequenciar" at bounding box center [625, 362] width 50 height 18
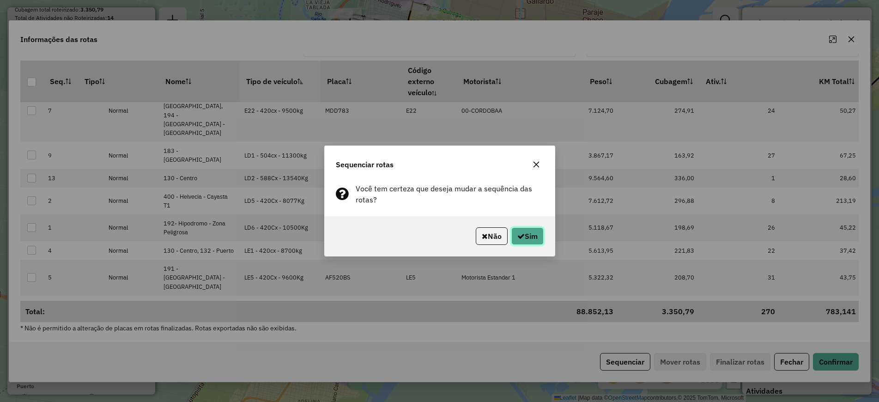
click at [528, 238] on button "Sim" at bounding box center [527, 236] width 32 height 18
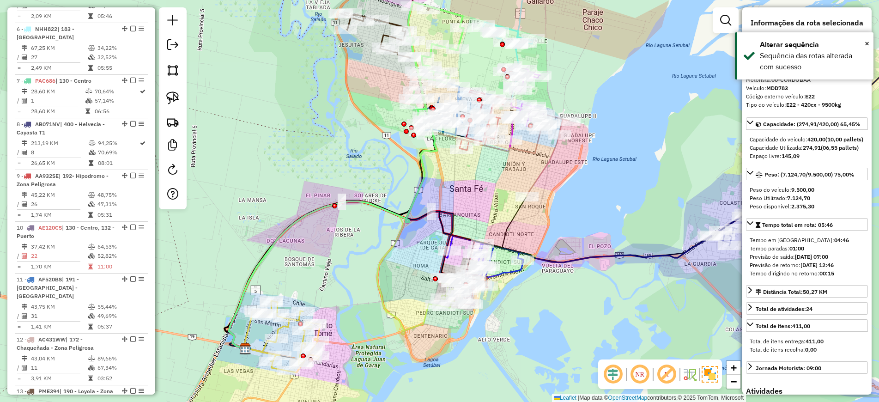
scroll to position [666, 0]
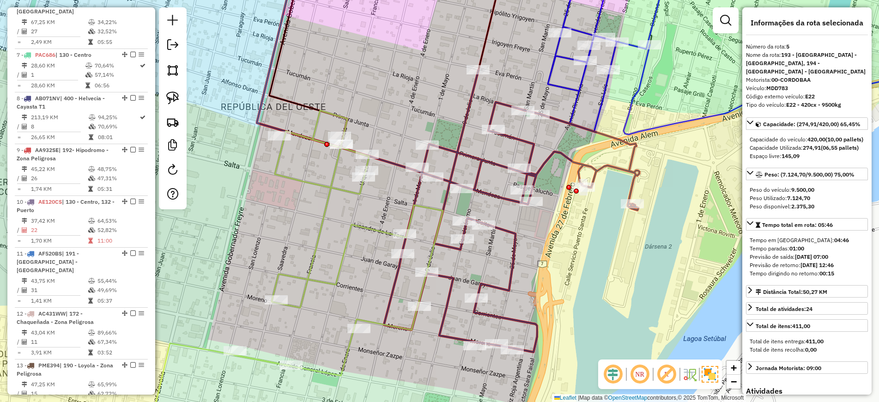
click at [352, 194] on icon at bounding box center [338, 242] width 209 height 265
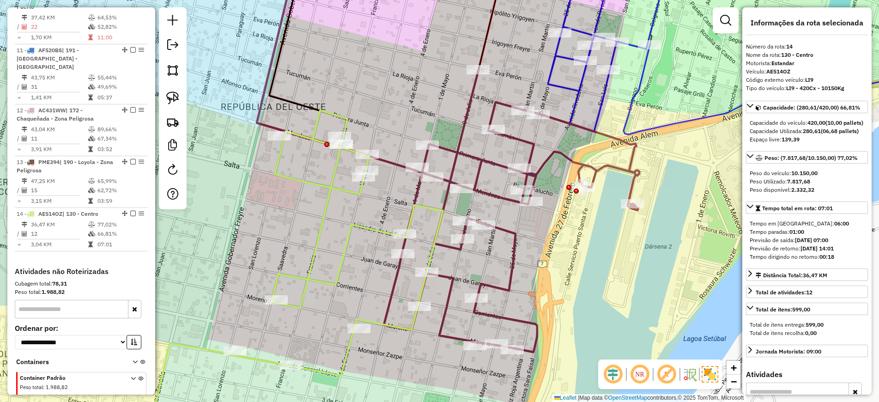
scroll to position [899, 0]
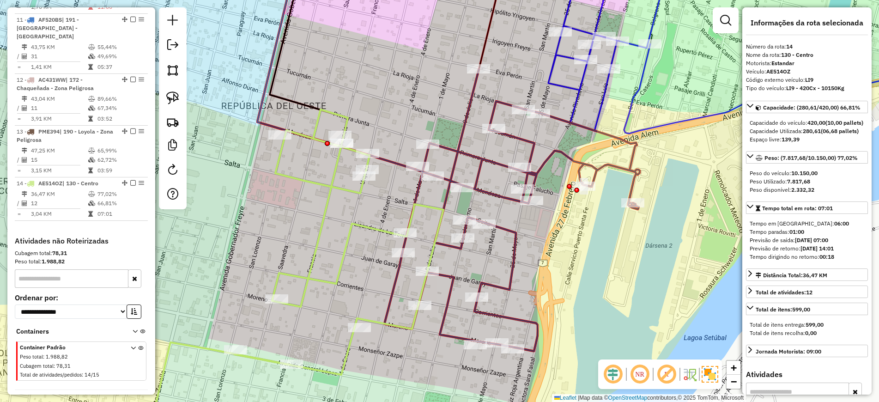
click at [384, 205] on div "Janela de atendimento Grade de atendimento Capacidade Transportadoras Veículos …" at bounding box center [439, 201] width 879 height 402
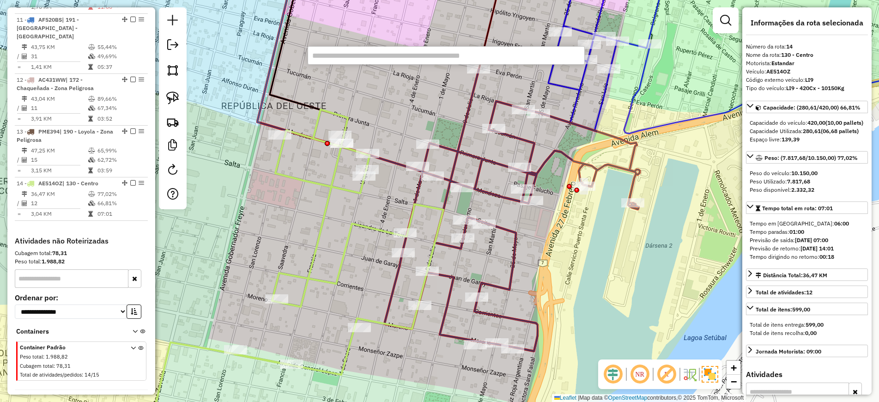
paste input "******"
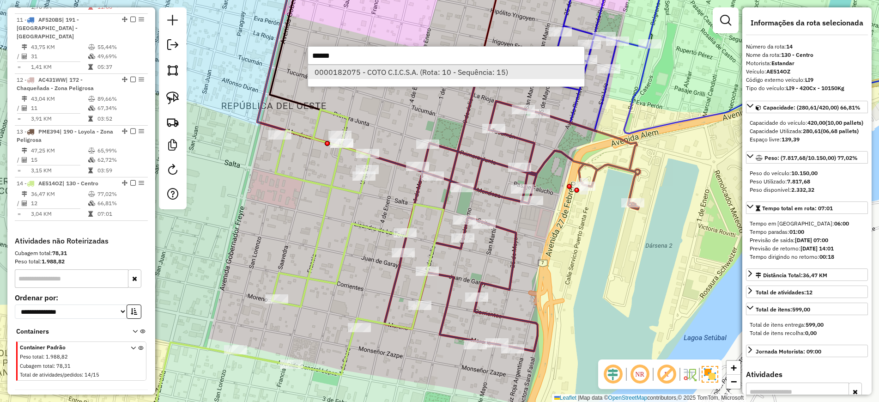
type input "******"
click at [406, 73] on li "0000182075 - COTO C.I.C.S.A. (Rota: 10 - Sequência: 15)" at bounding box center [446, 72] width 276 height 14
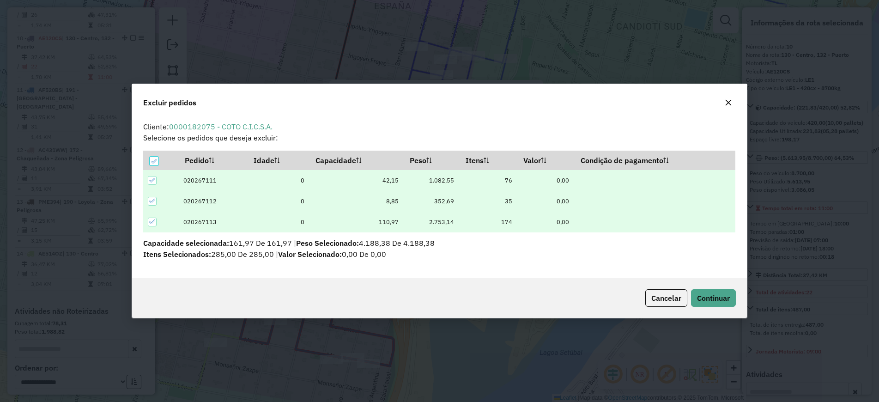
scroll to position [0, 0]
click at [712, 301] on button "Continuar" at bounding box center [713, 298] width 45 height 18
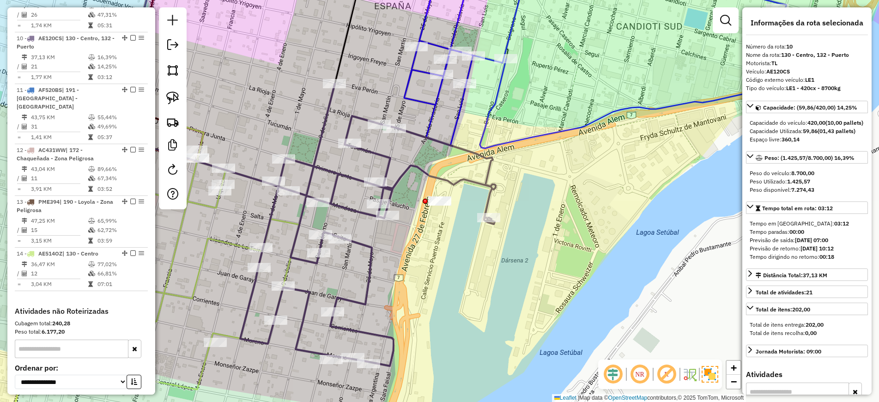
click at [460, 176] on icon at bounding box center [367, 225] width 255 height 282
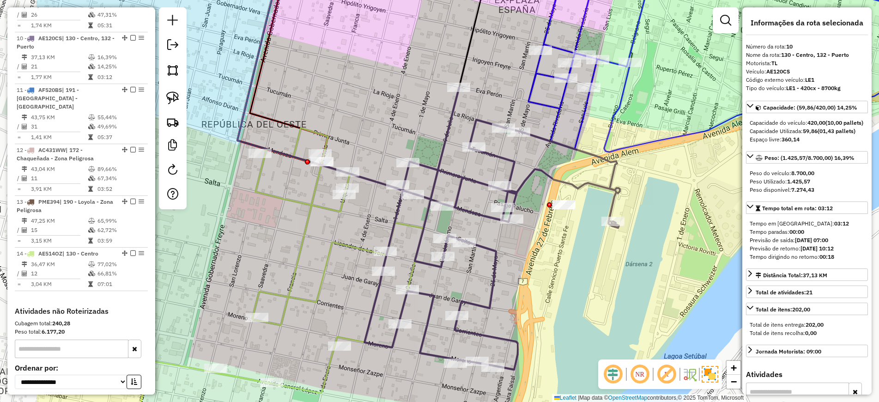
drag, startPoint x: 415, startPoint y: 294, endPoint x: 649, endPoint y: 300, distance: 234.6
click at [649, 300] on div "Janela de atendimento Grade de atendimento Capacidade Transportadoras Veículos …" at bounding box center [439, 201] width 879 height 402
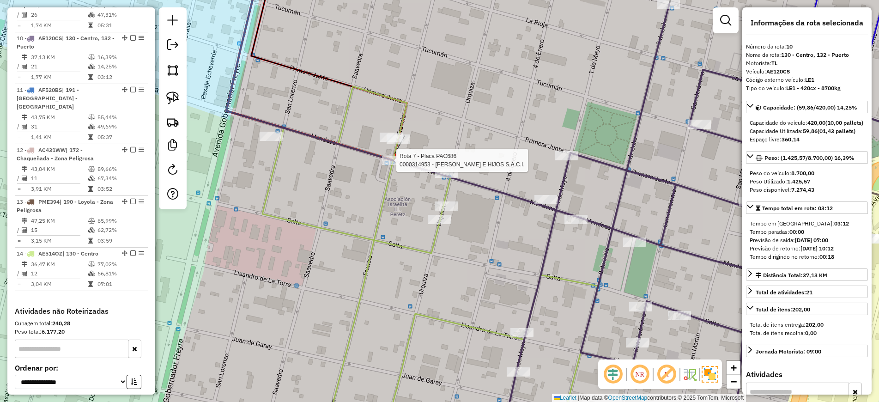
click at [398, 165] on div at bounding box center [393, 160] width 23 height 9
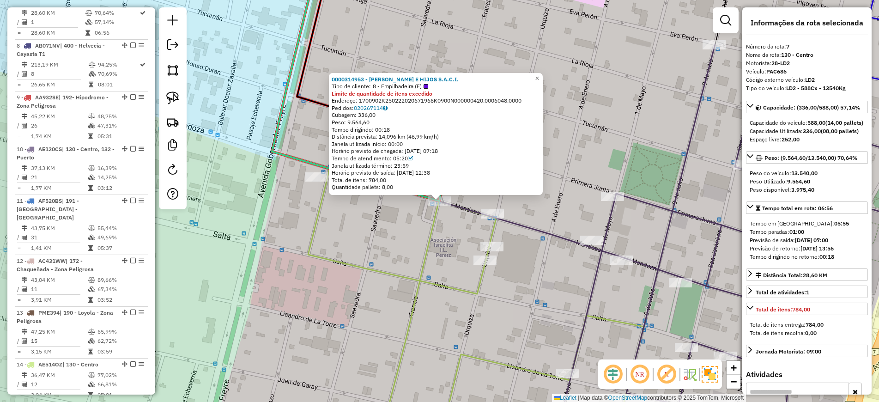
scroll to position [682, 0]
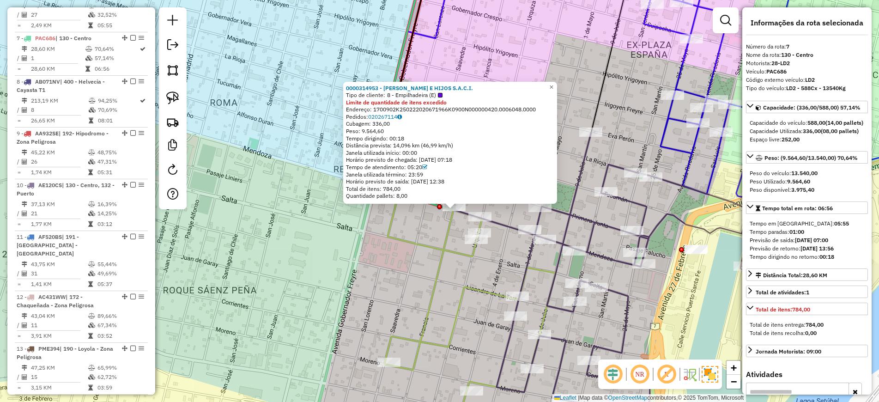
click at [490, 288] on icon at bounding box center [451, 305] width 209 height 265
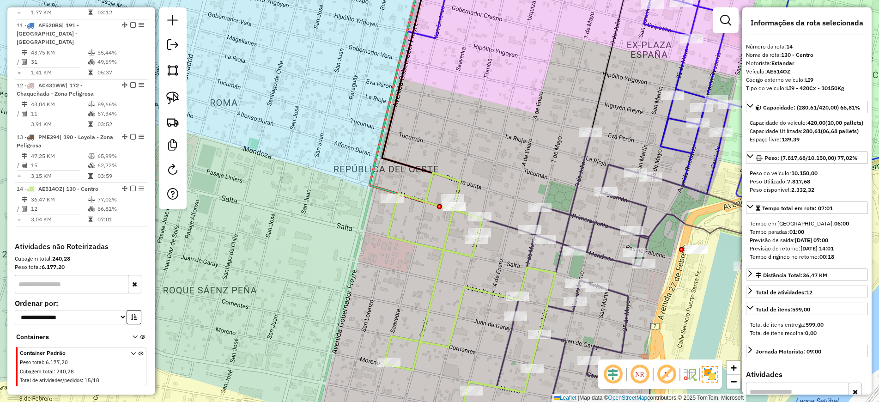
scroll to position [899, 0]
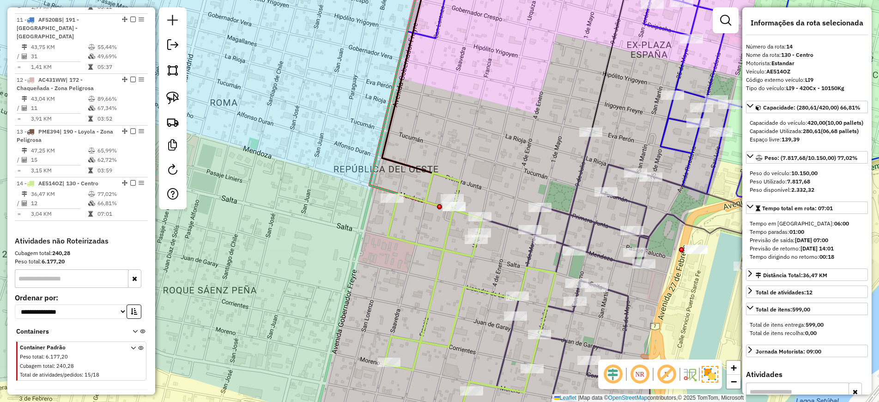
click at [490, 289] on icon at bounding box center [451, 305] width 209 height 265
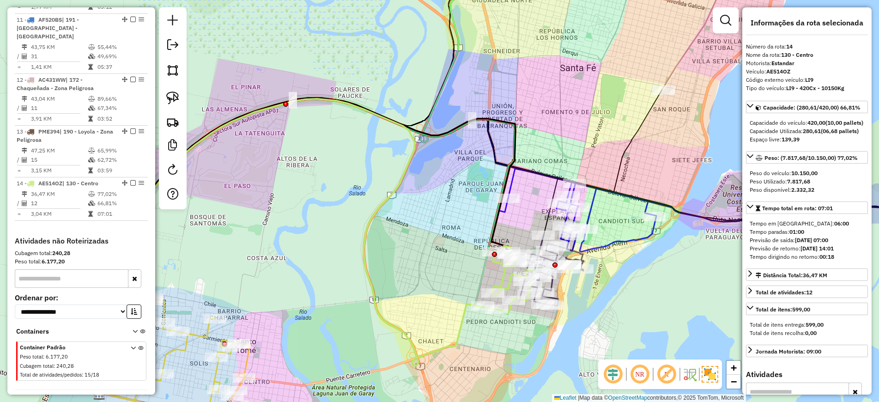
click at [642, 237] on icon at bounding box center [582, 210] width 148 height 83
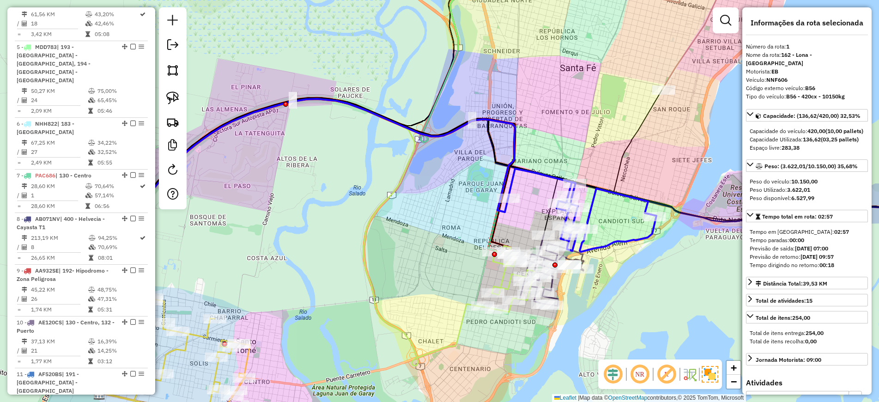
scroll to position [356, 0]
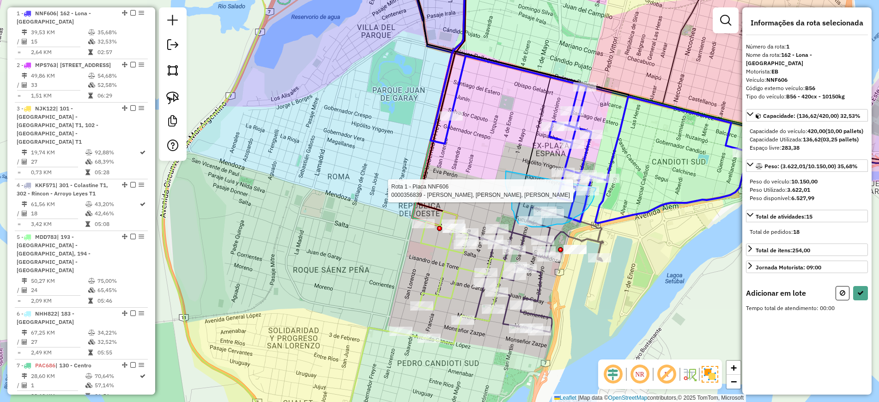
click at [596, 186] on div "Rota 1 - Placa NNF606 0000356839 - MARENGO FEDERICO, MARENGO FABRICIO, MARENGO …" at bounding box center [439, 201] width 879 height 402
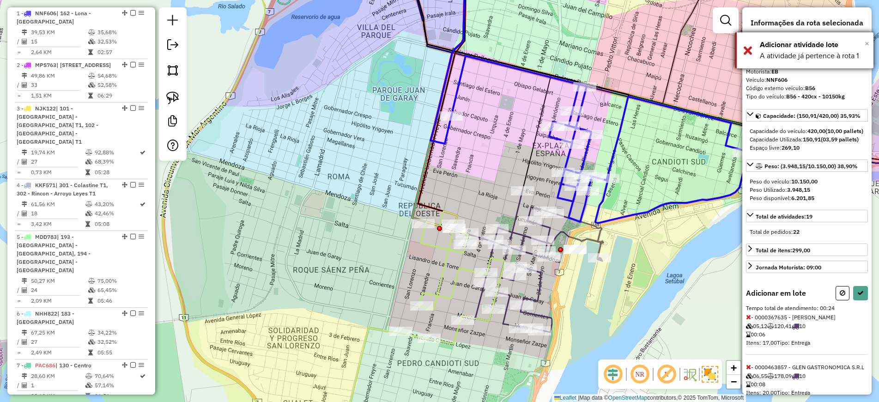
click at [867, 43] on span "×" at bounding box center [866, 43] width 5 height 10
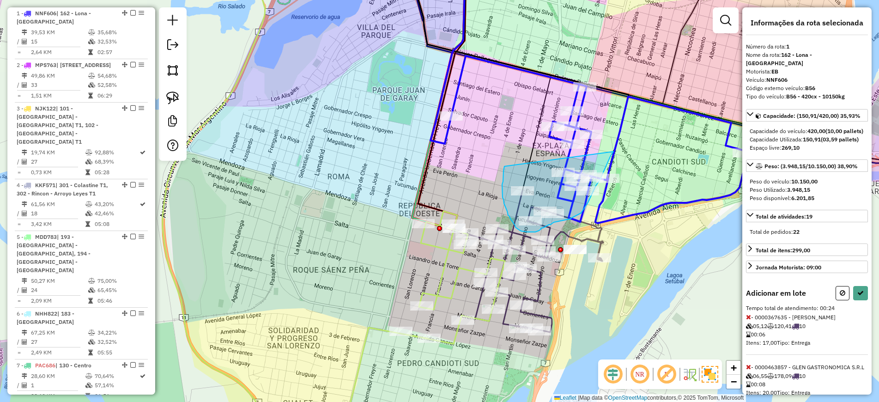
drag, startPoint x: 503, startPoint y: 171, endPoint x: 613, endPoint y: 151, distance: 111.7
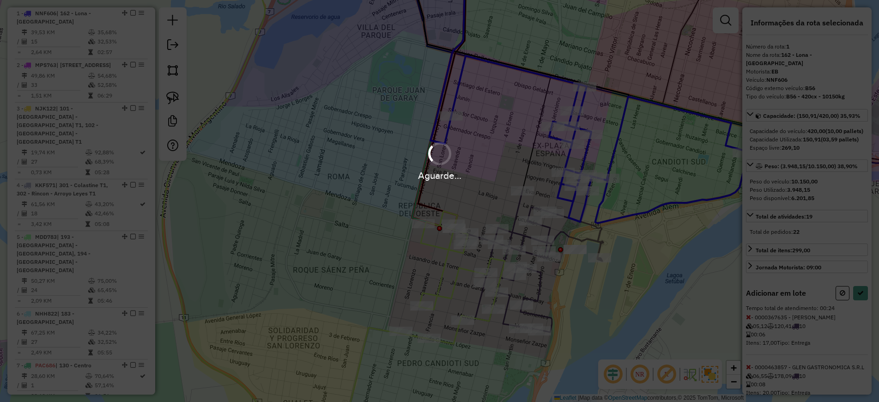
click at [614, 151] on div "Aguarde..." at bounding box center [439, 161] width 879 height 44
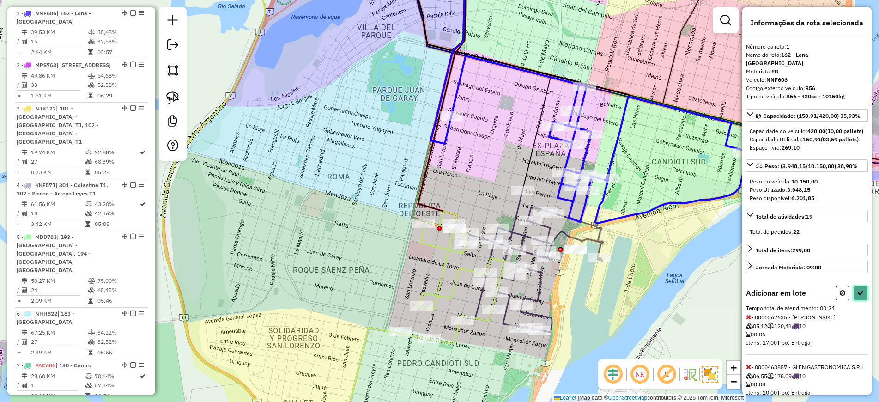
click at [857, 296] on icon at bounding box center [860, 292] width 6 height 6
select select "**********"
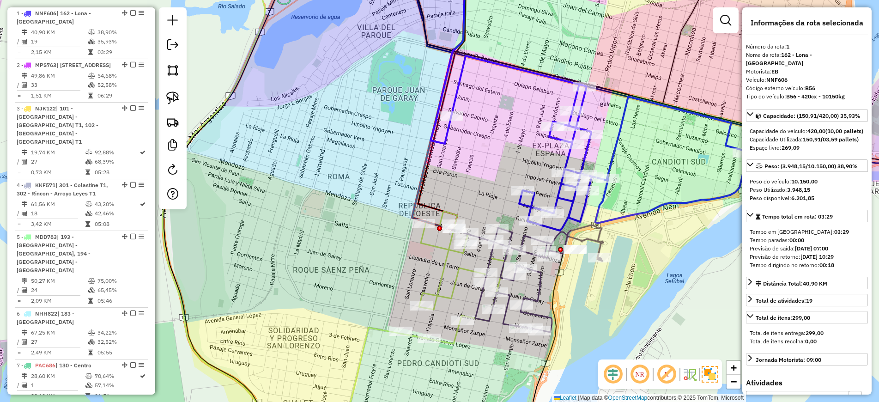
click at [594, 241] on icon at bounding box center [539, 278] width 128 height 107
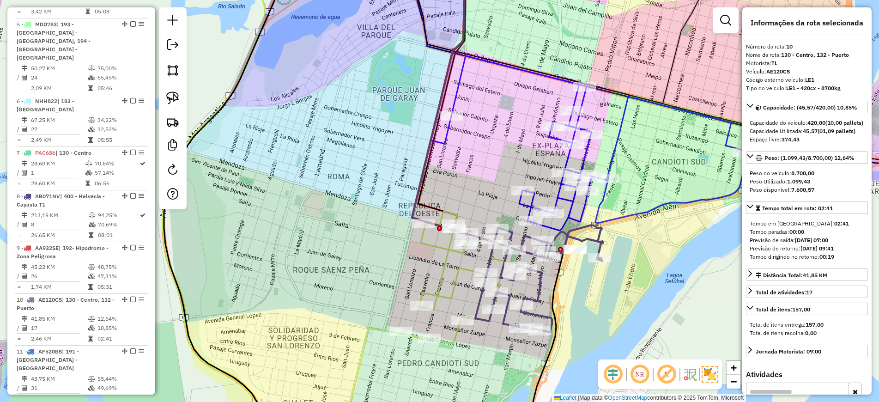
scroll to position [829, 0]
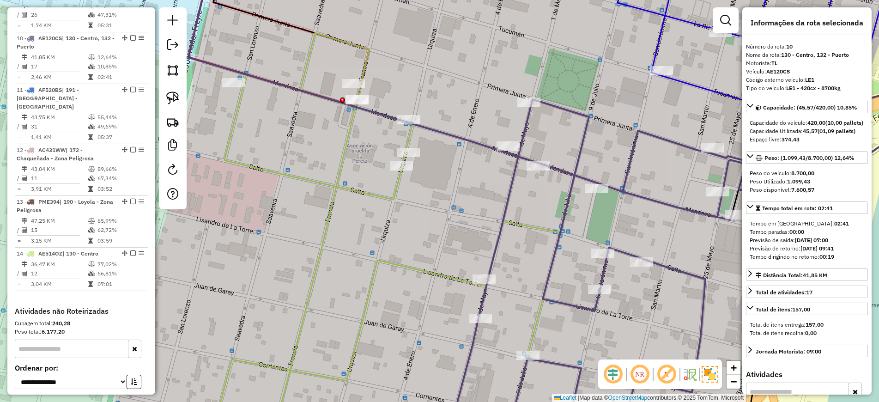
click at [399, 188] on icon at bounding box center [388, 237] width 343 height 409
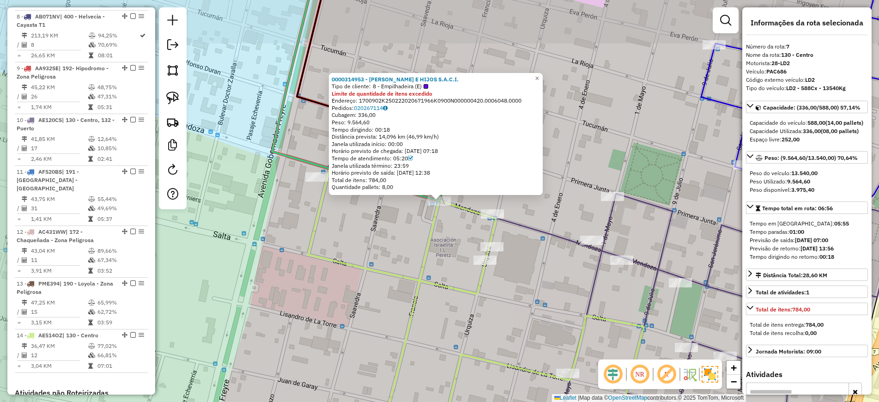
scroll to position [682, 0]
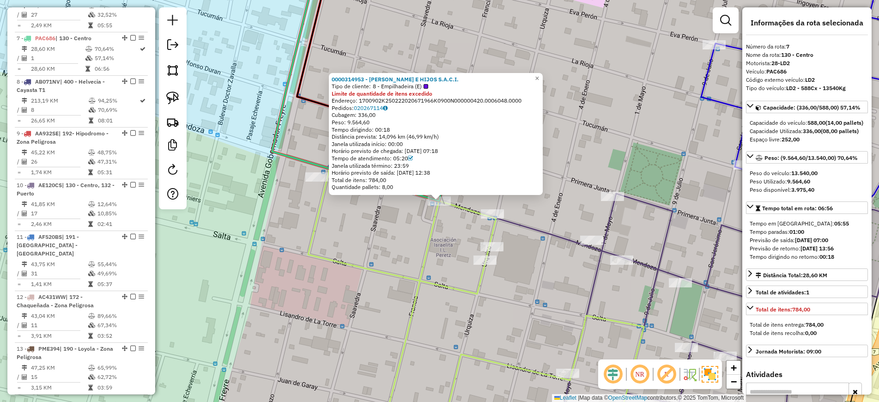
click at [466, 212] on icon at bounding box center [476, 284] width 336 height 315
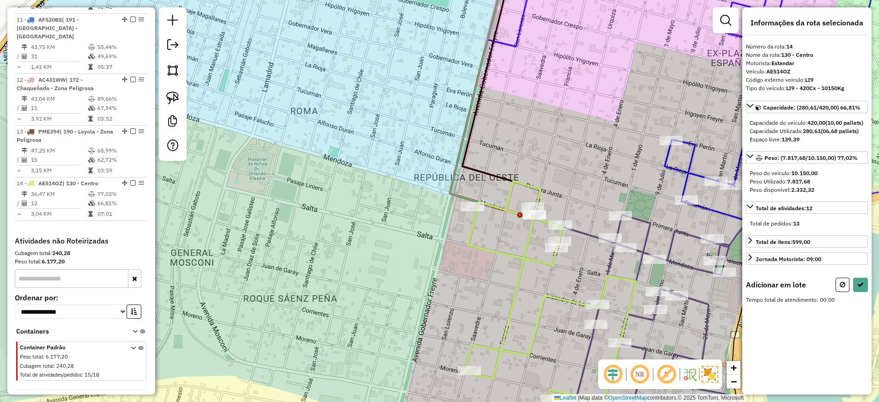
click at [703, 301] on icon at bounding box center [704, 315] width 255 height 213
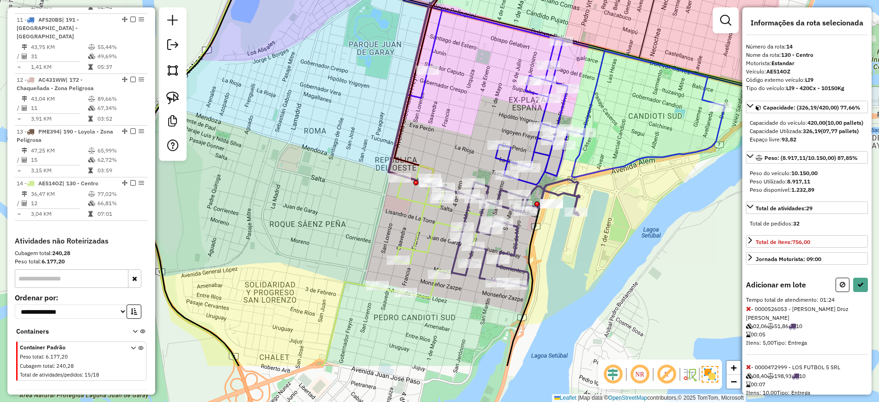
drag, startPoint x: 737, startPoint y: 307, endPoint x: 549, endPoint y: 231, distance: 202.8
click at [549, 231] on div "Janela de atendimento Grade de atendimento Capacidade Transportadoras Veículos …" at bounding box center [439, 201] width 879 height 402
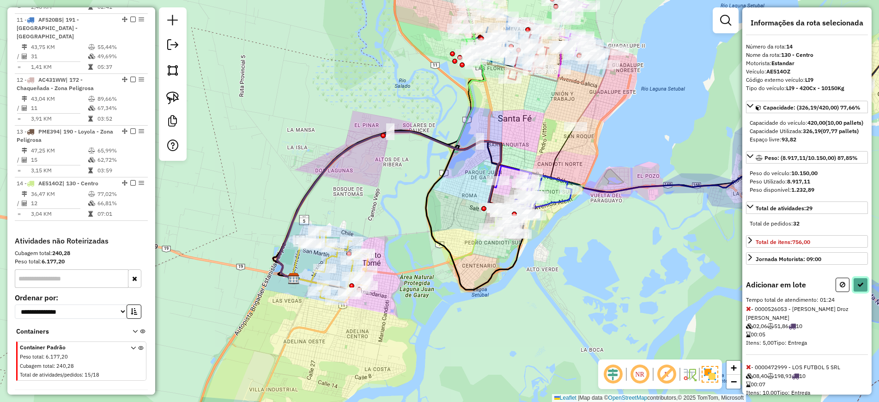
click at [858, 288] on icon at bounding box center [860, 284] width 6 height 6
select select "**********"
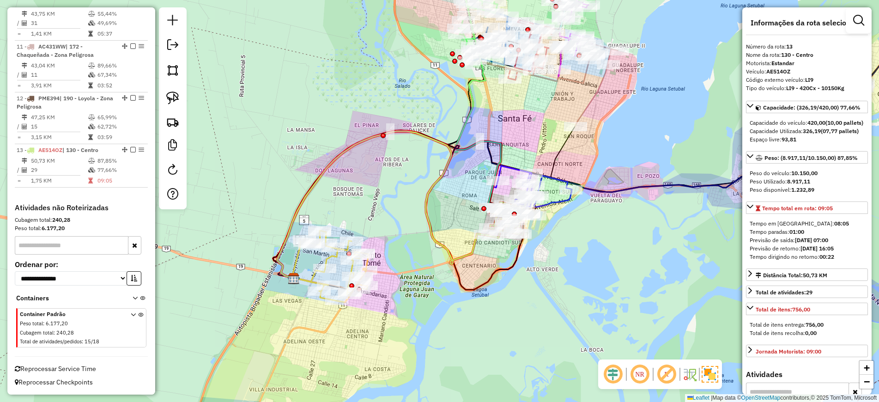
scroll to position [848, 0]
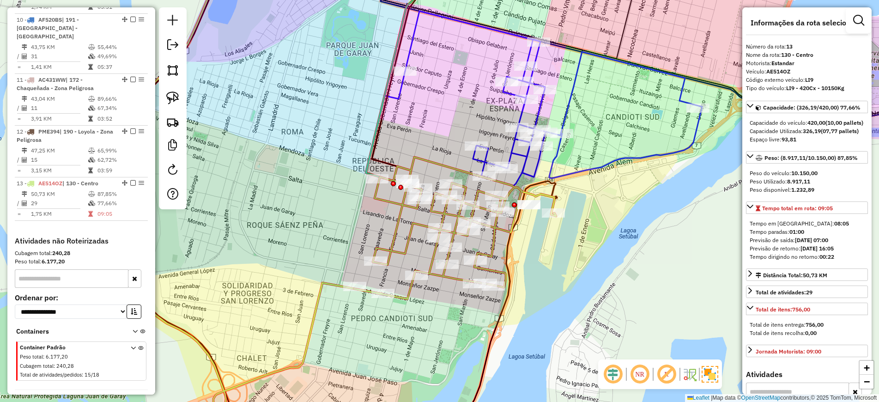
click at [503, 228] on icon at bounding box center [455, 228] width 202 height 142
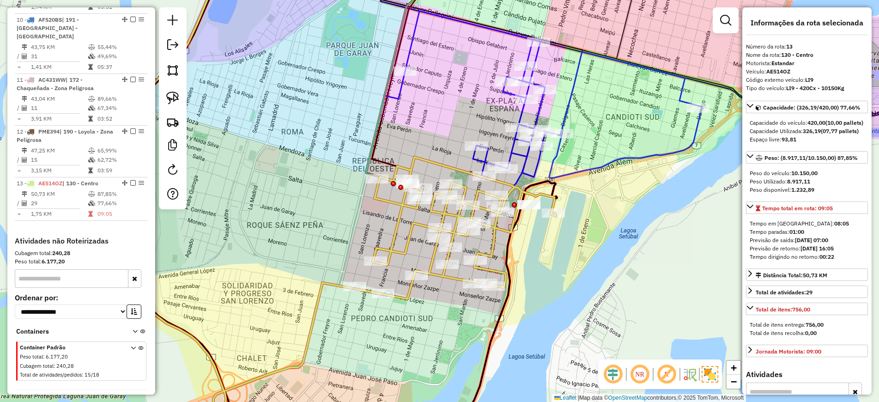
click at [537, 169] on icon at bounding box center [553, 98] width 297 height 175
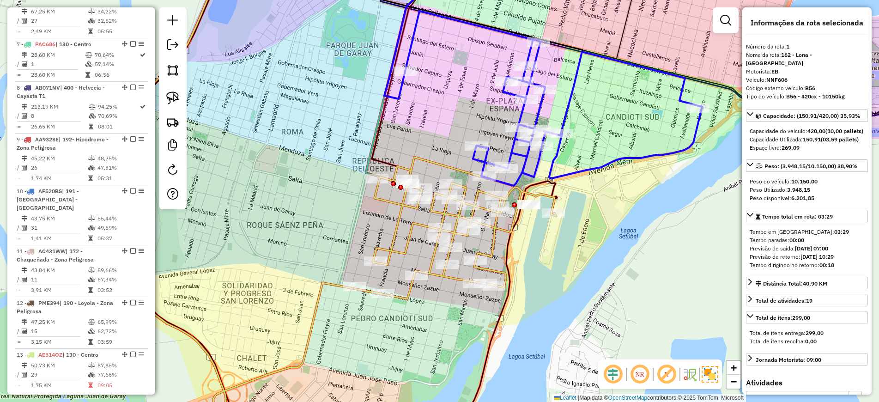
scroll to position [356, 0]
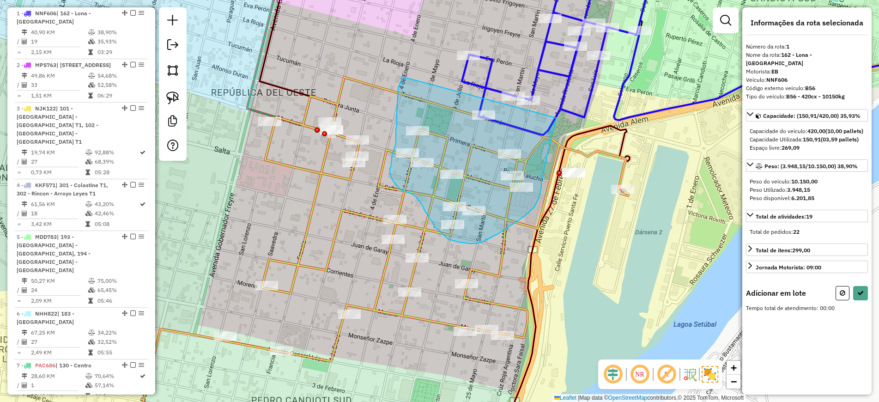
drag, startPoint x: 402, startPoint y: 77, endPoint x: 556, endPoint y: 118, distance: 159.6
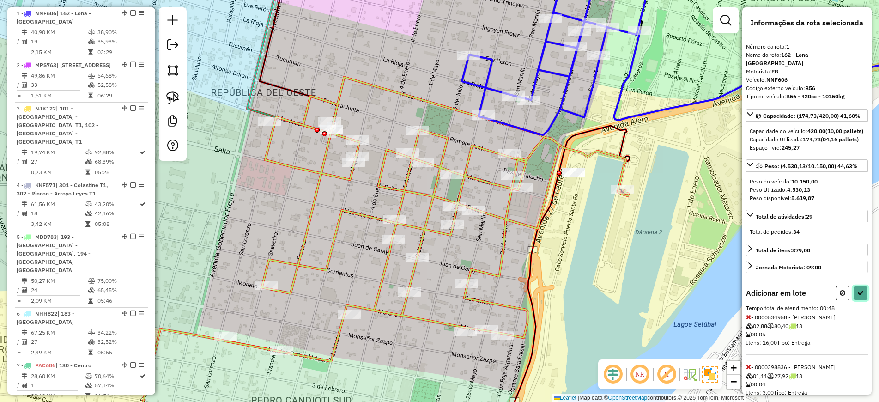
click at [858, 300] on button at bounding box center [860, 293] width 15 height 14
select select "**********"
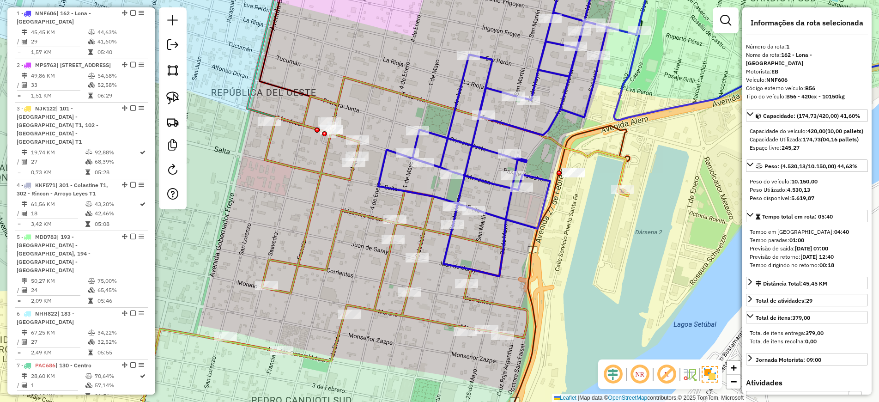
click at [492, 301] on icon at bounding box center [426, 219] width 404 height 284
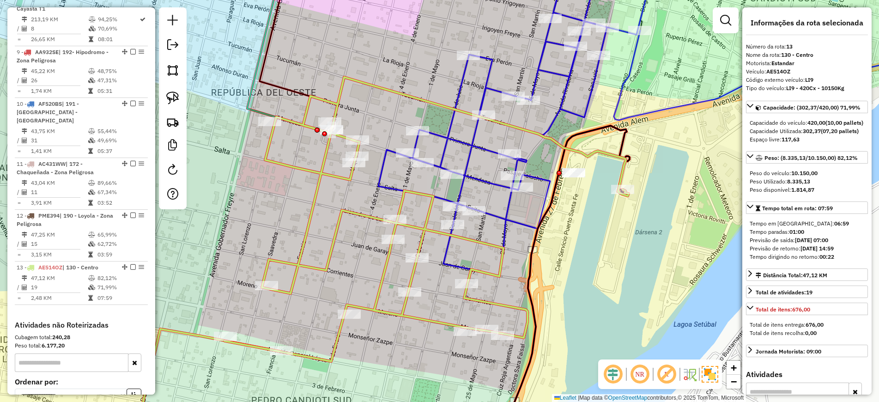
scroll to position [848, 0]
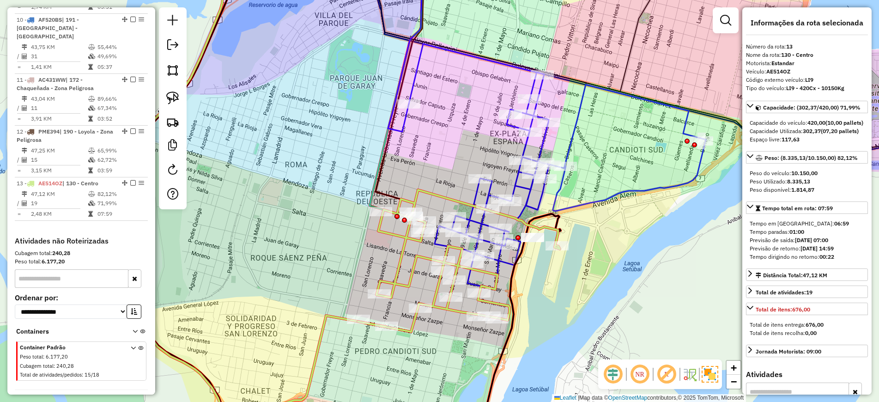
click at [535, 206] on icon at bounding box center [557, 166] width 297 height 245
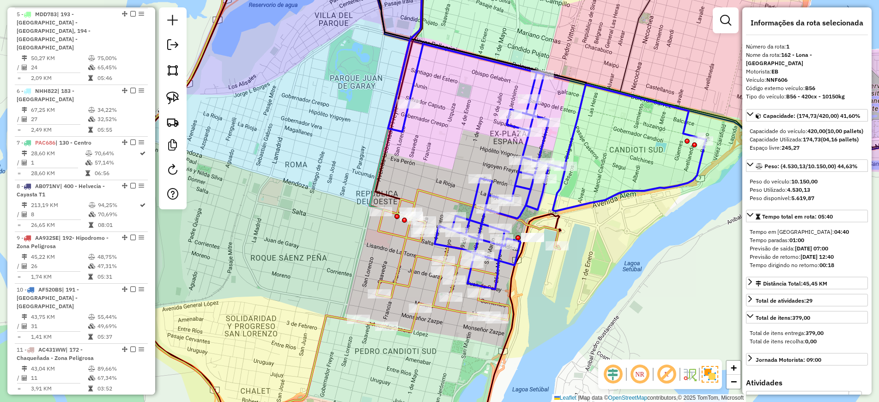
scroll to position [356, 0]
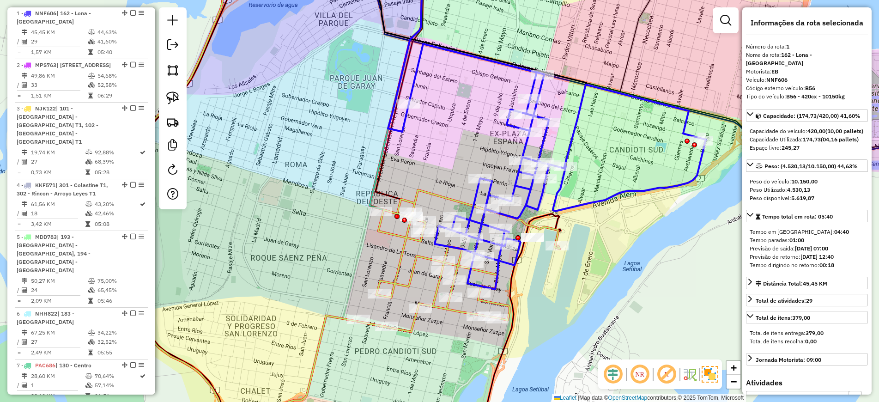
click at [510, 305] on icon at bounding box center [459, 261] width 202 height 142
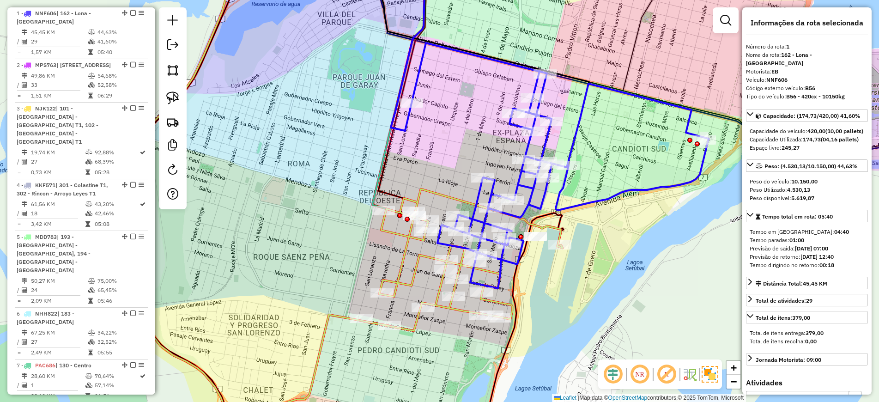
click at [438, 241] on icon at bounding box center [559, 165] width 297 height 245
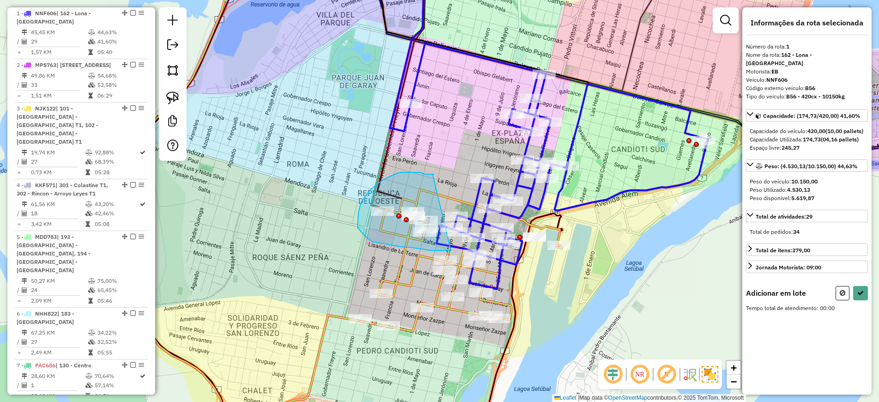
drag, startPoint x: 434, startPoint y: 174, endPoint x: 452, endPoint y: 250, distance: 78.4
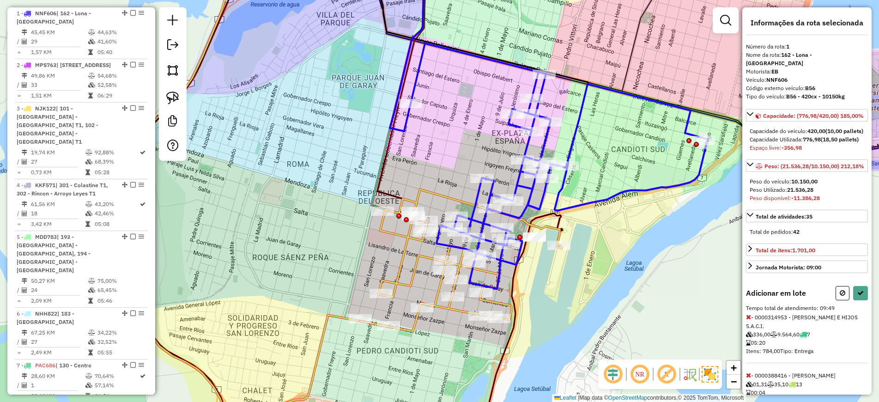
click at [747, 320] on icon at bounding box center [748, 316] width 5 height 6
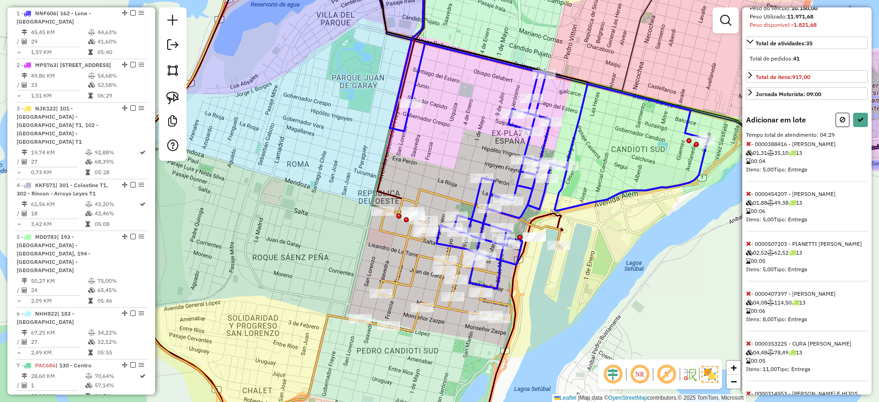
scroll to position [271, 0]
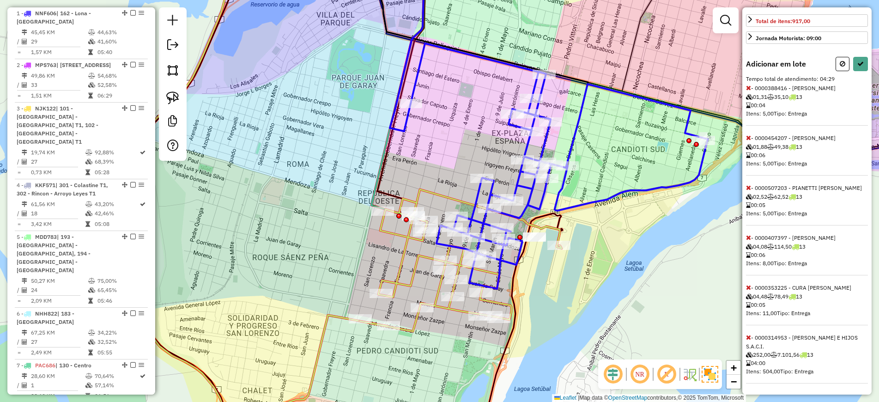
click at [748, 337] on icon at bounding box center [748, 337] width 5 height 6
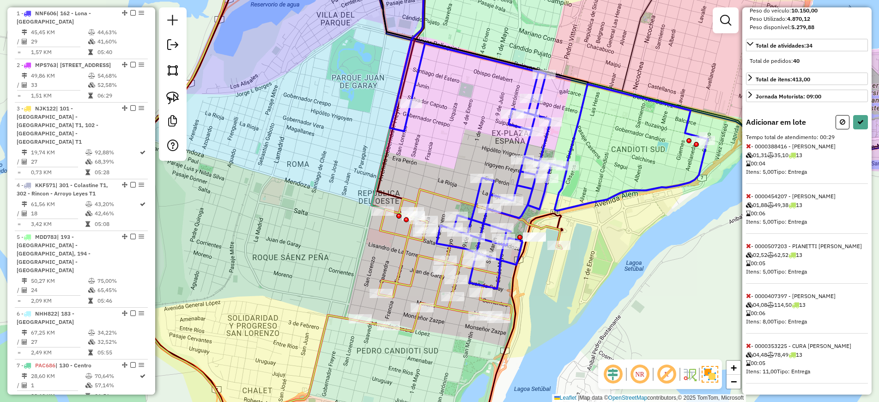
scroll to position [23, 0]
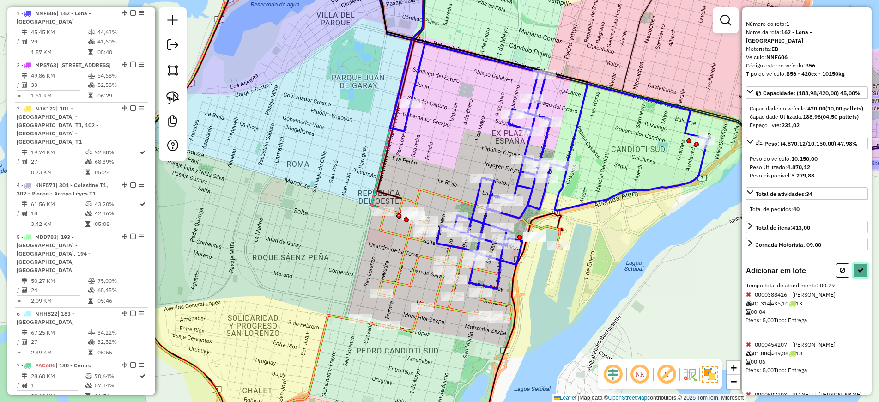
click at [861, 277] on button at bounding box center [860, 270] width 15 height 14
select select "**********"
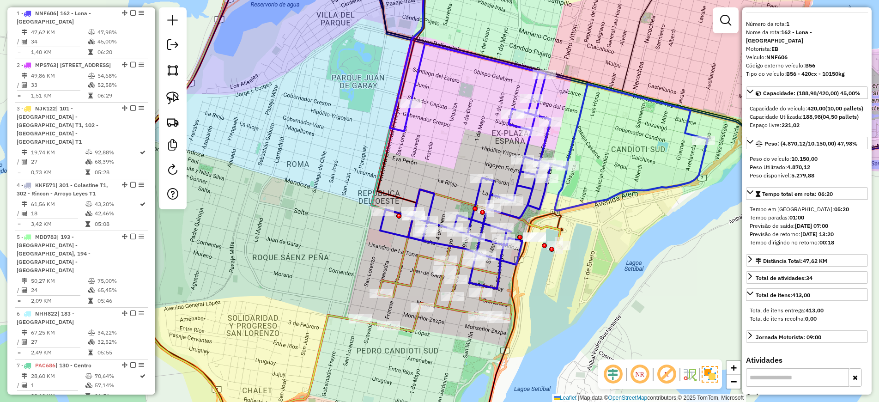
click at [454, 309] on icon at bounding box center [461, 260] width 202 height 142
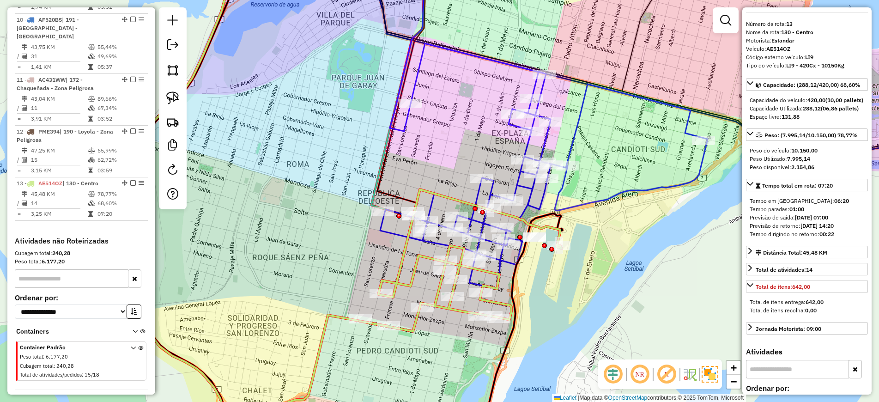
scroll to position [0, 0]
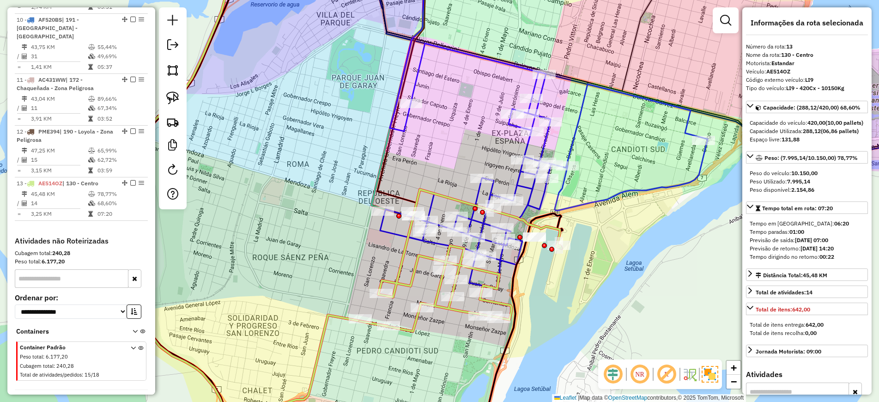
click at [541, 198] on icon at bounding box center [543, 165] width 327 height 245
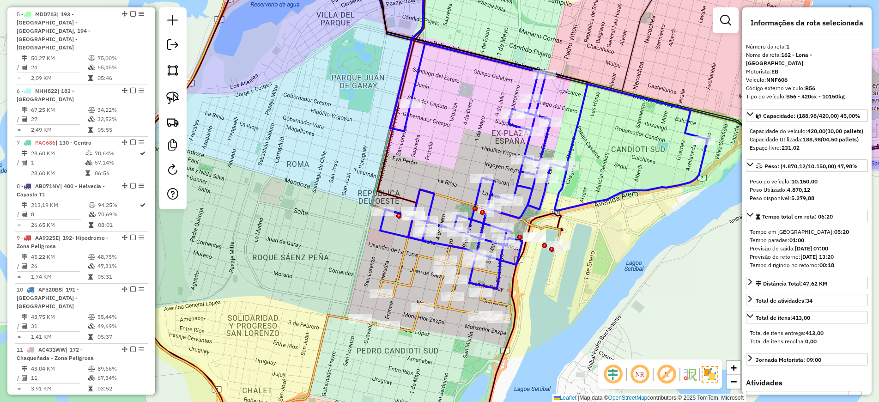
scroll to position [356, 0]
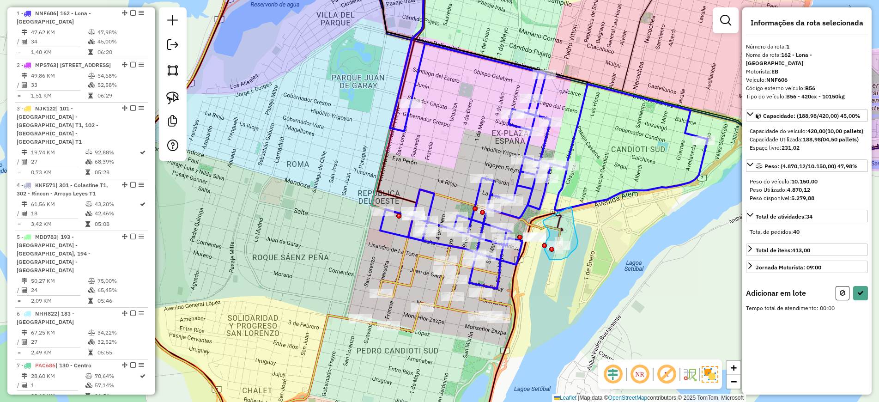
drag, startPoint x: 574, startPoint y: 226, endPoint x: 543, endPoint y: 218, distance: 31.9
click at [859, 296] on button at bounding box center [860, 293] width 15 height 14
select select "**********"
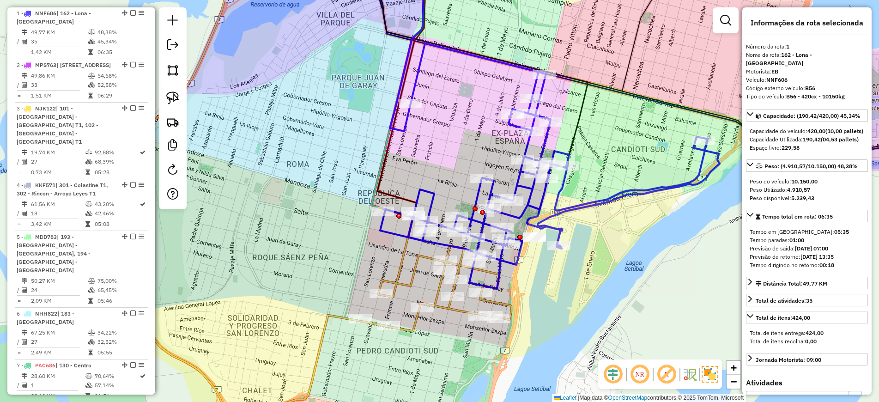
click at [407, 281] on icon at bounding box center [435, 273] width 151 height 115
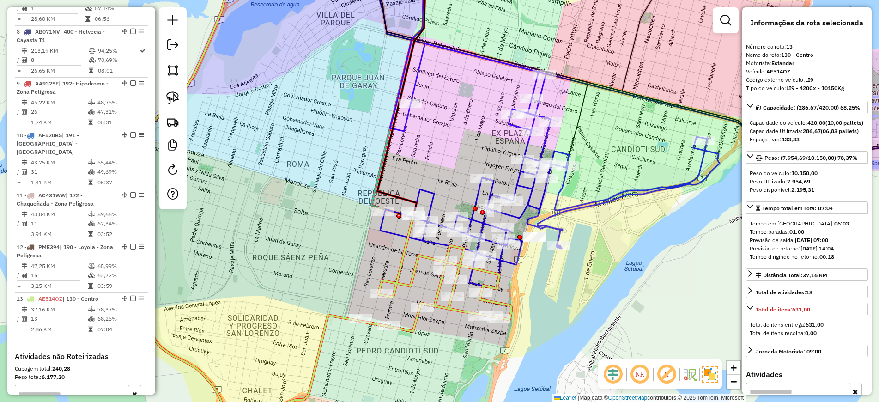
scroll to position [848, 0]
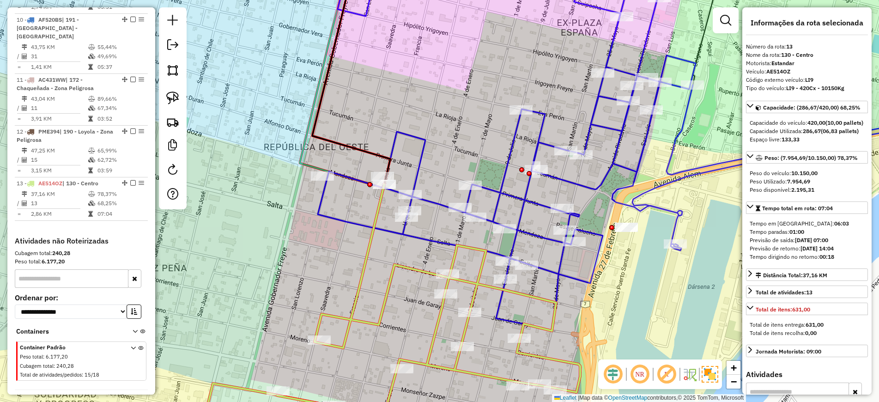
click at [438, 239] on icon at bounding box center [642, 145] width 649 height 371
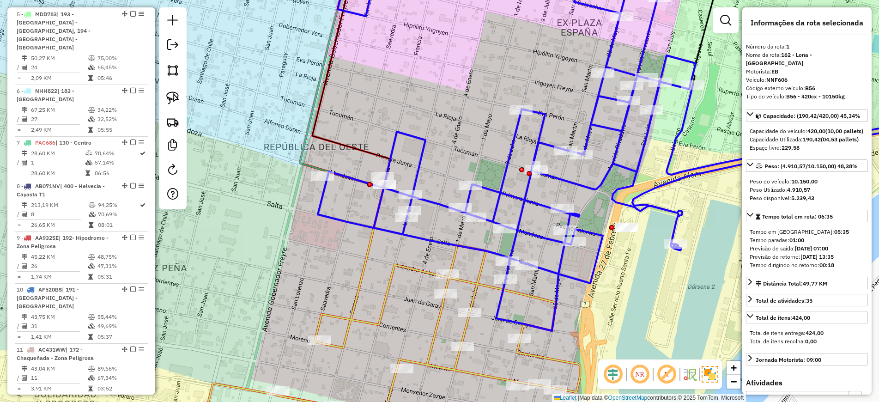
scroll to position [356, 0]
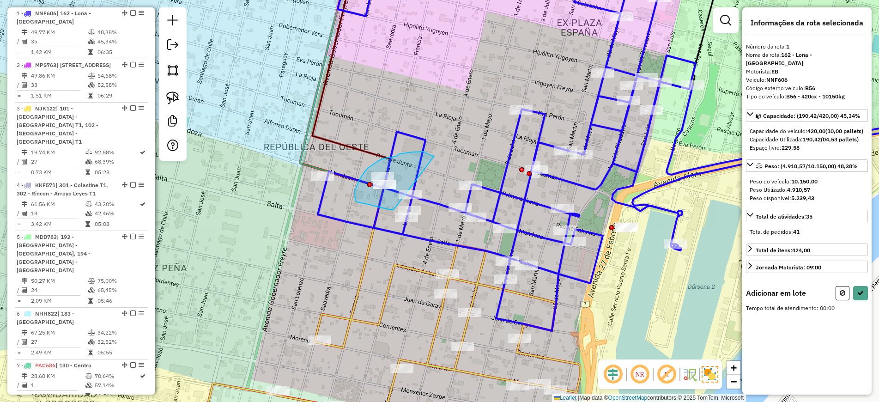
click at [404, 207] on div "Janela de atendimento Grade de atendimento Capacidade Transportadoras Veículos …" at bounding box center [439, 201] width 879 height 402
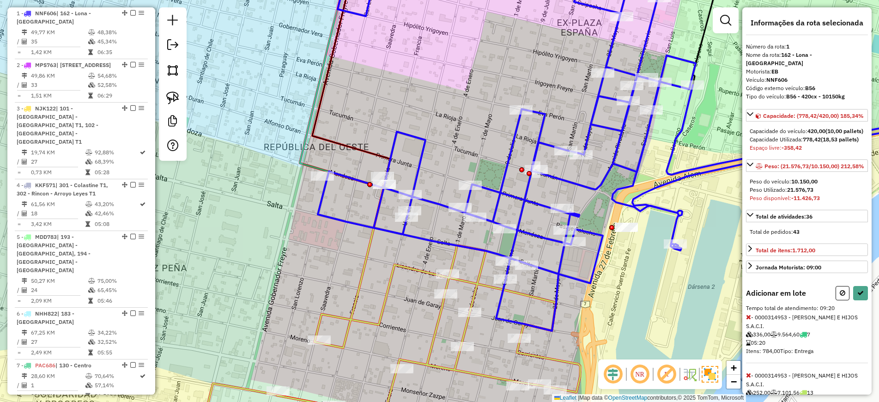
scroll to position [63, 0]
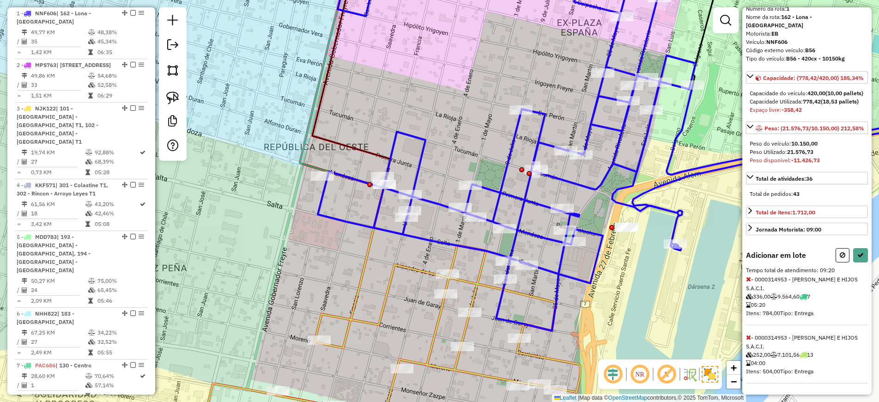
click at [748, 280] on icon at bounding box center [748, 279] width 5 height 6
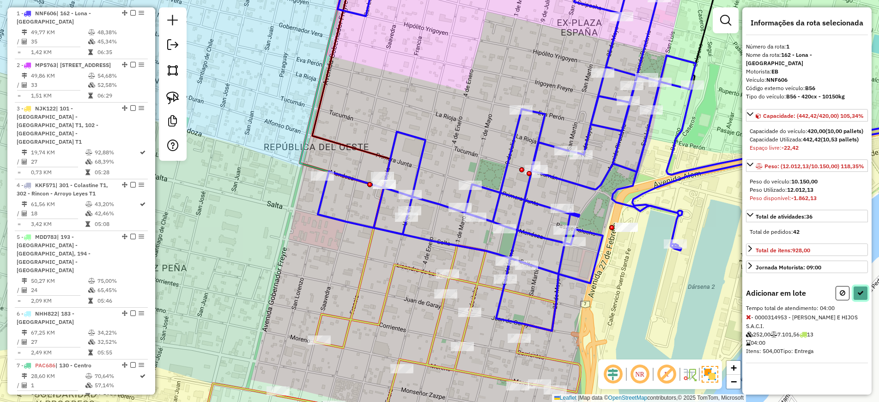
click at [857, 296] on icon at bounding box center [860, 292] width 6 height 6
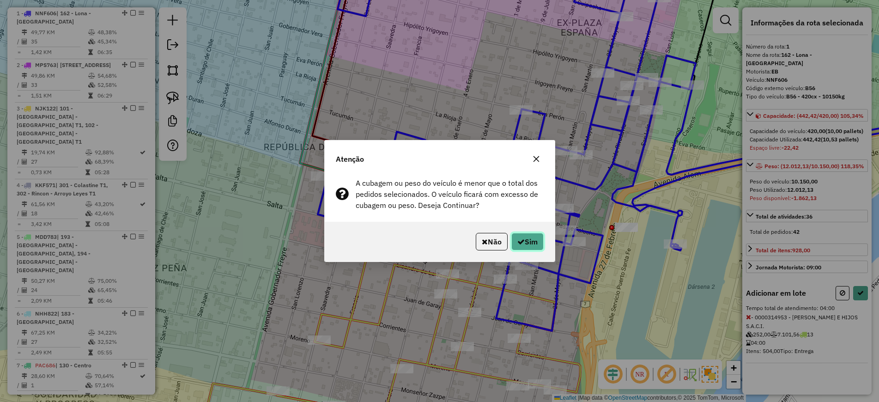
click at [529, 248] on button "Sim" at bounding box center [527, 242] width 32 height 18
select select "**********"
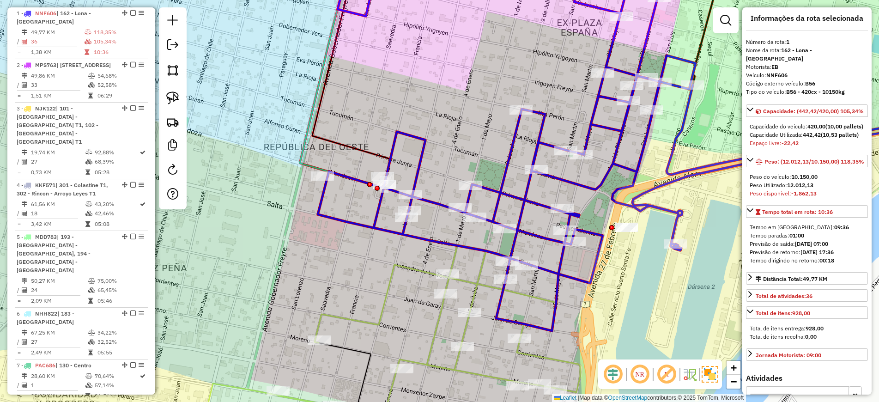
click at [433, 335] on icon at bounding box center [428, 330] width 303 height 170
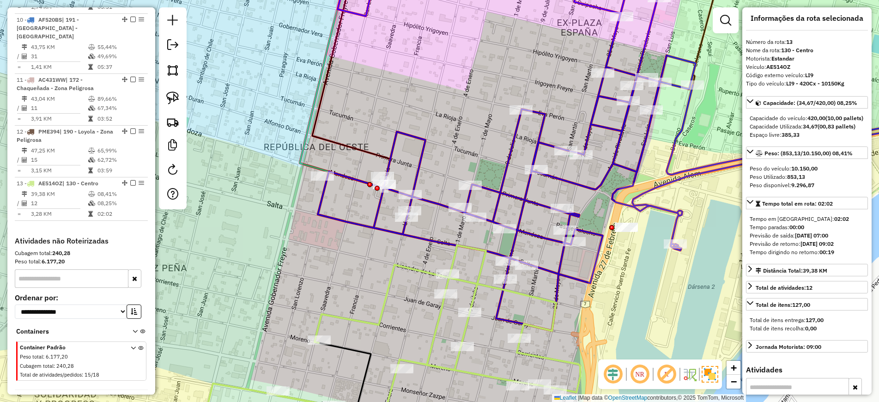
scroll to position [0, 0]
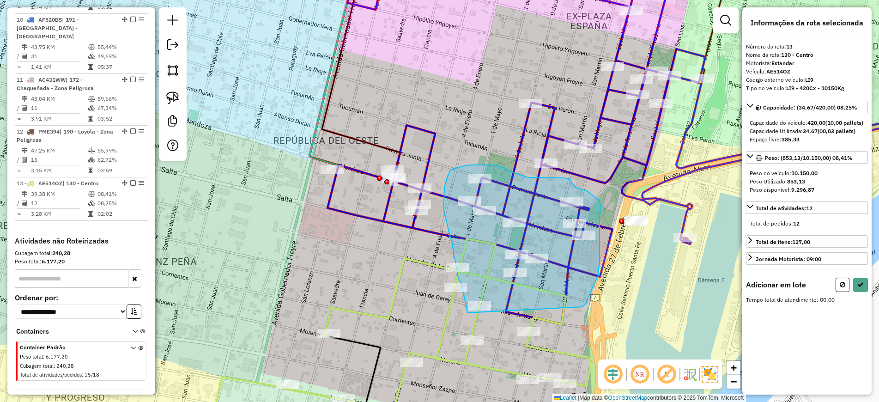
drag, startPoint x: 585, startPoint y: 304, endPoint x: 469, endPoint y: 316, distance: 116.5
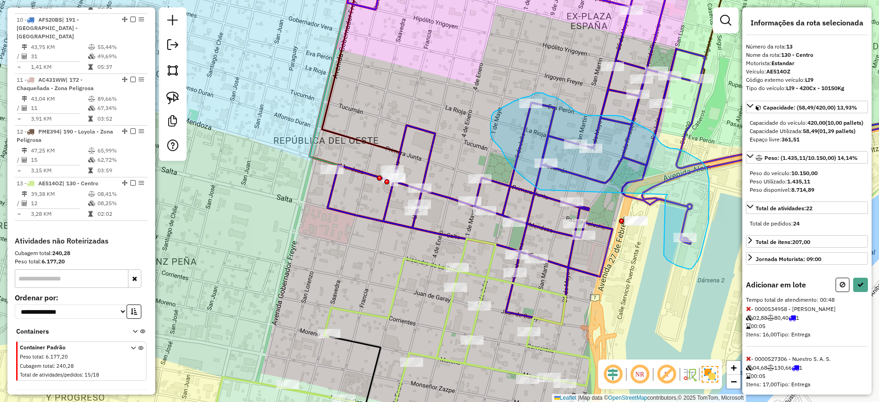
drag, startPoint x: 667, startPoint y: 194, endPoint x: 543, endPoint y: 190, distance: 124.3
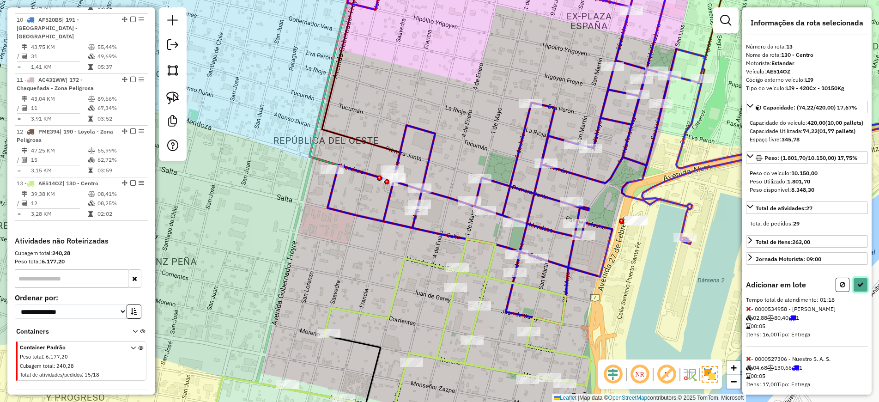
click at [859, 288] on icon at bounding box center [860, 284] width 6 height 6
select select "**********"
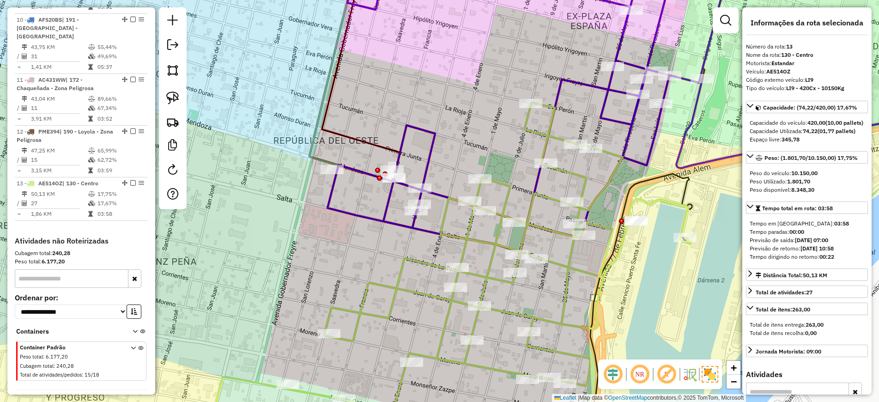
click at [427, 153] on icon at bounding box center [646, 106] width 639 height 292
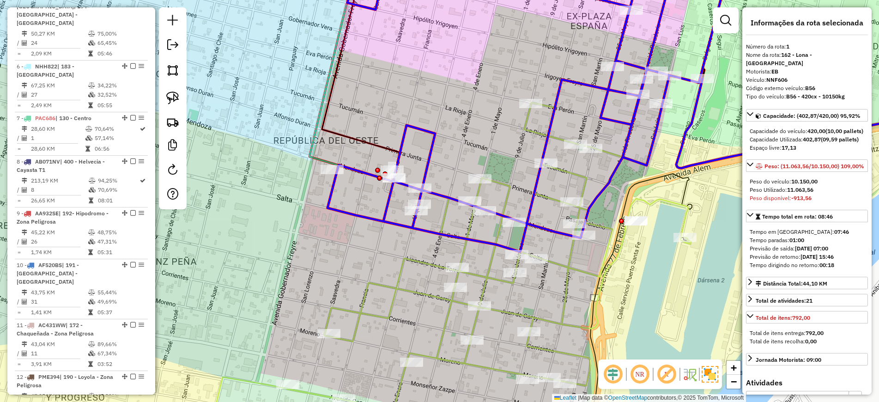
scroll to position [356, 0]
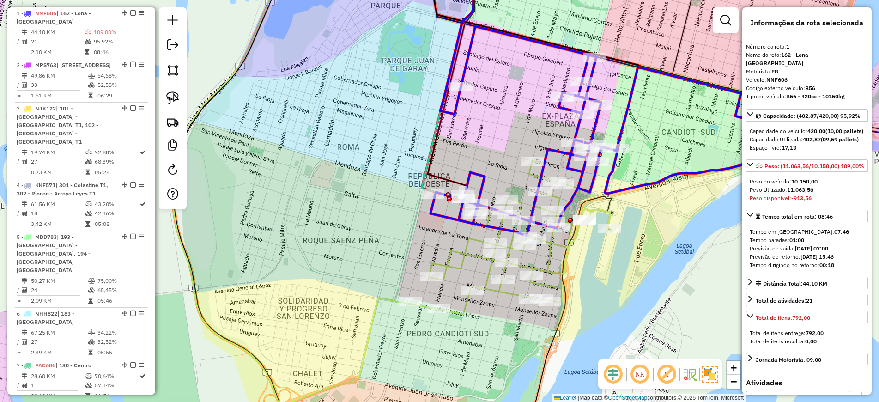
click at [555, 241] on icon at bounding box center [511, 237] width 202 height 153
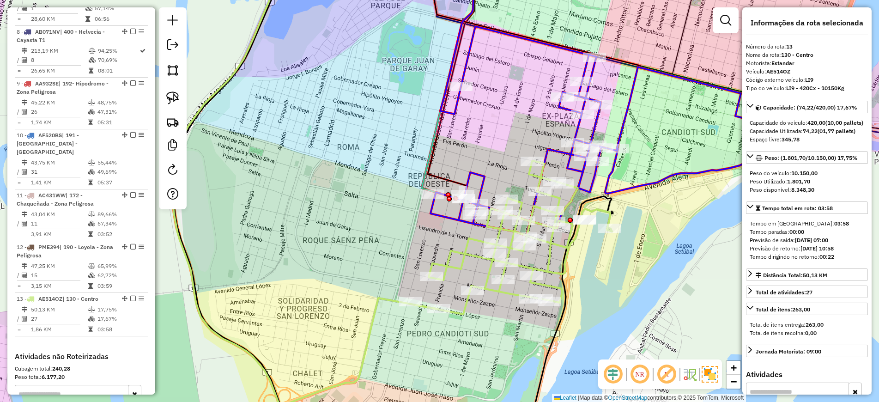
scroll to position [848, 0]
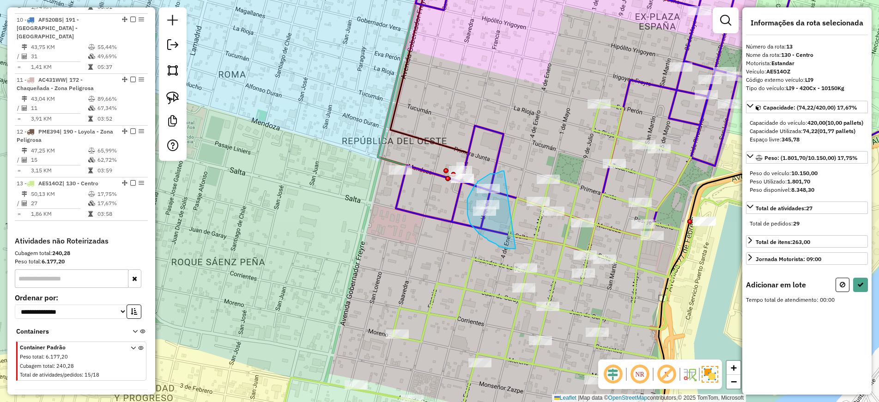
drag, startPoint x: 500, startPoint y: 172, endPoint x: 515, endPoint y: 248, distance: 78.2
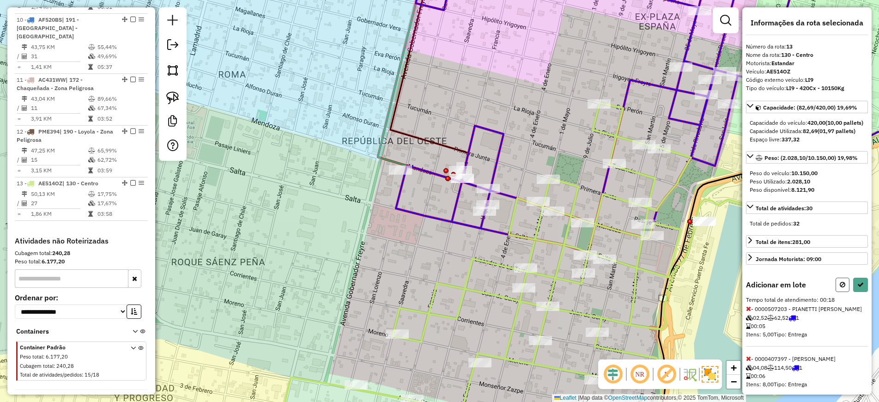
click at [837, 292] on button at bounding box center [842, 284] width 14 height 14
select select "**********"
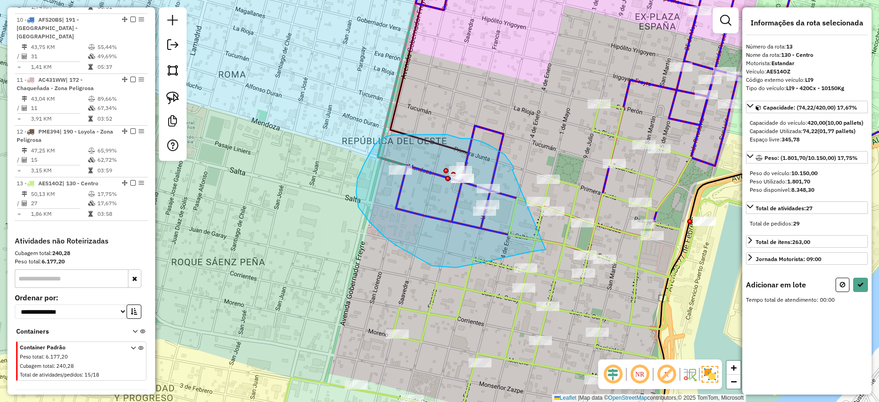
drag, startPoint x: 513, startPoint y: 169, endPoint x: 544, endPoint y: 250, distance: 86.5
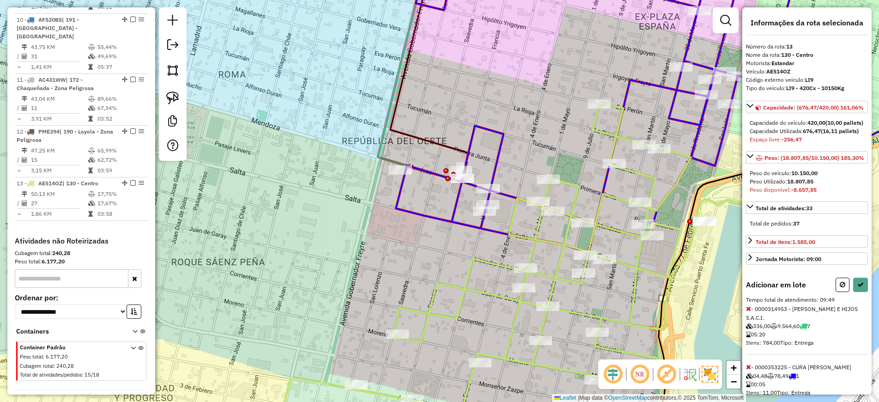
click at [744, 340] on div "Informações da rota selecionada Número da rota: 13 Nome da rota: 130 - Centro M…" at bounding box center [806, 200] width 129 height 387
click at [749, 312] on icon at bounding box center [748, 308] width 5 height 6
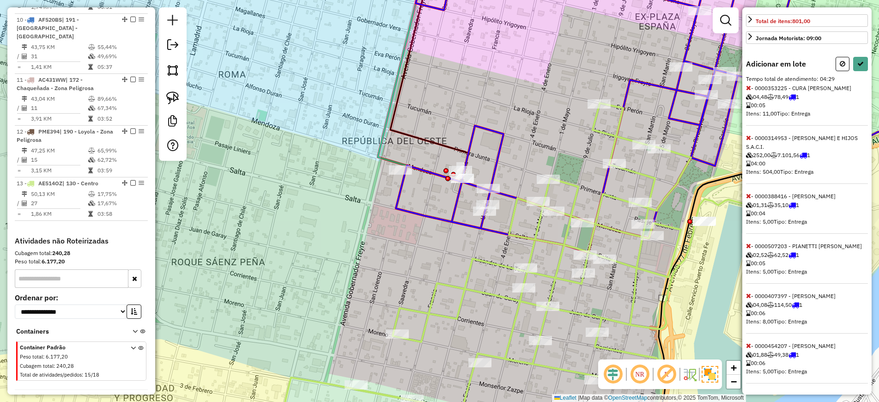
scroll to position [254, 0]
click at [747, 134] on icon at bounding box center [748, 137] width 5 height 6
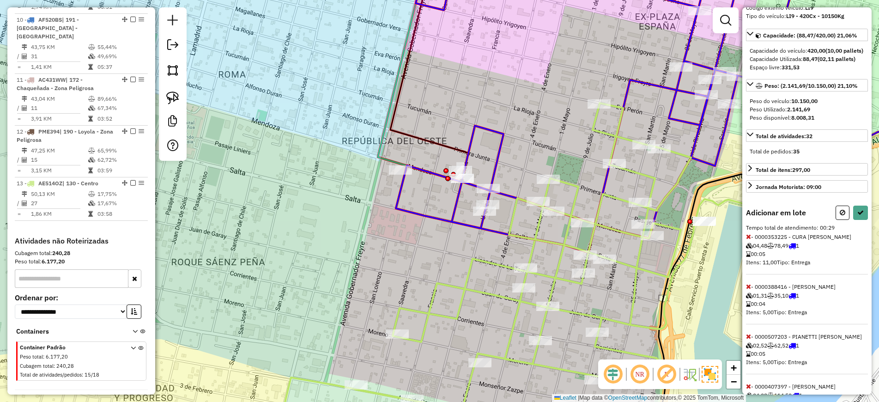
scroll to position [0, 0]
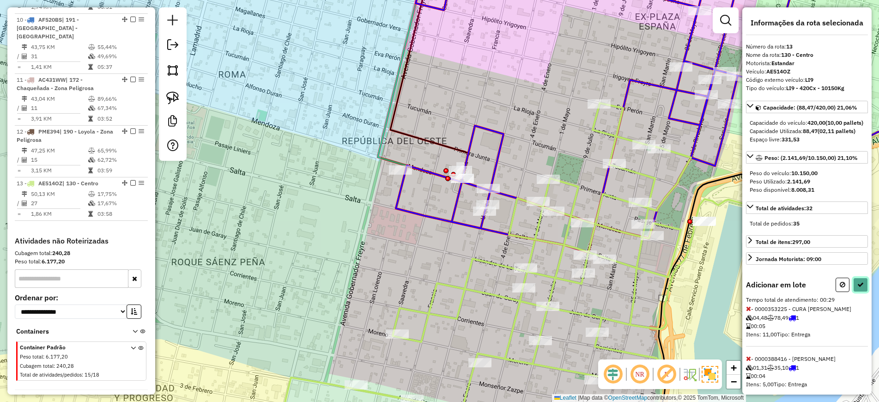
click at [856, 292] on button at bounding box center [860, 284] width 15 height 14
select select "**********"
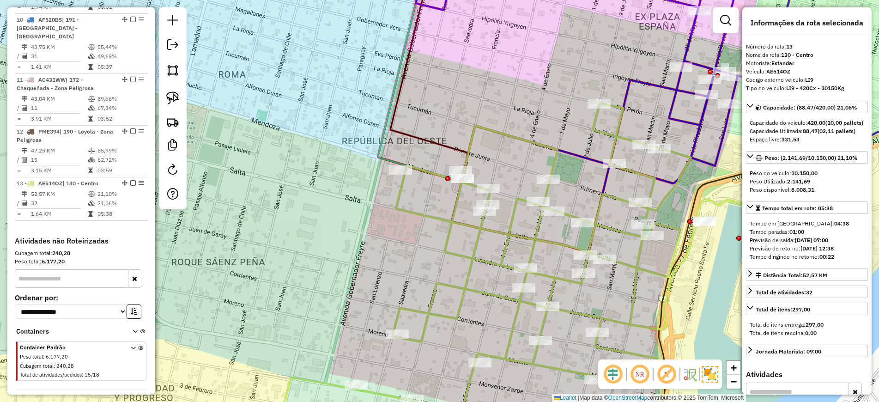
click at [681, 120] on icon at bounding box center [709, 106] width 515 height 292
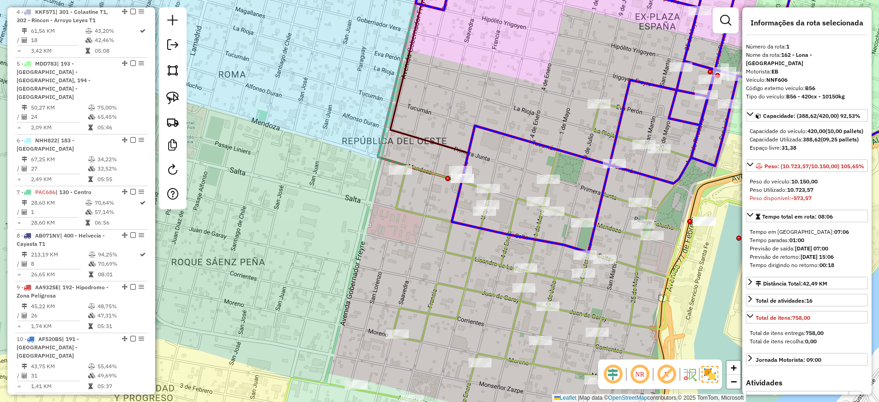
scroll to position [356, 0]
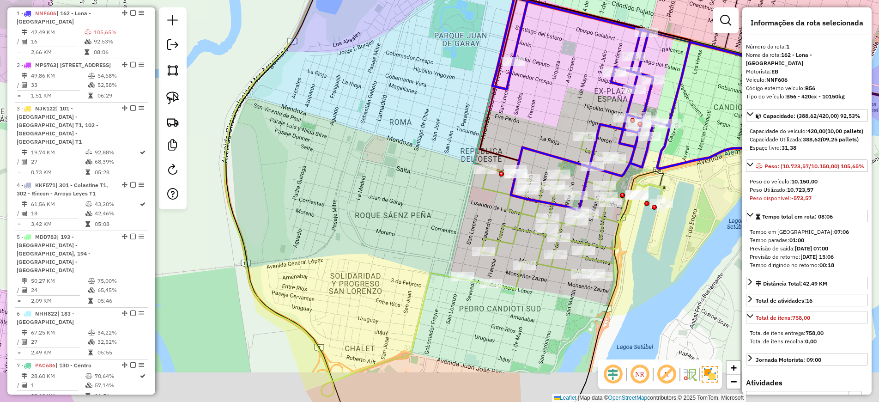
drag, startPoint x: 607, startPoint y: 152, endPoint x: 485, endPoint y: 76, distance: 144.4
click at [482, 71] on div "Janela de atendimento Grade de atendimento Capacidade Transportadoras Veículos …" at bounding box center [439, 201] width 879 height 402
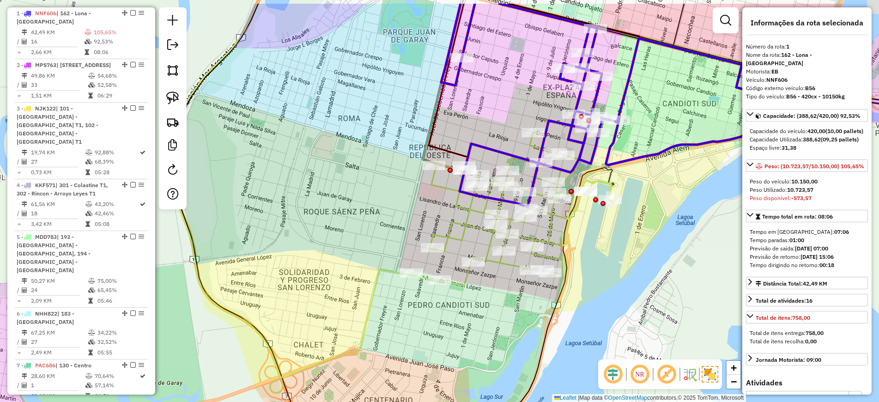
drag, startPoint x: 598, startPoint y: 113, endPoint x: 614, endPoint y: 161, distance: 51.1
click at [614, 161] on icon at bounding box center [608, 105] width 299 height 203
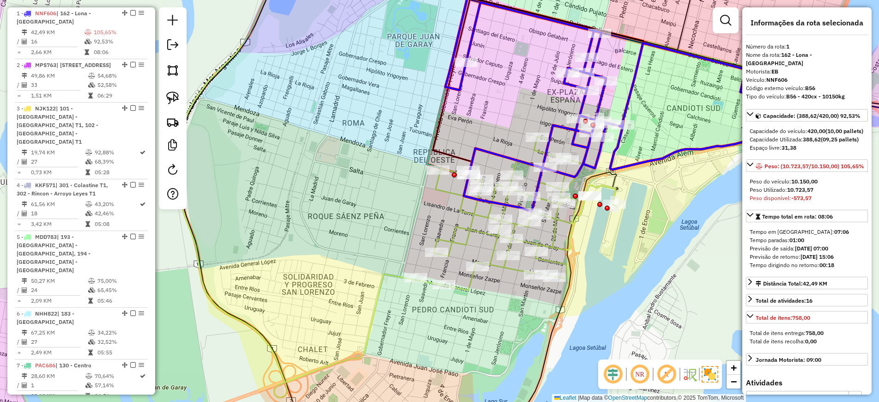
click at [613, 187] on icon at bounding box center [516, 213] width 202 height 153
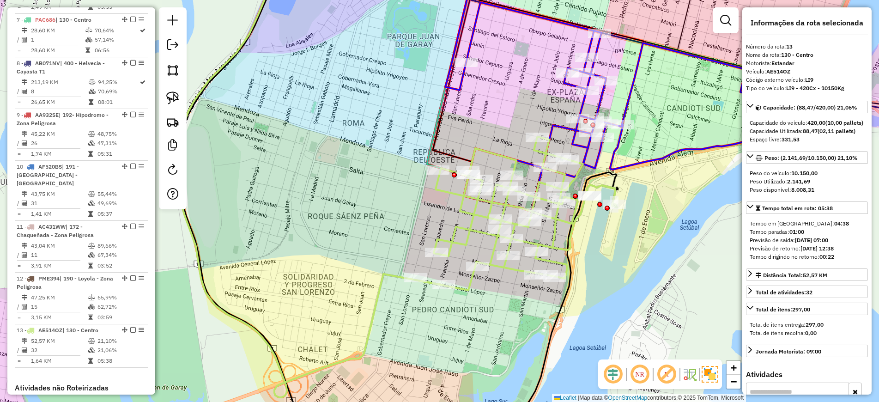
scroll to position [848, 0]
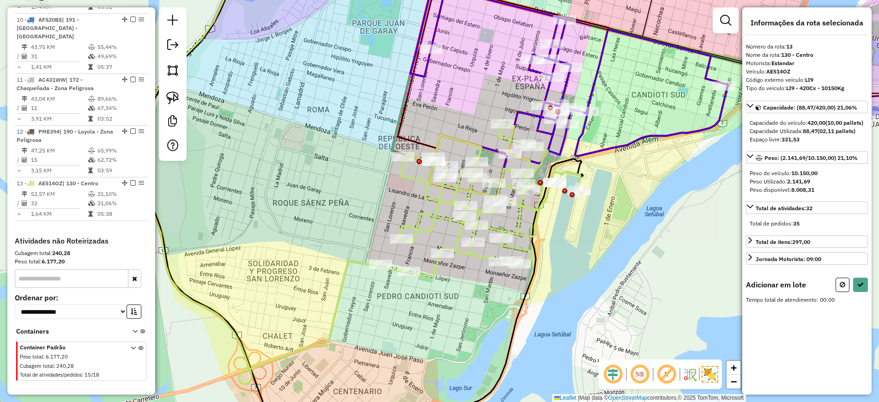
drag, startPoint x: 667, startPoint y: 167, endPoint x: 628, endPoint y: 151, distance: 41.4
click at [628, 151] on div "Janela de atendimento Grade de atendimento Capacidade Transportadoras Veículos …" at bounding box center [439, 201] width 879 height 402
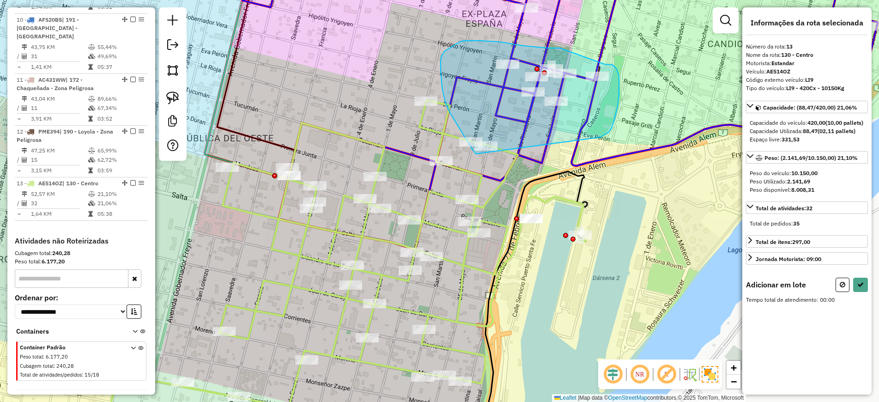
drag, startPoint x: 600, startPoint y: 137, endPoint x: 476, endPoint y: 154, distance: 125.3
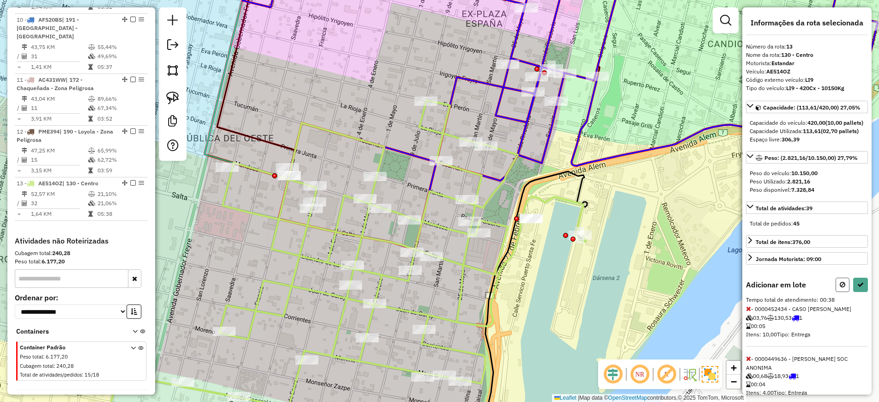
click at [835, 292] on button at bounding box center [842, 284] width 14 height 14
select select "**********"
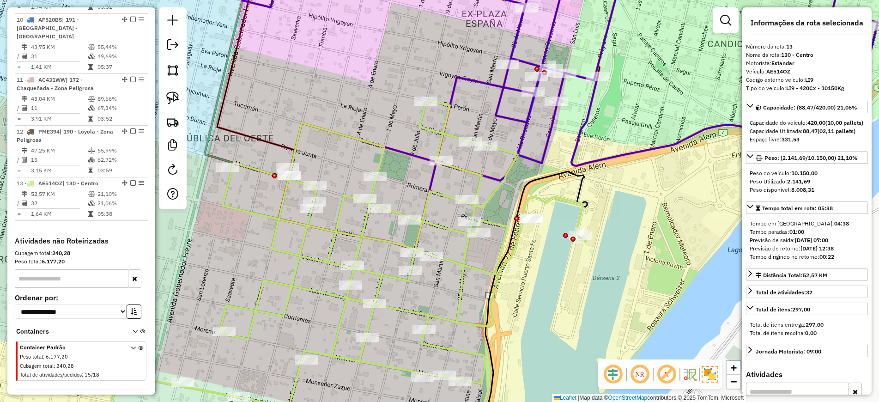
click at [549, 48] on icon at bounding box center [577, 104] width 599 height 289
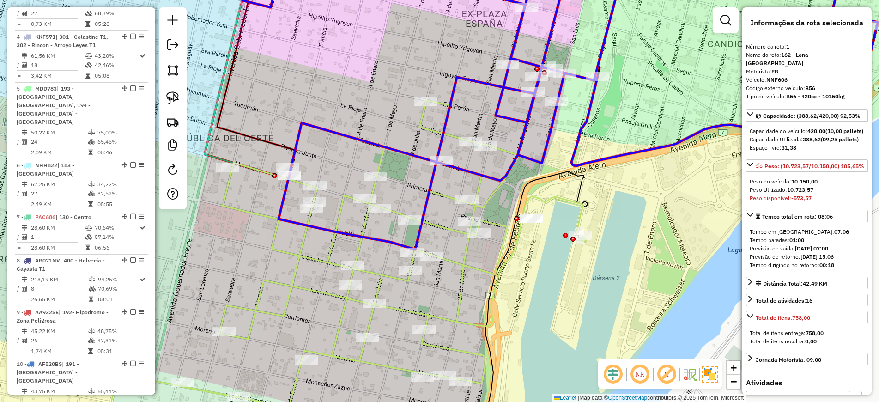
scroll to position [356, 0]
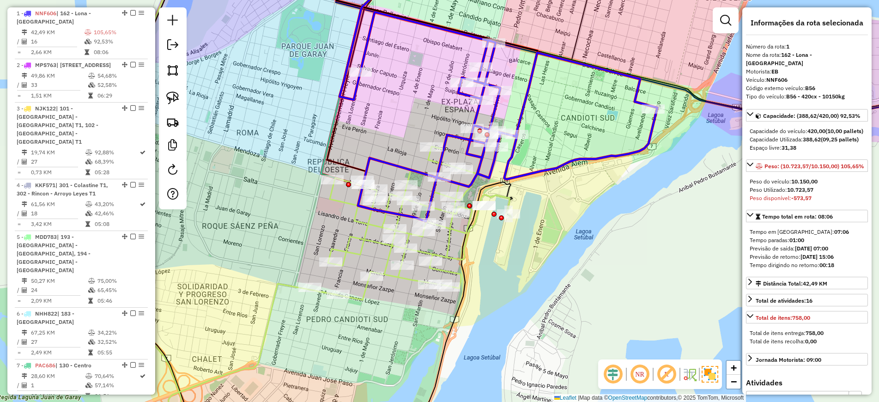
click at [449, 240] on icon at bounding box center [410, 222] width 202 height 153
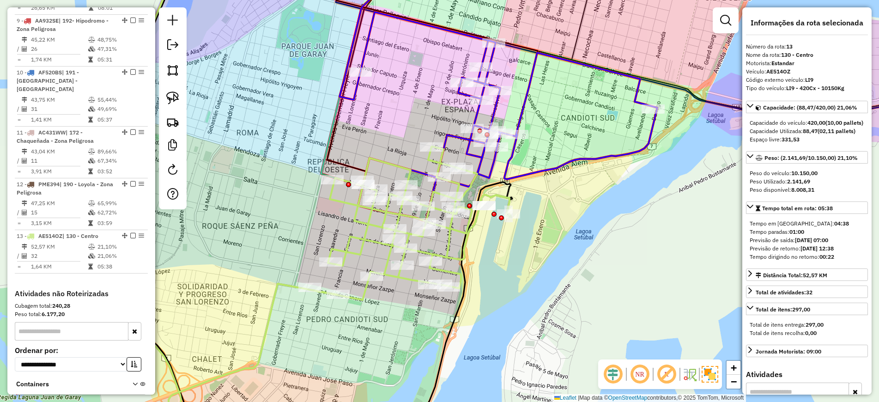
scroll to position [848, 0]
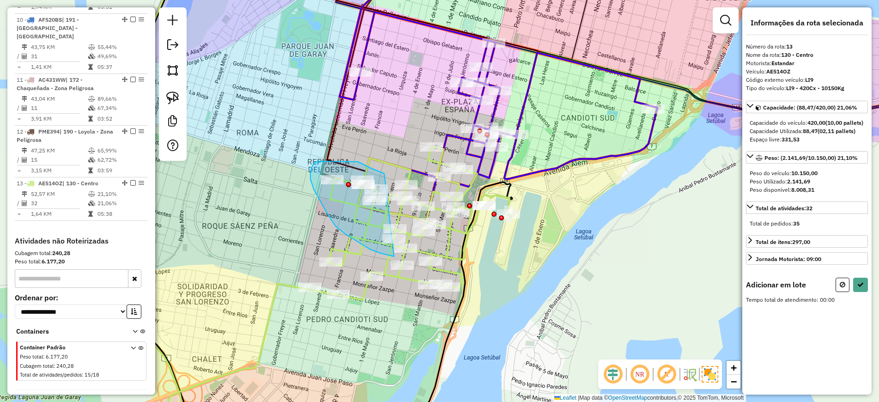
drag, startPoint x: 384, startPoint y: 174, endPoint x: 406, endPoint y: 259, distance: 87.7
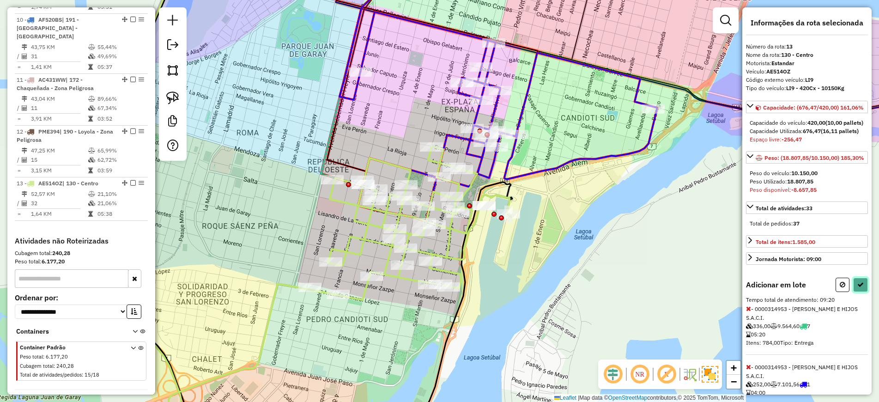
click at [856, 292] on button at bounding box center [860, 284] width 15 height 14
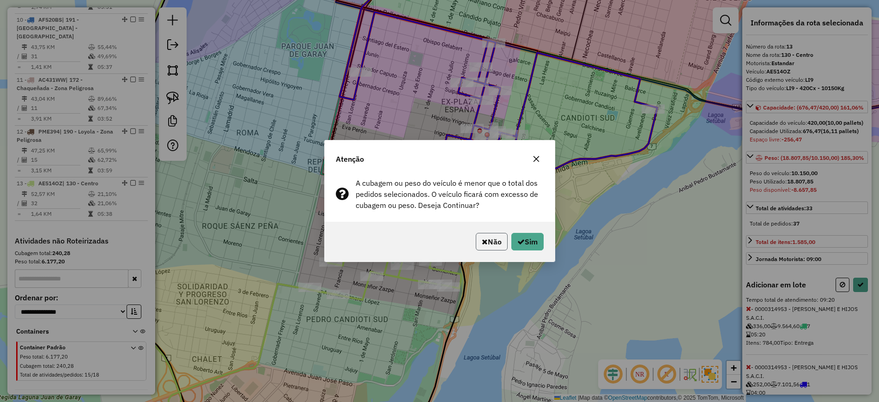
click at [498, 236] on button "Não" at bounding box center [492, 242] width 32 height 18
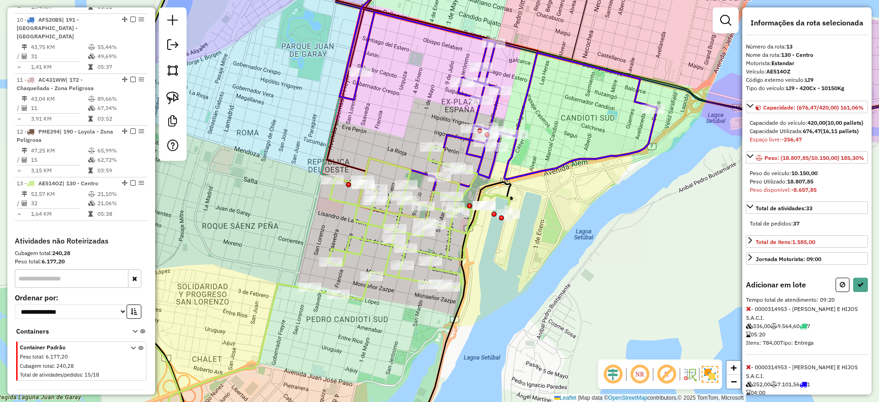
click at [750, 312] on icon at bounding box center [748, 308] width 5 height 6
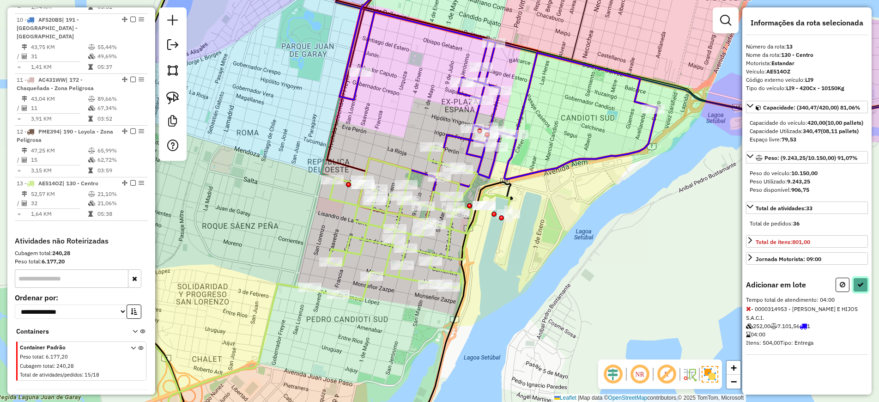
click at [856, 292] on button at bounding box center [860, 284] width 15 height 14
select select "**********"
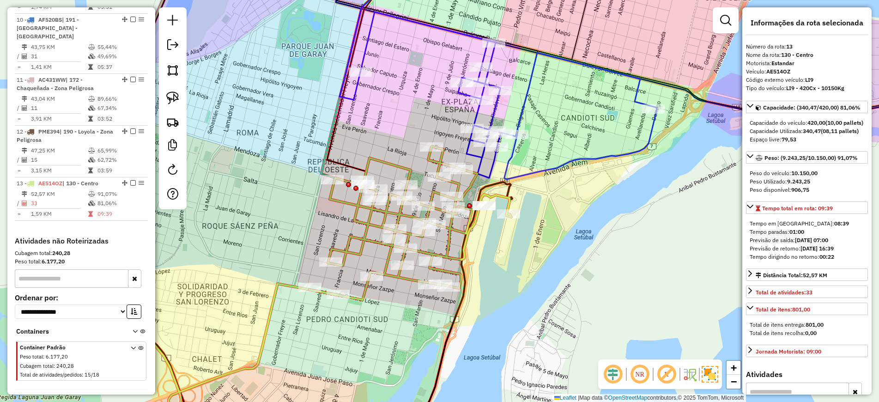
click at [489, 174] on icon at bounding box center [508, 95] width 297 height 167
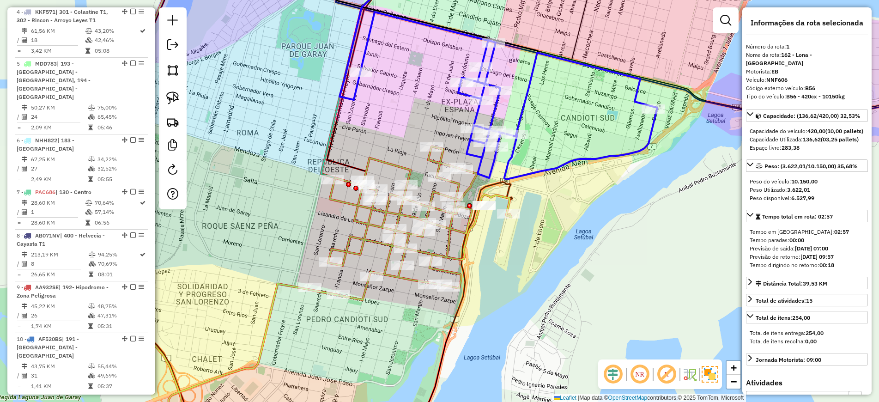
scroll to position [356, 0]
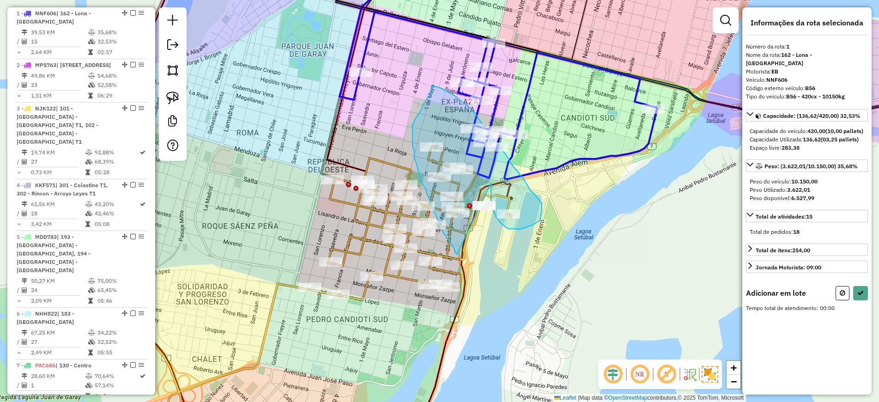
drag, startPoint x: 491, startPoint y: 183, endPoint x: 458, endPoint y: 255, distance: 79.3
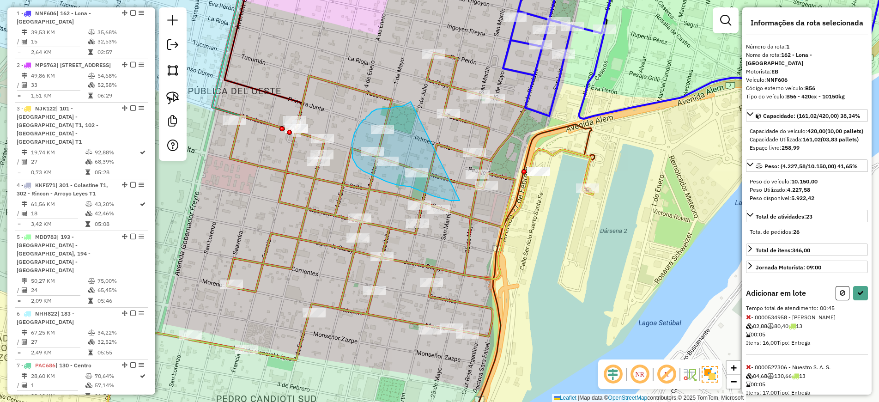
drag, startPoint x: 410, startPoint y: 102, endPoint x: 469, endPoint y: 200, distance: 114.9
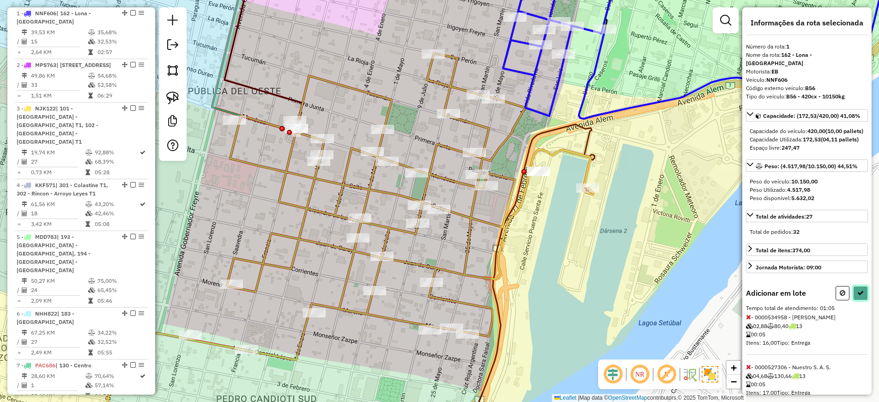
click at [857, 296] on icon at bounding box center [860, 292] width 6 height 6
select select "**********"
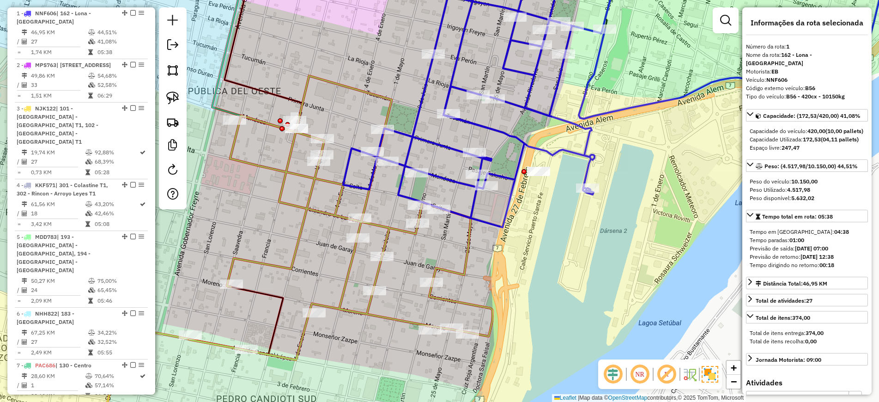
click at [470, 239] on icon at bounding box center [340, 218] width 303 height 284
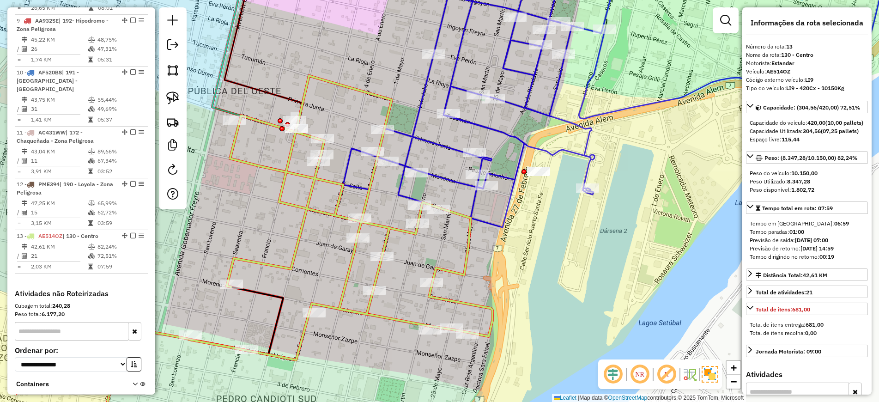
scroll to position [848, 0]
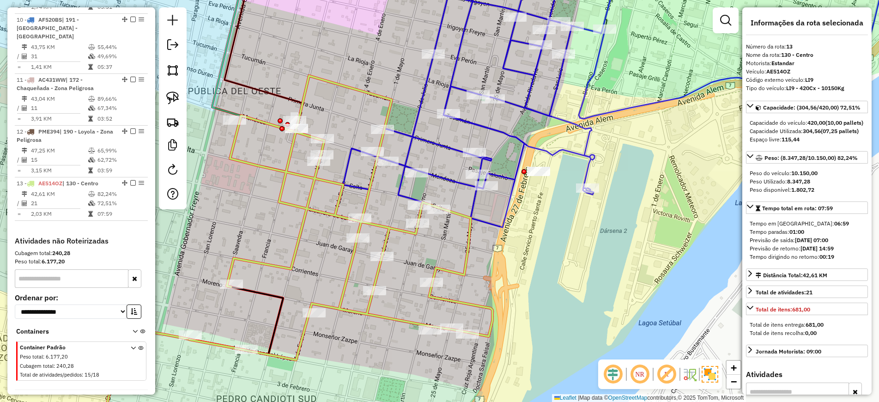
click at [505, 174] on icon at bounding box center [614, 93] width 542 height 267
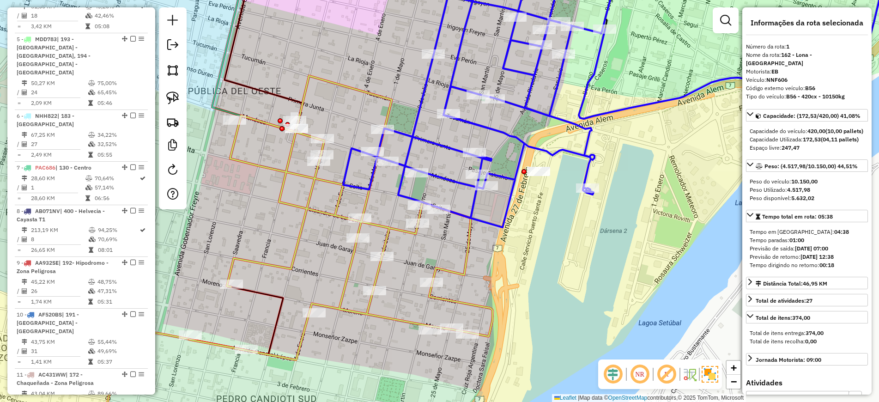
scroll to position [356, 0]
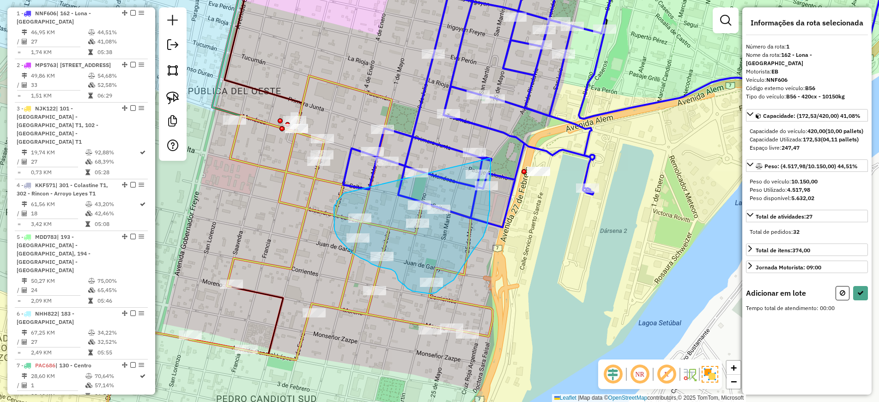
drag, startPoint x: 344, startPoint y: 193, endPoint x: 489, endPoint y: 158, distance: 149.1
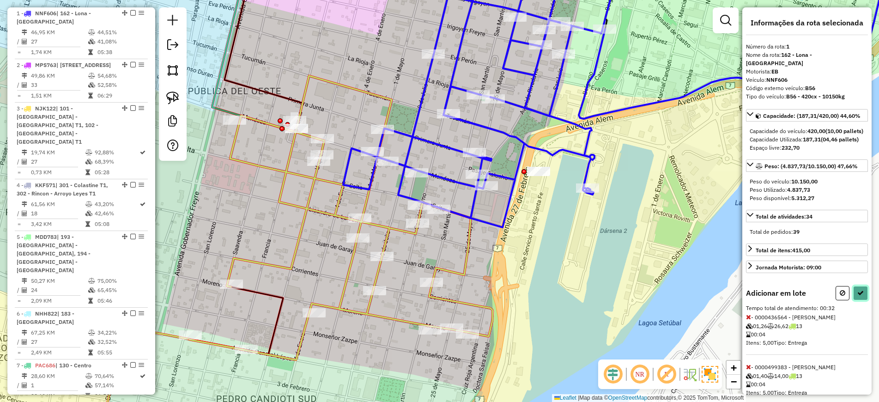
click at [858, 296] on icon at bounding box center [860, 292] width 6 height 6
select select "**********"
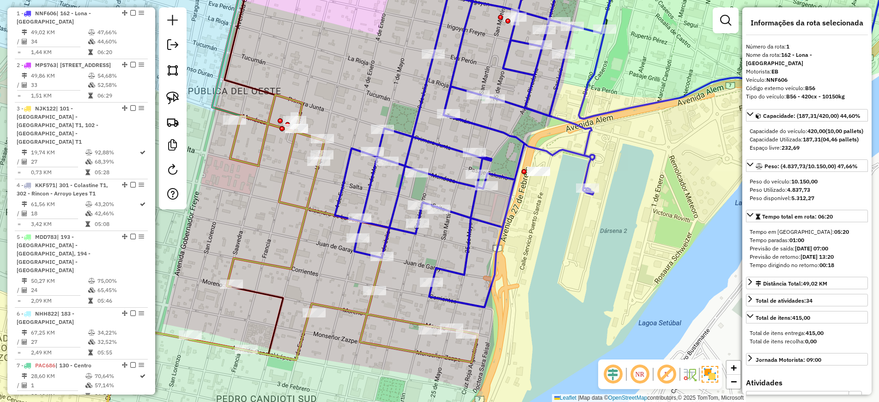
click at [307, 199] on icon at bounding box center [333, 228] width 289 height 267
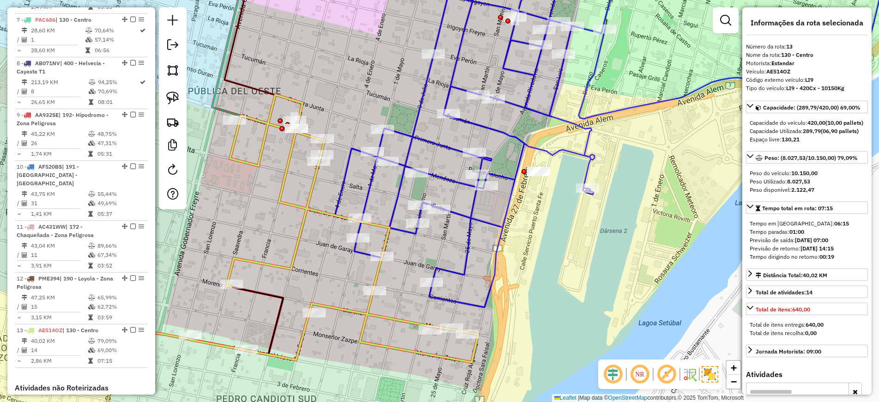
scroll to position [848, 0]
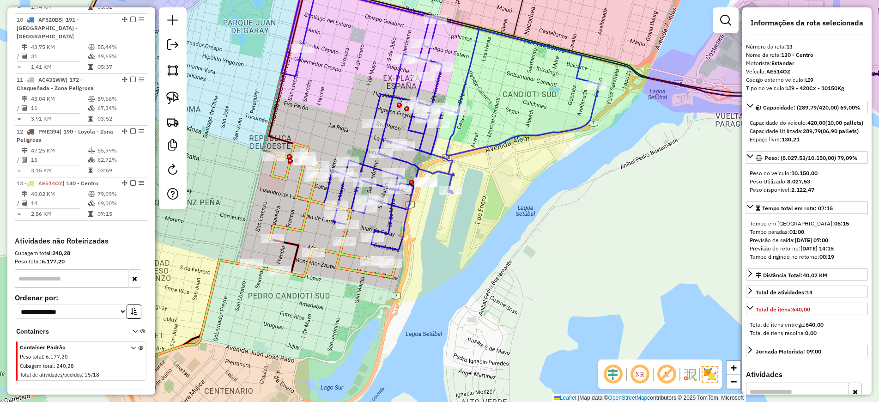
click at [389, 223] on icon at bounding box center [450, 118] width 297 height 261
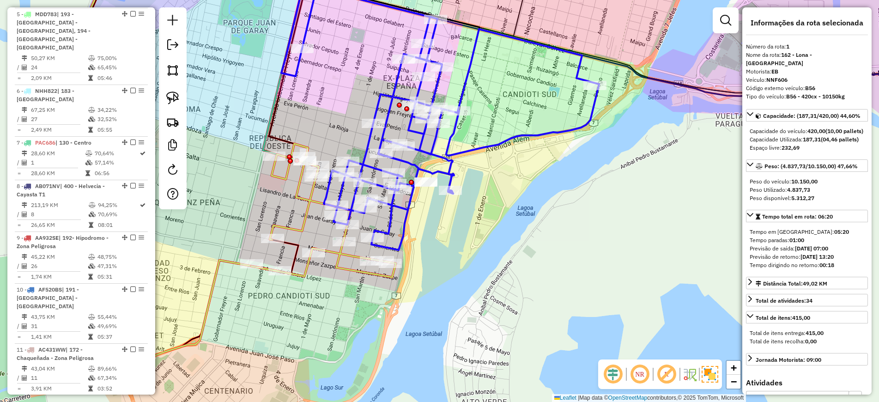
scroll to position [356, 0]
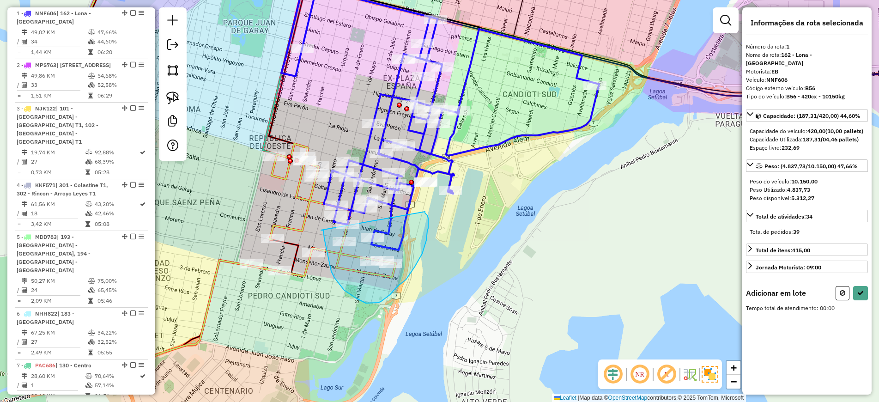
drag, startPoint x: 323, startPoint y: 230, endPoint x: 423, endPoint y: 211, distance: 101.9
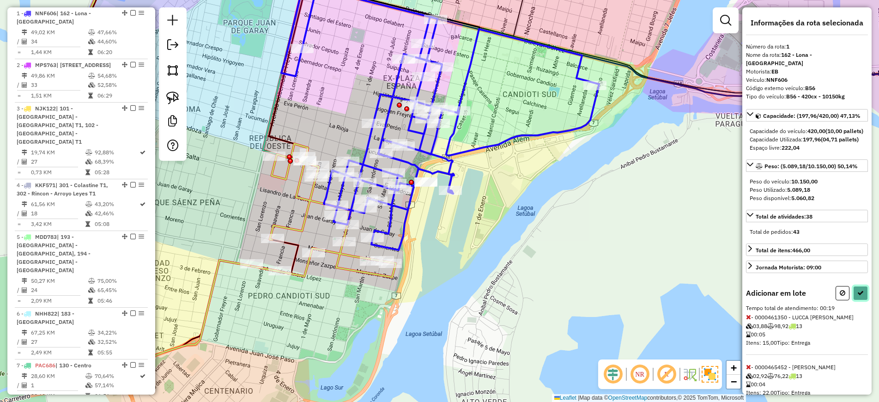
click at [858, 296] on icon at bounding box center [860, 292] width 6 height 6
select select "**********"
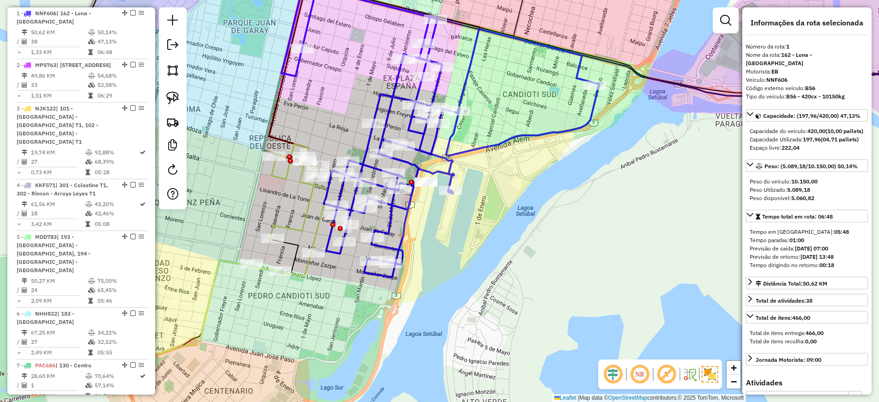
click at [304, 219] on icon at bounding box center [289, 210] width 77 height 133
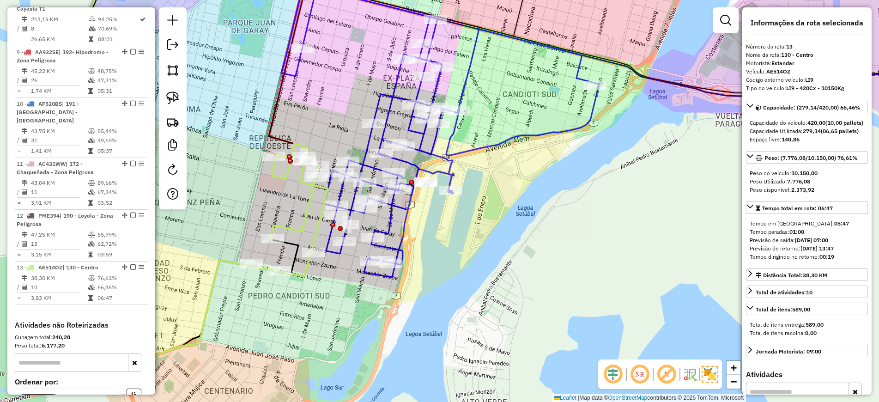
scroll to position [848, 0]
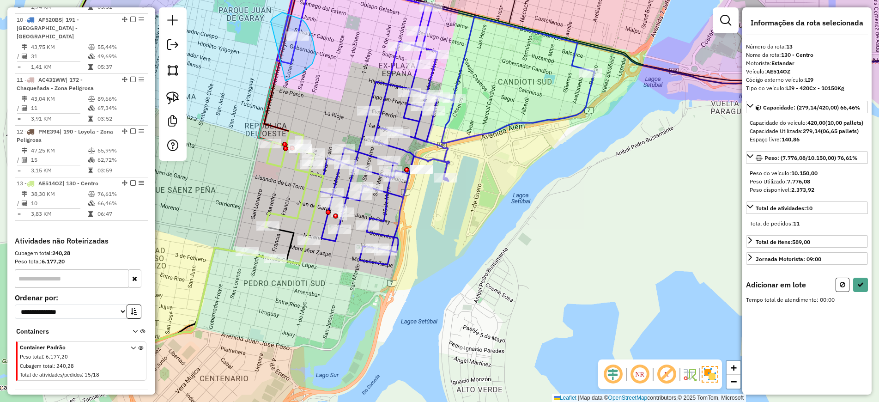
drag, startPoint x: 289, startPoint y: 79, endPoint x: 269, endPoint y: 31, distance: 52.1
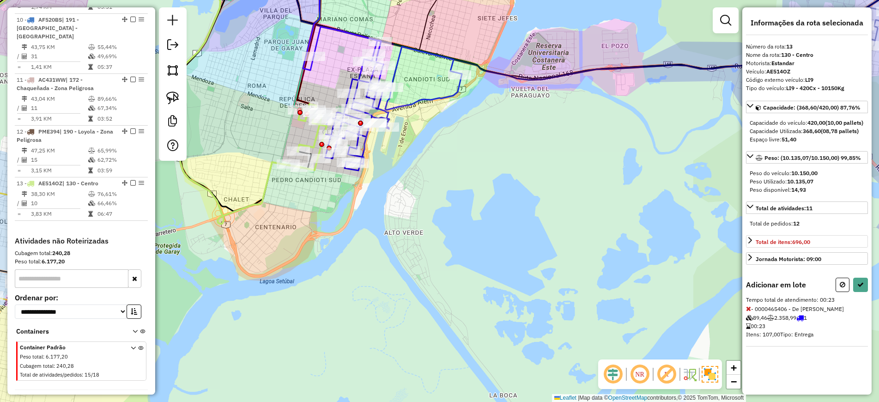
click at [842, 288] on icon at bounding box center [842, 284] width 6 height 6
select select "**********"
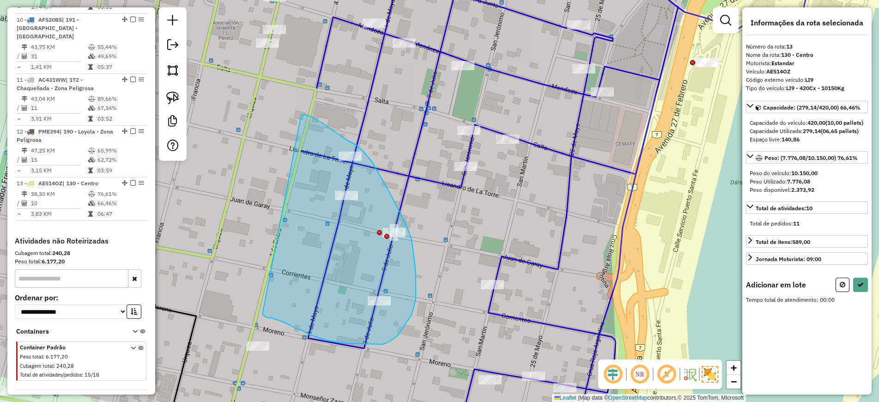
drag, startPoint x: 305, startPoint y: 115, endPoint x: 262, endPoint y: 314, distance: 203.9
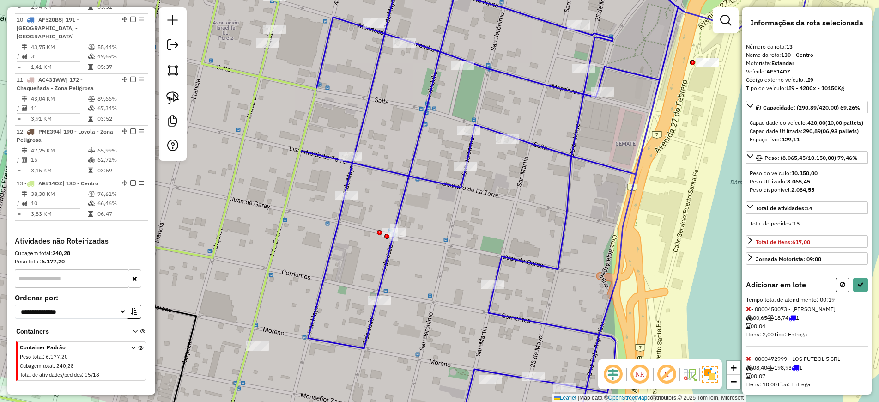
scroll to position [138, 0]
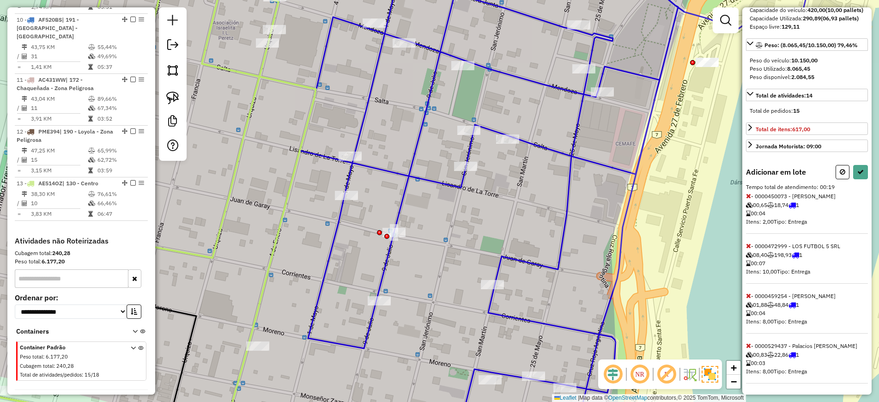
click at [747, 242] on icon at bounding box center [748, 245] width 5 height 6
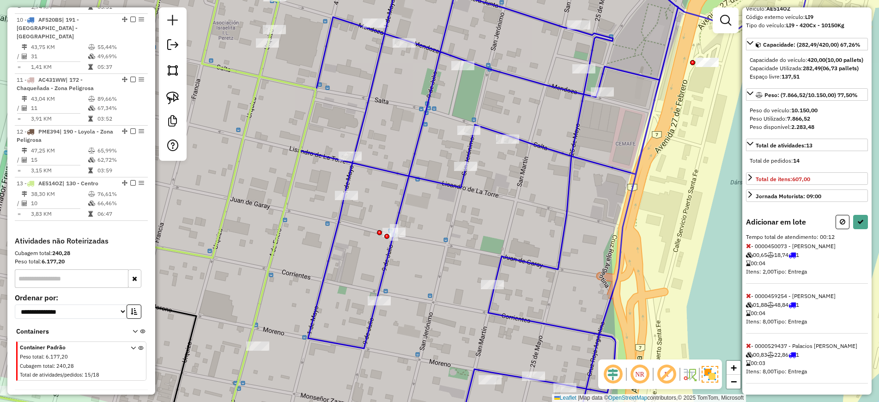
scroll to position [88, 0]
click at [749, 296] on icon at bounding box center [748, 295] width 5 height 6
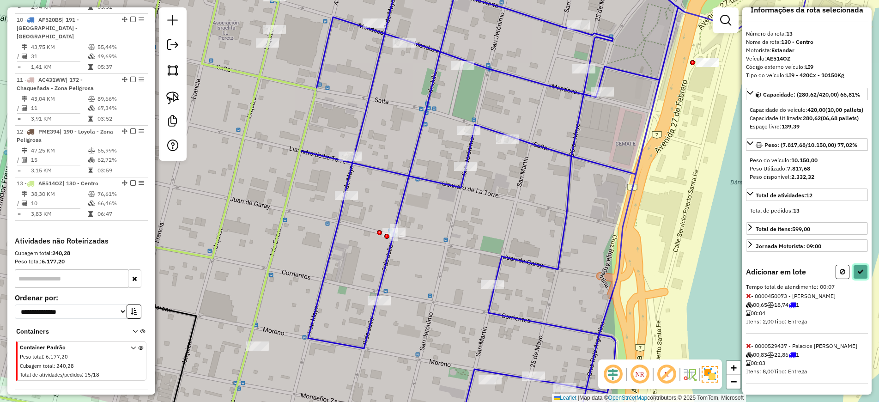
click at [858, 268] on icon at bounding box center [860, 271] width 6 height 6
select select "**********"
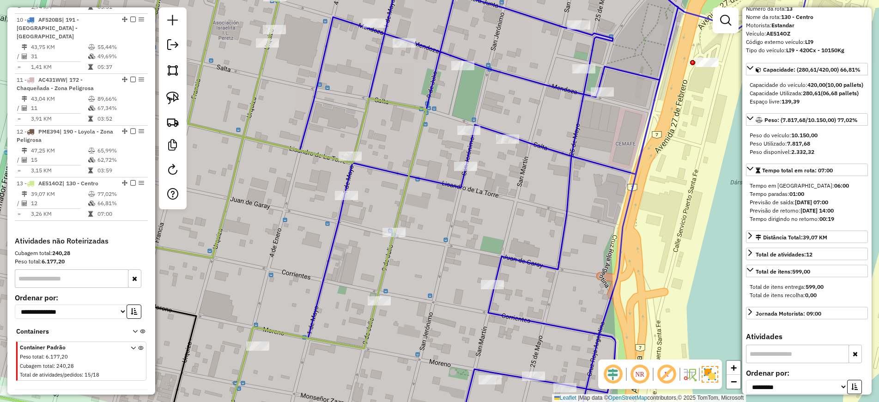
click at [399, 205] on icon at bounding box center [217, 200] width 417 height 480
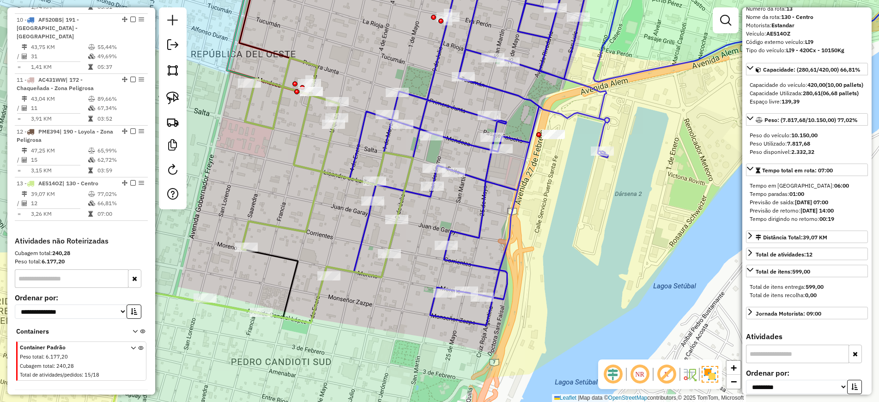
click at [484, 222] on icon at bounding box center [622, 142] width 545 height 365
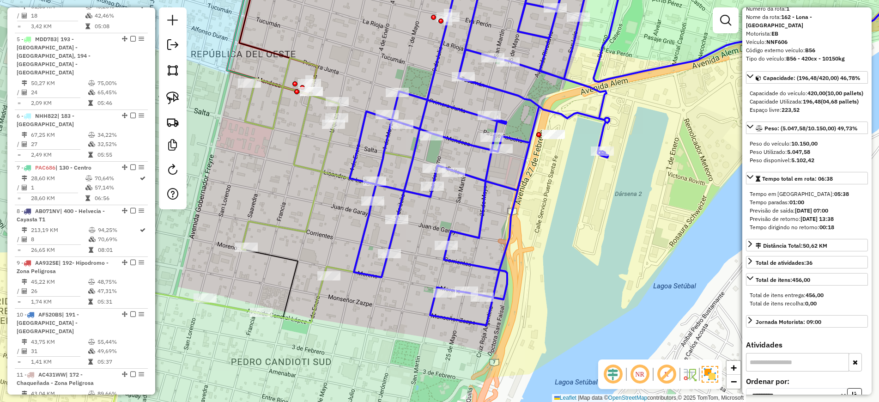
scroll to position [356, 0]
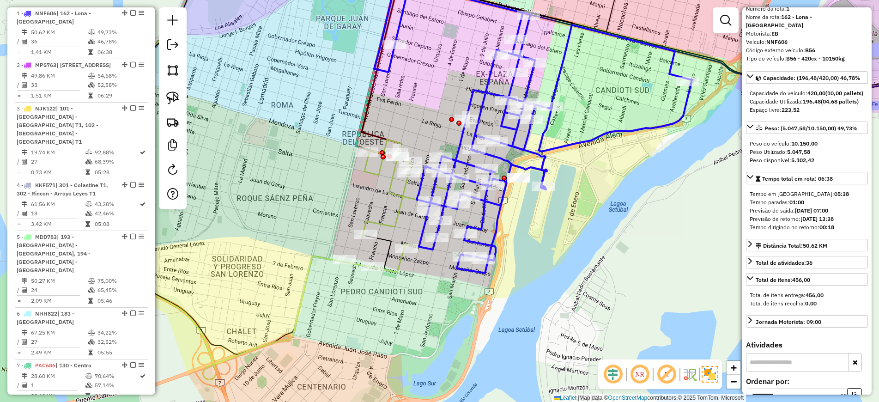
click at [388, 192] on icon at bounding box center [396, 205] width 104 height 133
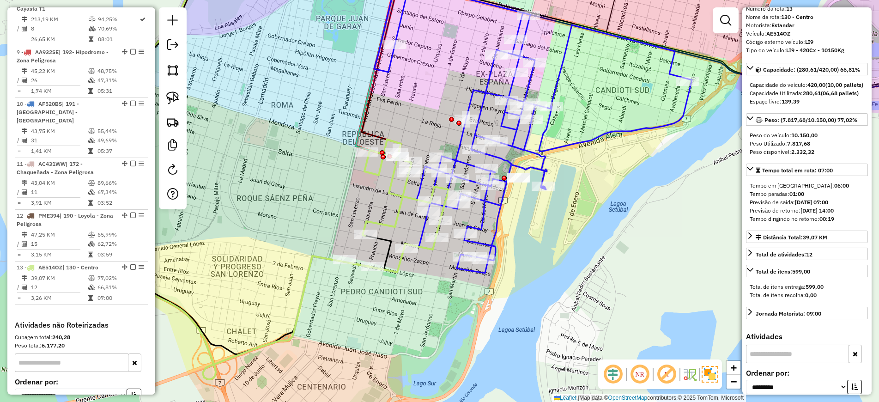
scroll to position [848, 0]
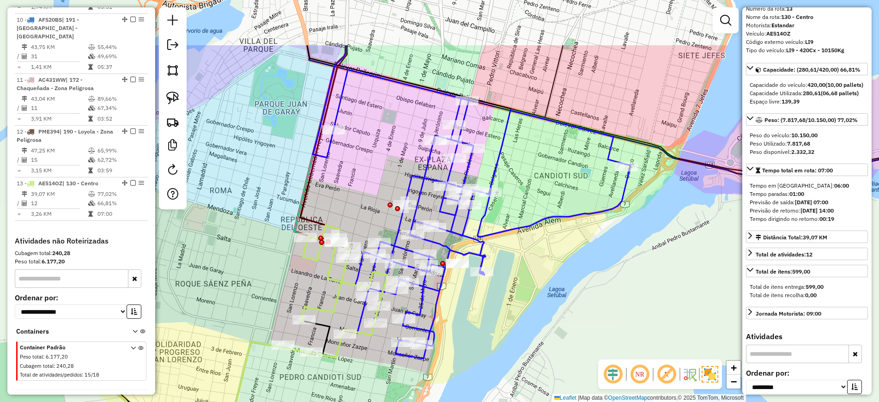
drag, startPoint x: 569, startPoint y: 248, endPoint x: 508, endPoint y: 314, distance: 90.2
click at [508, 314] on div "Janela de atendimento Grade de atendimento Capacidade Transportadoras Veículos …" at bounding box center [439, 201] width 879 height 402
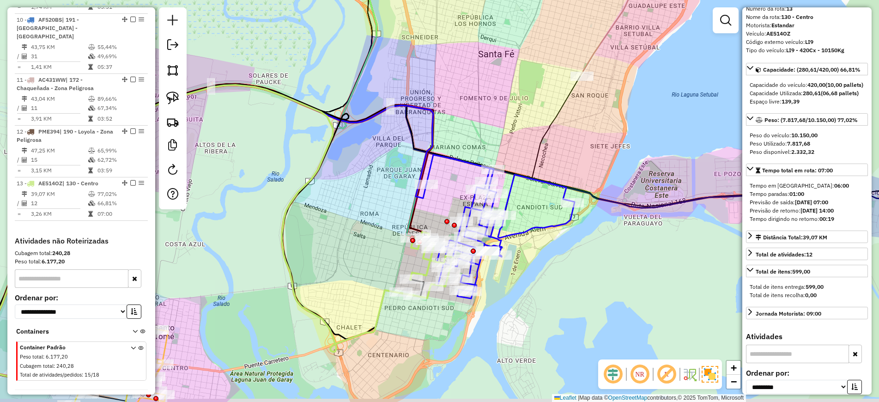
drag, startPoint x: 510, startPoint y: 332, endPoint x: 511, endPoint y: 313, distance: 18.0
click at [511, 313] on div "Janela de atendimento Grade de atendimento Capacidade Transportadoras Veículos …" at bounding box center [439, 201] width 879 height 402
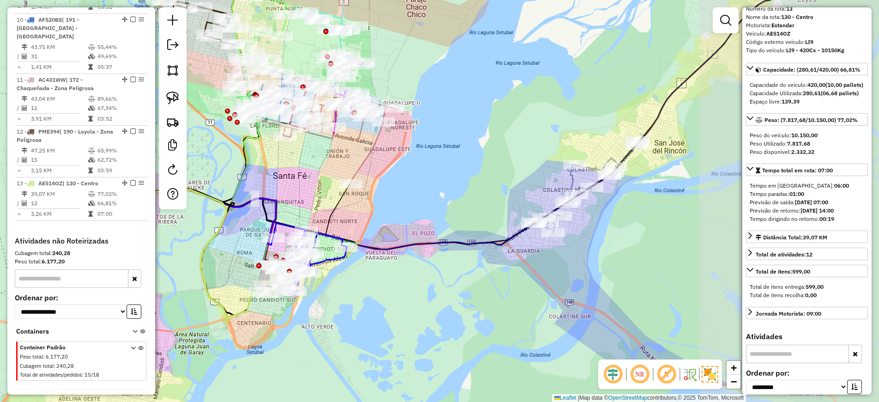
drag, startPoint x: 596, startPoint y: 280, endPoint x: 377, endPoint y: 272, distance: 219.0
click at [377, 272] on div "Janela de atendimento Grade de atendimento Capacidade Transportadoras Veículos …" at bounding box center [439, 201] width 879 height 402
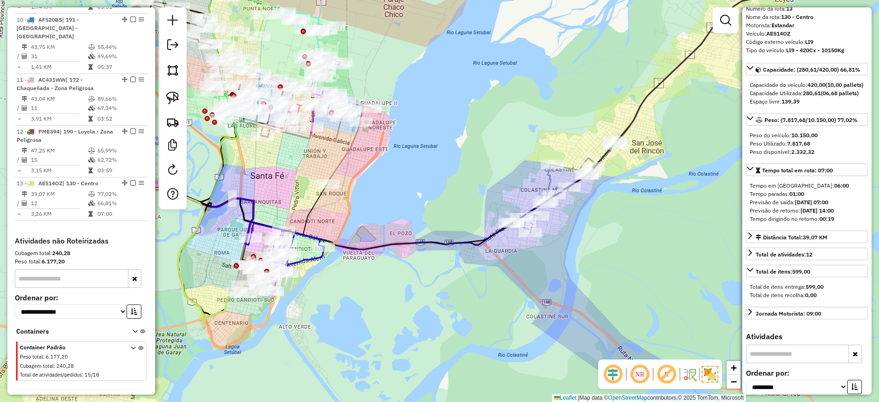
click at [549, 174] on icon at bounding box center [291, 249] width 523 height 170
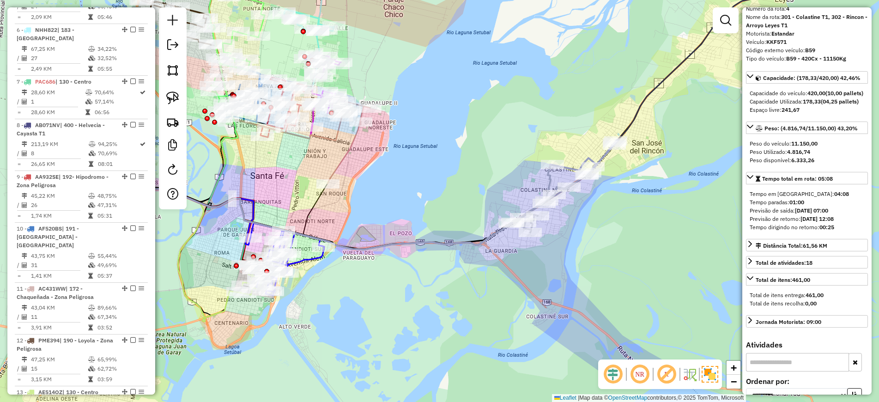
scroll to position [527, 0]
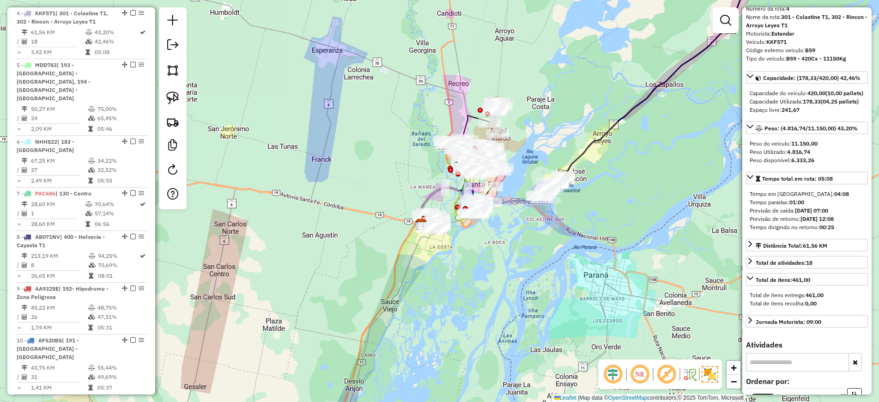
click at [631, 107] on icon at bounding box center [583, 92] width 332 height 265
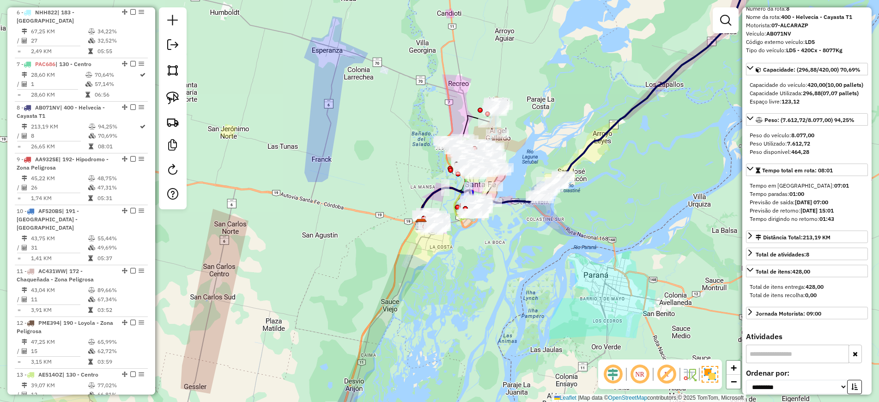
scroll to position [726, 0]
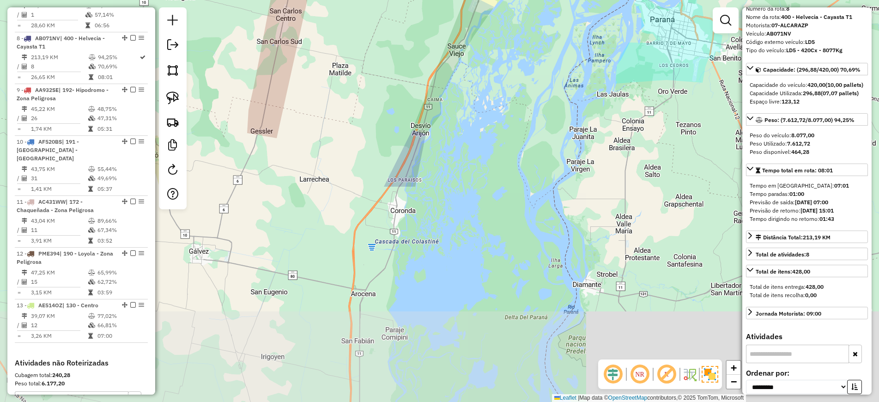
drag, startPoint x: 383, startPoint y: 360, endPoint x: 443, endPoint y: 158, distance: 210.9
click at [447, 111] on div "Janela de atendimento Grade de atendimento Capacidade Transportadoras Veículos …" at bounding box center [439, 201] width 879 height 402
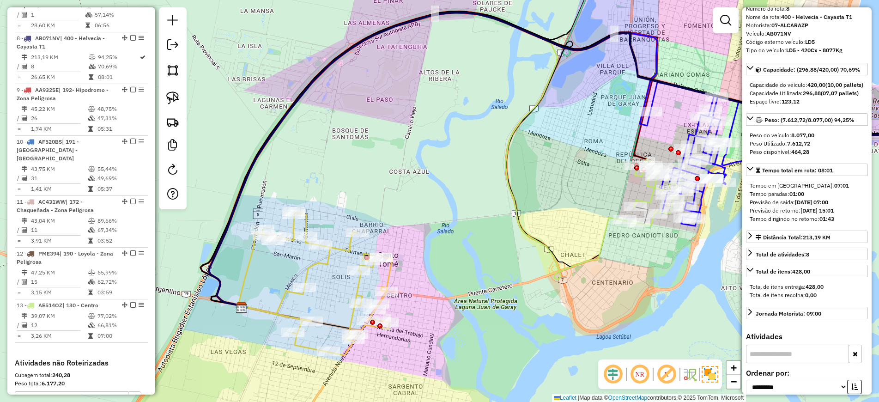
click at [326, 265] on icon at bounding box center [315, 283] width 154 height 144
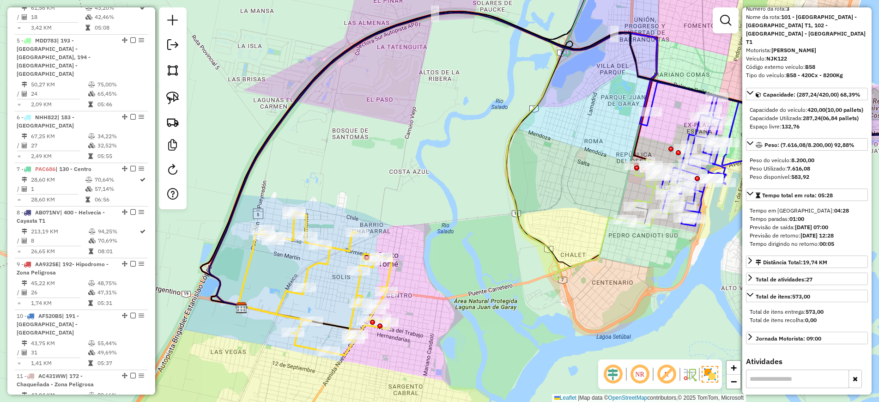
scroll to position [459, 0]
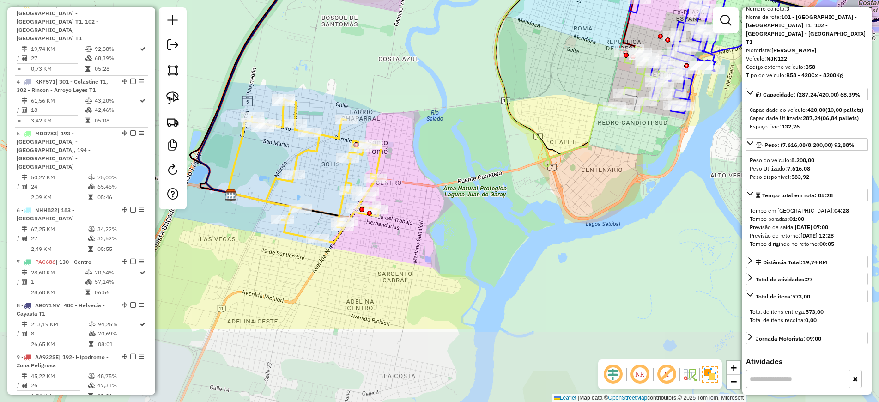
drag, startPoint x: 508, startPoint y: 241, endPoint x: 497, endPoint y: 127, distance: 115.0
click at [497, 127] on div "Janela de atendimento Grade de atendimento Capacidade Transportadoras Veículos …" at bounding box center [439, 201] width 879 height 402
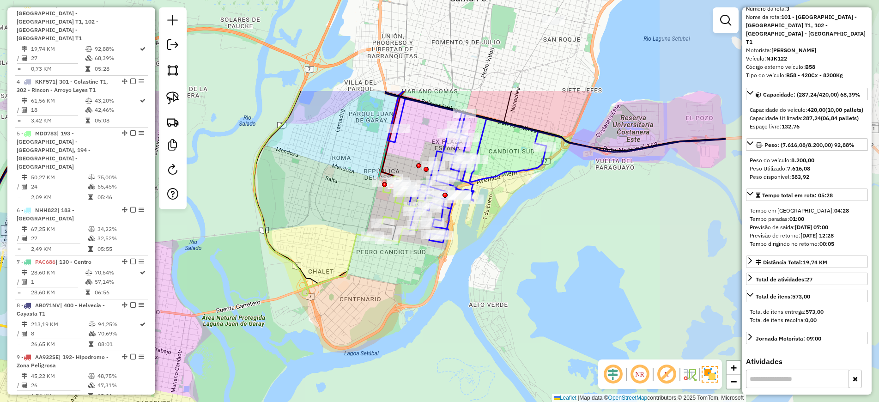
drag, startPoint x: 638, startPoint y: 141, endPoint x: 388, endPoint y: 275, distance: 282.8
click at [388, 275] on div "Janela de atendimento Grade de atendimento Capacidade Transportadoras Veículos …" at bounding box center [439, 201] width 879 height 402
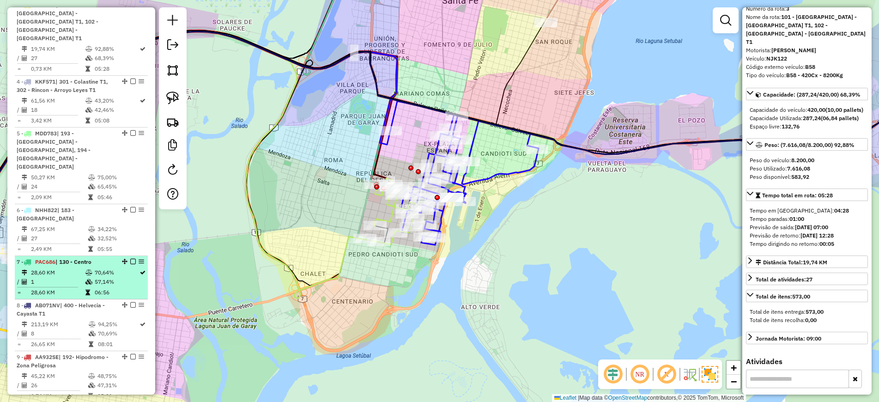
click at [81, 277] on td "1" at bounding box center [57, 281] width 54 height 9
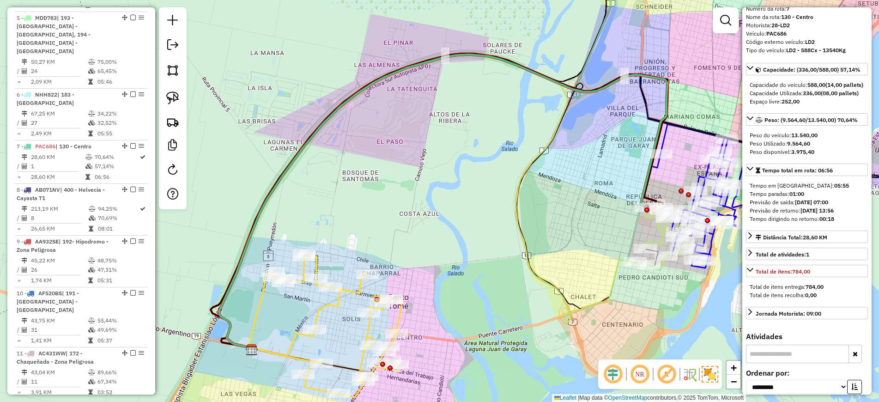
scroll to position [690, 0]
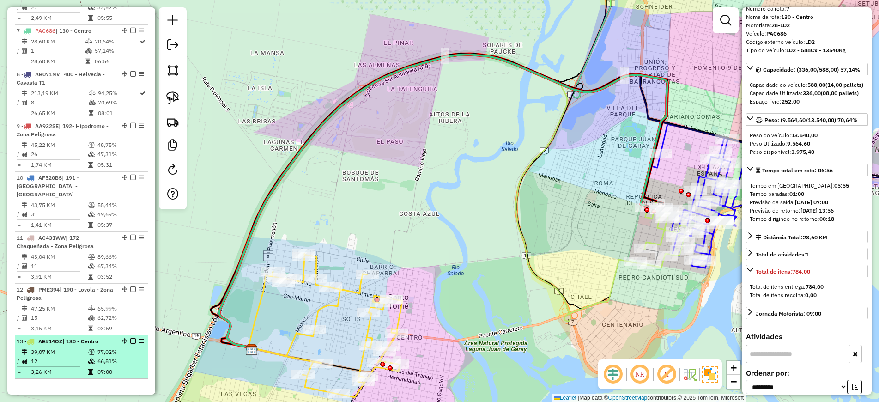
click at [82, 347] on td "39,07 KM" at bounding box center [58, 351] width 57 height 9
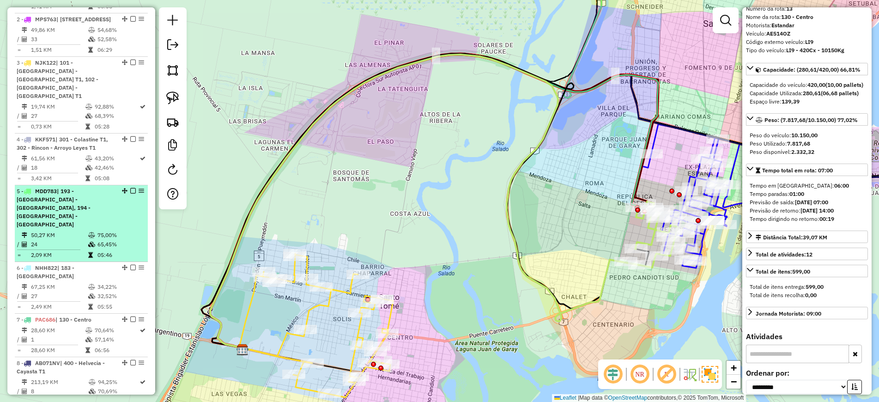
scroll to position [228, 0]
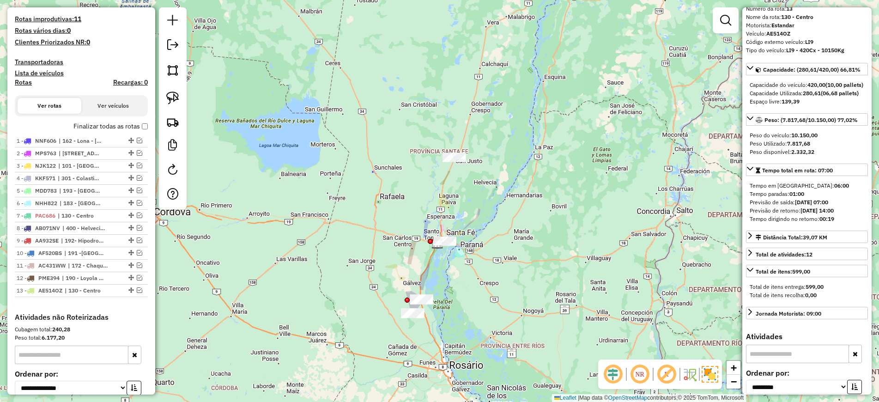
drag, startPoint x: 448, startPoint y: 332, endPoint x: 423, endPoint y: 269, distance: 67.1
click at [423, 269] on div "Janela de atendimento Grade de atendimento Capacidade Transportadoras Veículos …" at bounding box center [439, 201] width 879 height 402
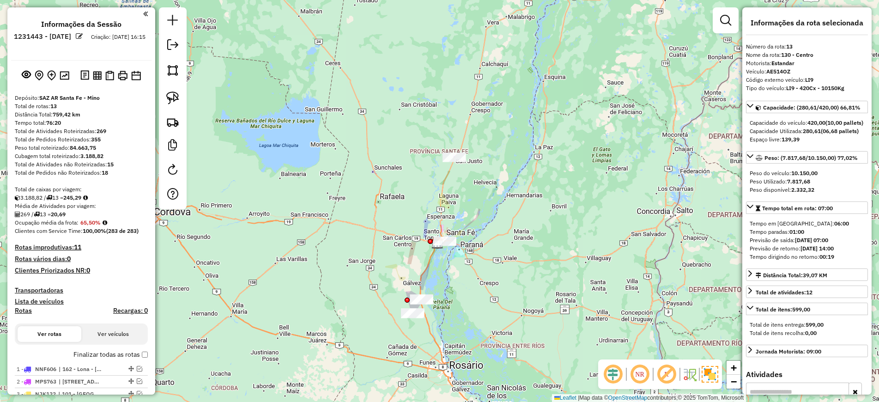
select select "**********"
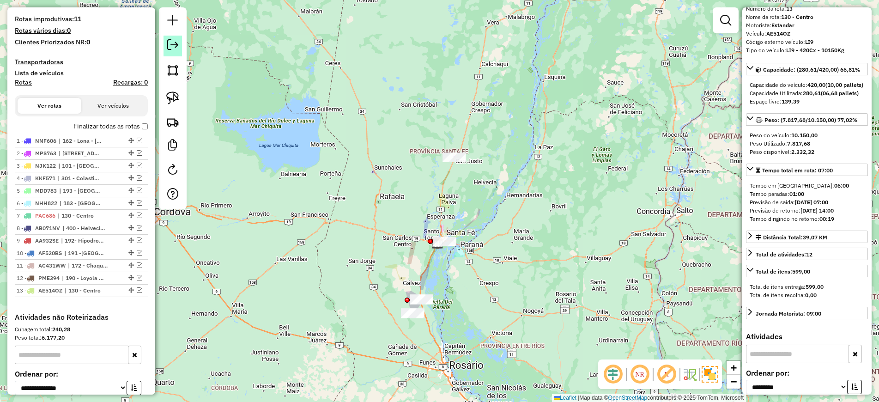
click at [173, 42] on em at bounding box center [172, 44] width 11 height 11
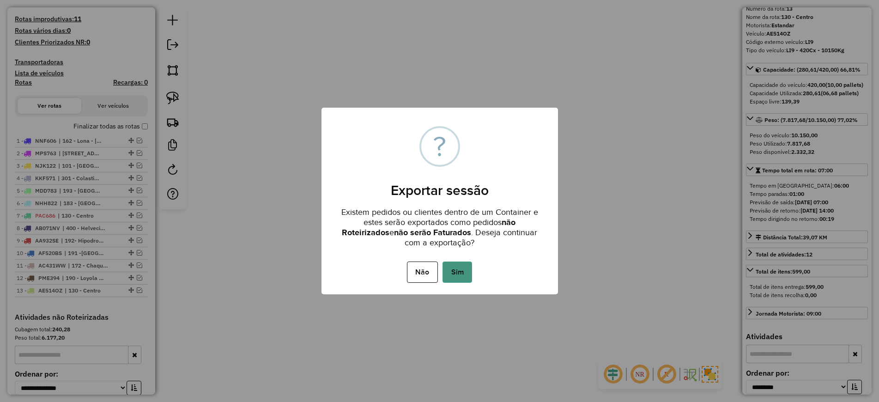
click at [466, 269] on button "Sim" at bounding box center [457, 271] width 30 height 21
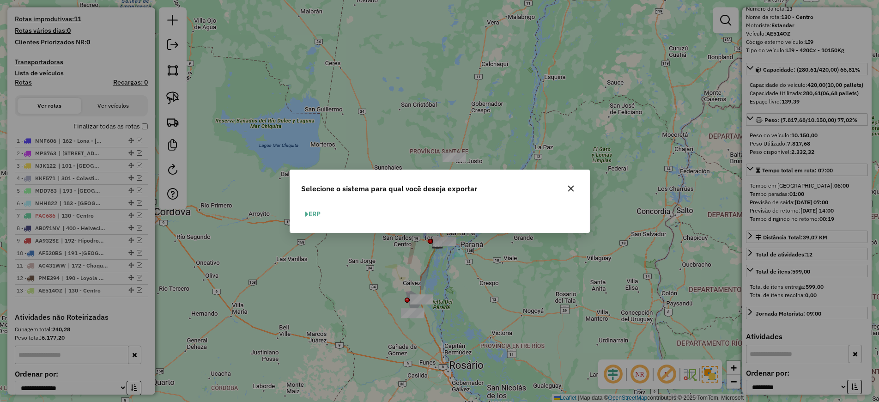
click at [320, 213] on button "ERP" at bounding box center [313, 214] width 24 height 14
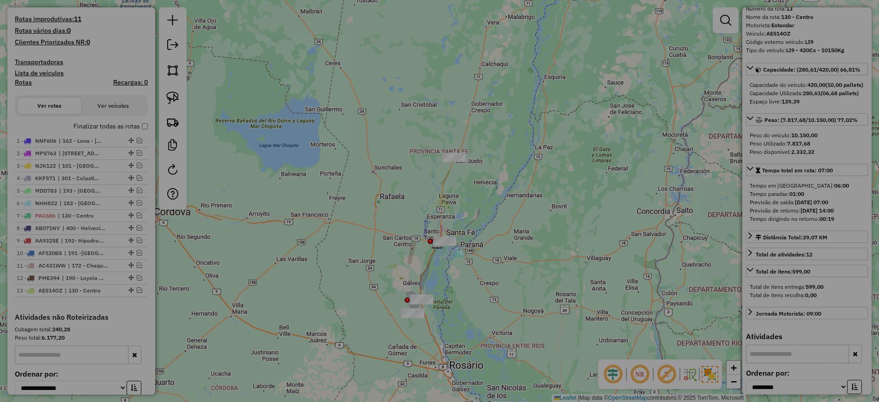
select select "**"
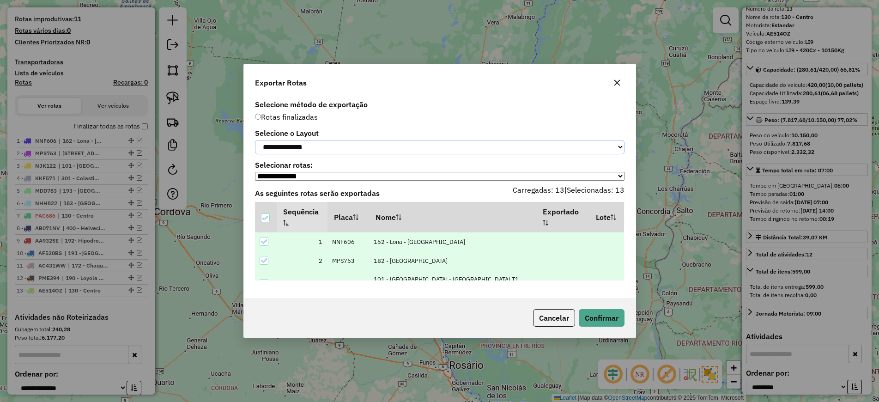
click at [319, 143] on select "**********" at bounding box center [439, 147] width 369 height 14
select select "*********"
click at [255, 140] on select "**********" at bounding box center [439, 147] width 369 height 14
click at [617, 319] on button "Confirmar" at bounding box center [602, 318] width 46 height 18
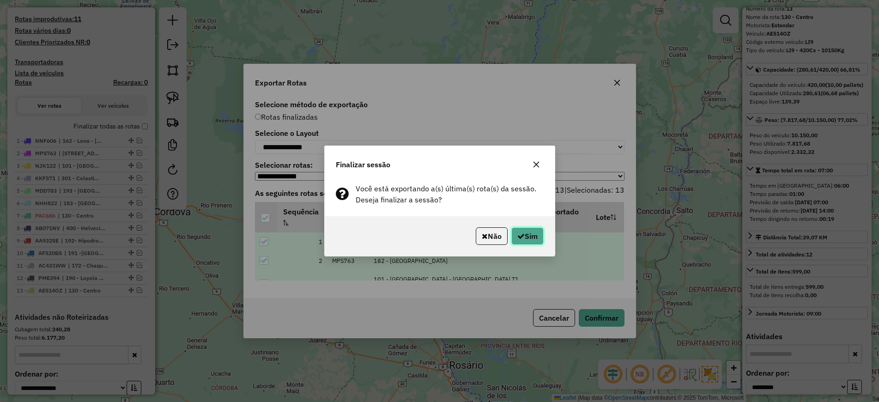
click at [526, 230] on button "Sim" at bounding box center [527, 236] width 32 height 18
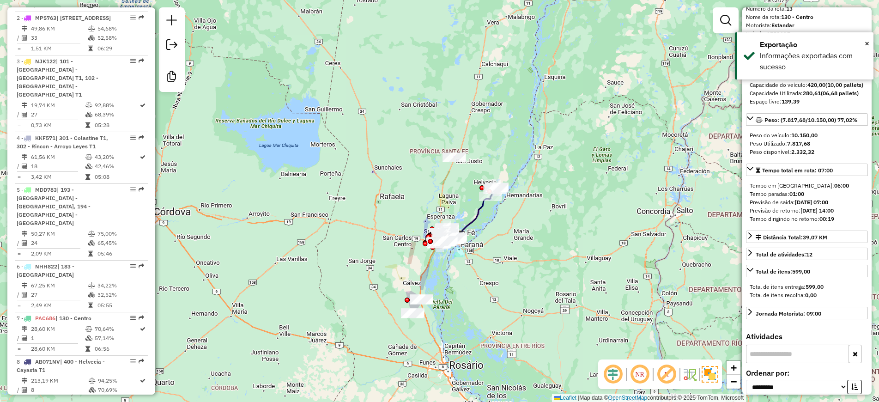
scroll to position [808, 0]
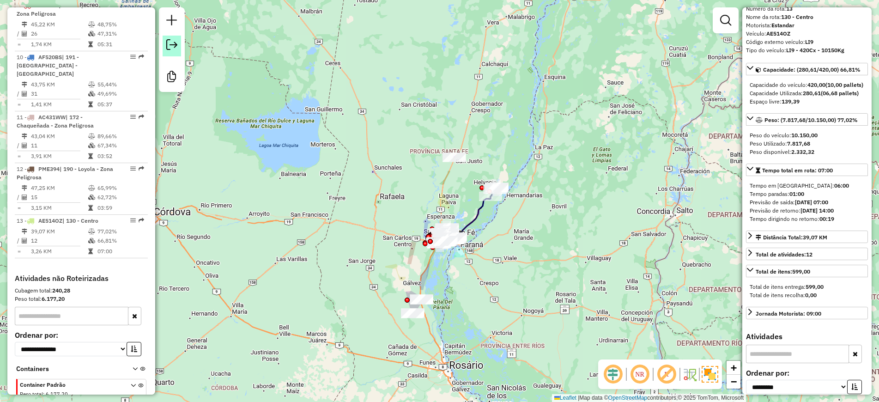
click at [171, 49] on em at bounding box center [171, 44] width 11 height 11
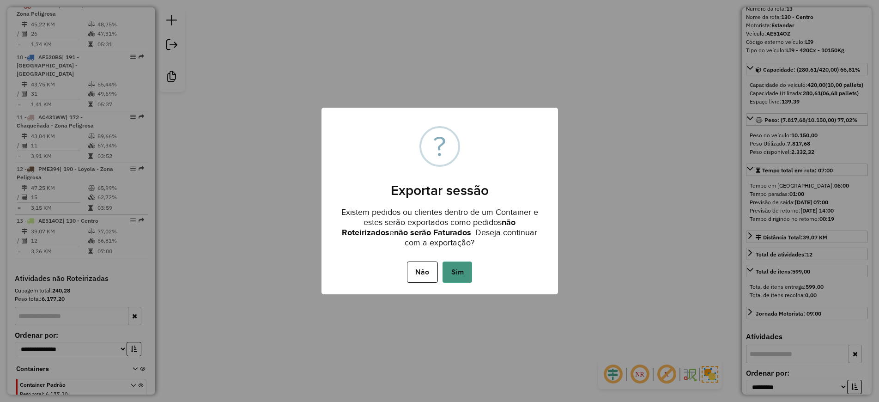
click at [458, 274] on button "Sim" at bounding box center [457, 271] width 30 height 21
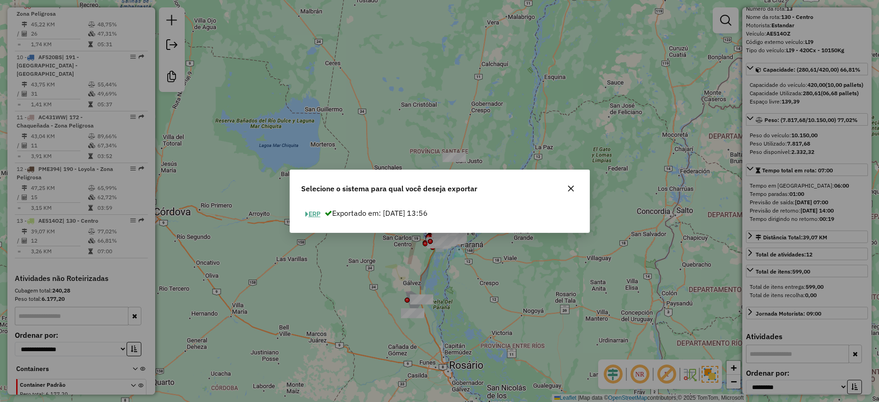
click at [311, 214] on button "ERP" at bounding box center [313, 214] width 24 height 14
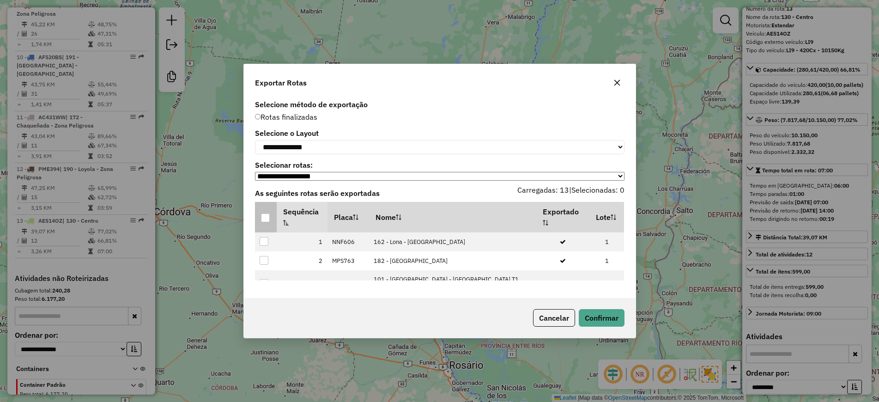
click at [265, 218] on div at bounding box center [265, 217] width 9 height 9
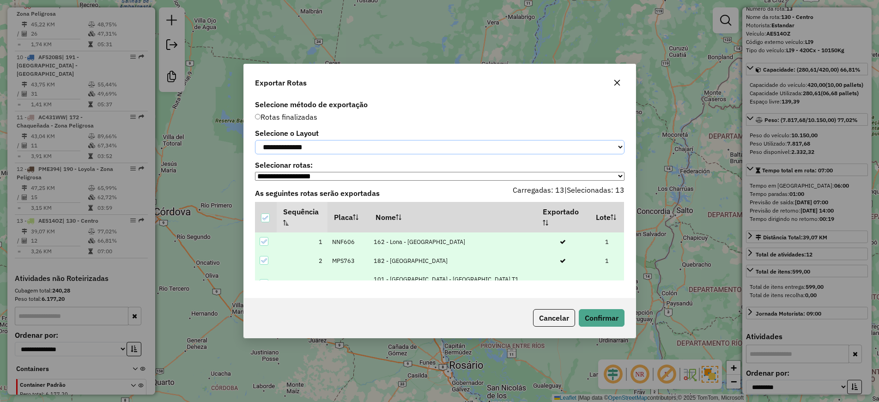
click at [321, 145] on select "**********" at bounding box center [439, 147] width 369 height 14
select select "*********"
click at [255, 140] on select "**********" at bounding box center [439, 147] width 369 height 14
click at [591, 319] on button "Confirmar" at bounding box center [602, 318] width 46 height 18
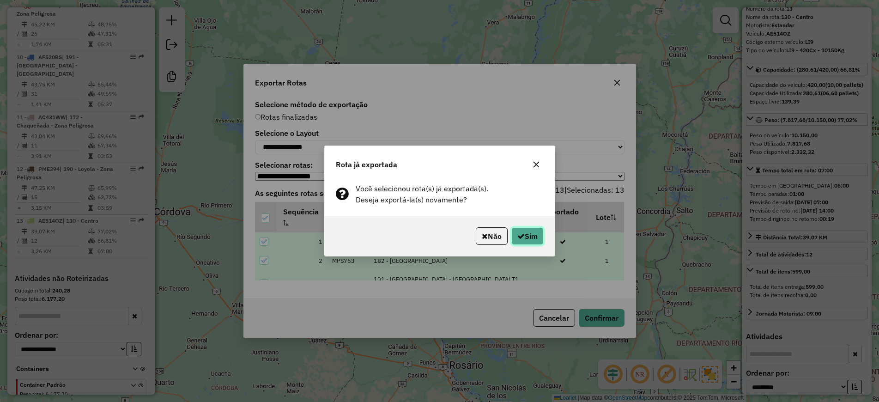
click at [539, 235] on button "Sim" at bounding box center [527, 236] width 32 height 18
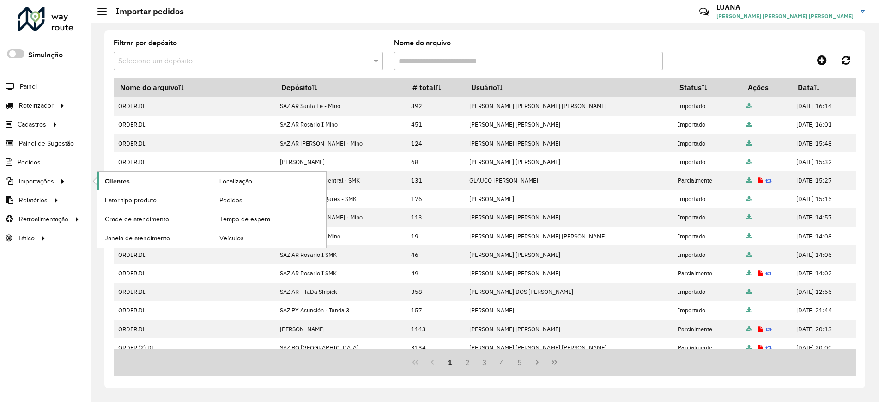
click at [166, 183] on link "Clientes" at bounding box center [154, 181] width 114 height 18
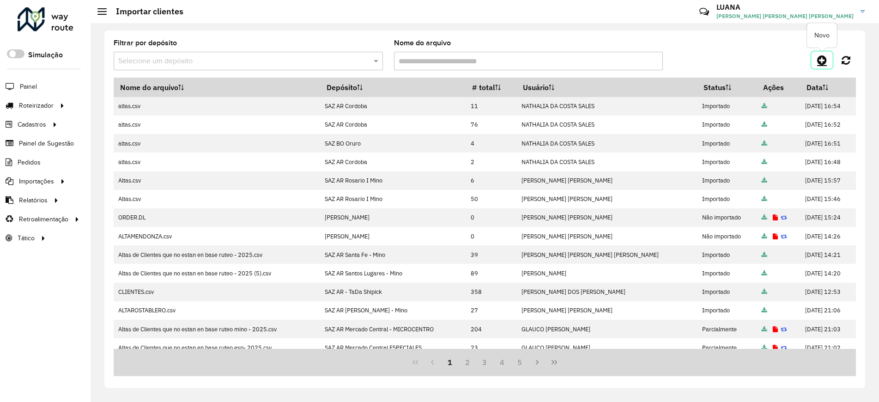
click at [821, 60] on icon at bounding box center [822, 59] width 10 height 11
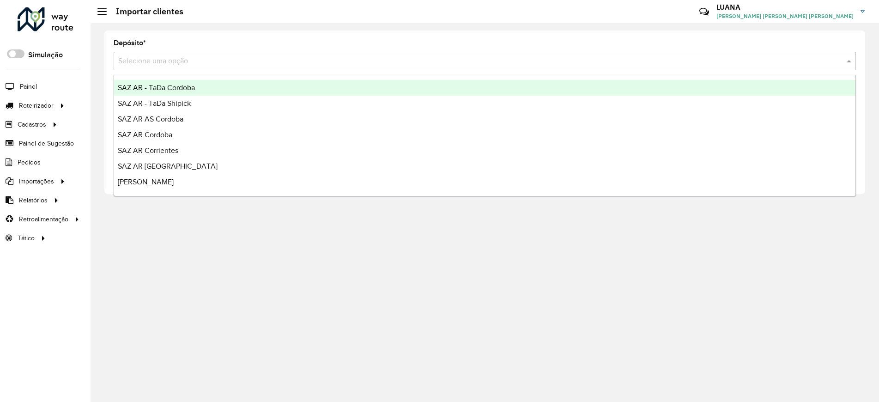
click at [767, 60] on input "text" at bounding box center [475, 61] width 714 height 11
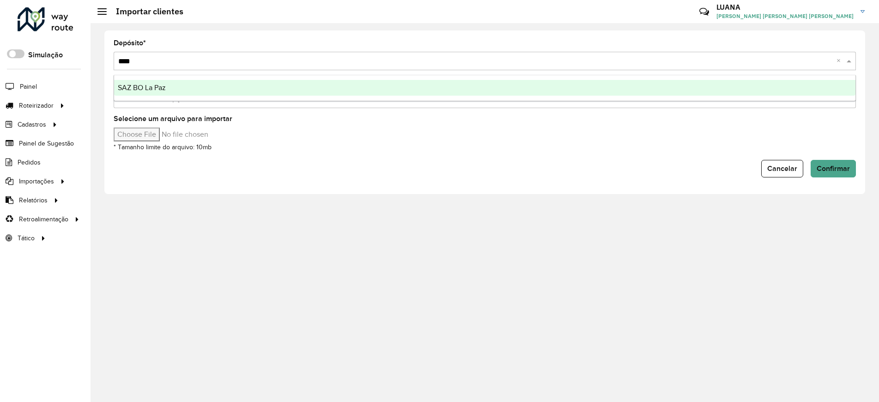
type input "*****"
click at [771, 91] on div "SAZ BO La Paz" at bounding box center [484, 88] width 741 height 16
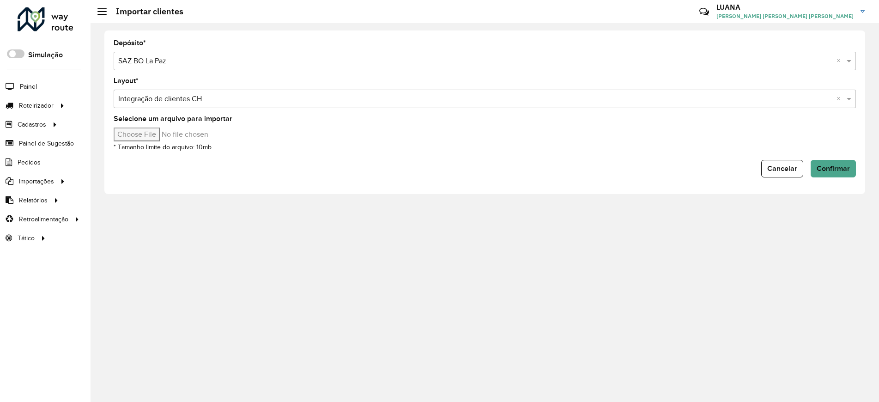
click at [173, 134] on input "Selecione um arquivo para importar" at bounding box center [192, 134] width 157 height 14
type input "**********"
click at [821, 166] on span "Confirmar" at bounding box center [832, 168] width 33 height 8
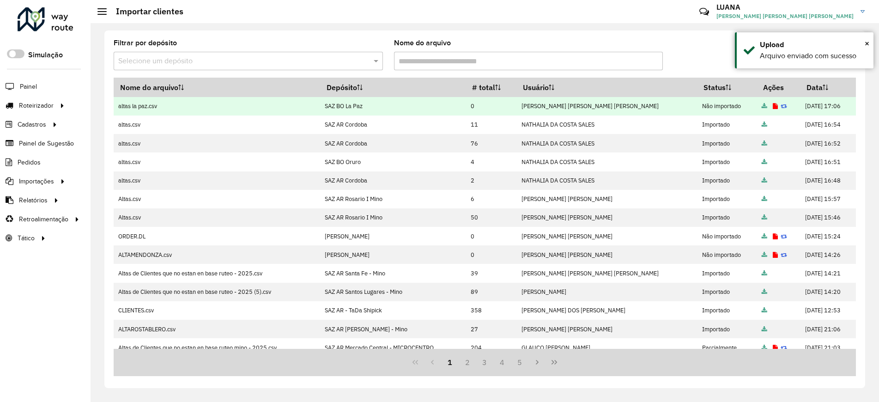
click at [757, 105] on td at bounding box center [778, 106] width 43 height 18
click at [772, 102] on link at bounding box center [774, 106] width 5 height 8
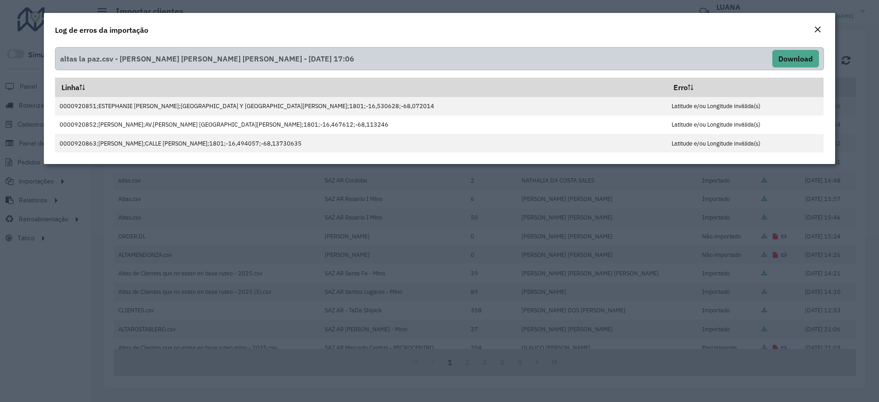
click at [819, 33] on div "Close" at bounding box center [817, 29] width 7 height 11
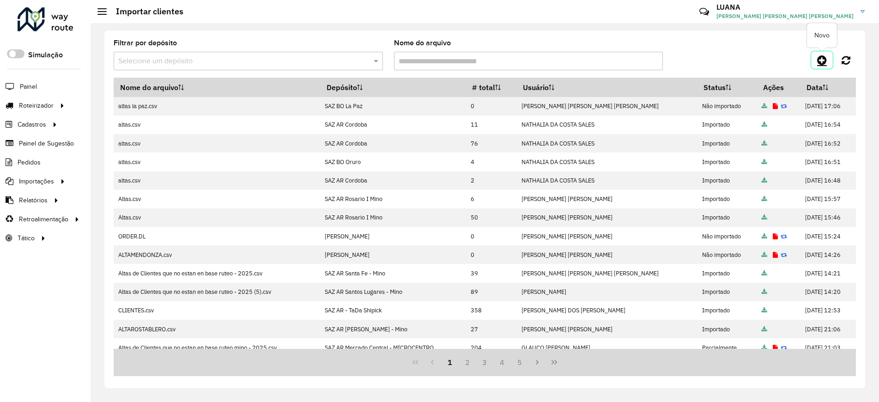
click at [823, 59] on icon at bounding box center [822, 59] width 10 height 11
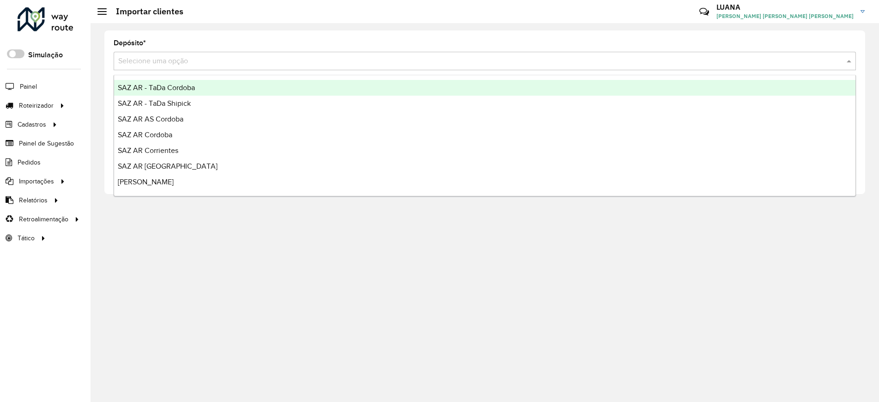
click at [421, 63] on input "text" at bounding box center [475, 61] width 714 height 11
type input "**"
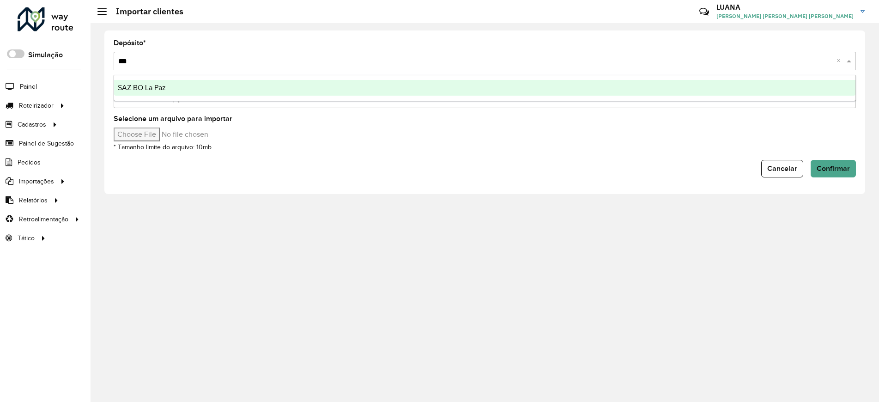
click at [430, 84] on div "SAZ BO La Paz" at bounding box center [484, 88] width 741 height 16
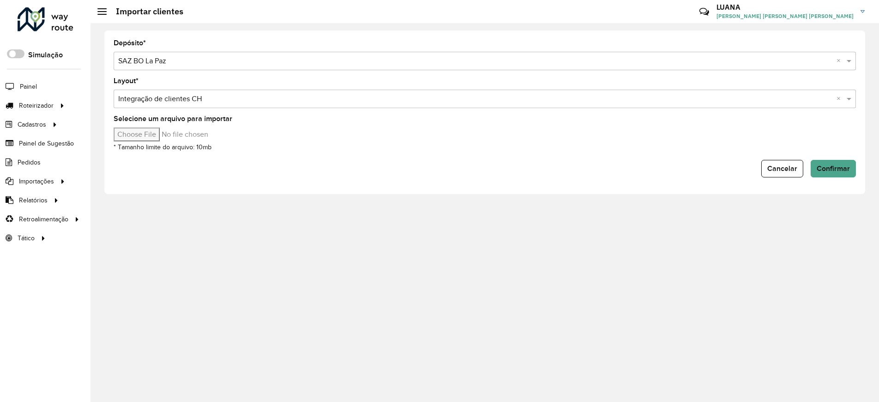
click at [175, 137] on input "Selecione um arquivo para importar" at bounding box center [192, 134] width 157 height 14
type input "**********"
click at [834, 168] on span "Confirmar" at bounding box center [832, 168] width 33 height 8
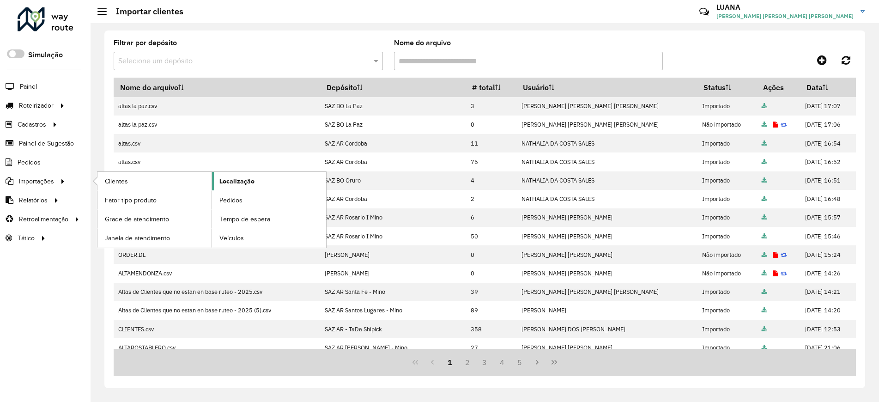
click at [223, 184] on span "Localização" at bounding box center [236, 181] width 35 height 10
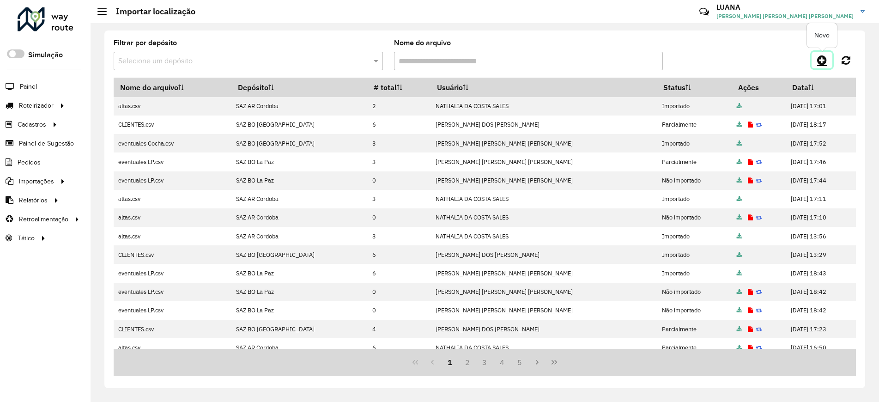
click at [822, 60] on icon at bounding box center [822, 59] width 10 height 11
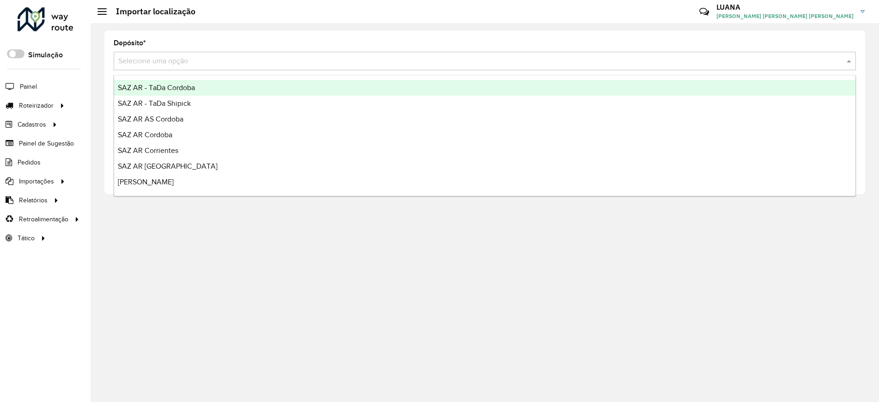
click at [619, 62] on input "text" at bounding box center [475, 61] width 714 height 11
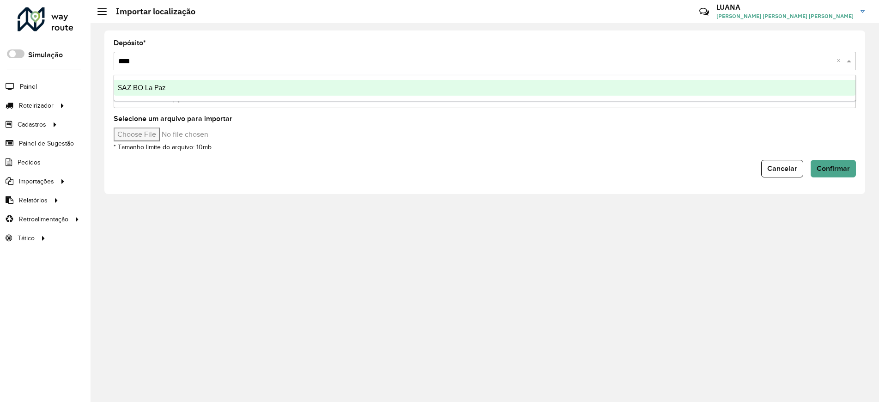
type input "*****"
click at [650, 88] on div "SAZ BO La Paz" at bounding box center [484, 88] width 741 height 16
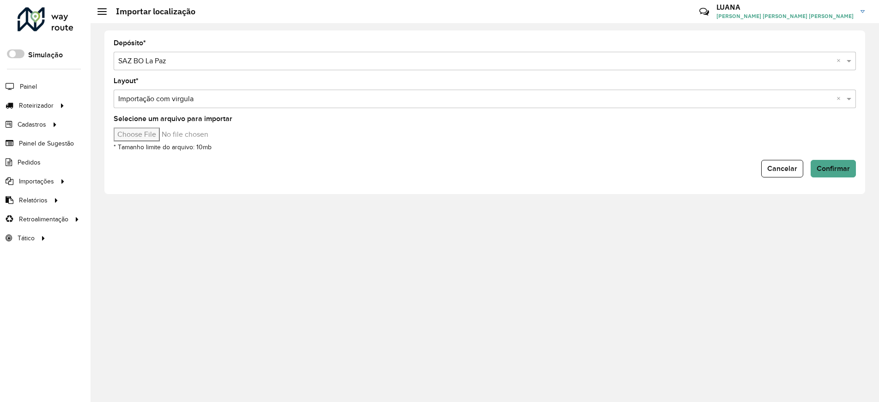
click at [167, 136] on input "Selecione um arquivo para importar" at bounding box center [192, 134] width 157 height 14
type input "**********"
click at [825, 165] on span "Confirmar" at bounding box center [832, 168] width 33 height 8
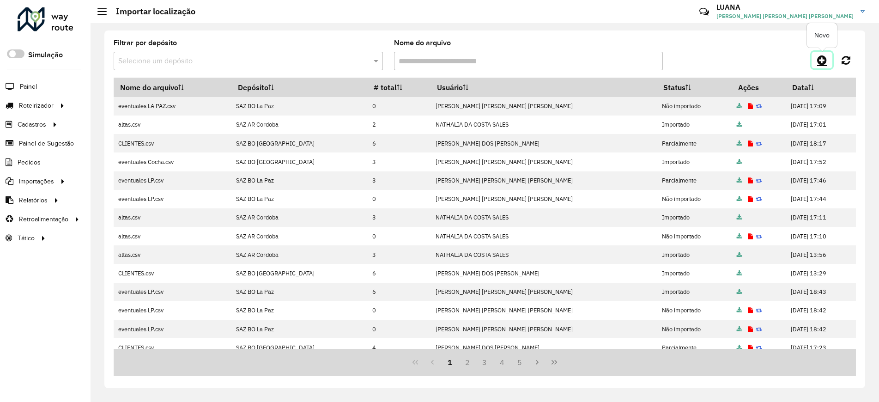
click at [816, 58] on link at bounding box center [821, 60] width 21 height 17
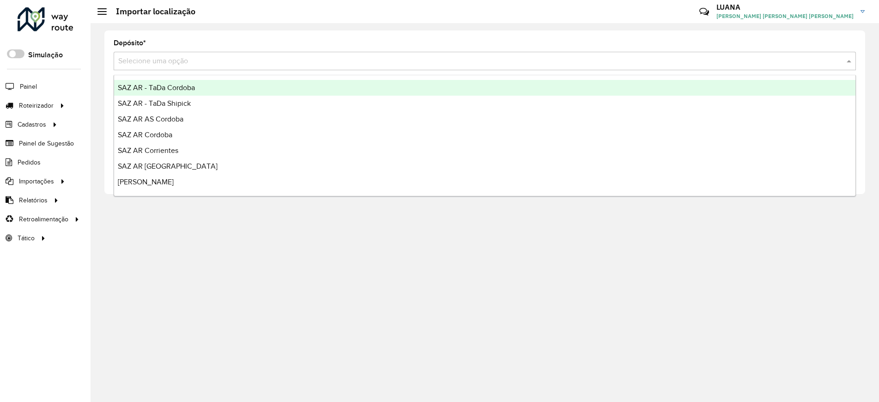
click at [372, 68] on div "Selecione uma opção" at bounding box center [485, 61] width 742 height 18
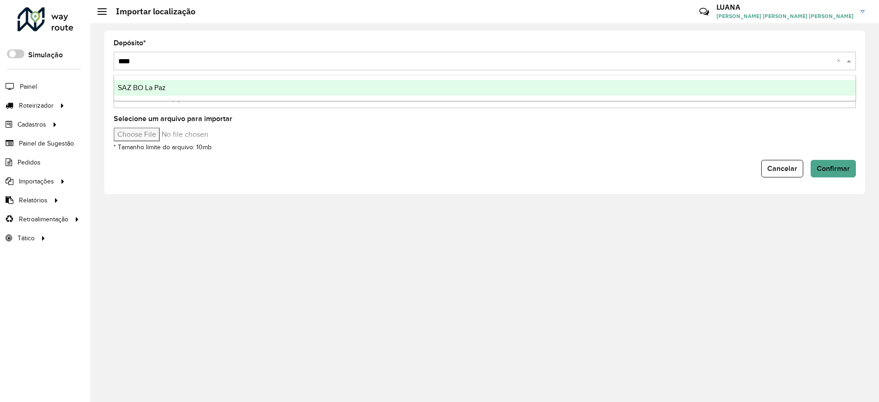
type input "*****"
click at [374, 83] on div "SAZ BO La Paz" at bounding box center [484, 88] width 741 height 16
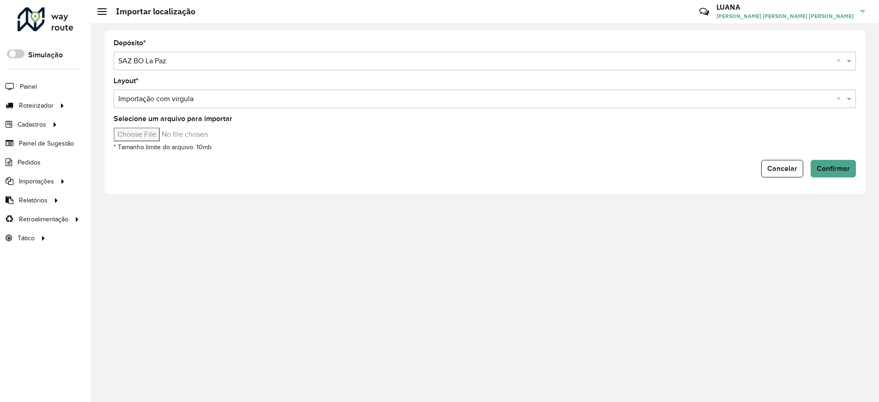
click at [175, 133] on input "Selecione um arquivo para importar" at bounding box center [192, 134] width 157 height 14
type input "**********"
click at [832, 163] on button "Confirmar" at bounding box center [832, 169] width 45 height 18
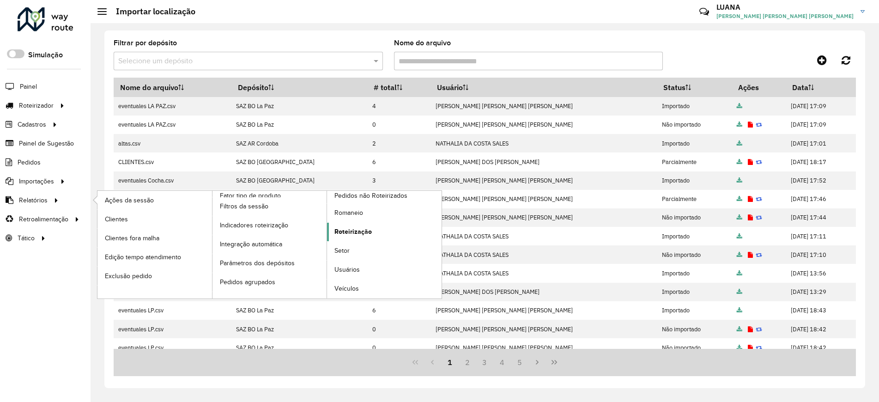
click at [363, 231] on span "Roteirização" at bounding box center [352, 232] width 37 height 10
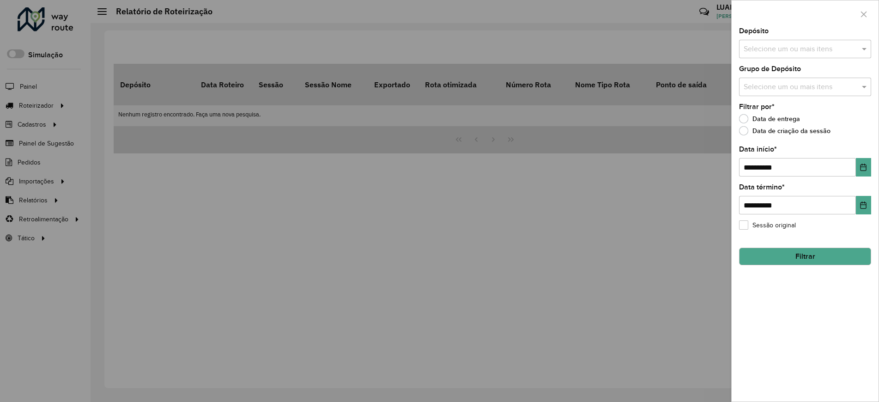
click at [762, 52] on input "text" at bounding box center [800, 49] width 118 height 11
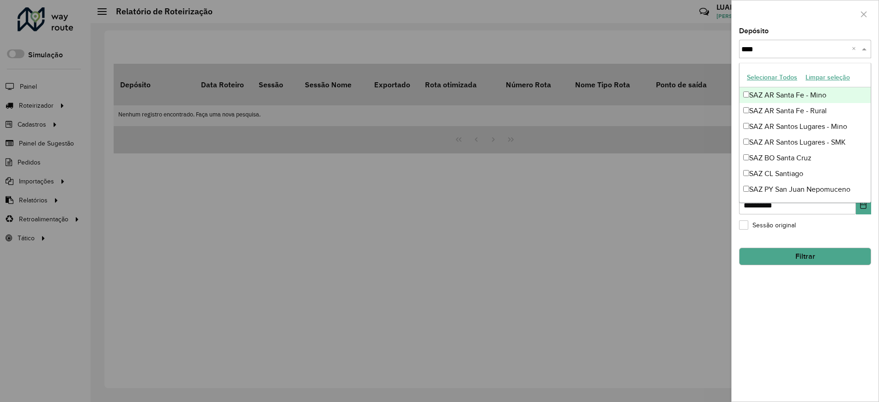
type input "*****"
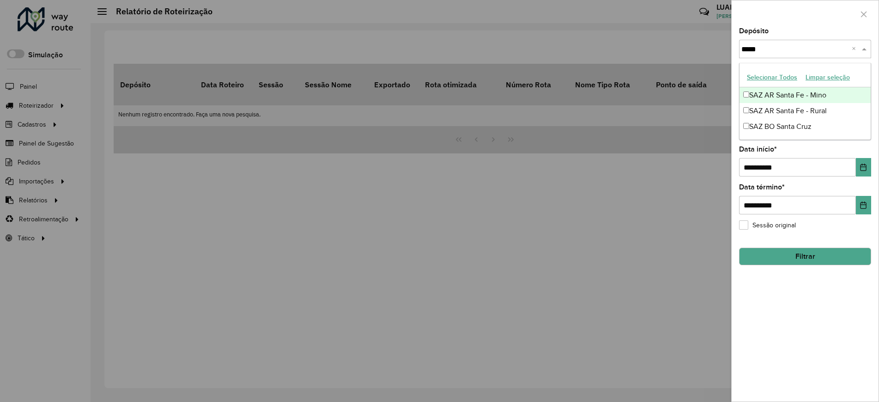
click at [818, 96] on div "SAZ AR Santa Fe - Mino" at bounding box center [804, 95] width 131 height 16
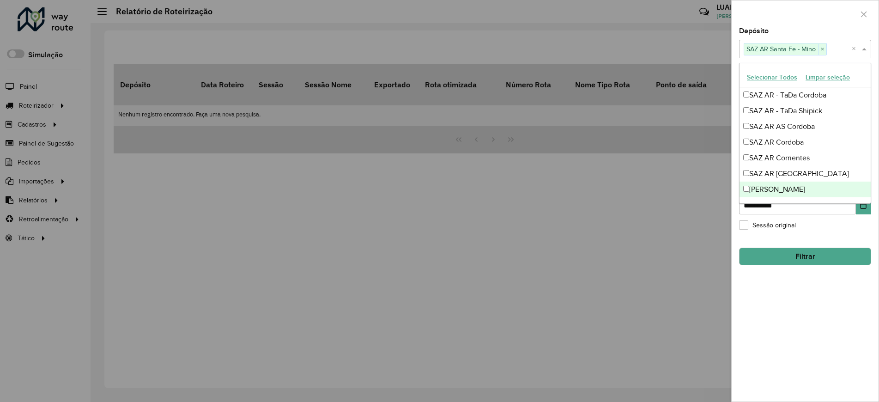
click at [835, 296] on div "**********" at bounding box center [804, 215] width 147 height 374
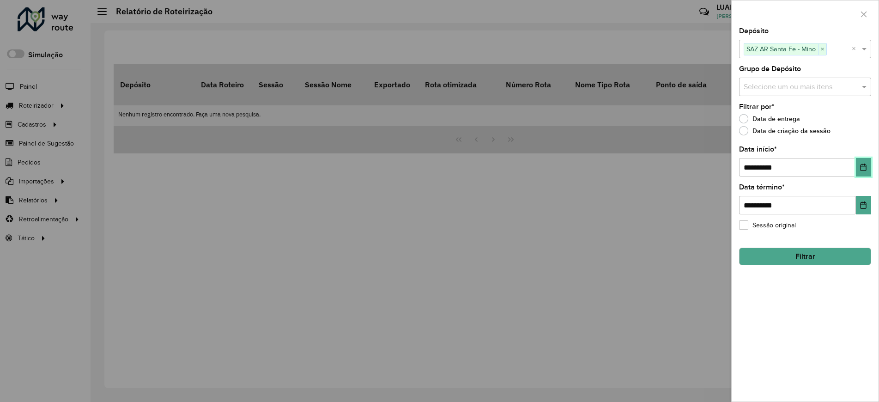
click at [864, 174] on button "Choose Date" at bounding box center [863, 167] width 15 height 18
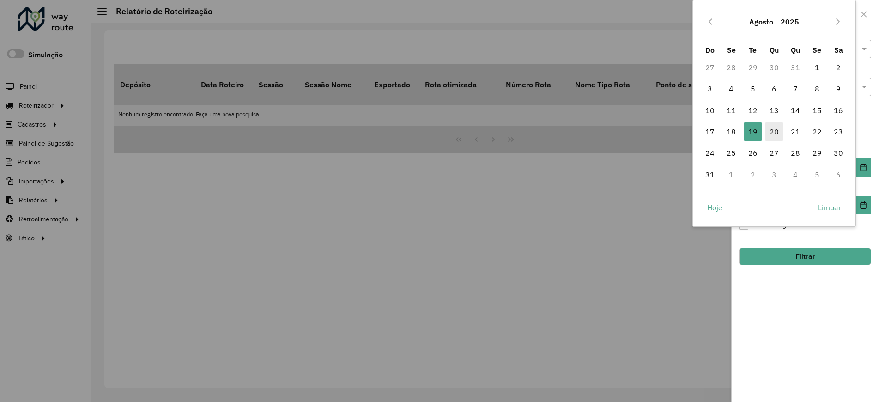
click at [772, 131] on span "20" at bounding box center [774, 131] width 18 height 18
type input "**********"
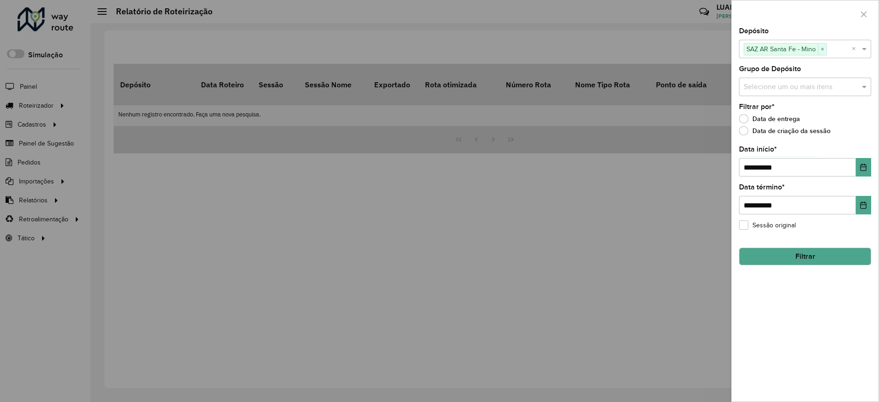
click at [799, 253] on button "Filtrar" at bounding box center [805, 256] width 132 height 18
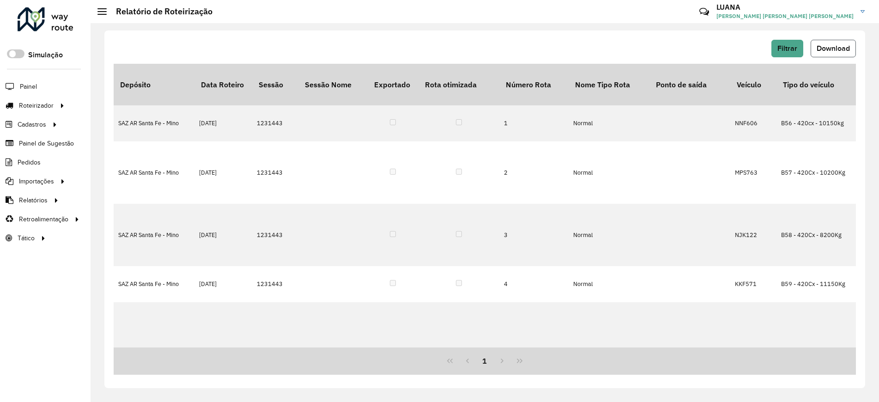
click at [848, 52] on button "Download" at bounding box center [832, 49] width 45 height 18
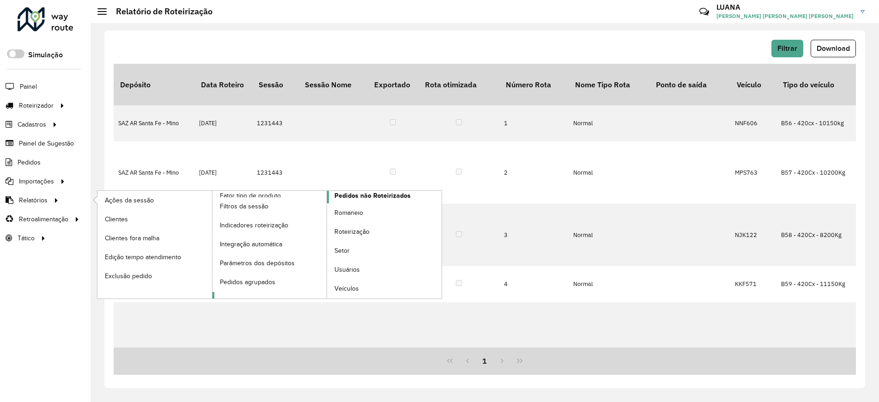
click at [381, 194] on span "Pedidos não Roteirizados" at bounding box center [372, 196] width 76 height 10
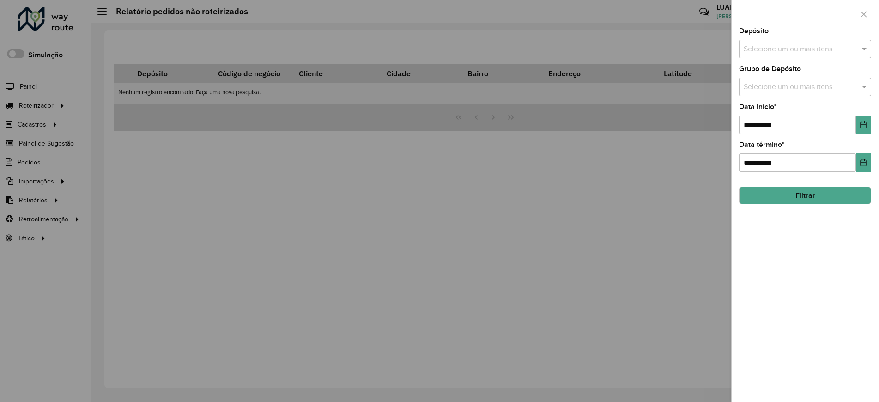
click at [782, 40] on div "Selecione um ou mais itens" at bounding box center [805, 49] width 132 height 18
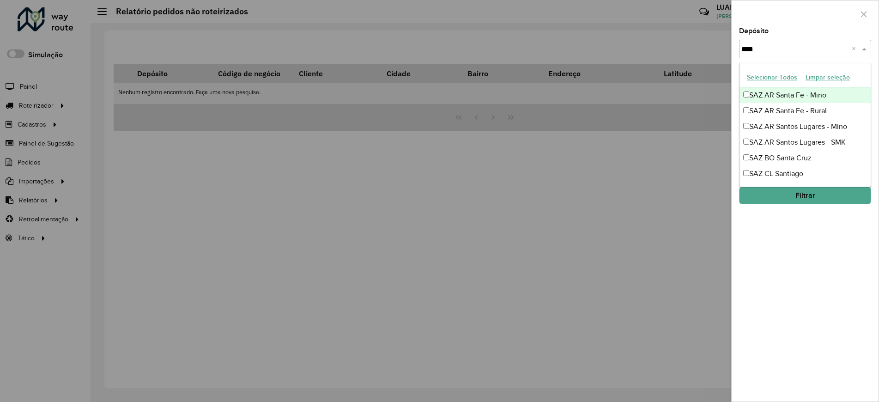
type input "*****"
click at [805, 97] on div "SAZ AR Santa Fe - Mino" at bounding box center [804, 95] width 131 height 16
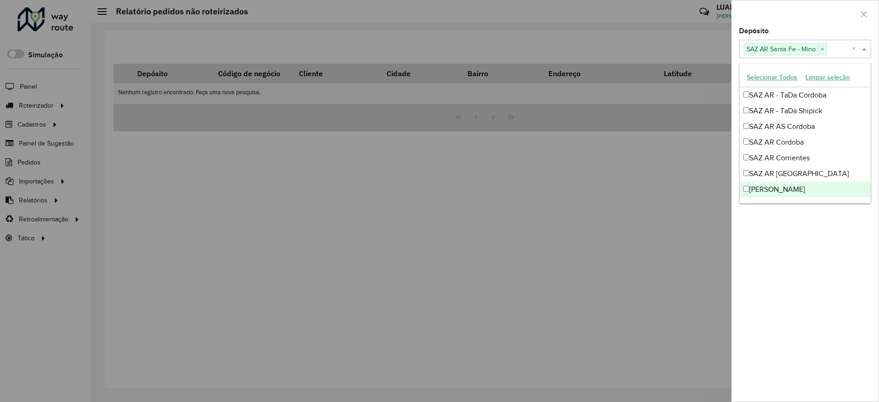
click at [819, 265] on div "**********" at bounding box center [804, 215] width 147 height 374
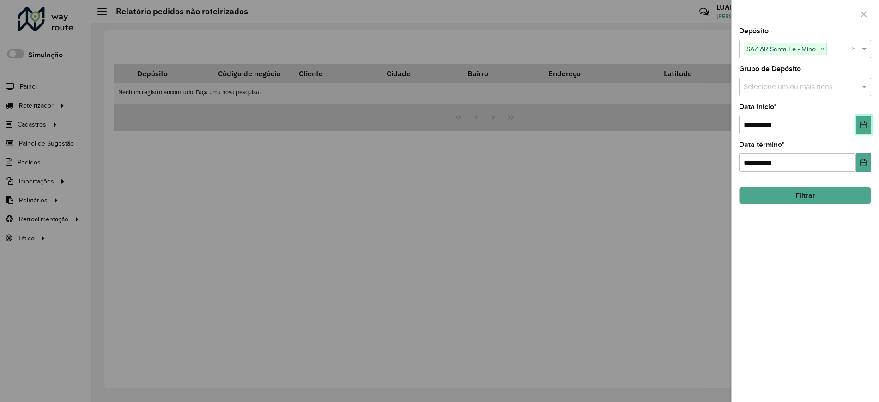
click at [866, 127] on icon "Choose Date" at bounding box center [863, 124] width 6 height 7
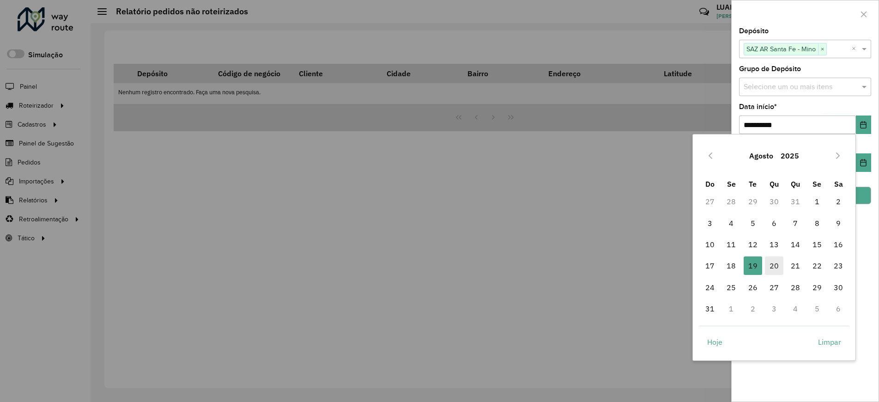
click at [769, 267] on span "20" at bounding box center [774, 265] width 18 height 18
type input "**********"
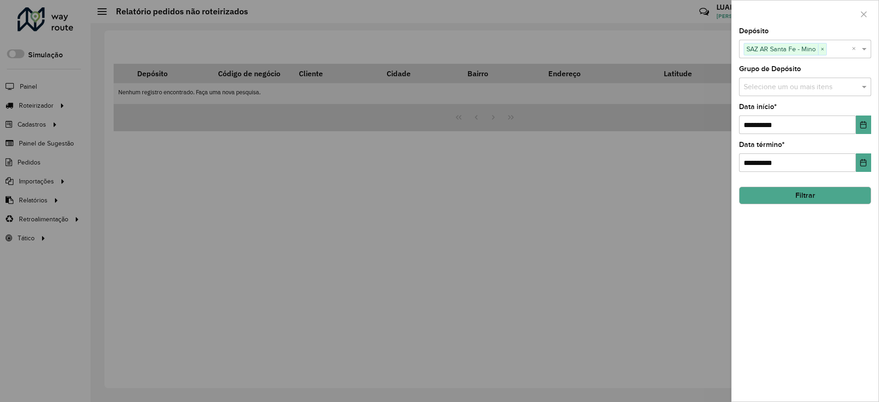
click at [816, 197] on button "Filtrar" at bounding box center [805, 196] width 132 height 18
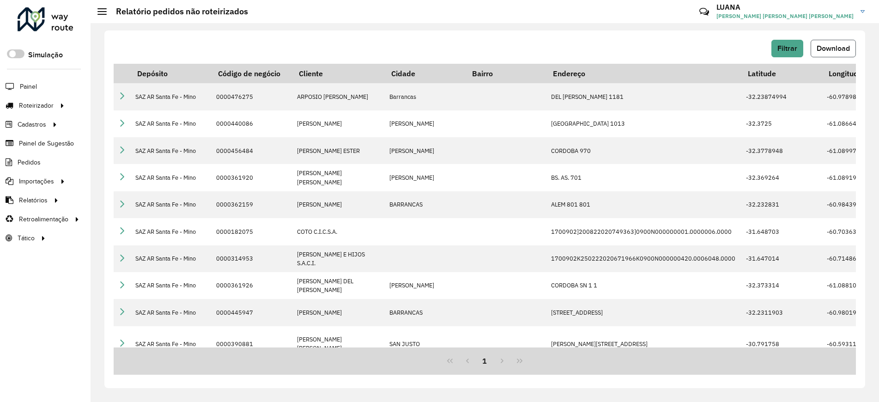
click at [838, 44] on span "Download" at bounding box center [832, 48] width 33 height 8
